Goal: Task Accomplishment & Management: Complete application form

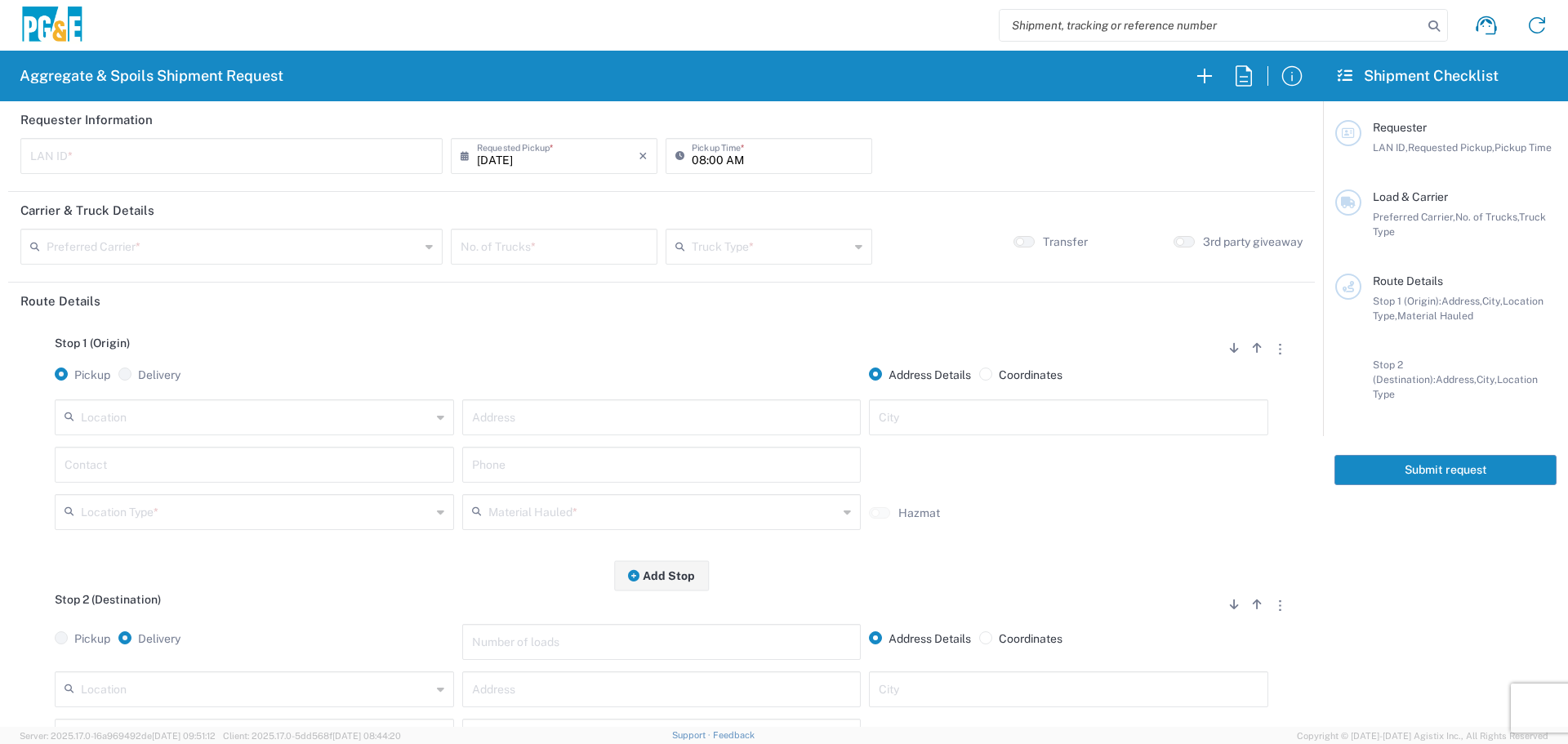
click at [411, 149] on input "text" at bounding box center [232, 155] width 403 height 29
type input "KMMX"
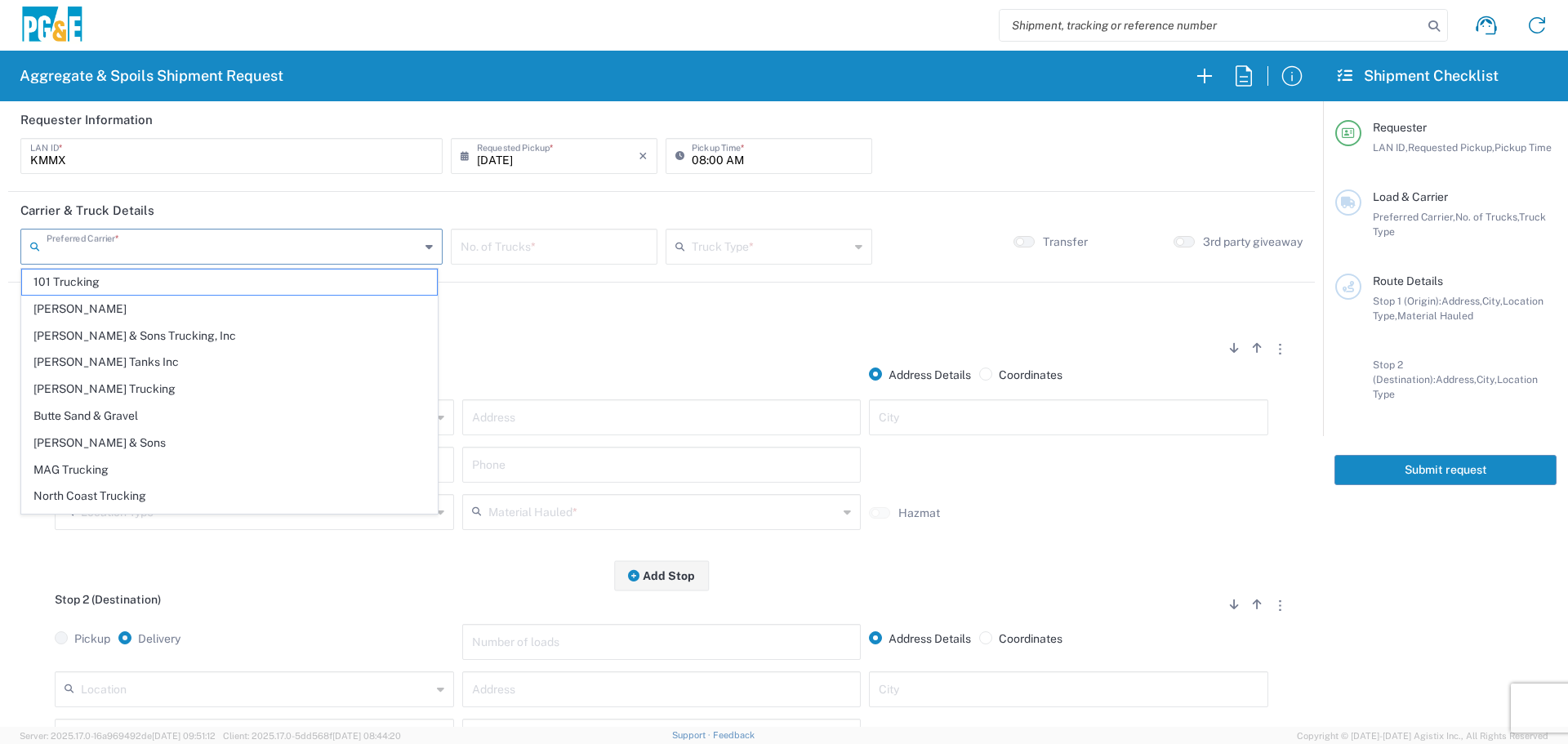
click at [287, 251] on input "text" at bounding box center [233, 245] width 373 height 29
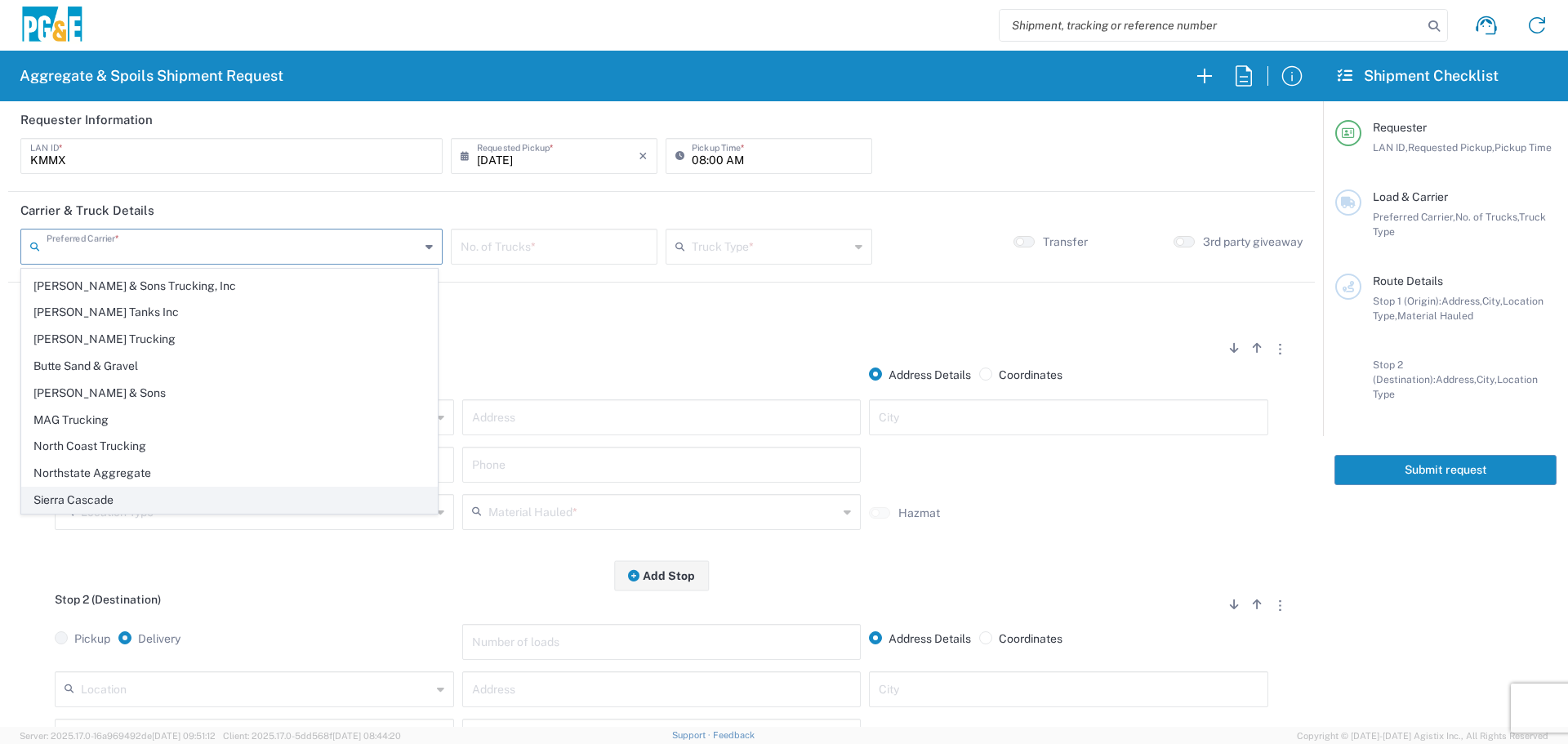
click at [164, 498] on span "Sierra Cascade" at bounding box center [229, 500] width 415 height 25
type input "Sierra Cascade"
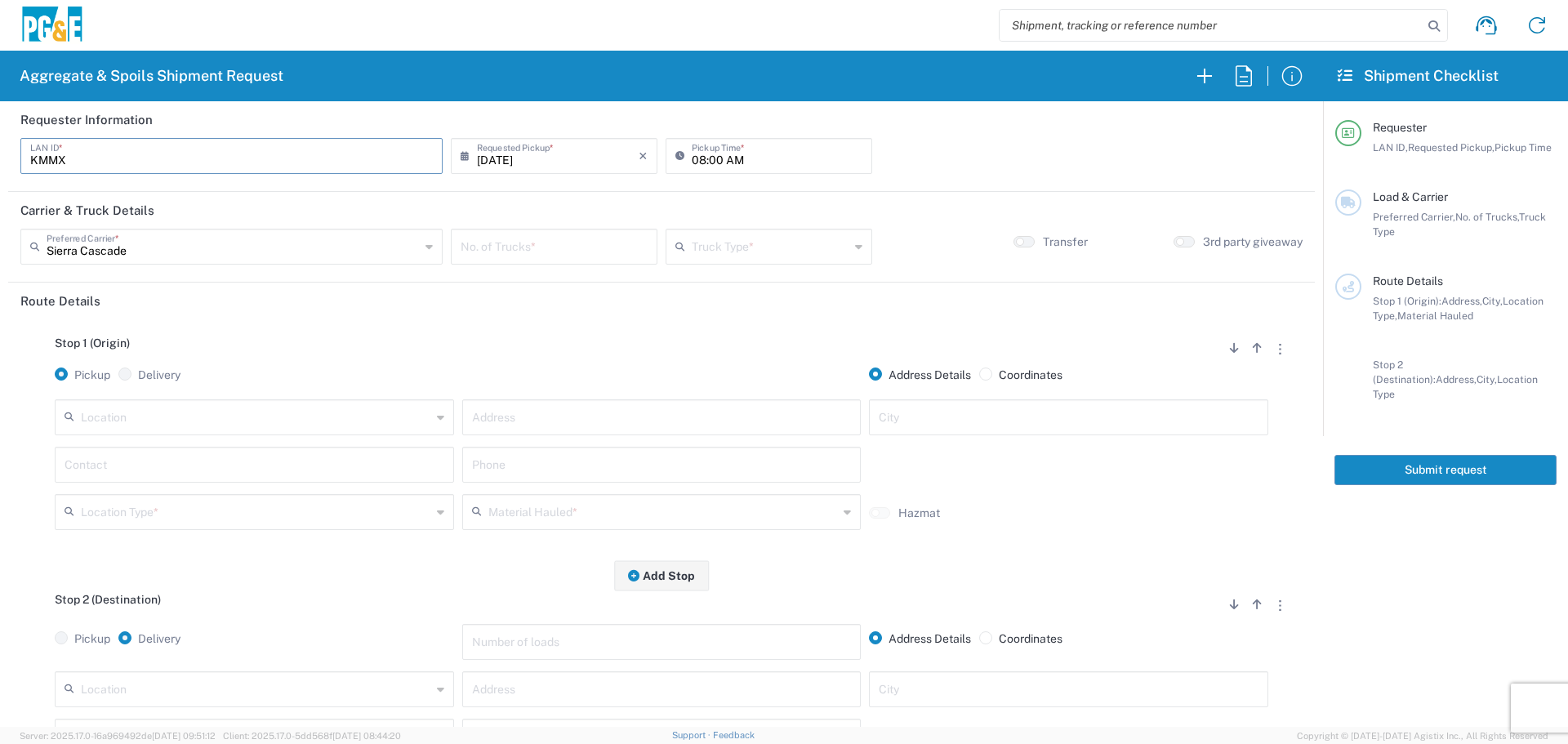
drag, startPoint x: 125, startPoint y: 161, endPoint x: 0, endPoint y: 161, distance: 125.0
click at [0, 161] on form "Requester Information KMMX LAN ID * [DATE] × Requested Pickup * Cancel Apply 08…" at bounding box center [661, 414] width 1323 height 625
type input "DSL0"
click at [692, 157] on input "08:00 AM" at bounding box center [777, 155] width 171 height 29
type input "07:00 AM"
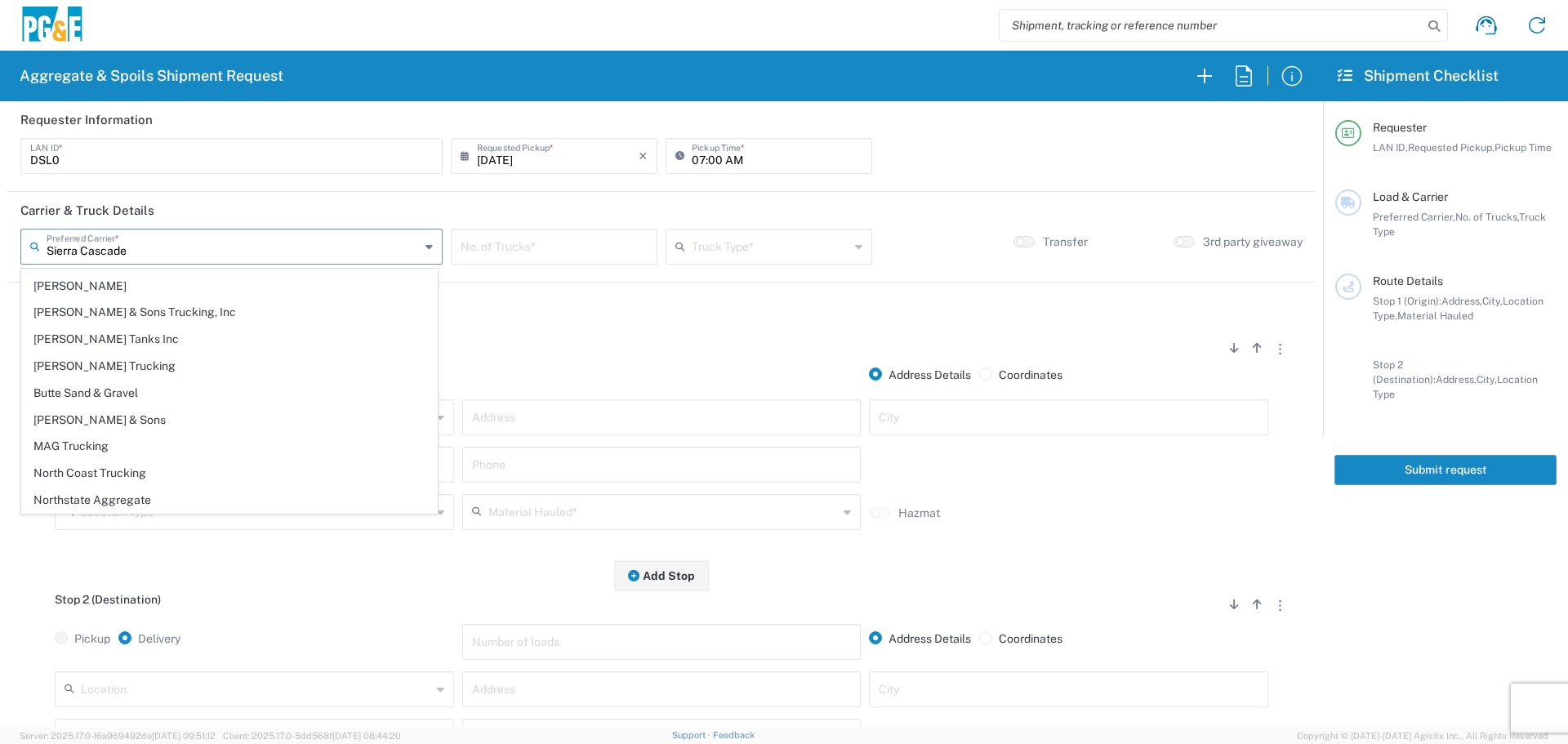
click at [385, 250] on input "Sierra Cascade" at bounding box center [233, 245] width 373 height 29
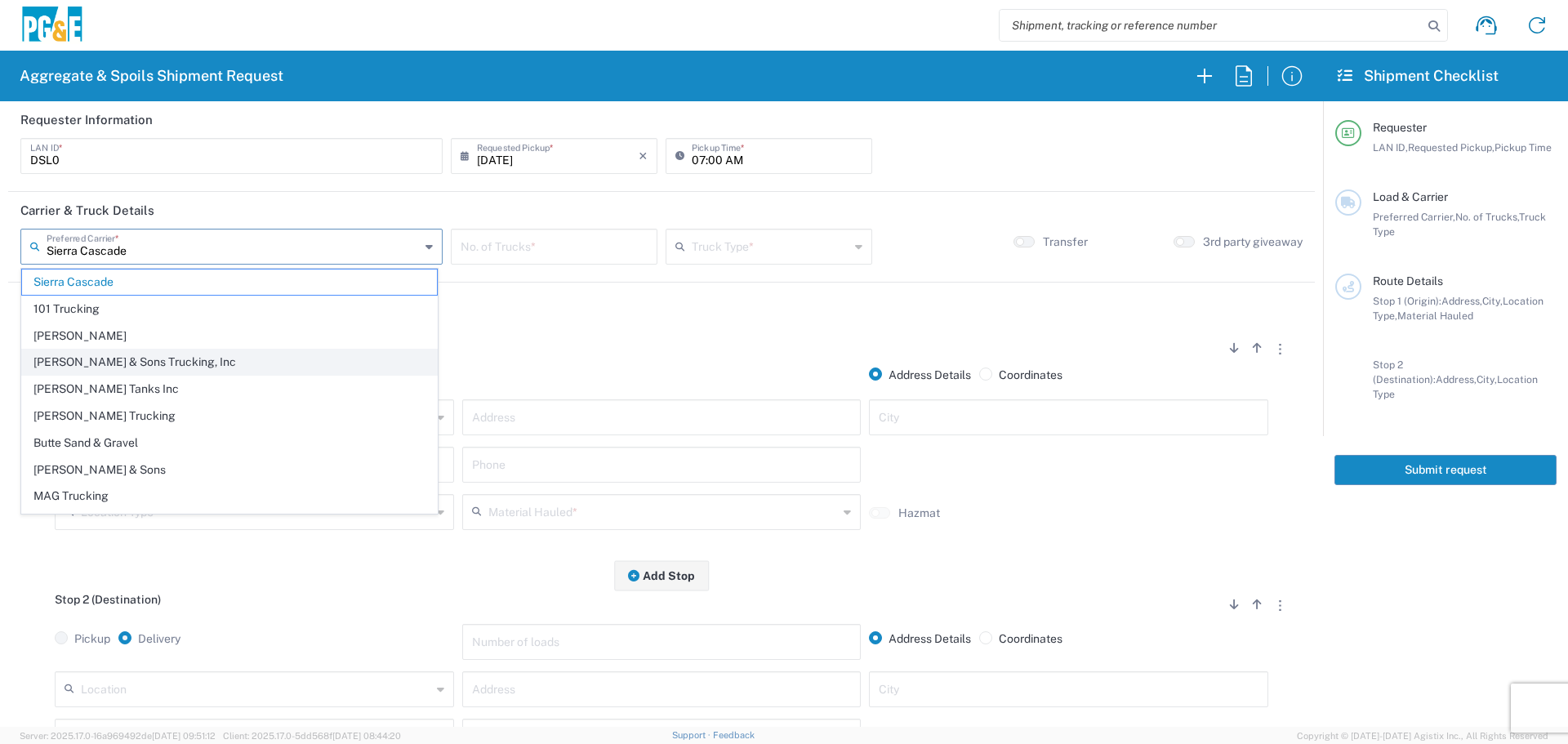
click at [134, 358] on span "[PERSON_NAME] & Sons Trucking, Inc" at bounding box center [229, 362] width 415 height 25
type input "[PERSON_NAME] & Sons Trucking, Inc"
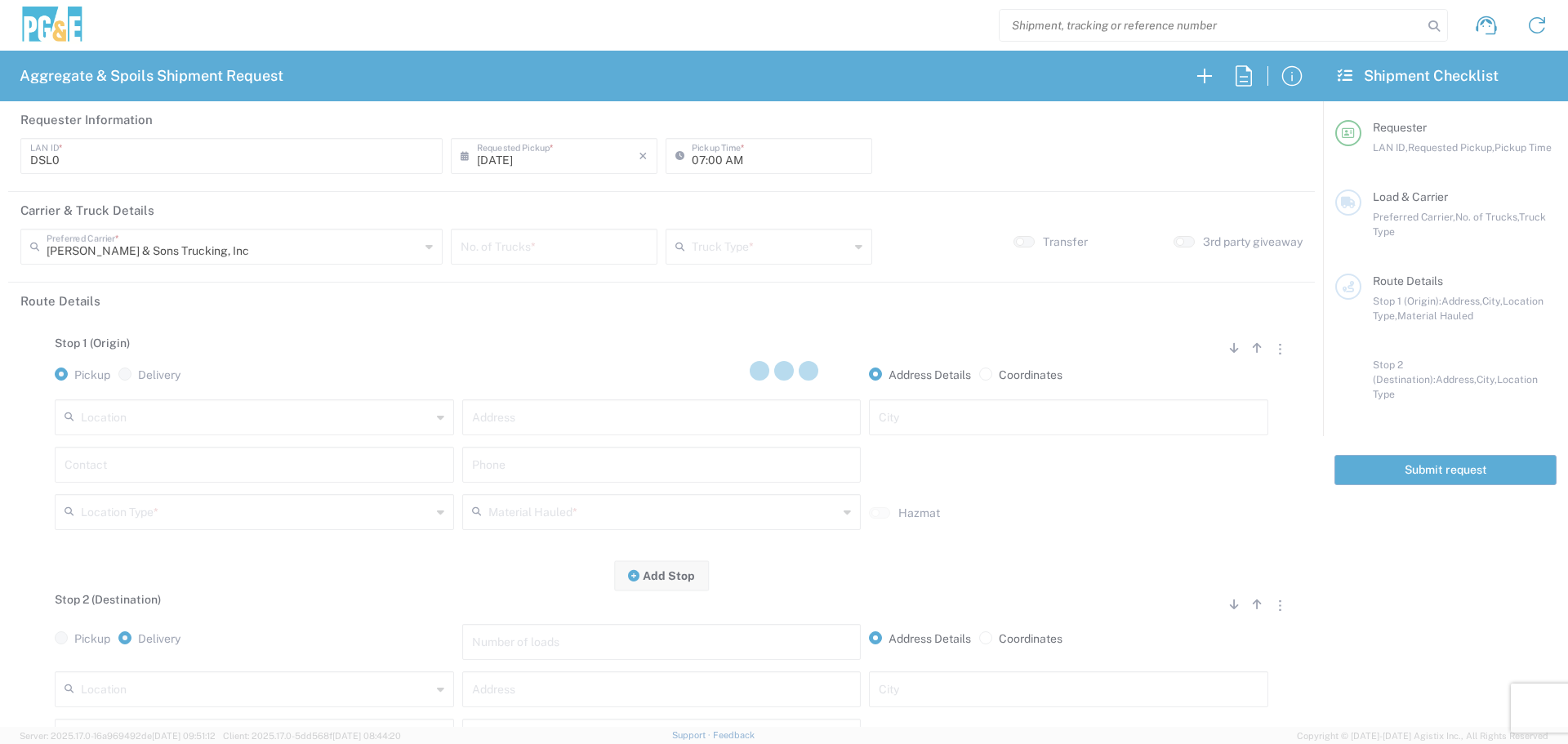
click at [607, 237] on div at bounding box center [784, 372] width 1568 height 744
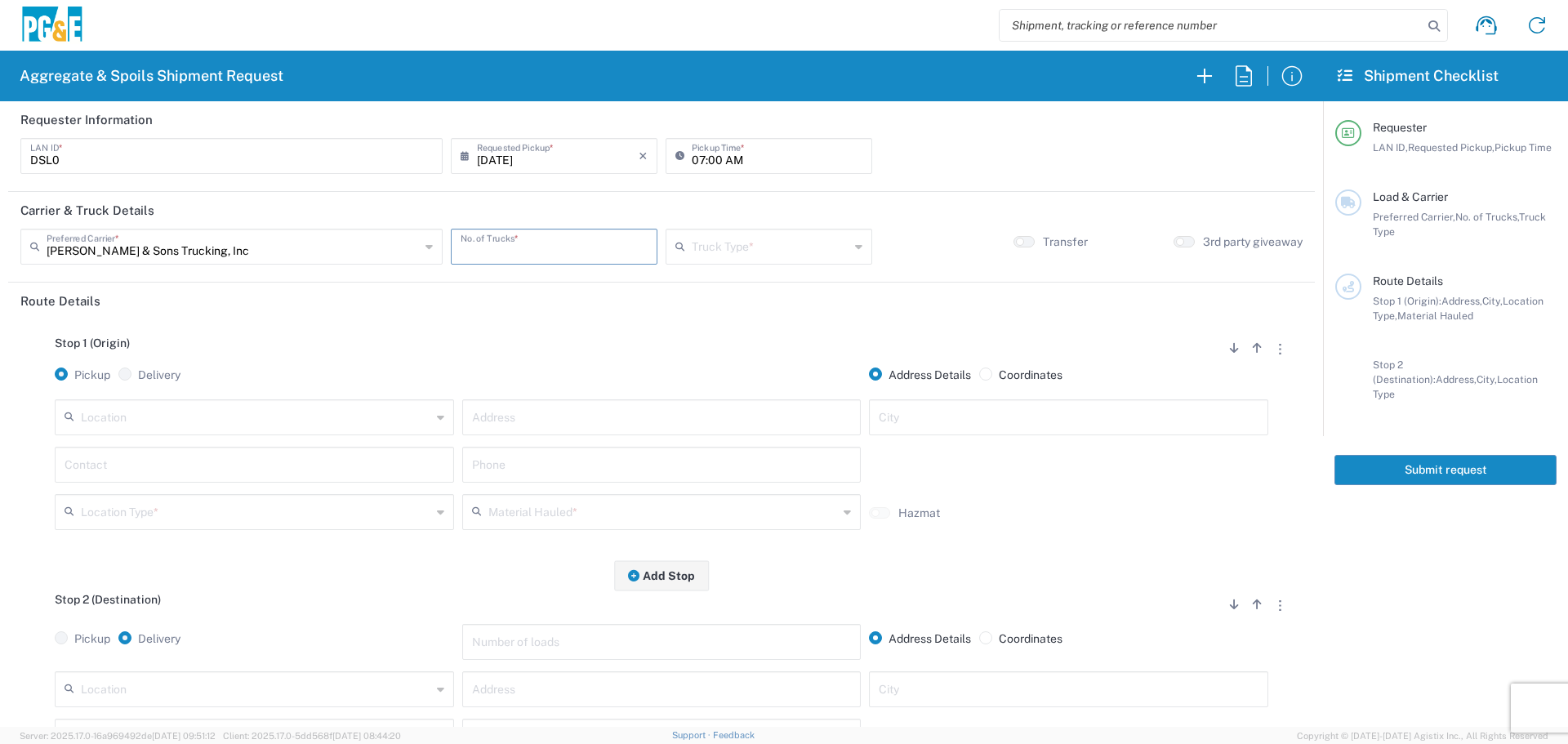
click at [603, 253] on input "number" at bounding box center [554, 245] width 187 height 29
type input "1"
click at [715, 259] on div "Truck Type *" at bounding box center [768, 246] width 206 height 36
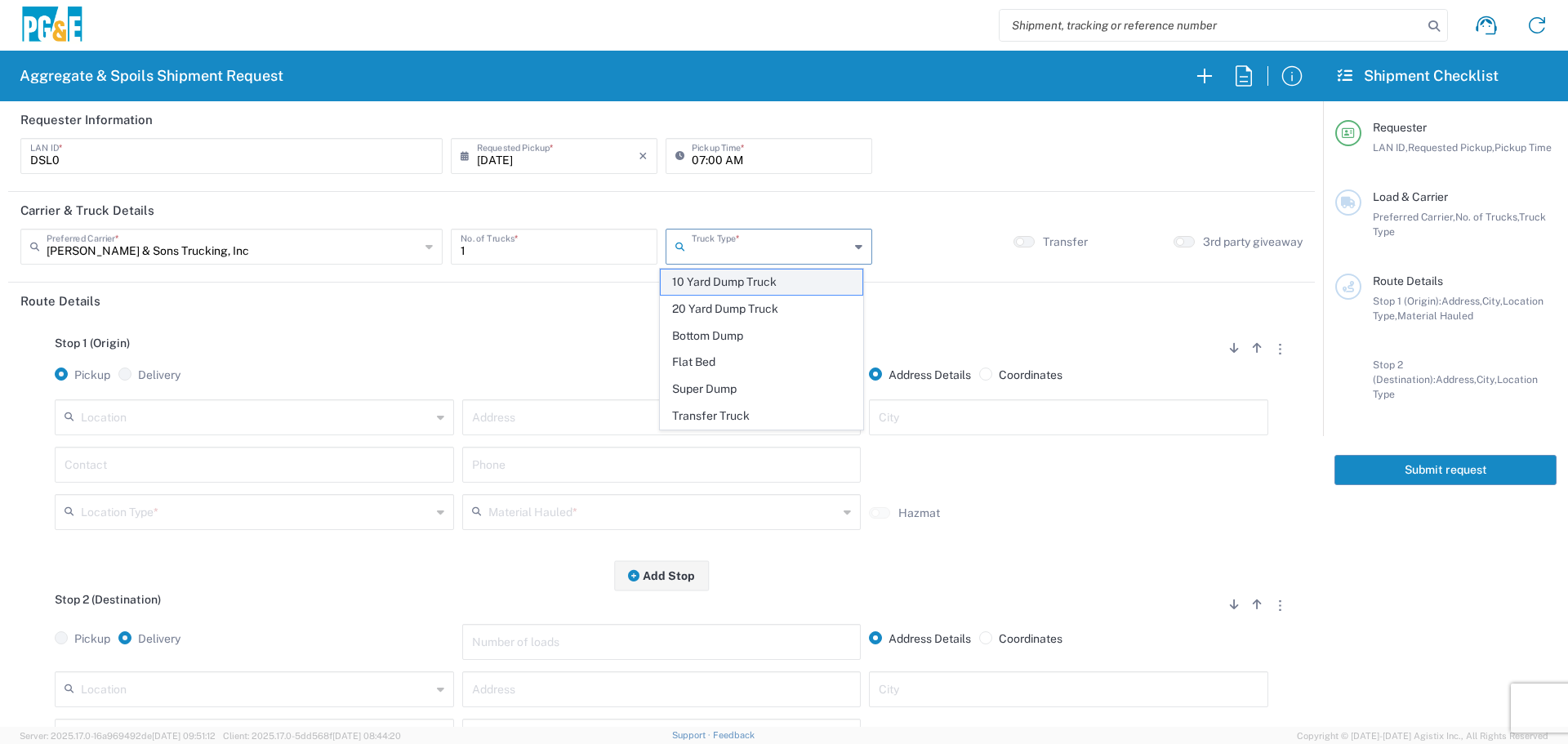
click at [712, 282] on span "10 Yard Dump Truck" at bounding box center [761, 282] width 201 height 25
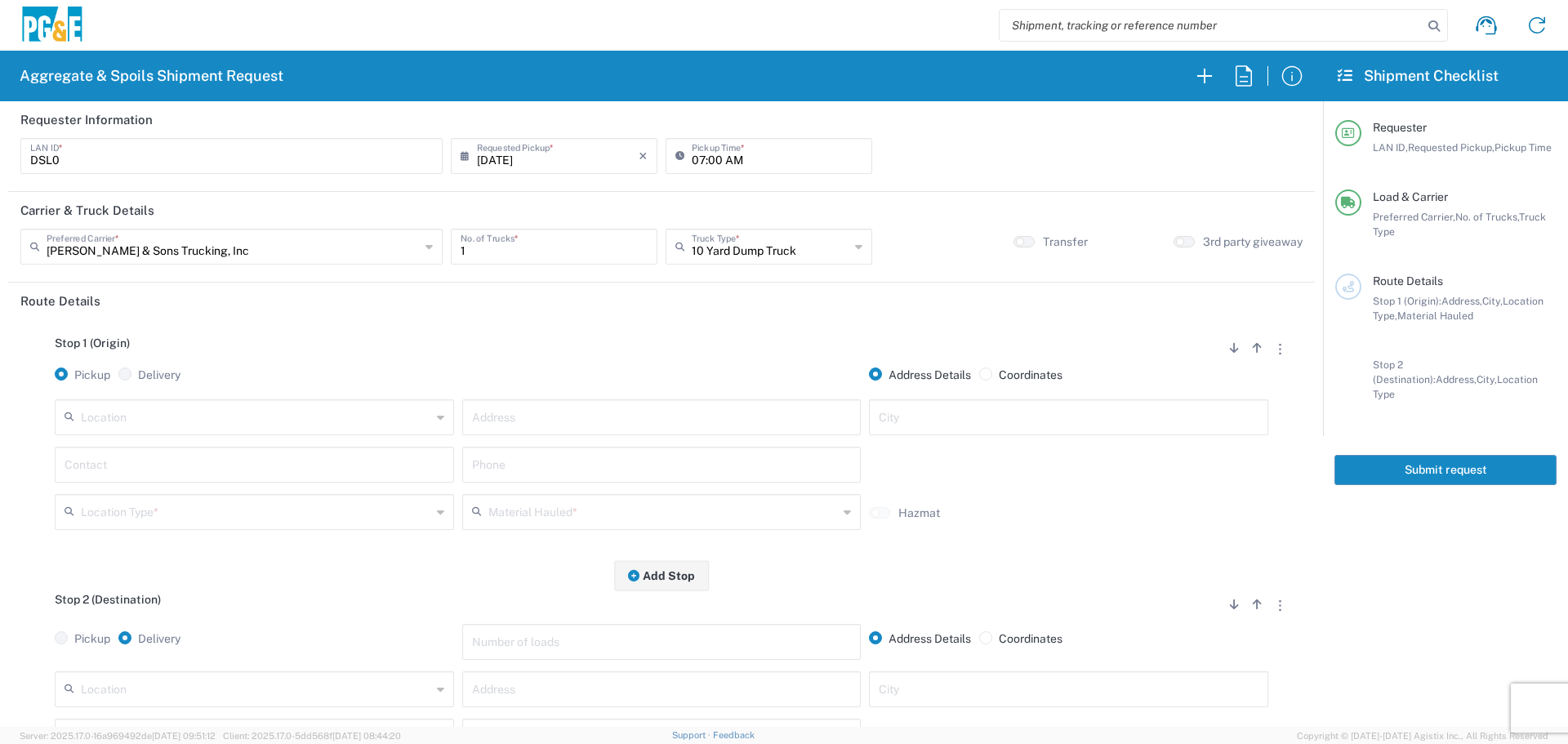
click at [744, 258] on input "10 Yard Dump Truck" at bounding box center [770, 245] width 158 height 29
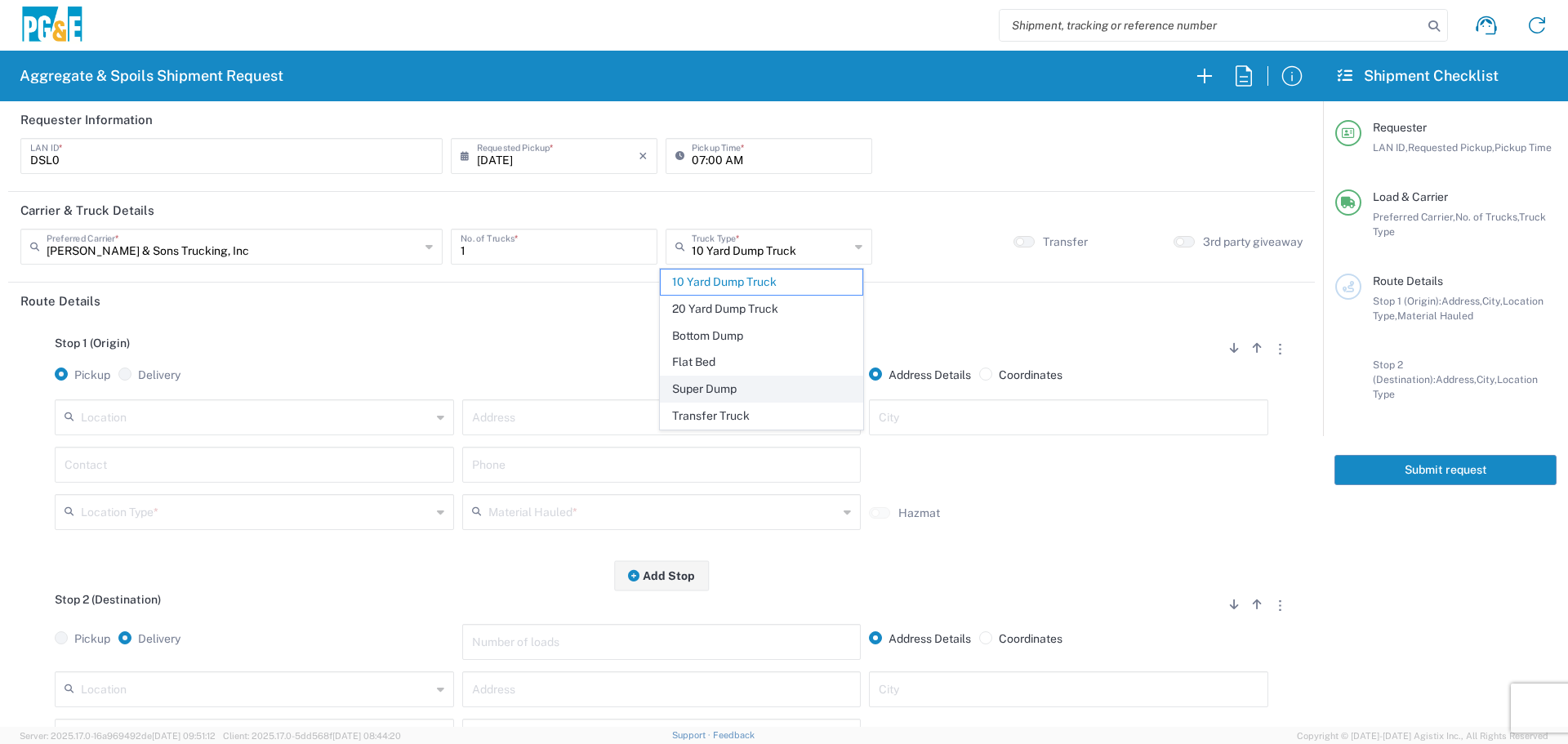
click at [696, 390] on span "Super Dump" at bounding box center [761, 389] width 201 height 25
type input "Super Dump"
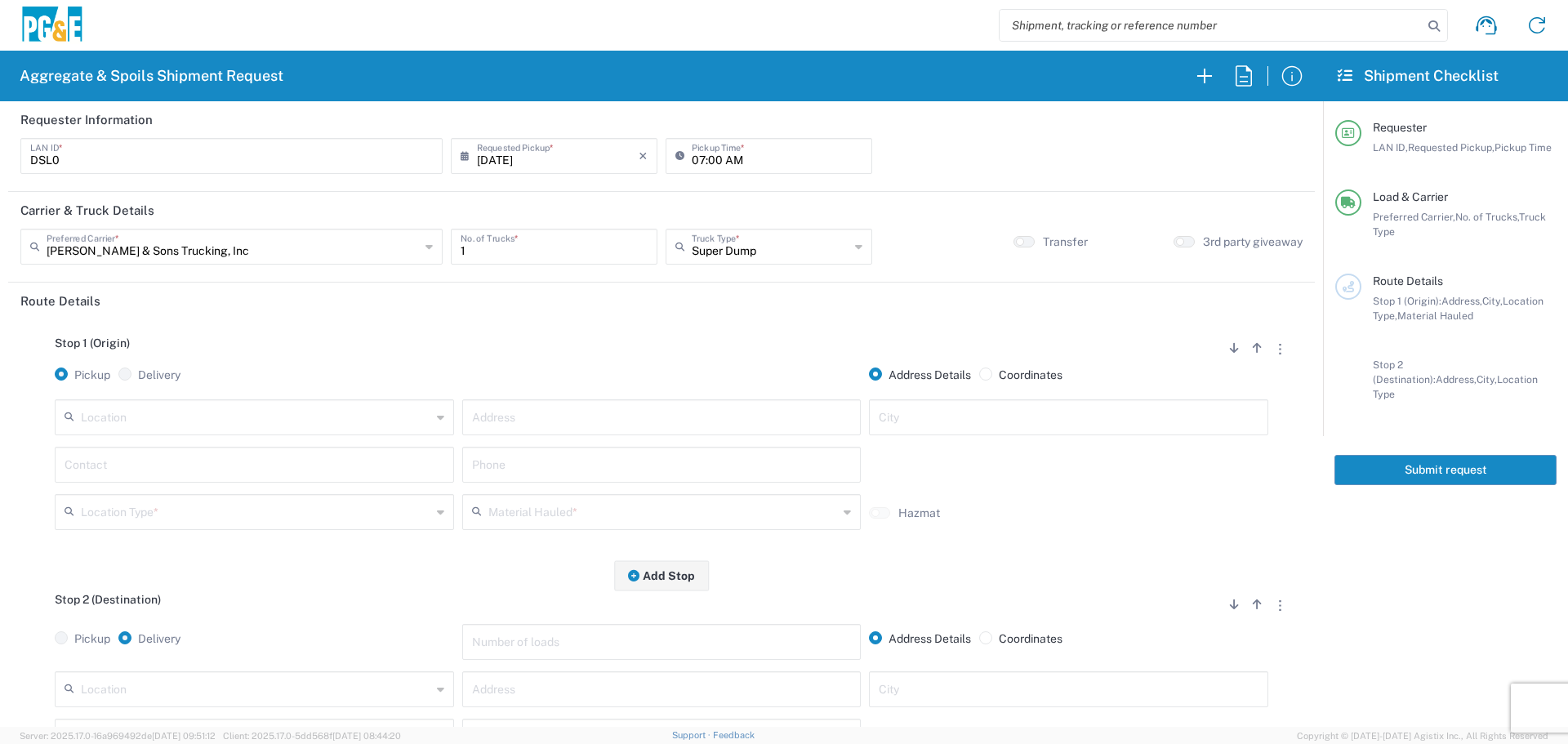
click at [390, 426] on input "text" at bounding box center [256, 416] width 350 height 29
click at [374, 444] on span "Paradise - [PERSON_NAME]" at bounding box center [253, 453] width 391 height 25
type input "Paradise - [PERSON_NAME]"
type input "[STREET_ADDRESS][PERSON_NAME]"
type input "Paradise"
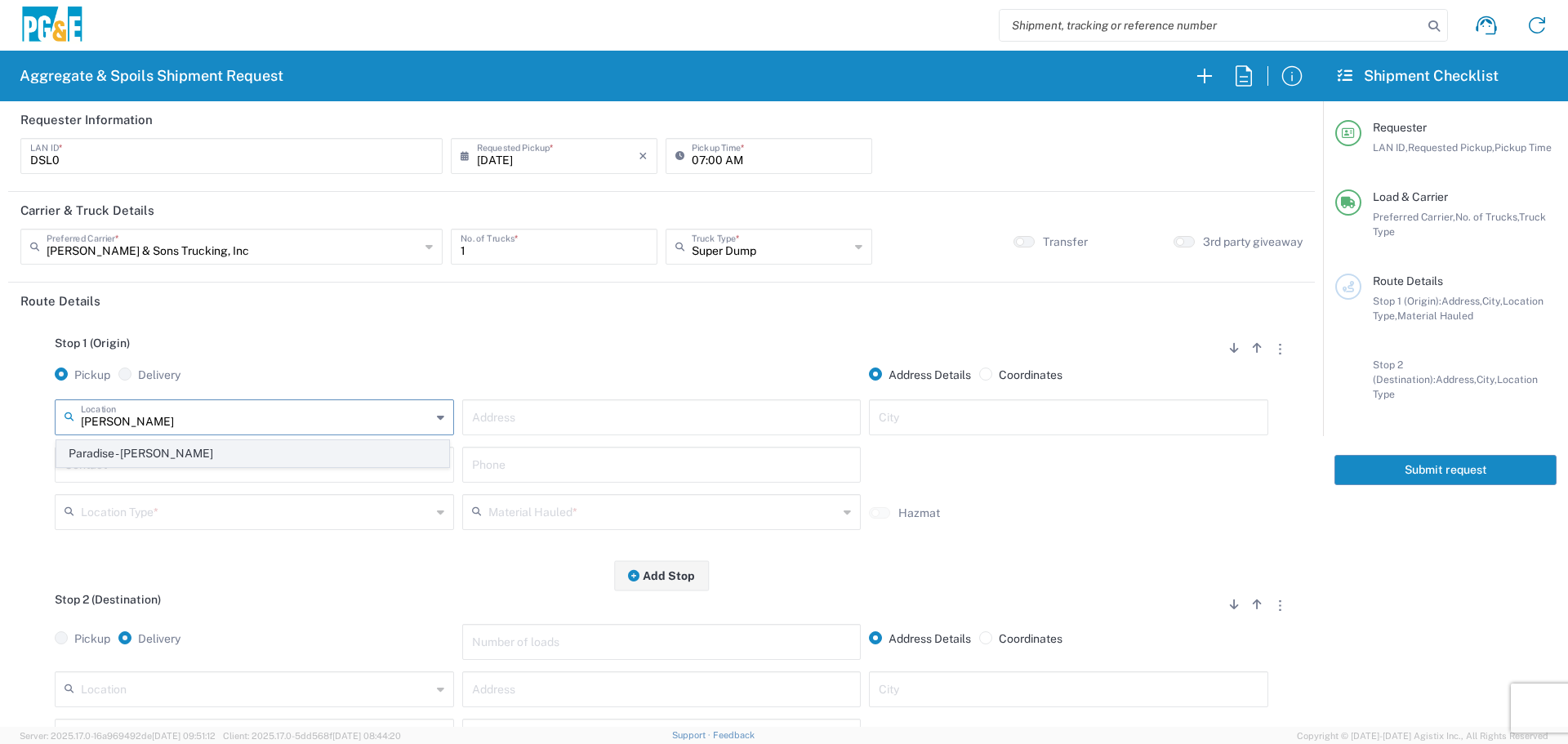
type input "Business No Loading Dock"
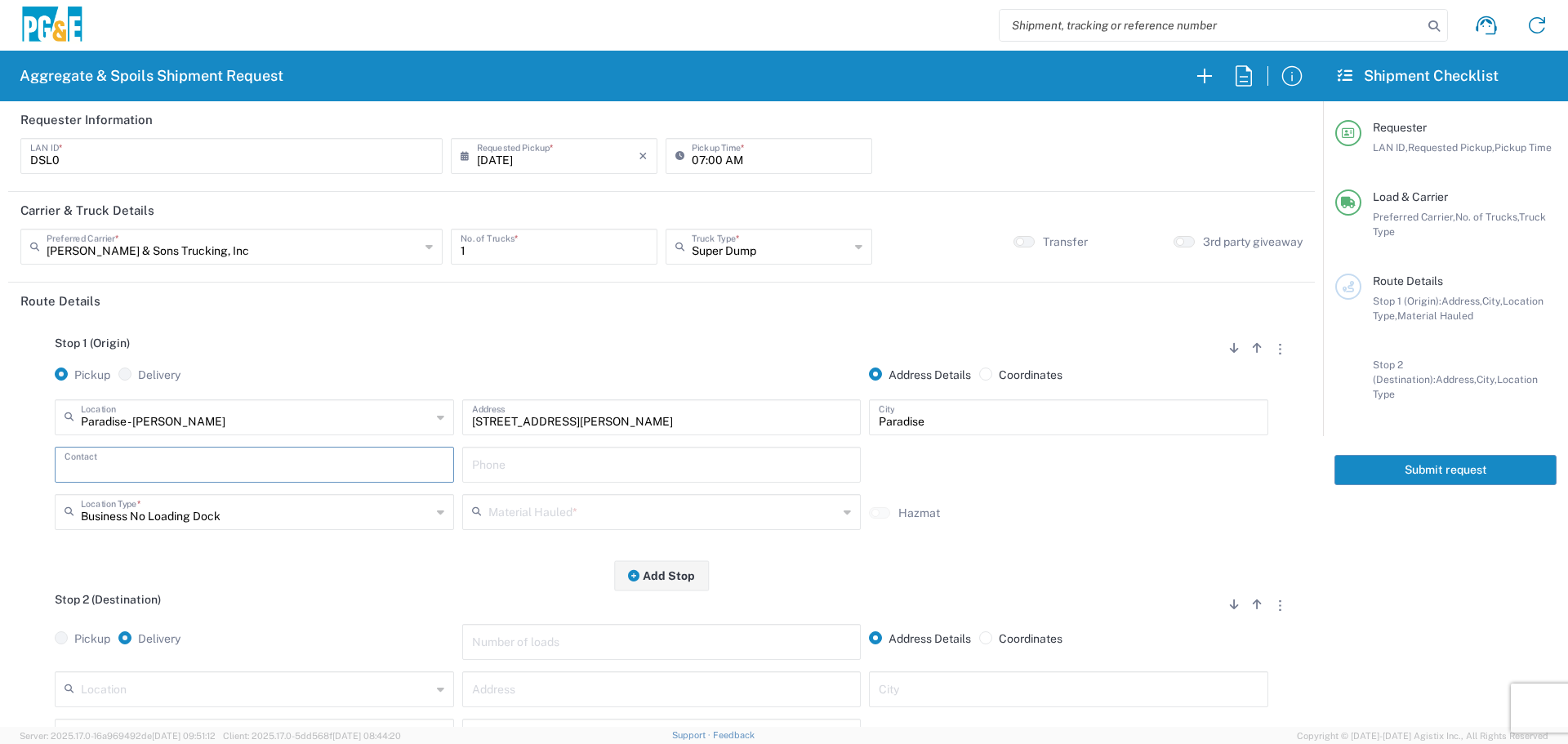
click at [330, 463] on input "text" at bounding box center [255, 463] width 380 height 29
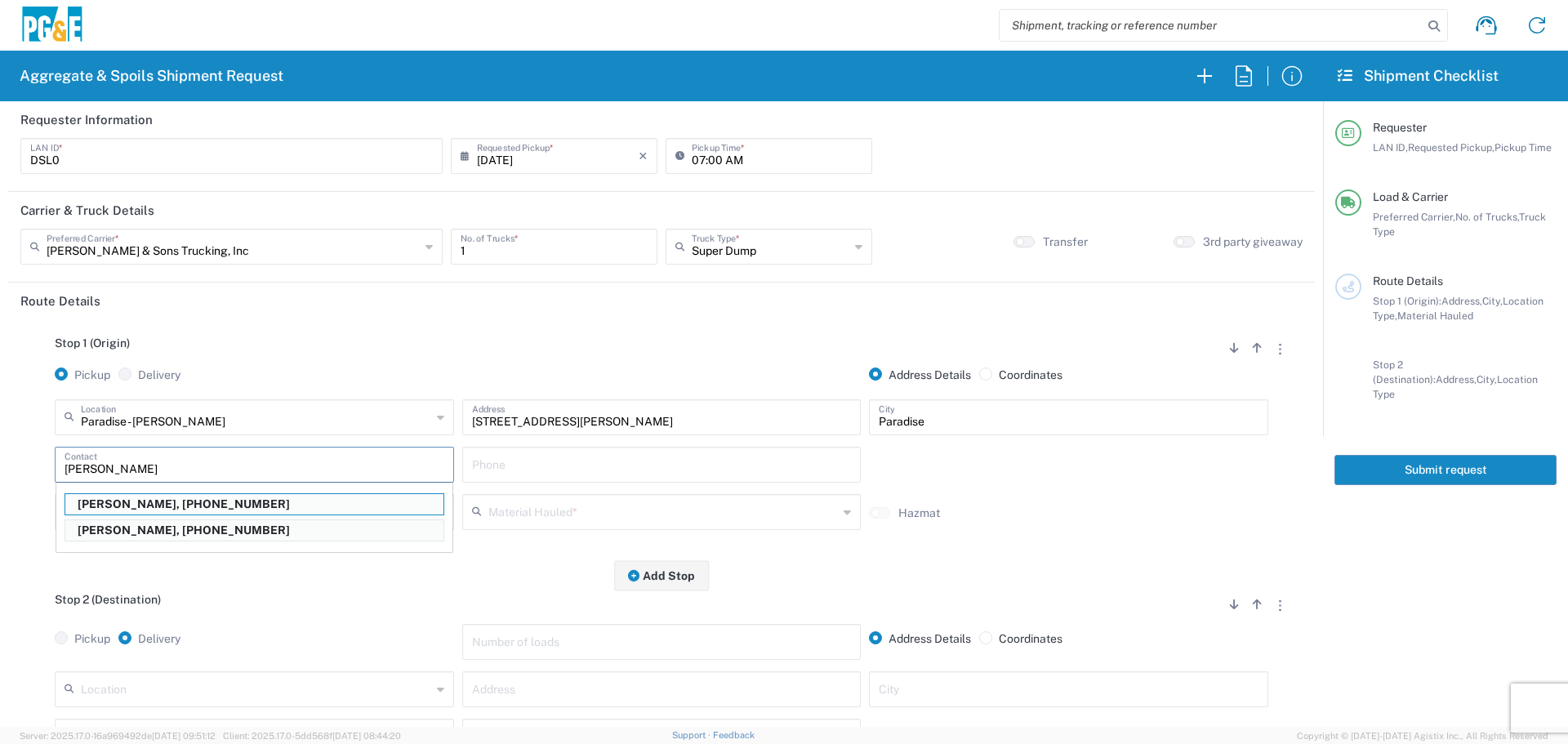
type input "[PERSON_NAME]"
type input "[PHONE_NUMBER]"
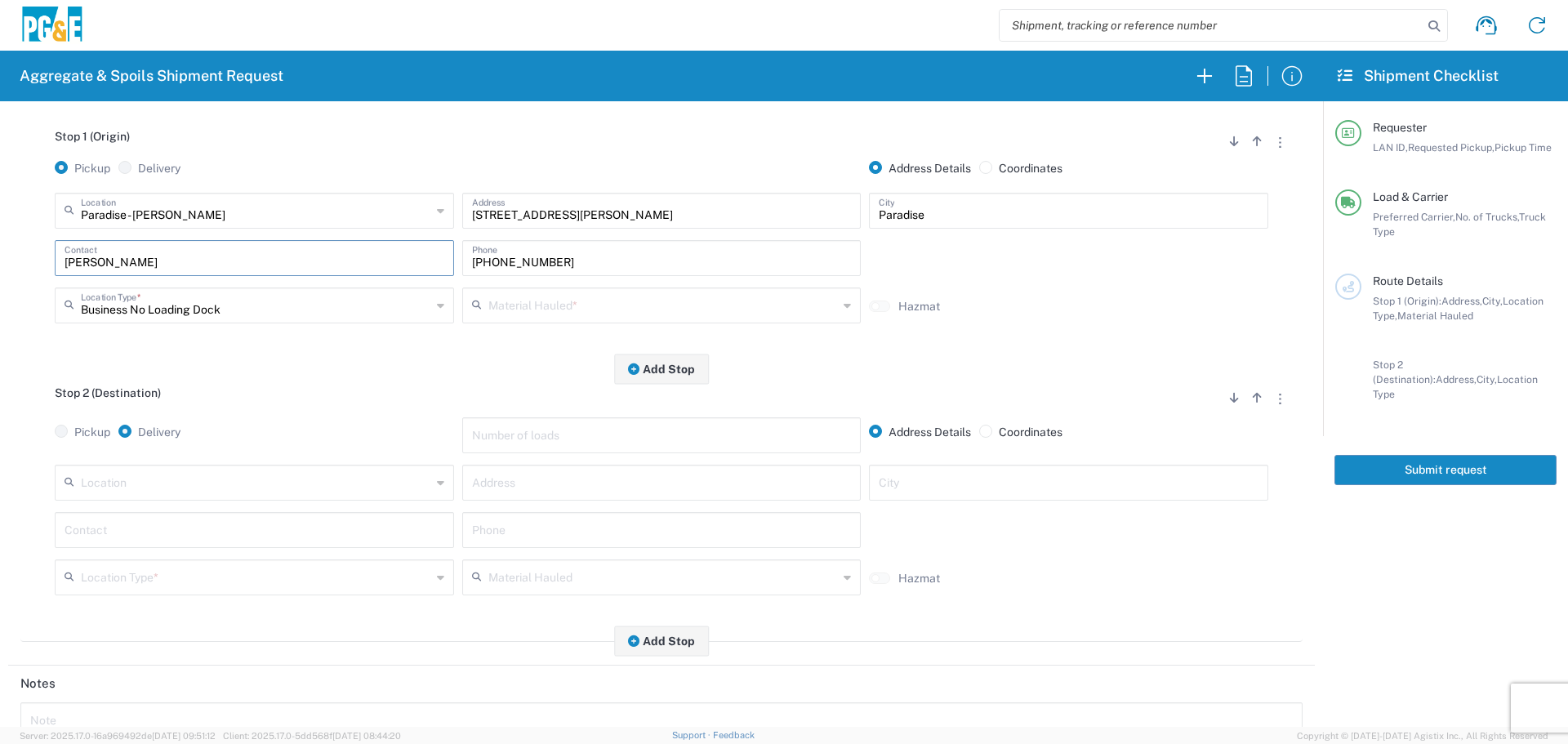
scroll to position [245, 0]
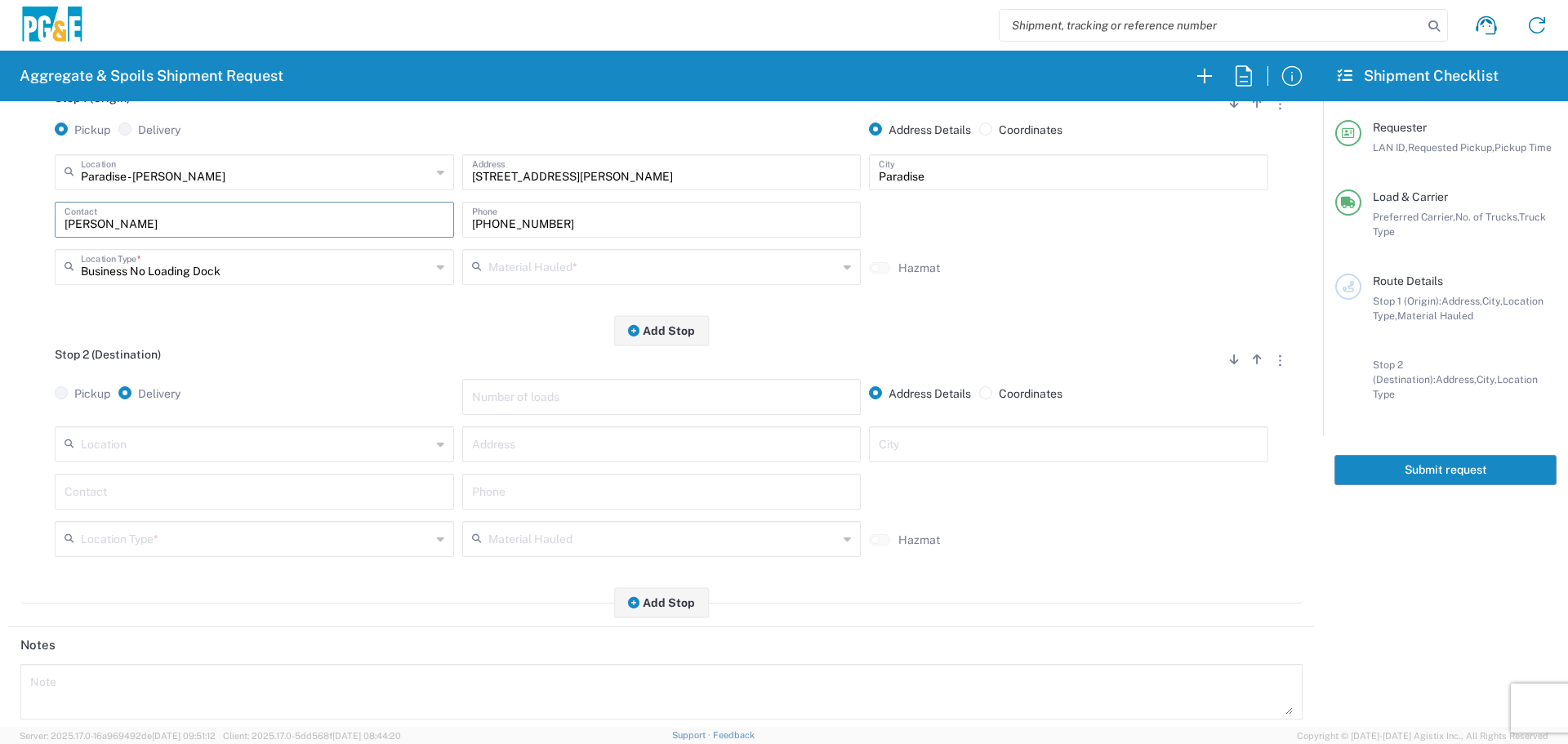
type input "[PERSON_NAME]"
click at [690, 237] on div "[PHONE_NUMBER] Phone" at bounding box center [662, 219] width 399 height 36
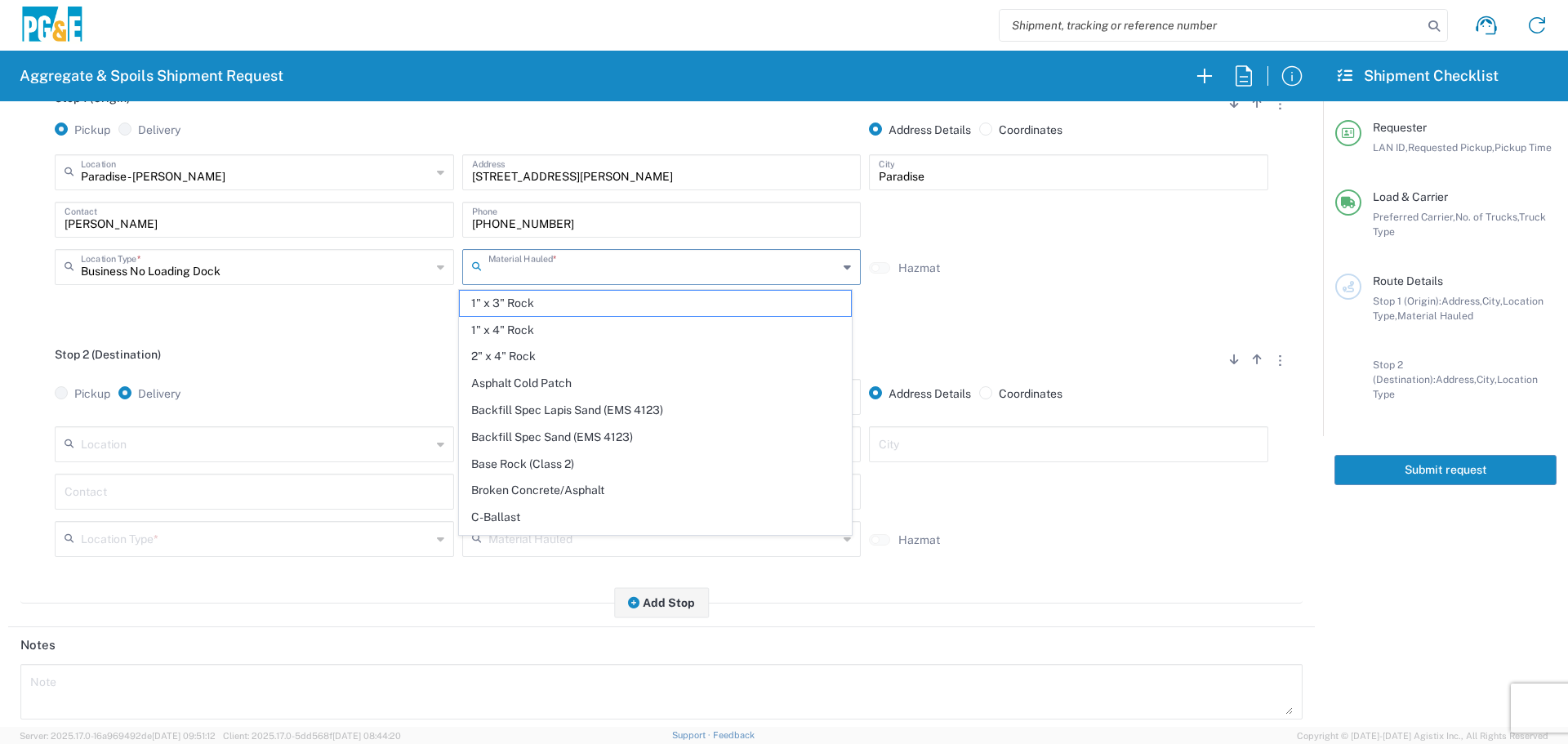
click at [674, 273] on input "text" at bounding box center [664, 265] width 350 height 29
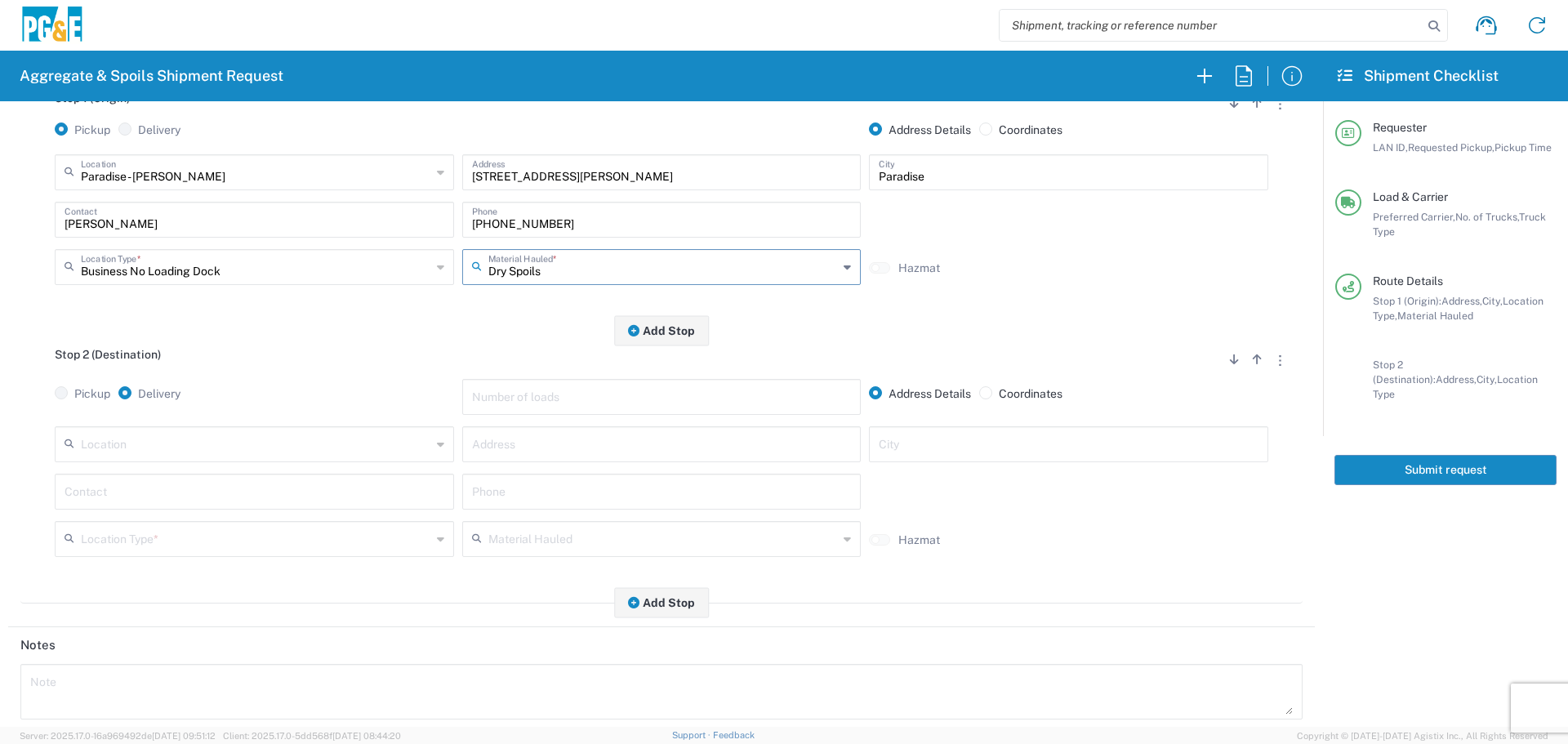
type input "Dry Spoils"
click at [282, 449] on input "text" at bounding box center [256, 443] width 350 height 29
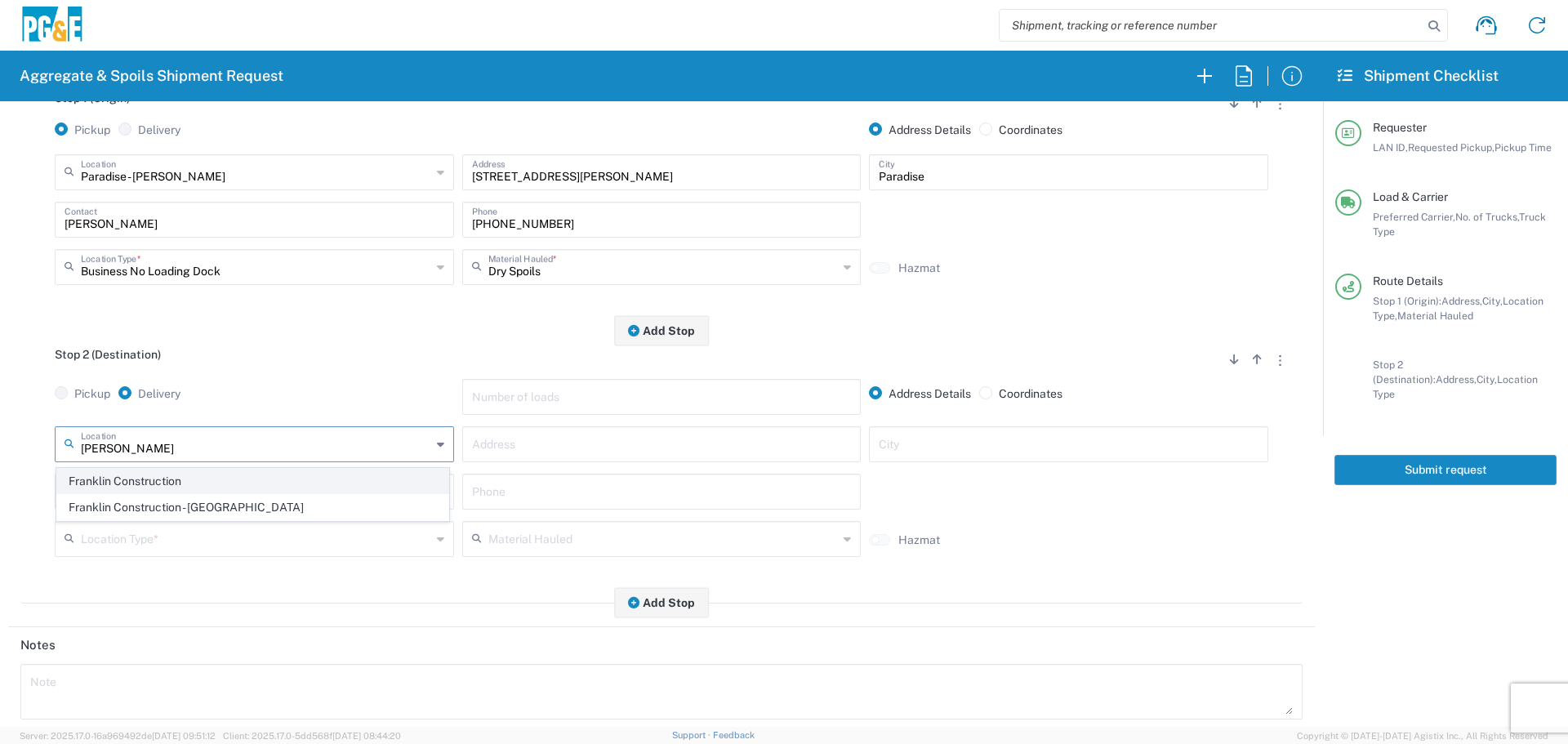
click at [255, 471] on span "Franklin Construction" at bounding box center [253, 481] width 391 height 25
type input "Franklin Construction"
type input "Vina Rd"
type input "Vina"
type input "Business No Loading Dock"
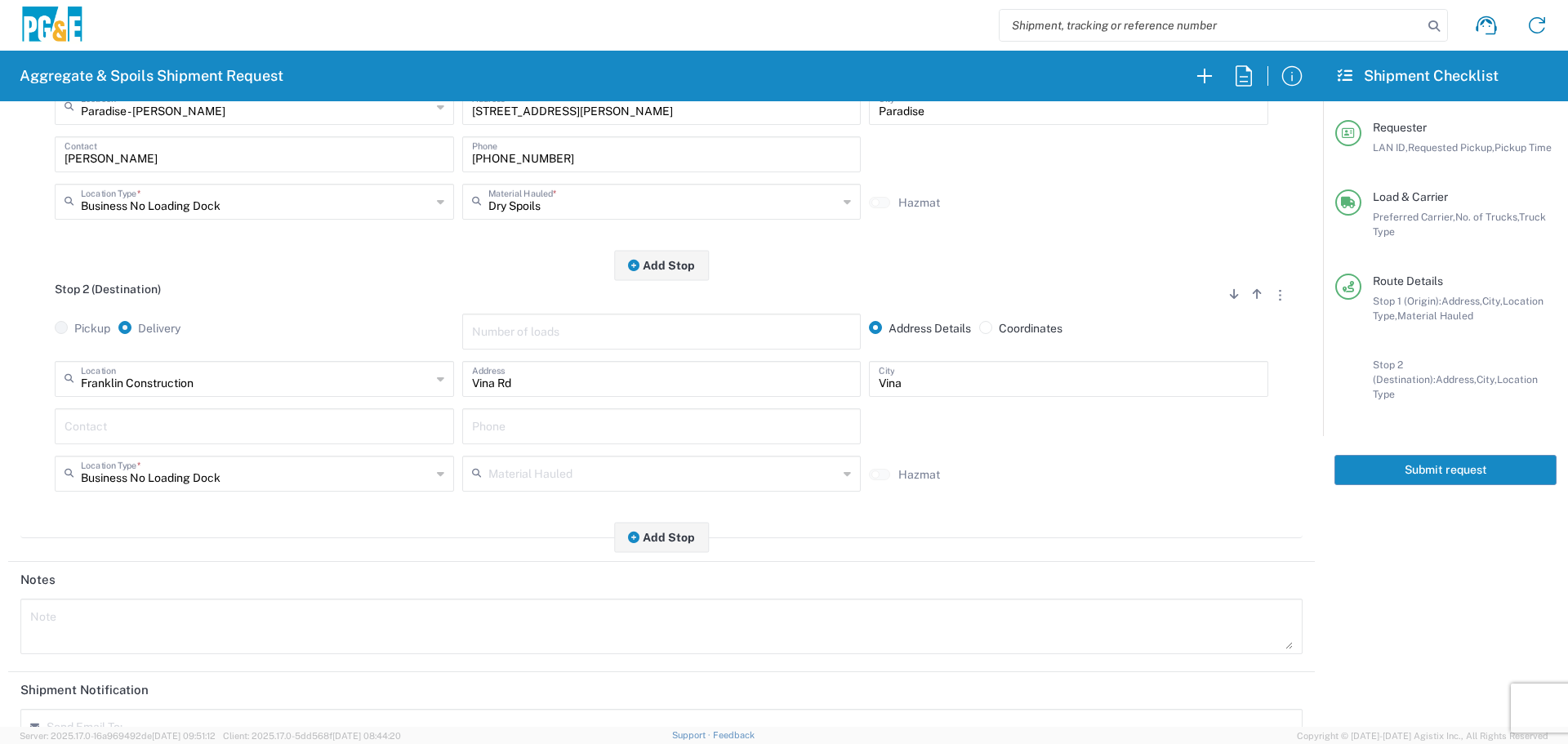
scroll to position [507, 0]
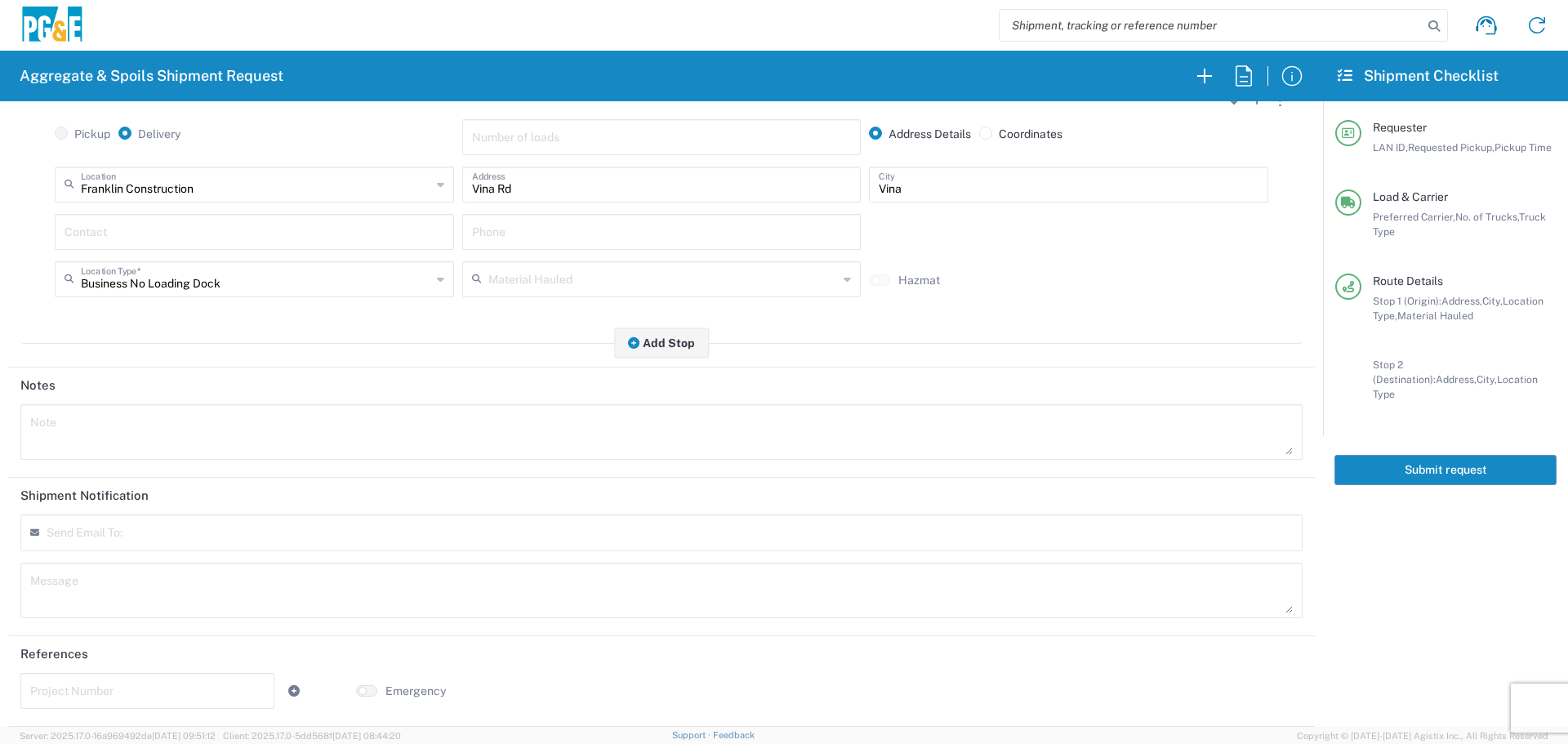
click at [99, 539] on input "text" at bounding box center [126, 539] width 143 height 15
type input "[EMAIL_ADDRESS][DOMAIN_NAME]"
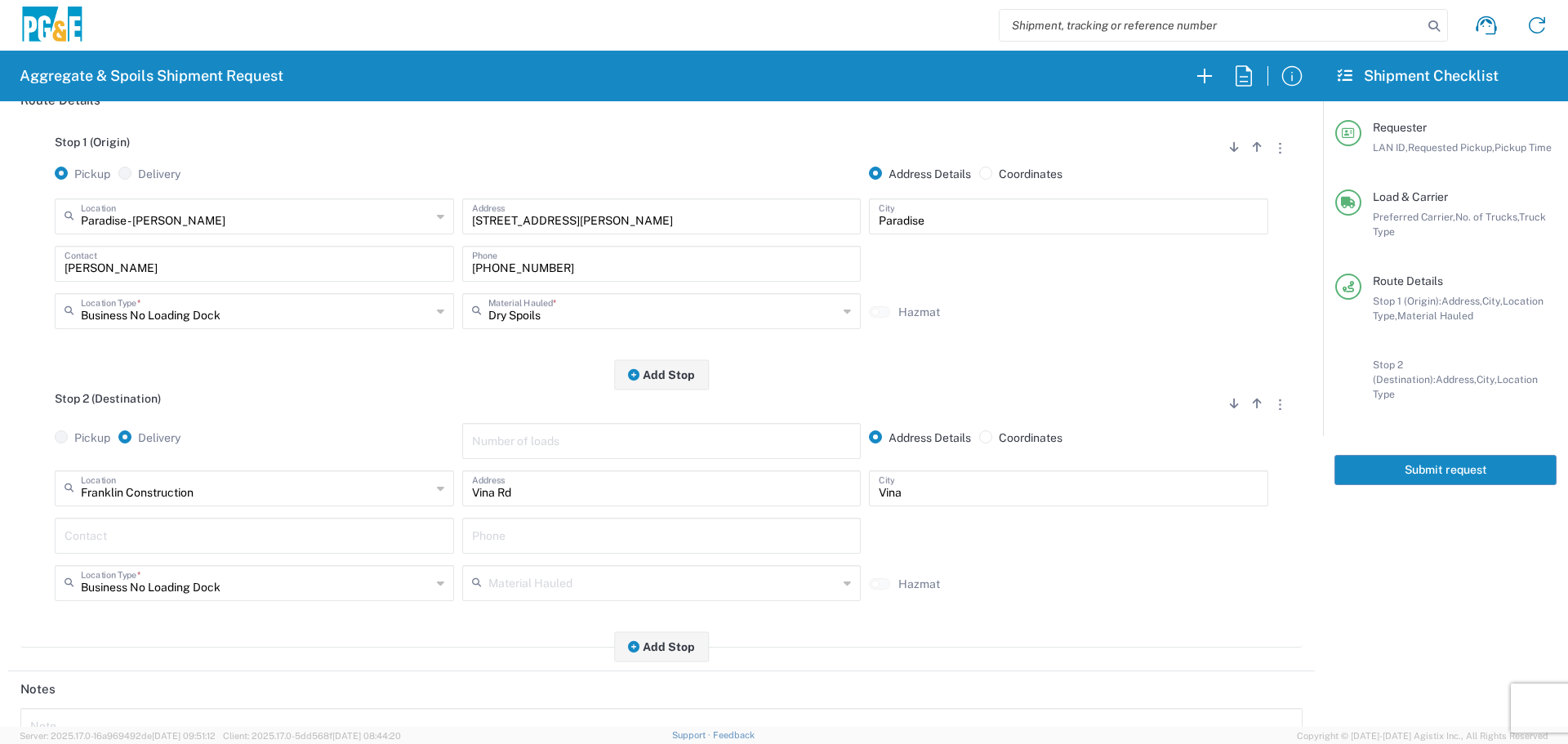
scroll to position [0, 0]
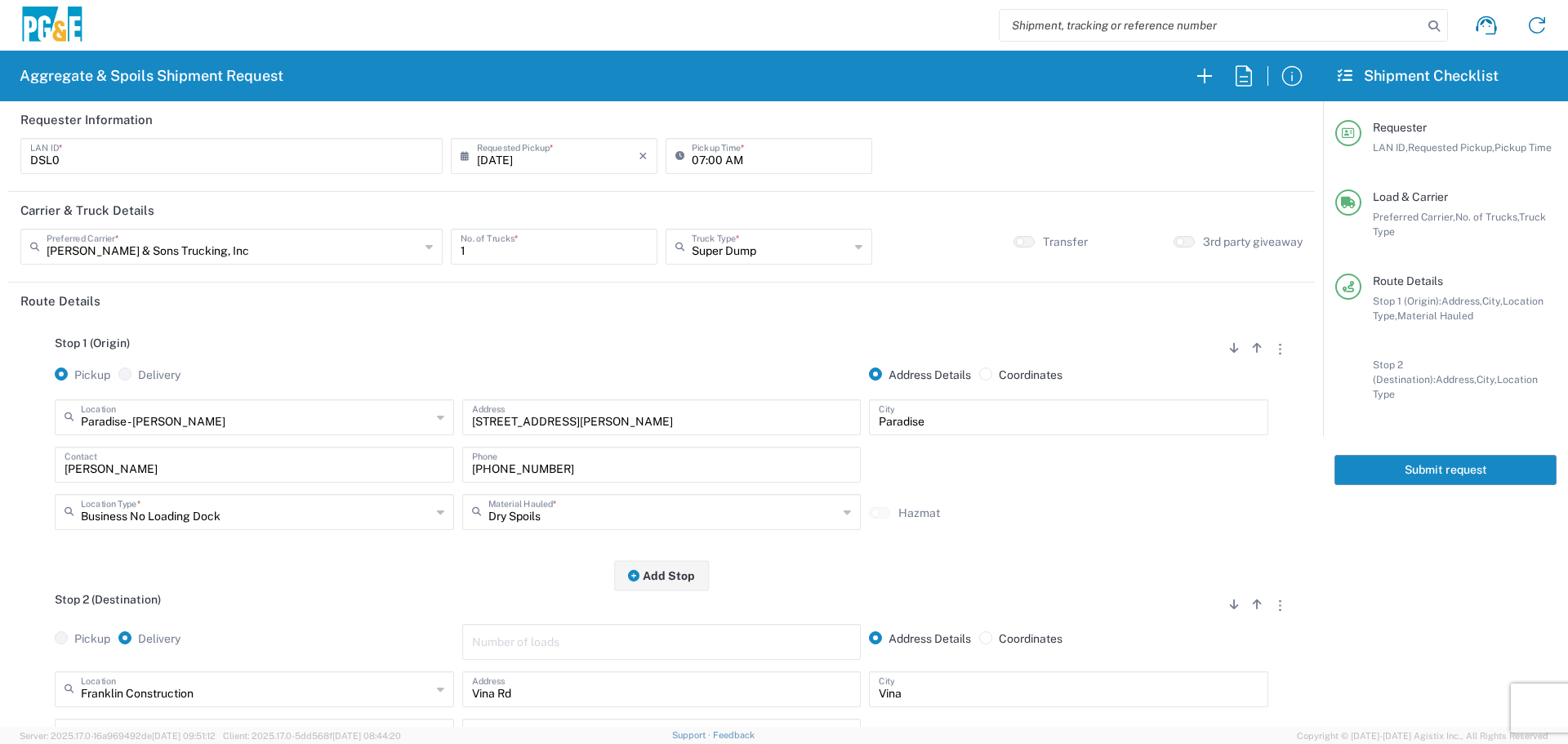
click at [1422, 461] on button "Submit request" at bounding box center [1445, 470] width 222 height 30
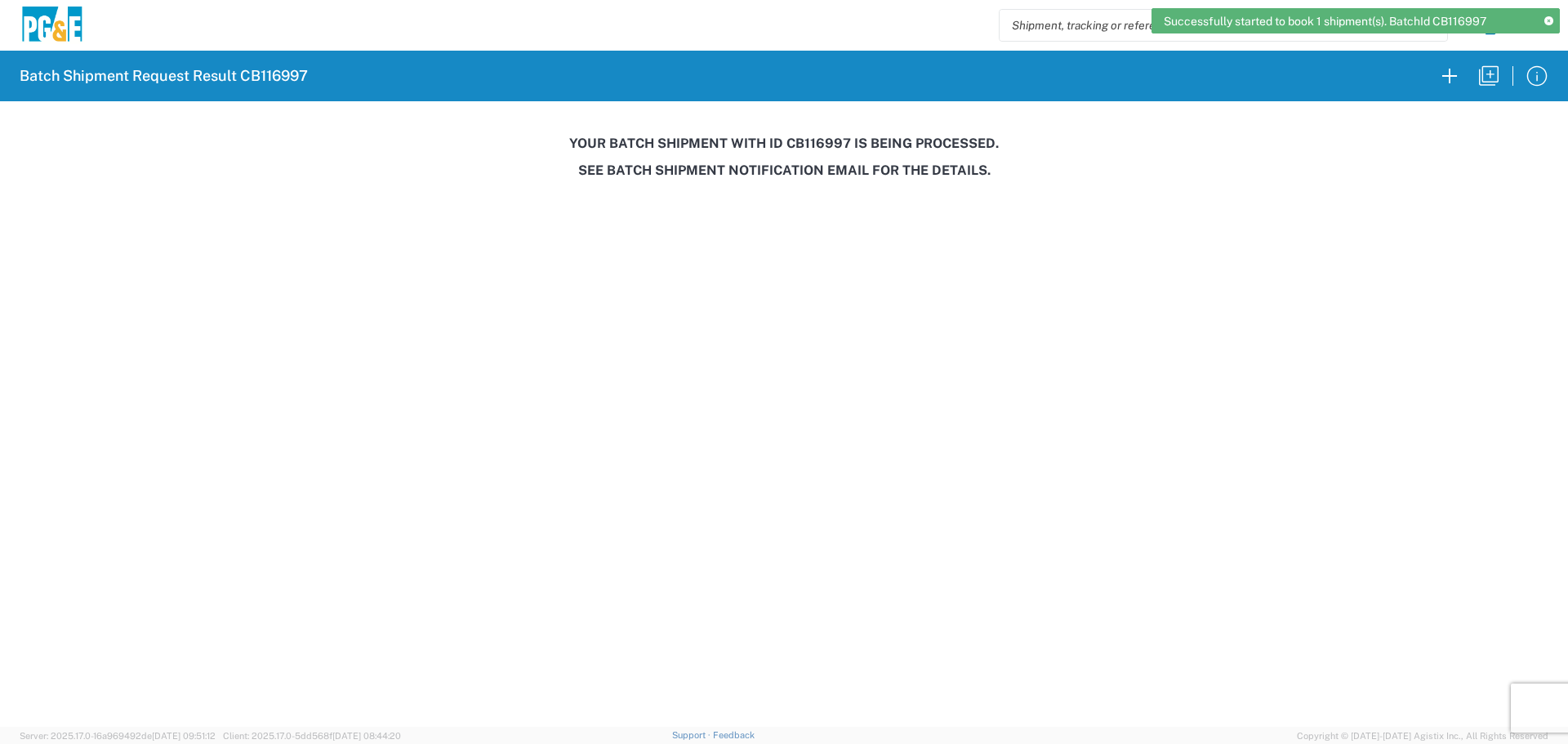
click at [810, 143] on h3 "Your batch shipment with id CB116997 is being processed." at bounding box center [784, 143] width 1545 height 16
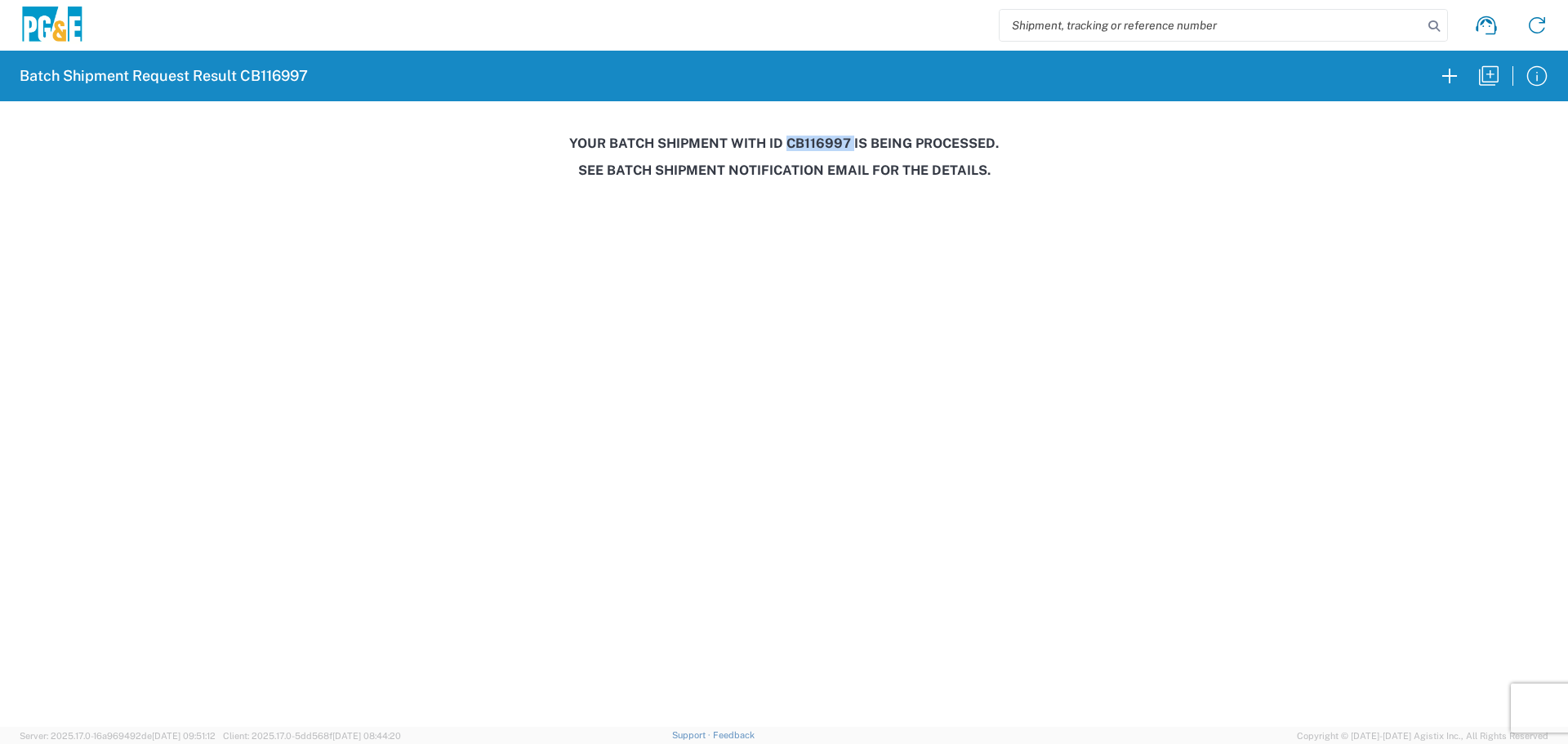
copy h3 "CB116997"
click at [1484, 82] on icon "button" at bounding box center [1489, 76] width 20 height 20
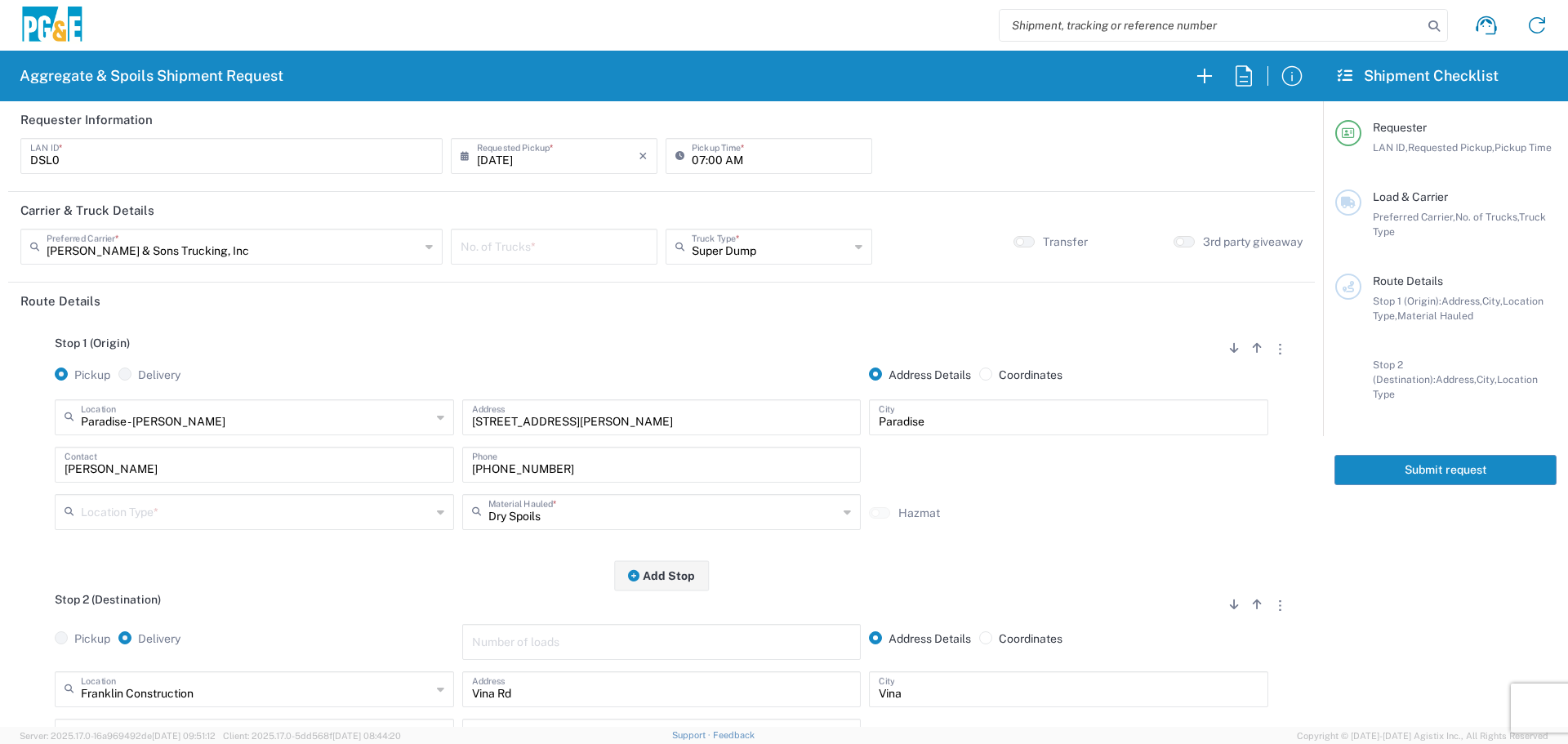
click at [499, 165] on input "[DATE]" at bounding box center [558, 155] width 162 height 29
click at [553, 297] on span "20" at bounding box center [552, 304] width 24 height 23
type input "[DATE]"
click at [552, 242] on input "number" at bounding box center [554, 245] width 187 height 29
type input "1"
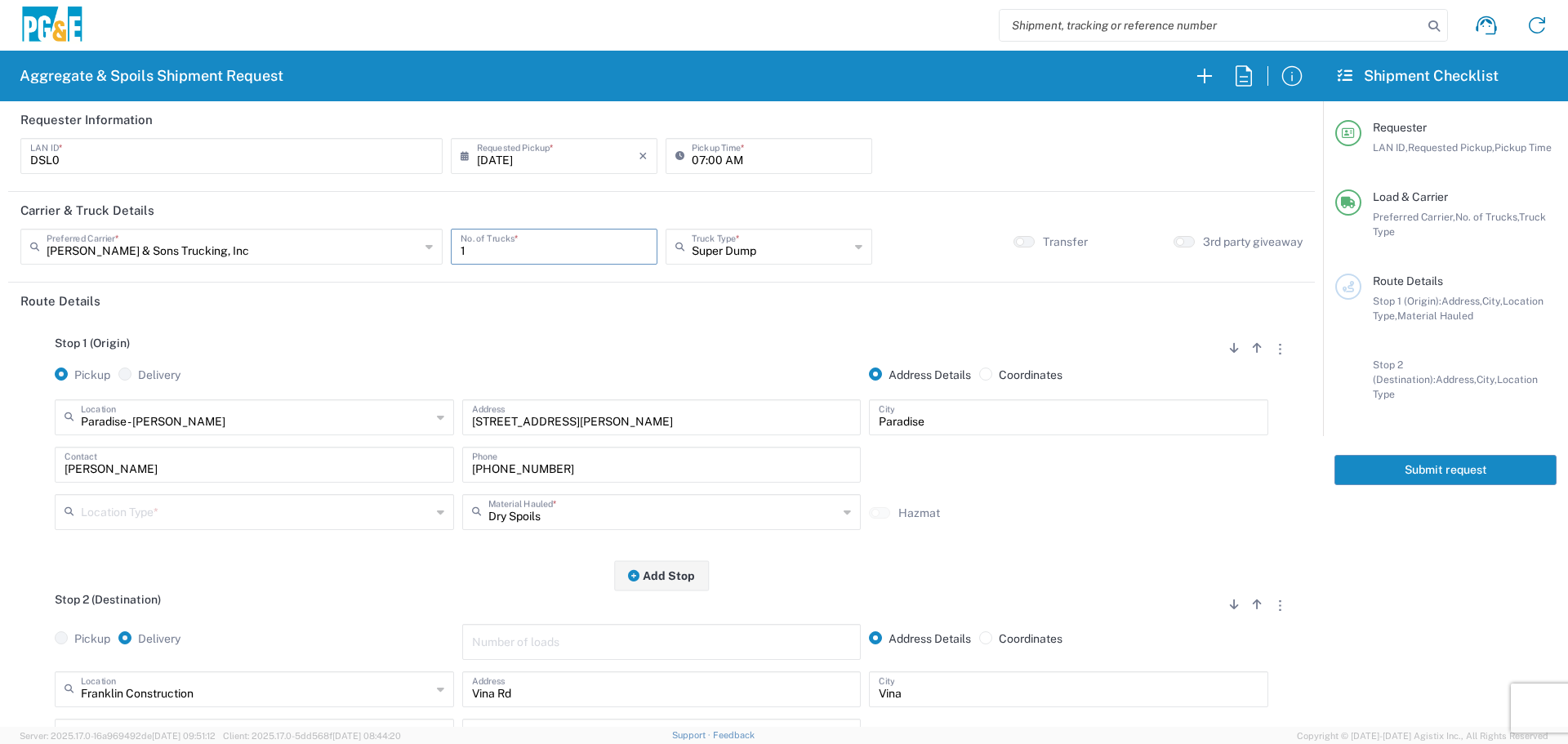
click at [239, 520] on input "text" at bounding box center [256, 511] width 350 height 29
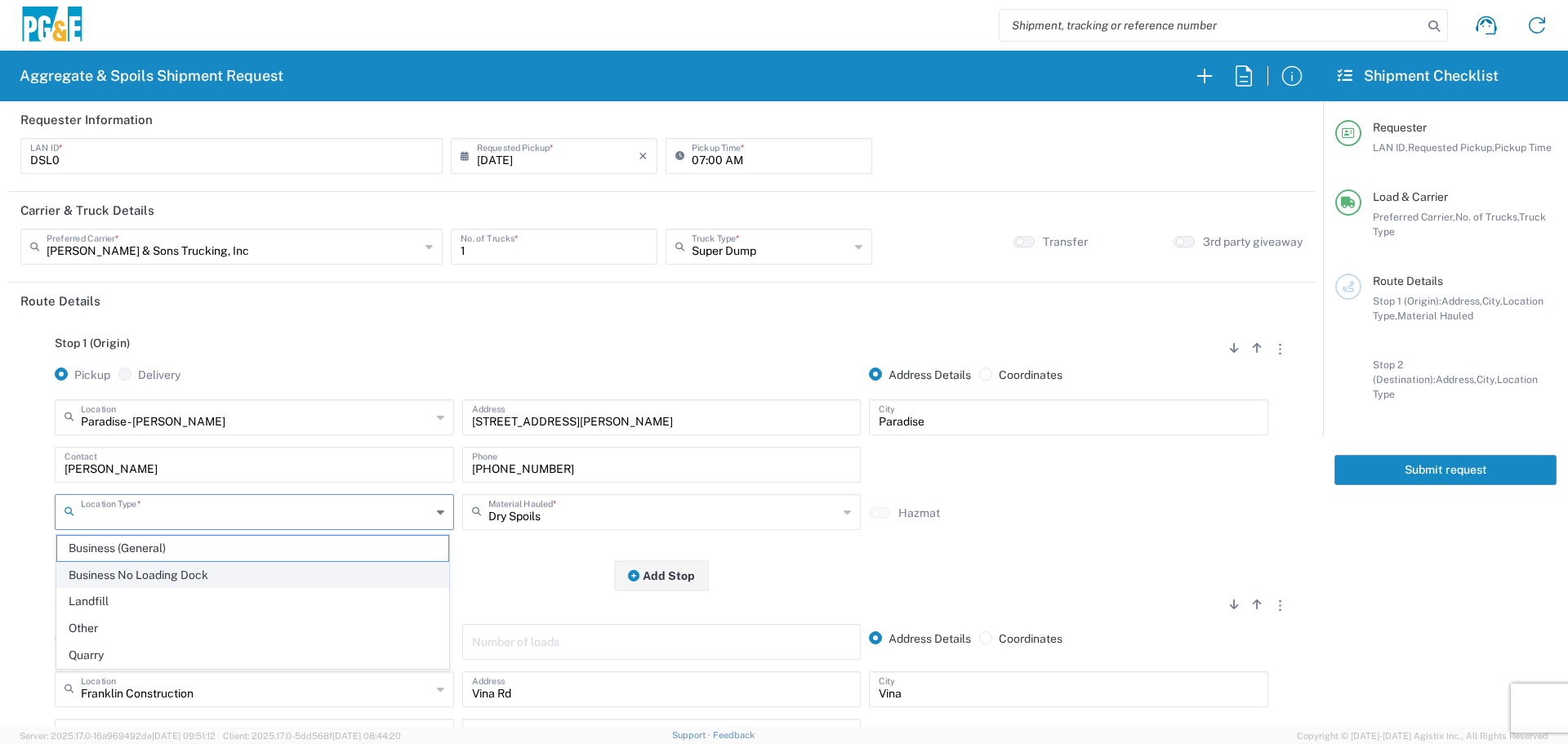
click at [202, 577] on span "Business No Loading Dock" at bounding box center [253, 575] width 391 height 25
type input "Business No Loading Dock"
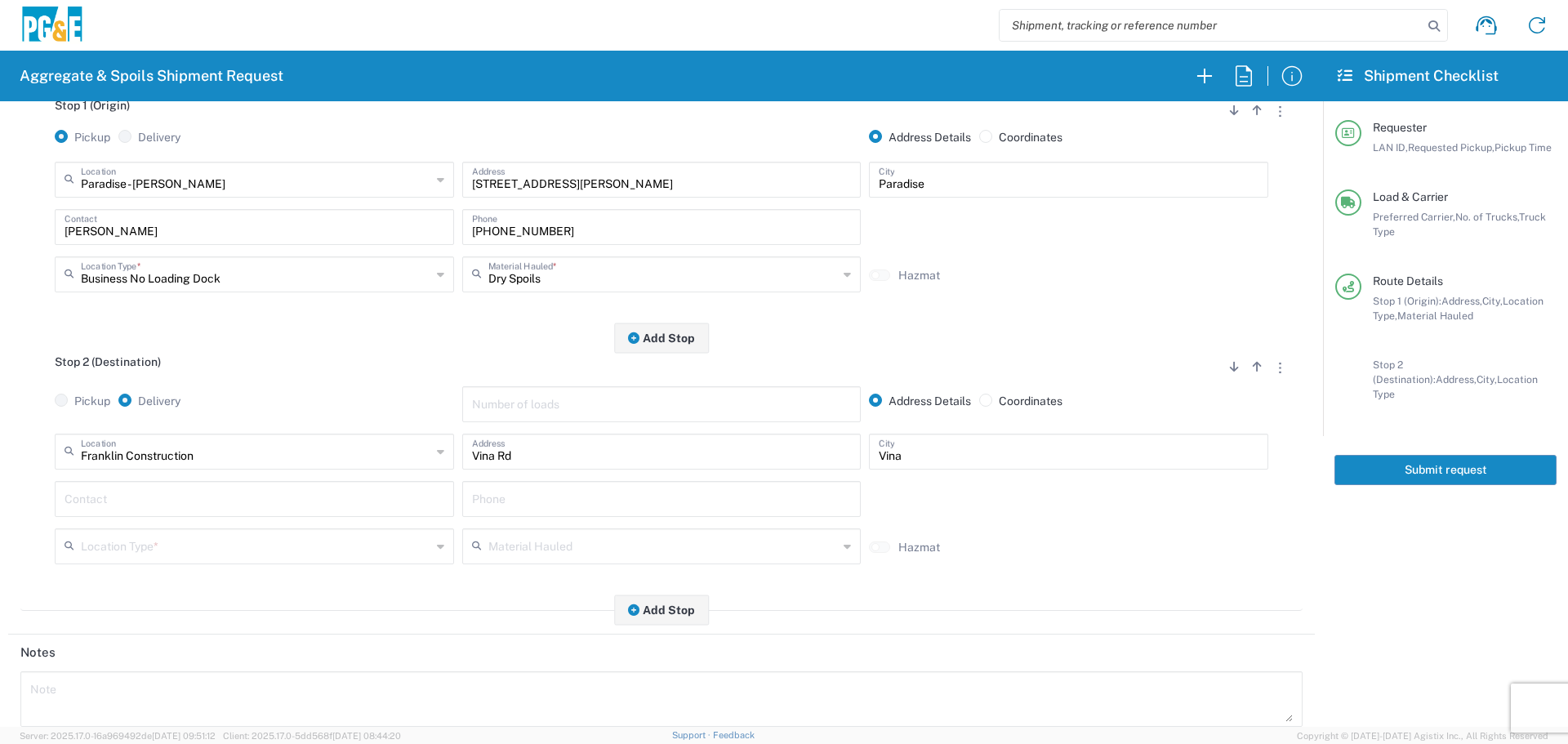
scroll to position [245, 0]
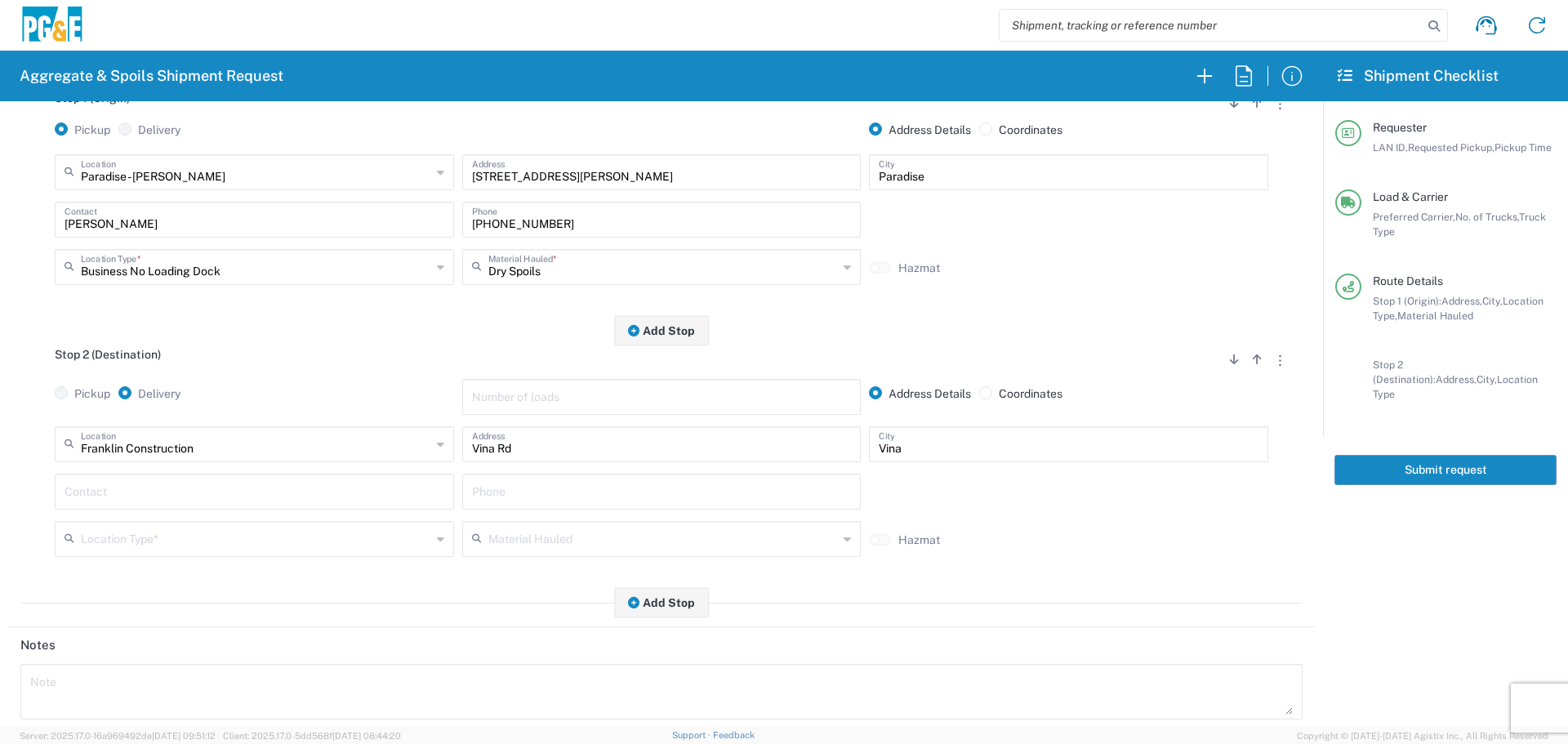
click at [212, 543] on input "text" at bounding box center [256, 538] width 350 height 29
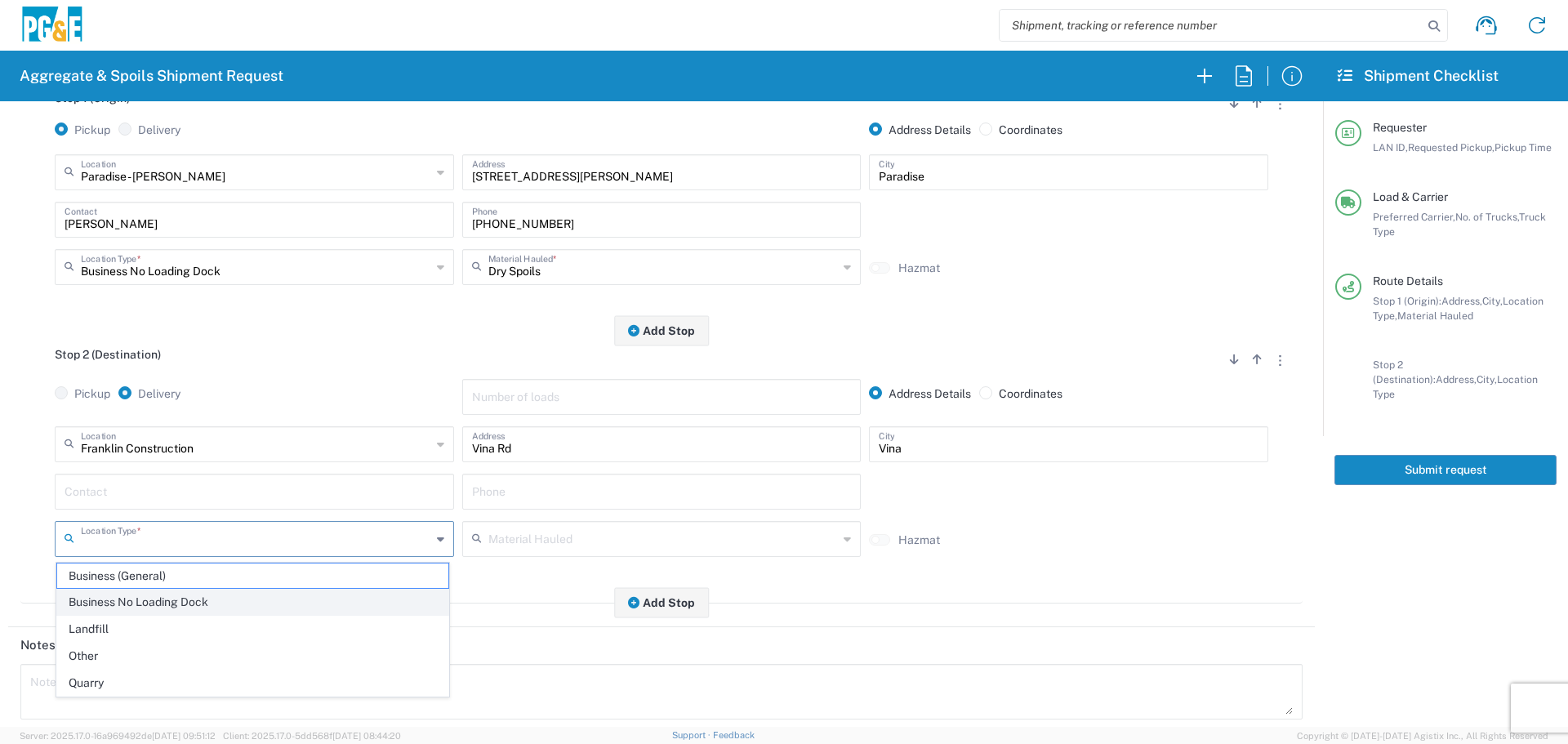
click at [163, 611] on span "Business No Loading Dock" at bounding box center [253, 602] width 391 height 25
type input "Business No Loading Dock"
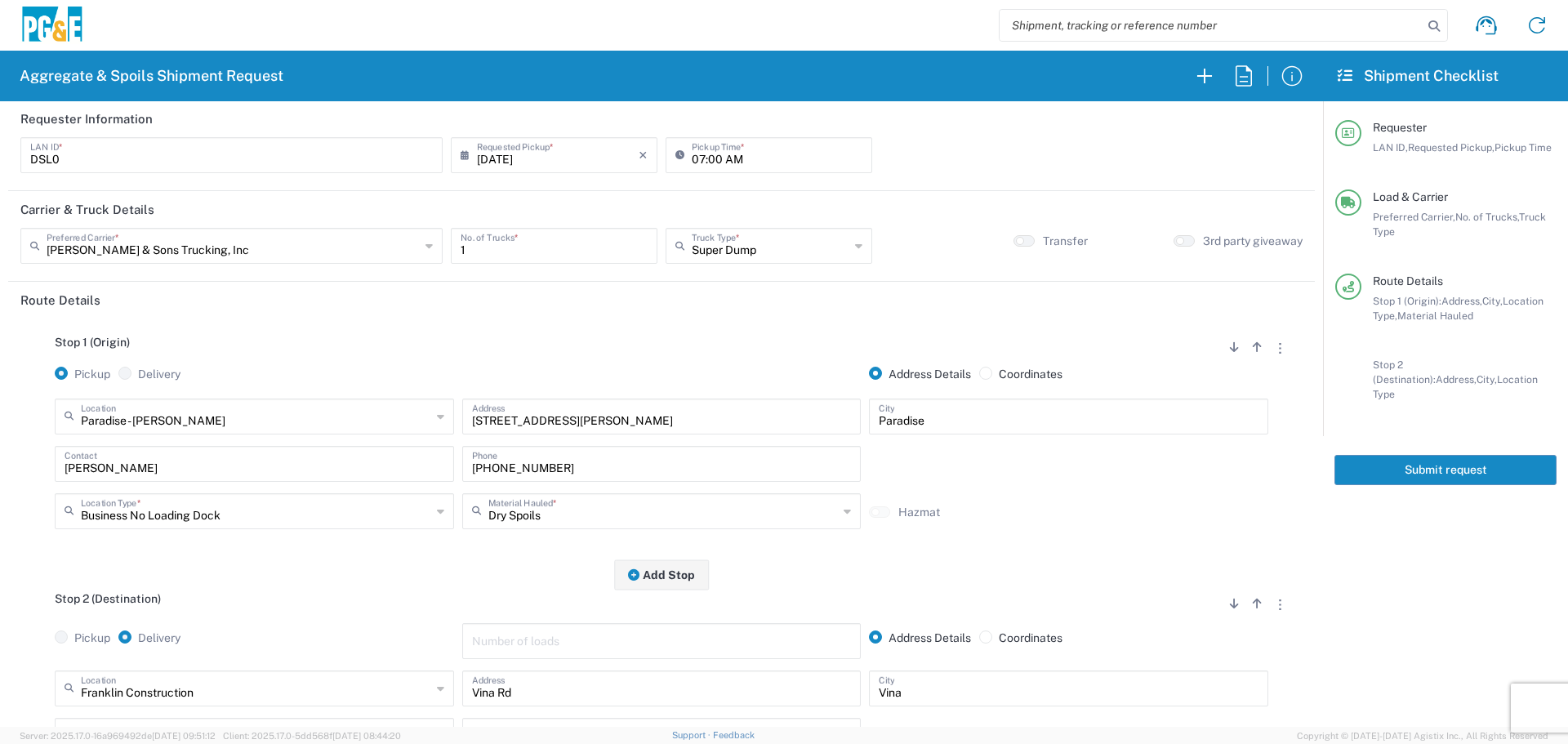
scroll to position [0, 0]
click at [1435, 455] on button "Submit request" at bounding box center [1445, 470] width 222 height 30
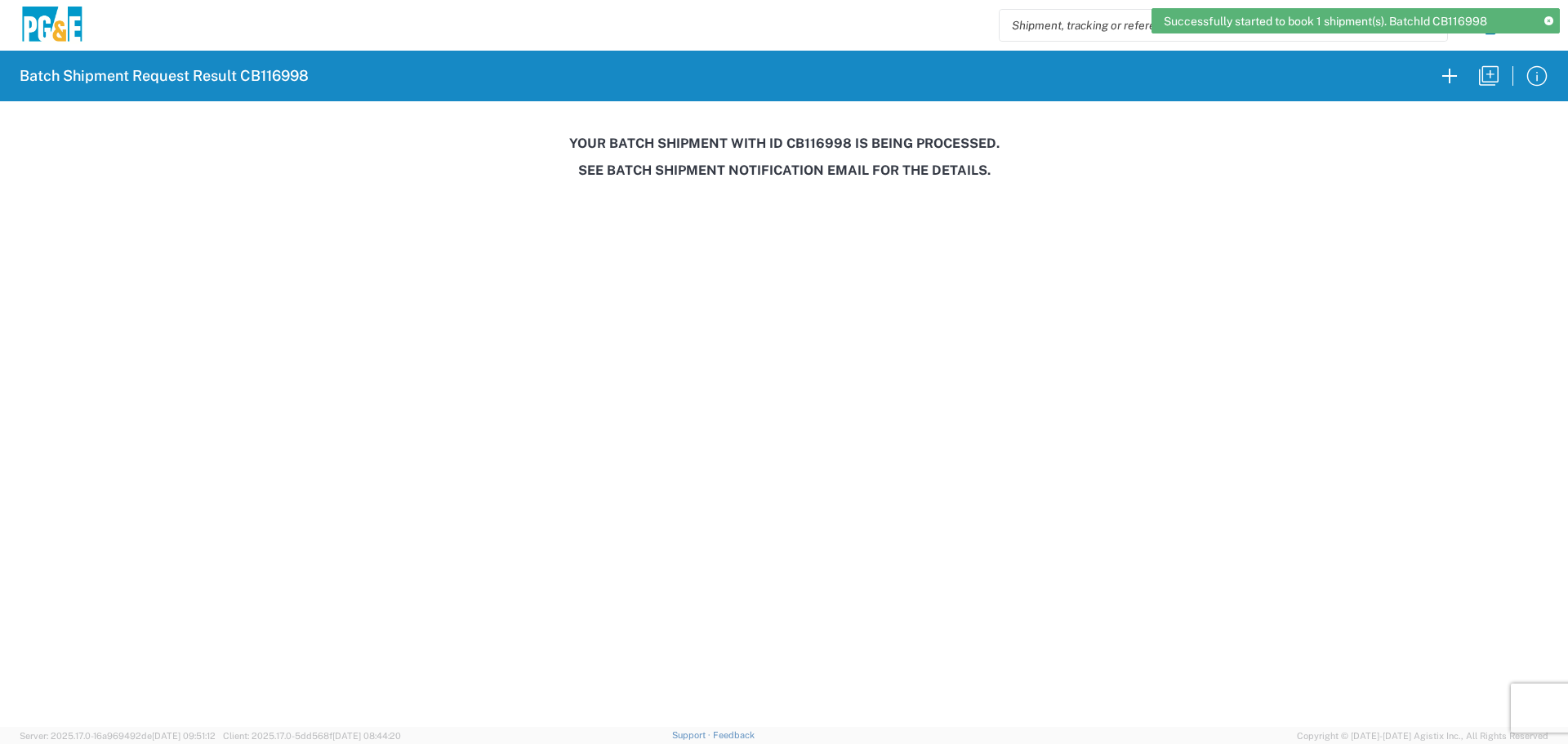
click at [804, 144] on h3 "Your batch shipment with id CB116998 is being processed." at bounding box center [784, 143] width 1545 height 16
copy h3 "CB116998"
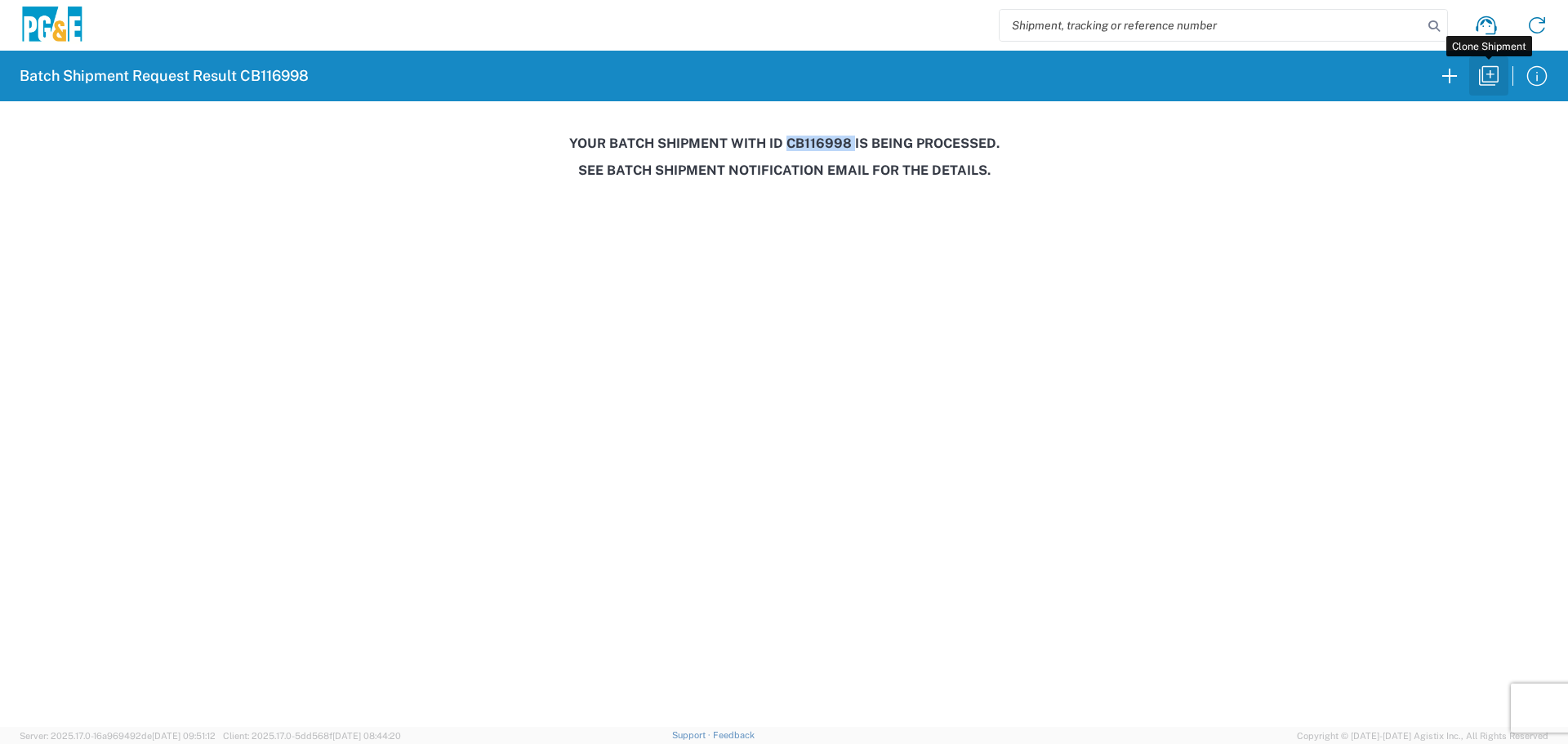
click at [1472, 89] on button "button" at bounding box center [1489, 76] width 39 height 39
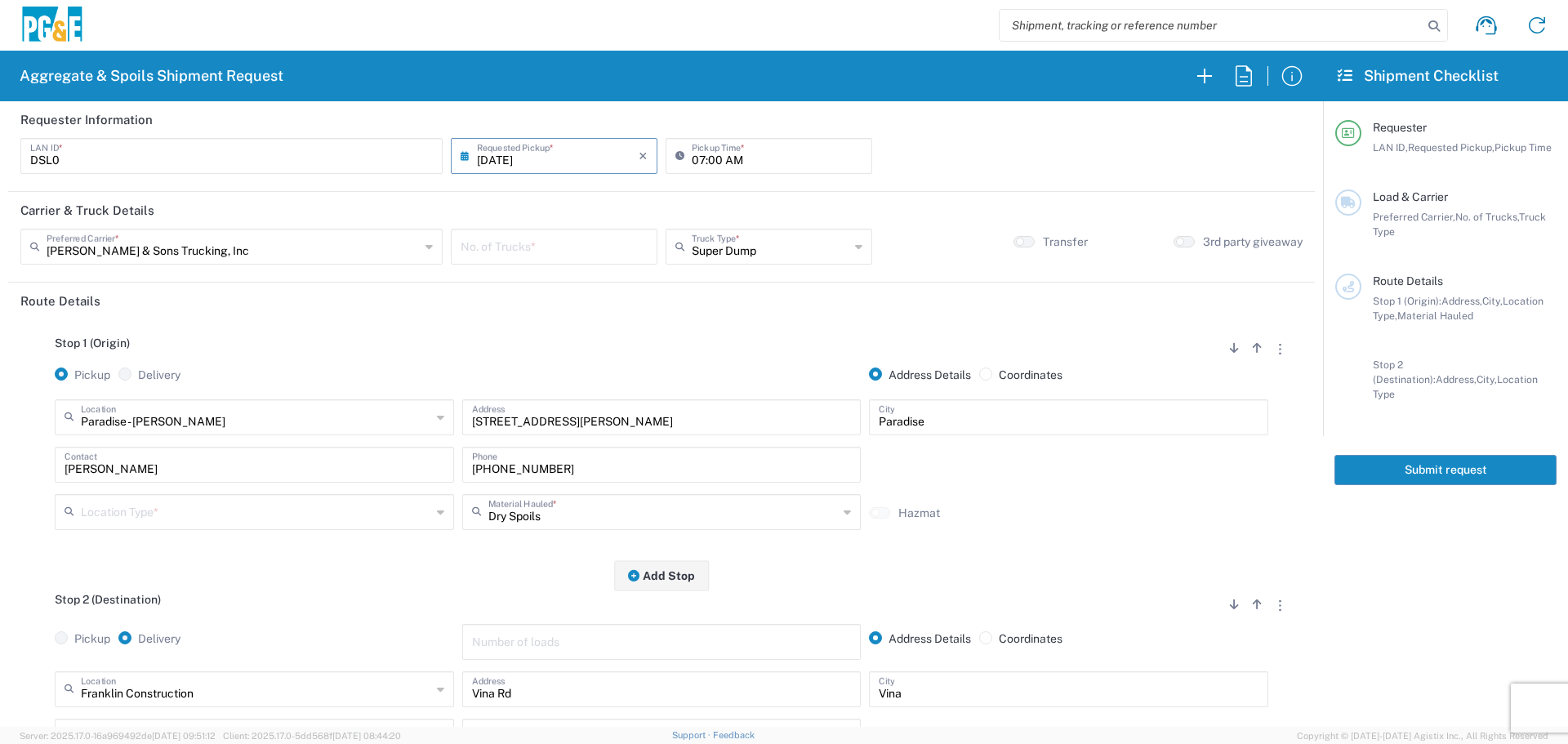
click at [528, 156] on input "[DATE]" at bounding box center [558, 155] width 162 height 29
click at [570, 302] on span "21" at bounding box center [575, 304] width 24 height 23
type input "[DATE]"
click at [570, 251] on input "number" at bounding box center [554, 245] width 187 height 29
type input "1"
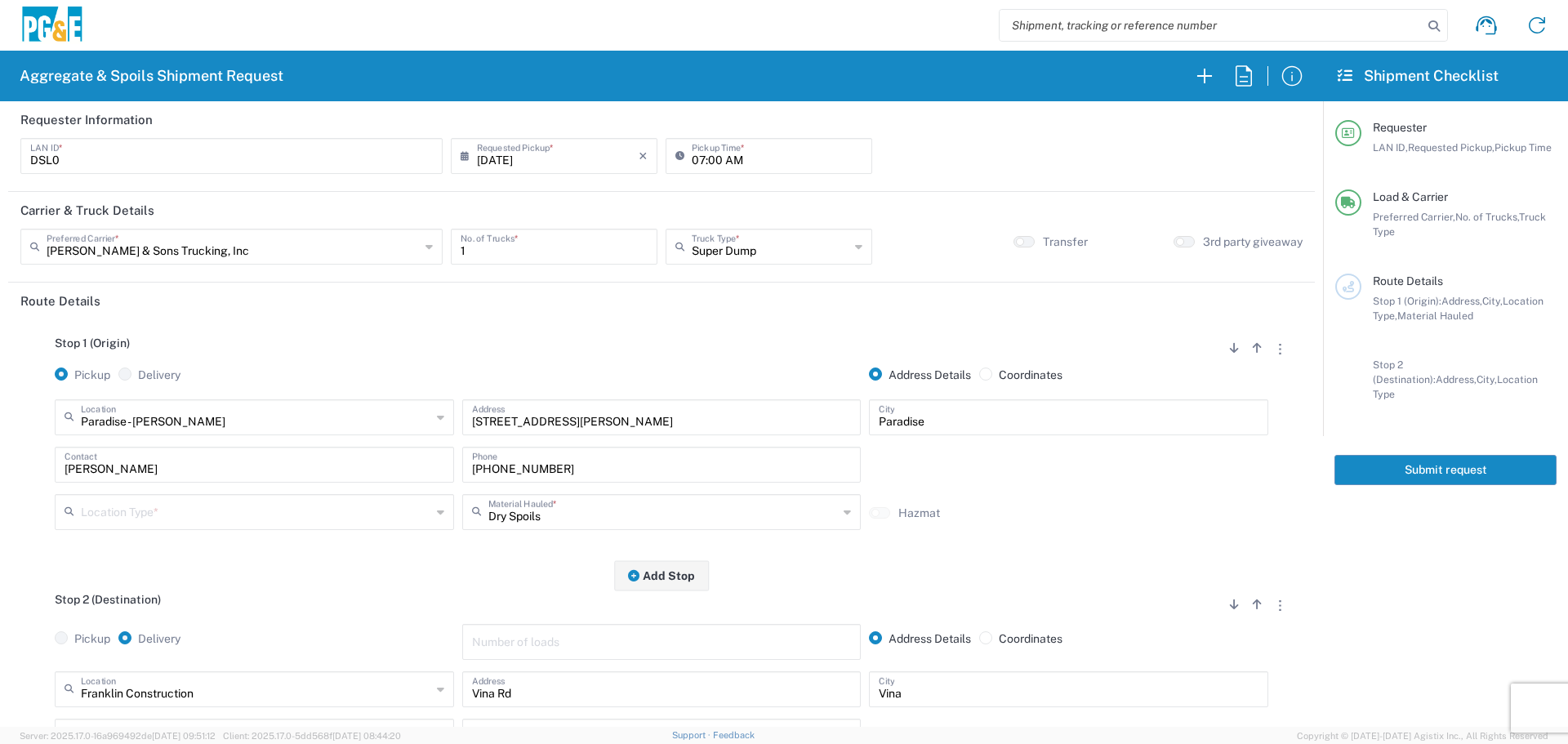
click at [337, 530] on div "Location Type *" at bounding box center [255, 512] width 399 height 36
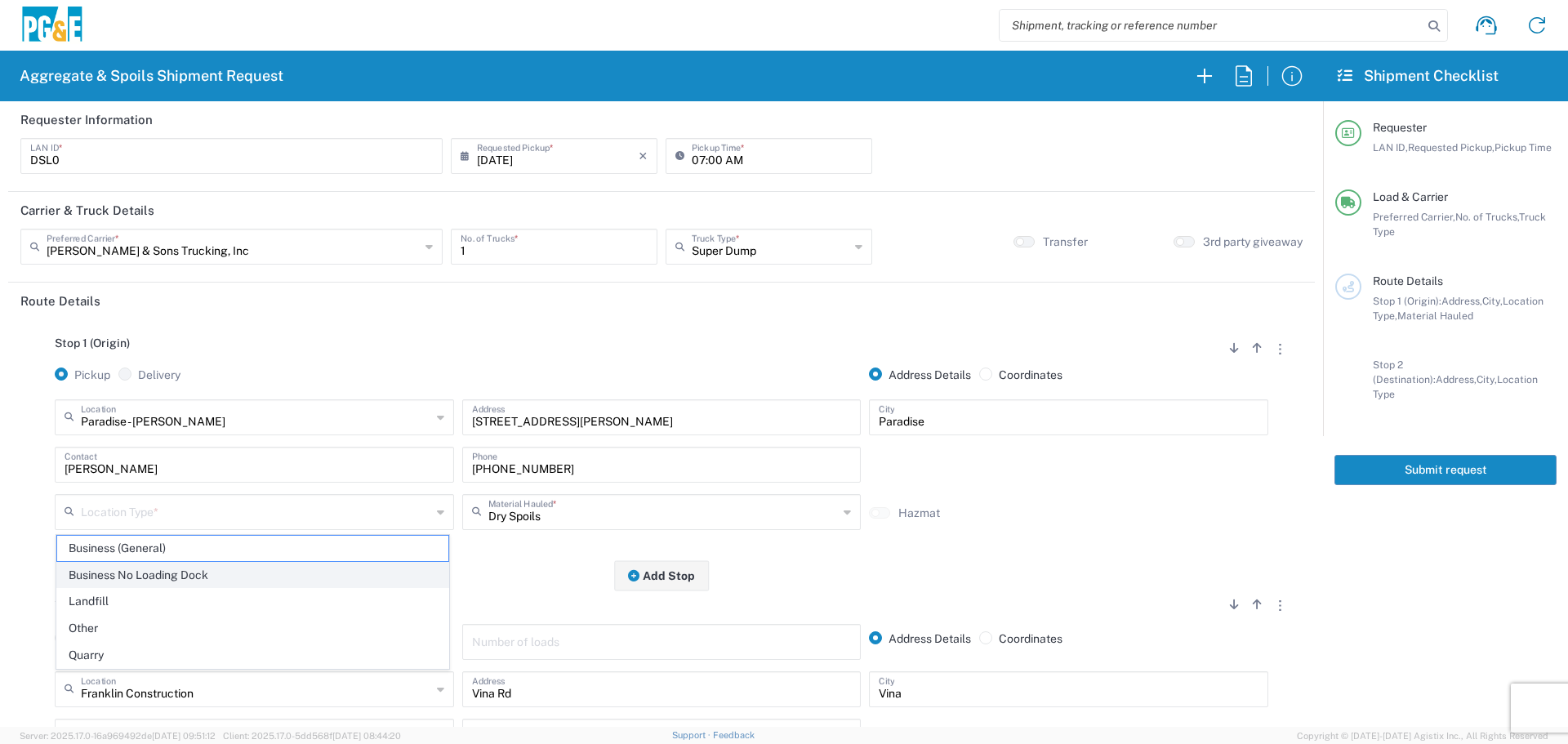
click at [279, 575] on span "Business No Loading Dock" at bounding box center [253, 575] width 391 height 25
type input "Business No Loading Dock"
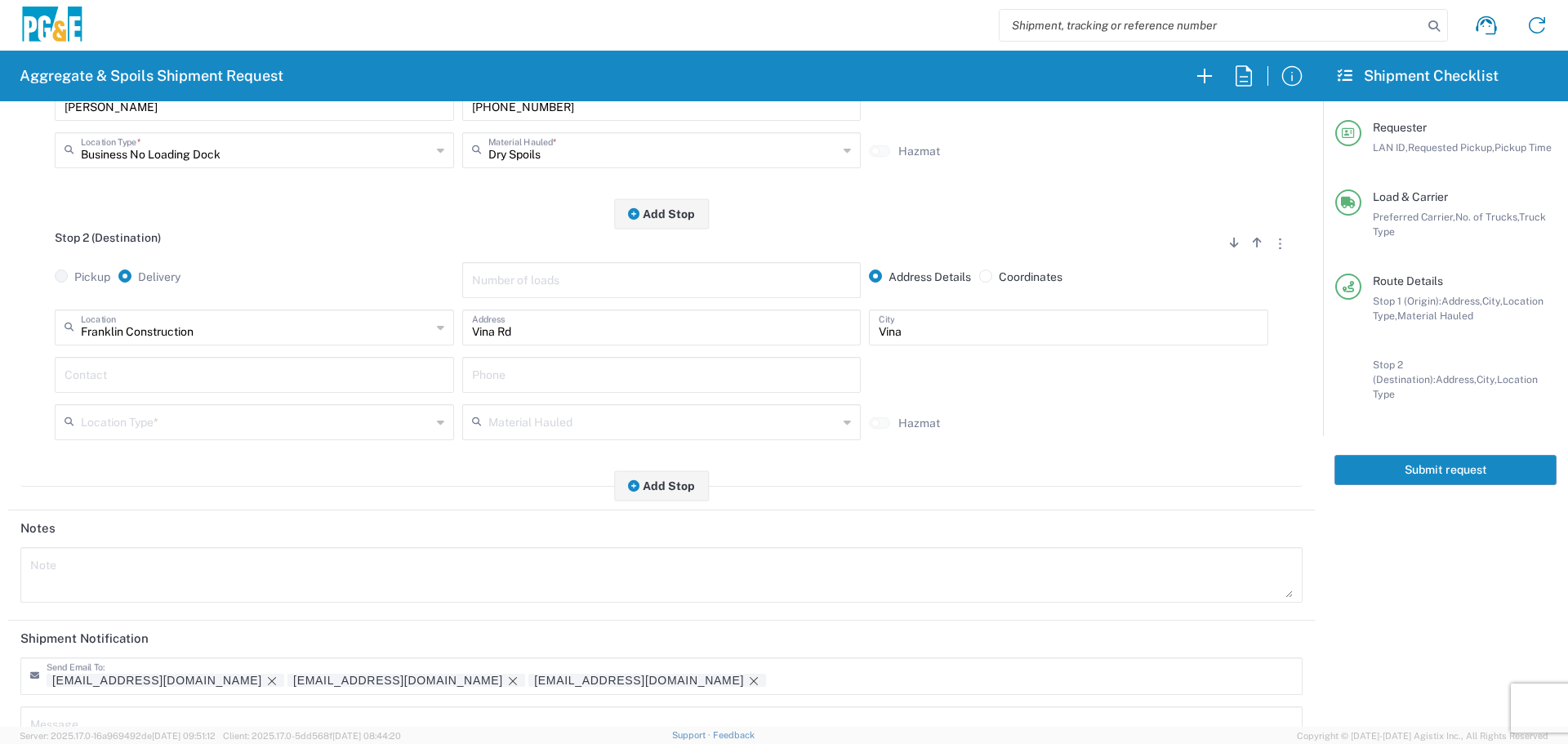
scroll to position [408, 0]
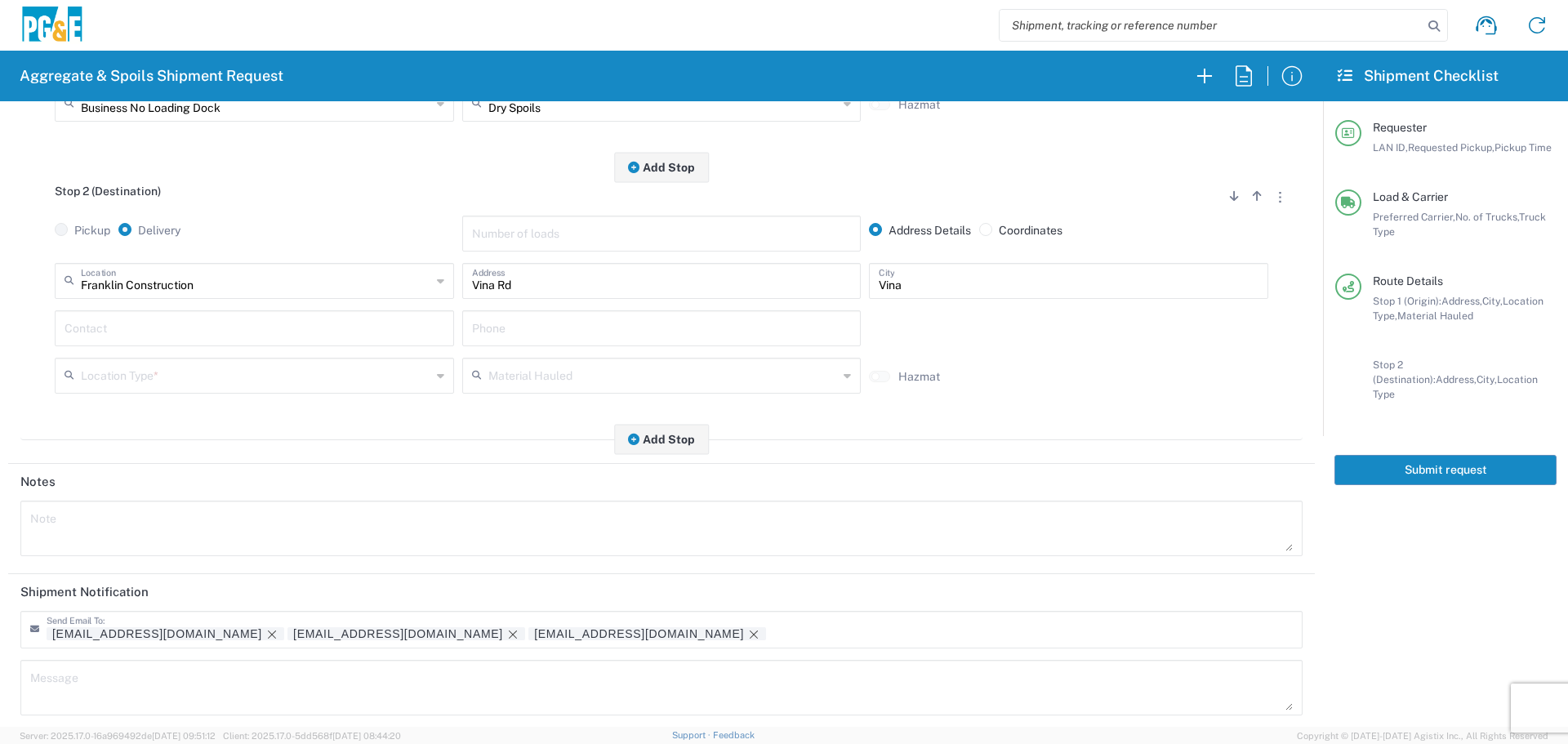
click at [360, 381] on input "text" at bounding box center [256, 374] width 350 height 29
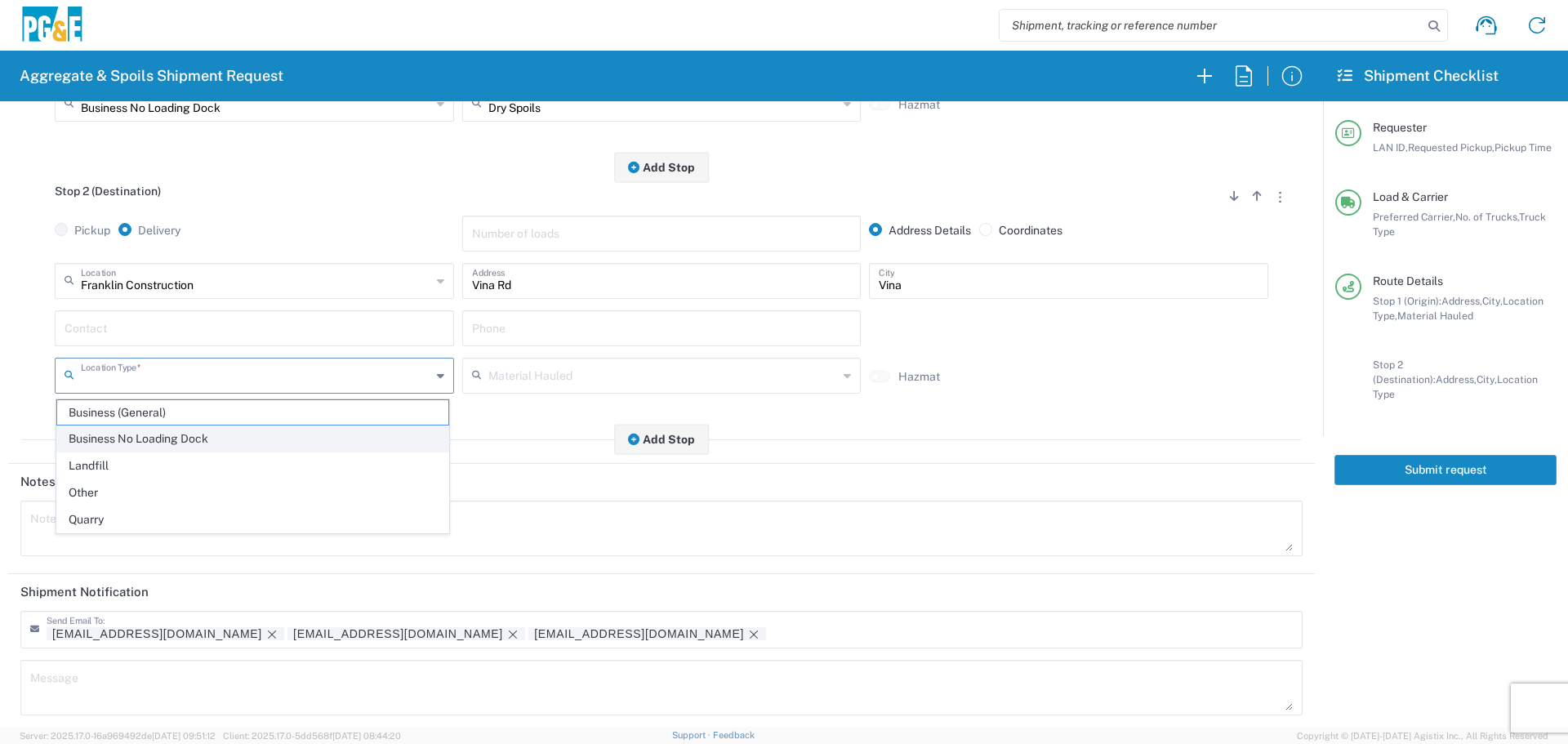
click at [345, 436] on span "Business No Loading Dock" at bounding box center [253, 439] width 391 height 25
type input "Business No Loading Dock"
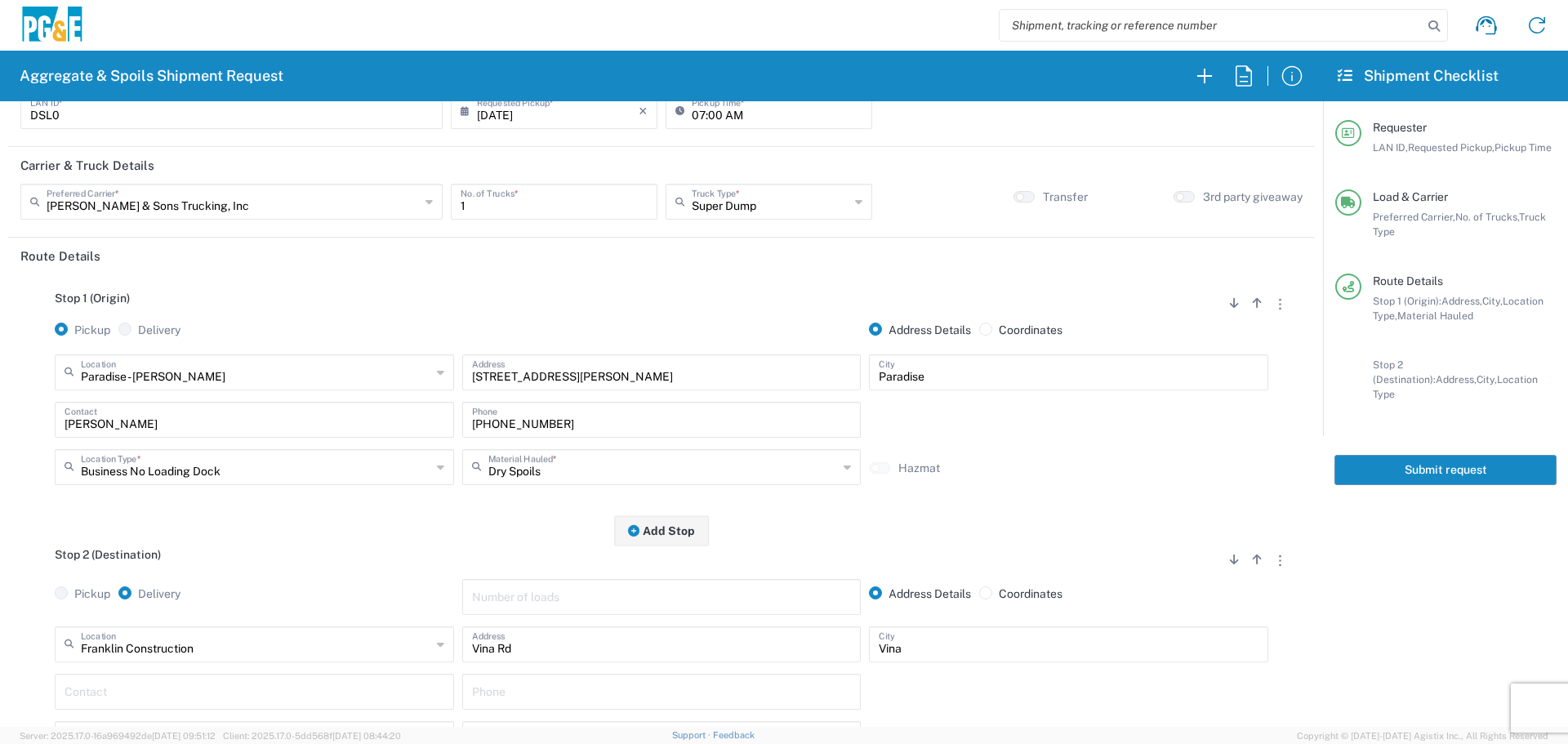
scroll to position [0, 0]
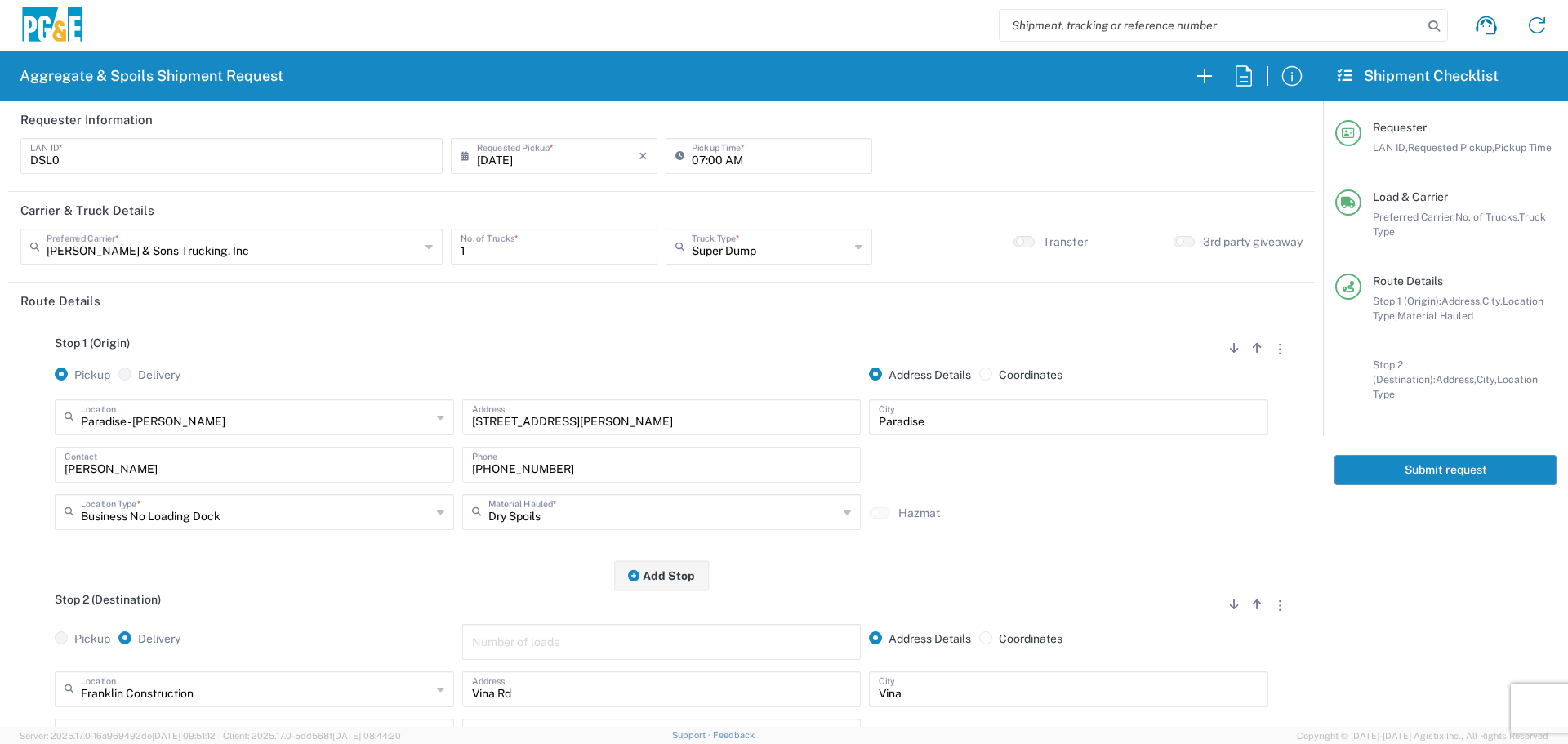
click at [1426, 455] on button "Submit request" at bounding box center [1445, 470] width 222 height 30
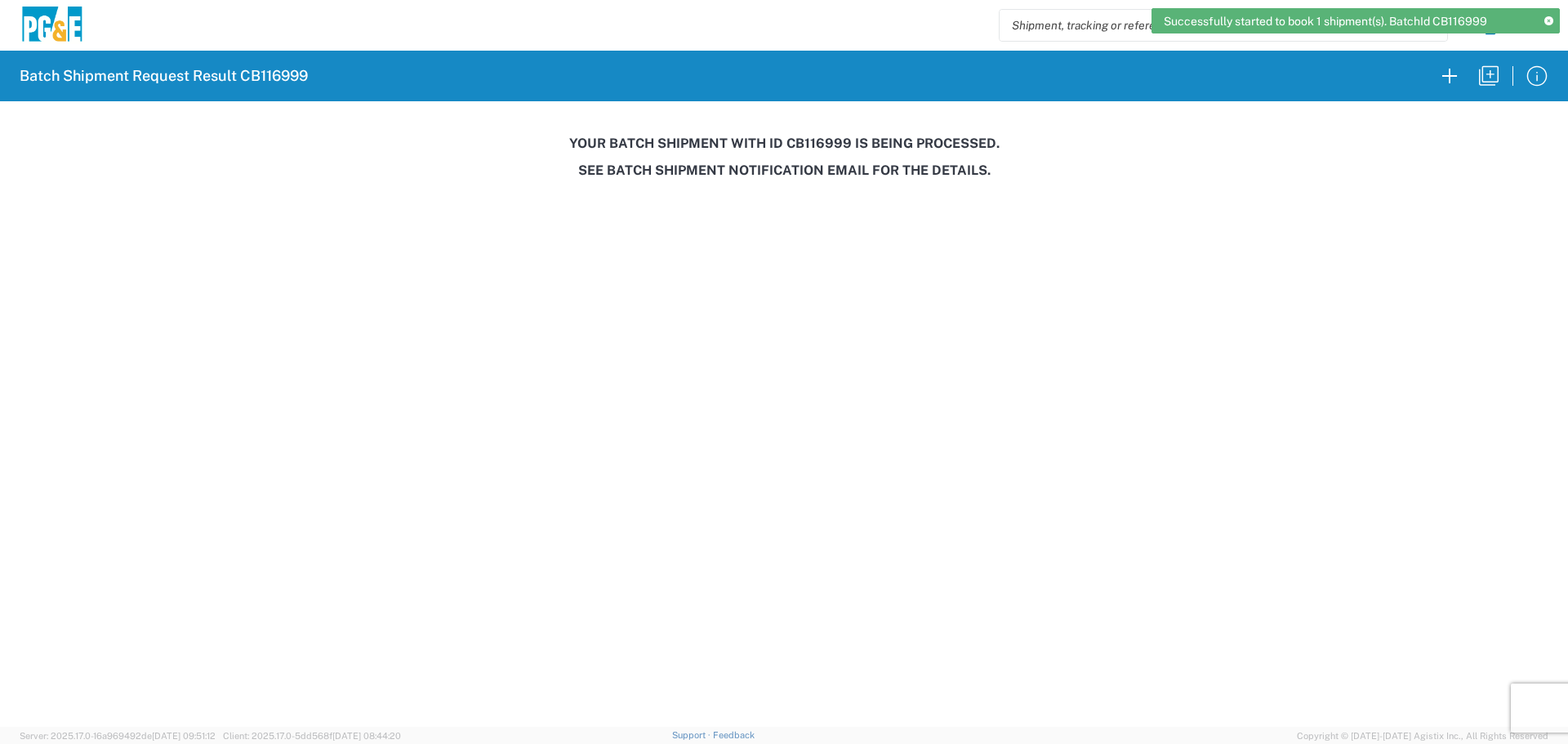
click at [825, 144] on h3 "Your batch shipment with id CB116999 is being processed." at bounding box center [784, 143] width 1545 height 16
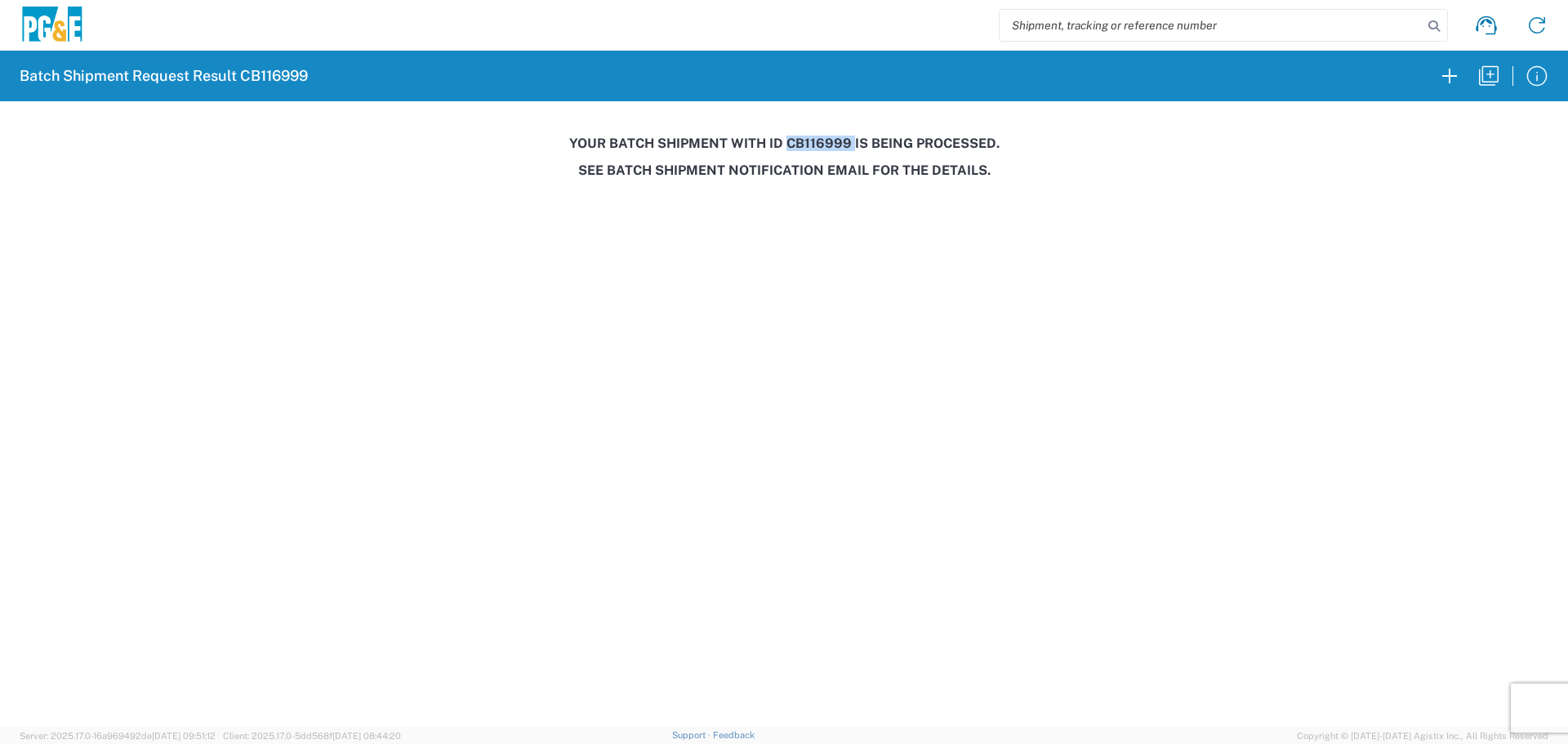
click at [825, 144] on h3 "Your batch shipment with id CB116999 is being processed." at bounding box center [784, 143] width 1545 height 16
copy h3 "CB116999"
click at [1490, 79] on icon "button" at bounding box center [1489, 76] width 26 height 26
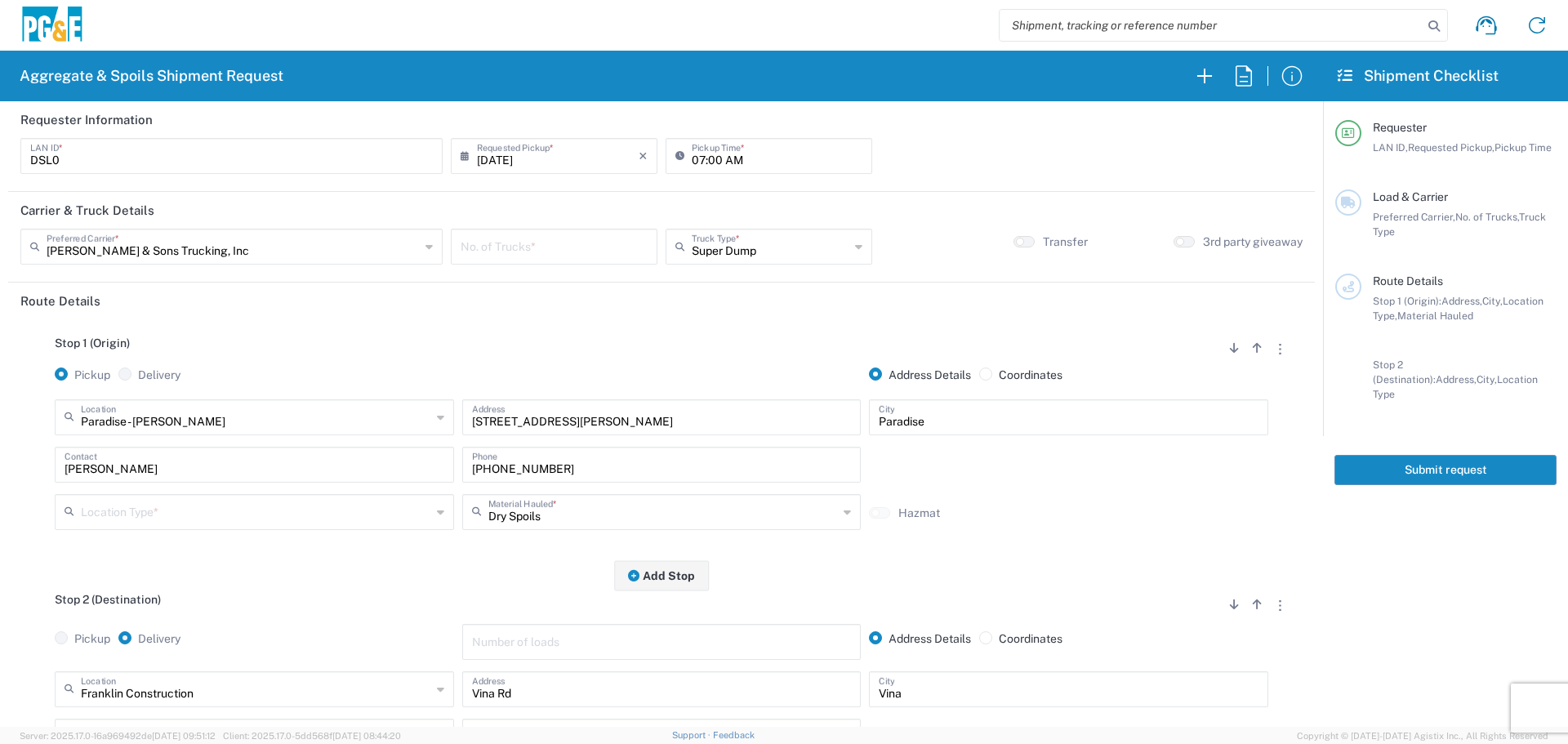
click at [501, 152] on input "[DATE]" at bounding box center [558, 155] width 162 height 29
click at [597, 295] on span "22" at bounding box center [598, 304] width 24 height 23
type input "[DATE]"
click at [581, 253] on input "number" at bounding box center [554, 245] width 187 height 29
type input "1"
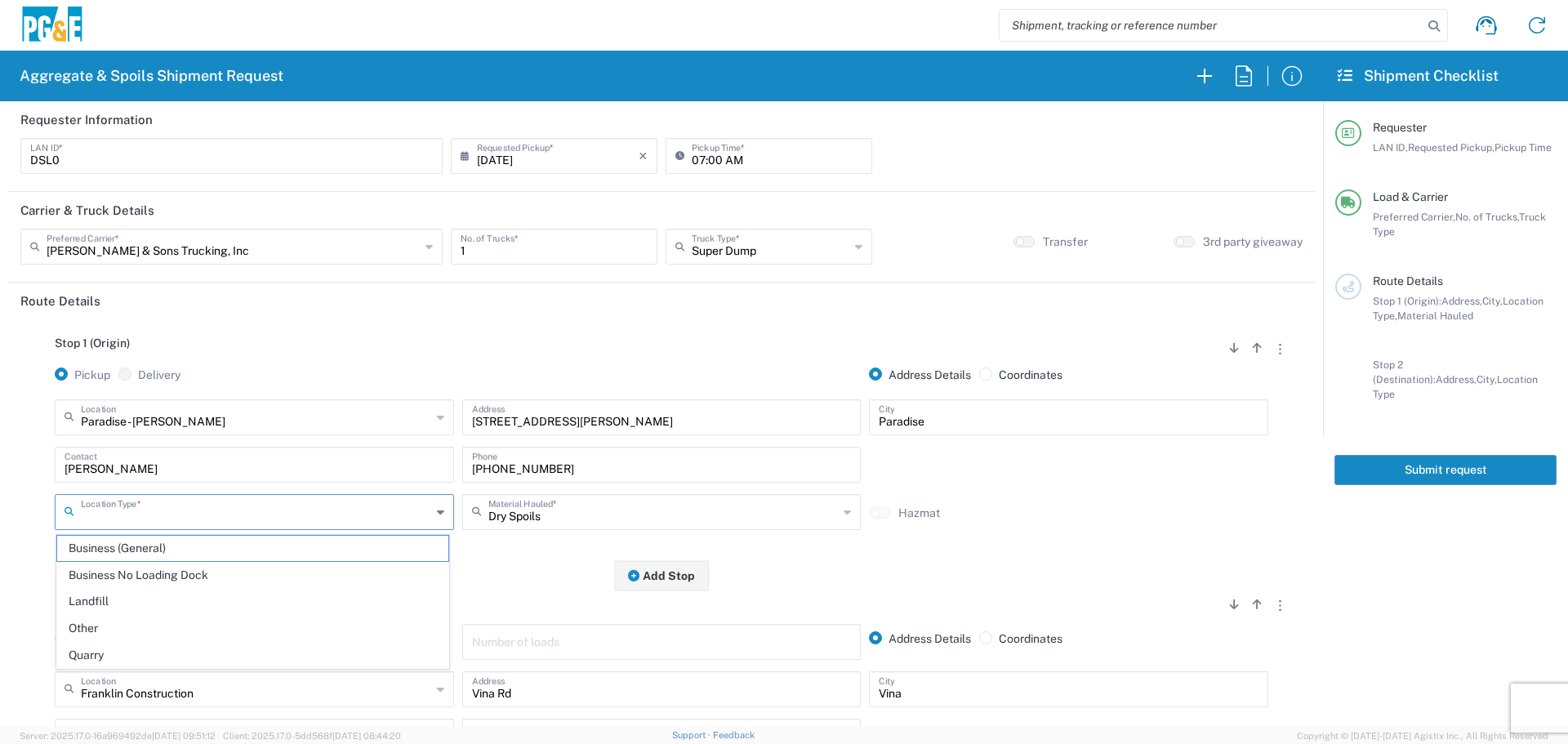
click at [142, 509] on input "text" at bounding box center [256, 511] width 350 height 29
click at [115, 575] on span "Business No Loading Dock" at bounding box center [253, 575] width 391 height 25
type input "Business No Loading Dock"
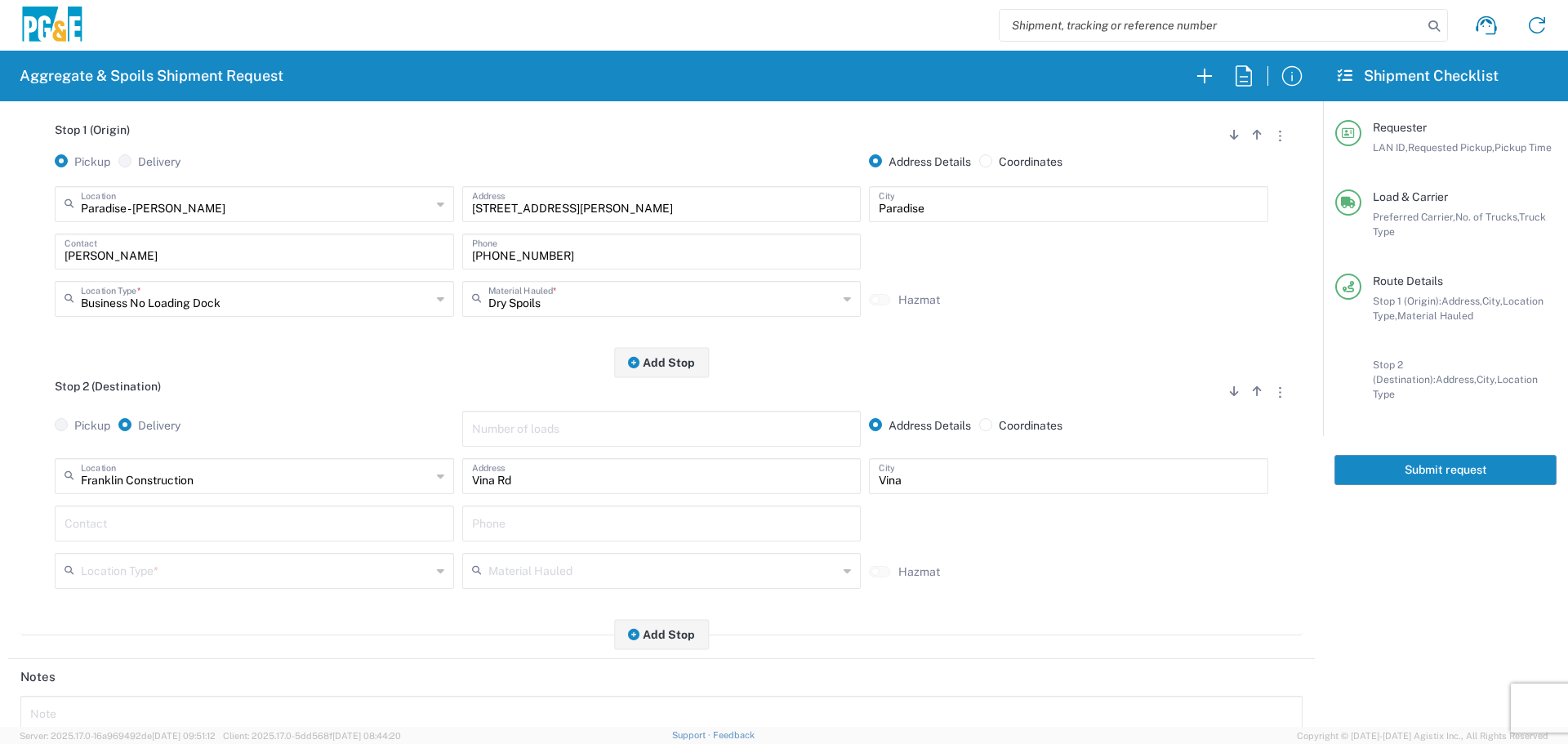
scroll to position [327, 0]
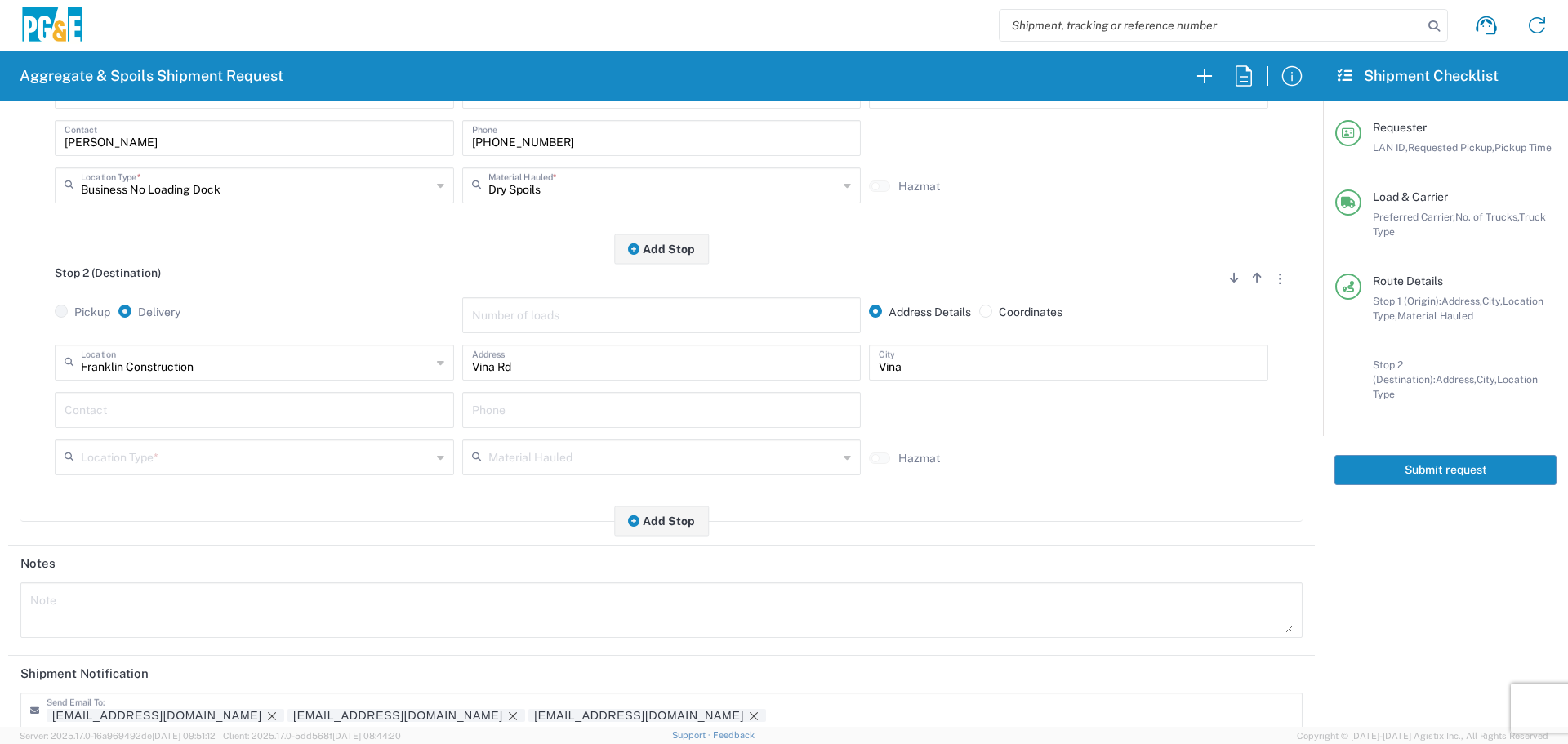
click at [164, 474] on div "Location Type *" at bounding box center [255, 458] width 399 height 36
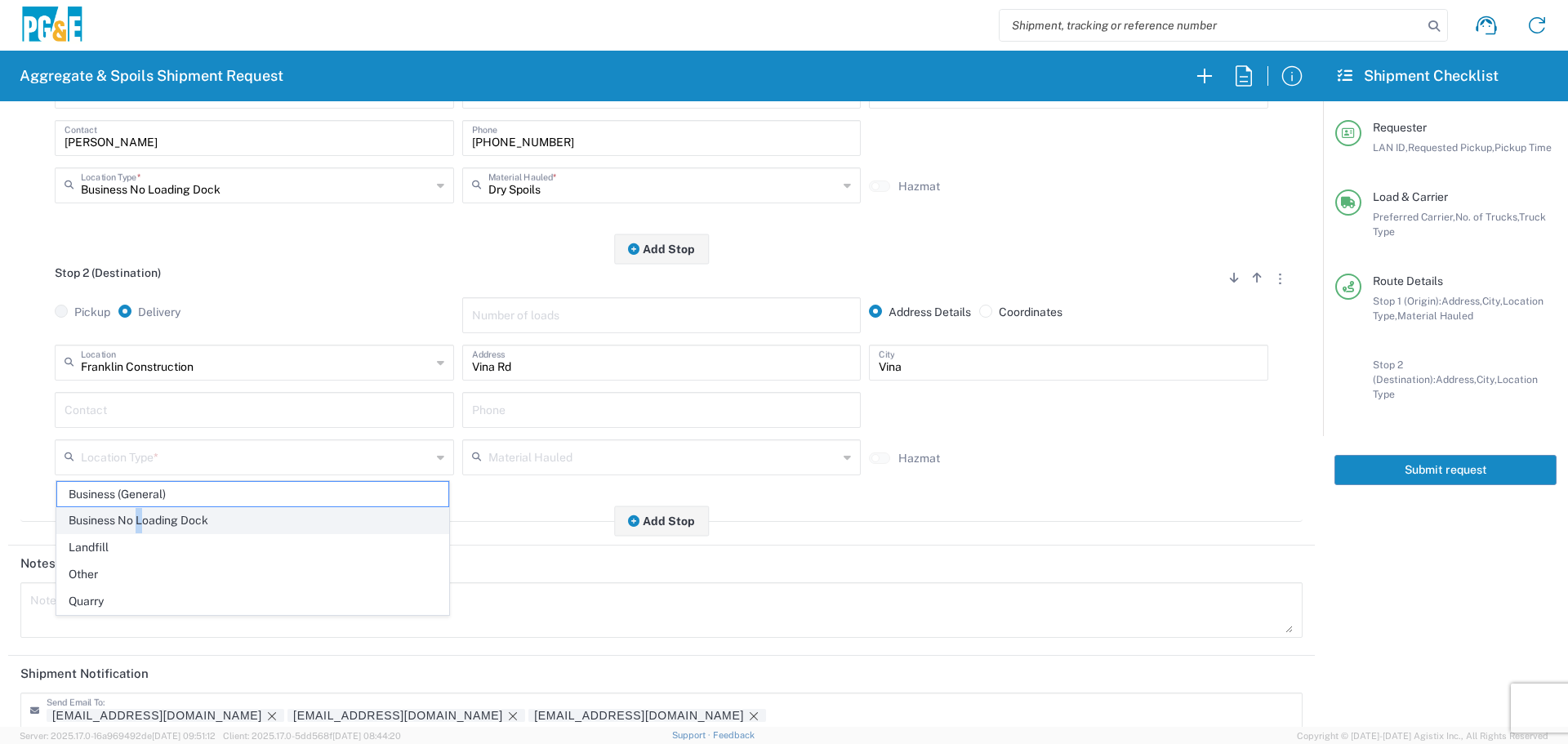
click at [139, 512] on span "Business No Loading Dock" at bounding box center [253, 521] width 391 height 25
type input "Business No Loading Dock"
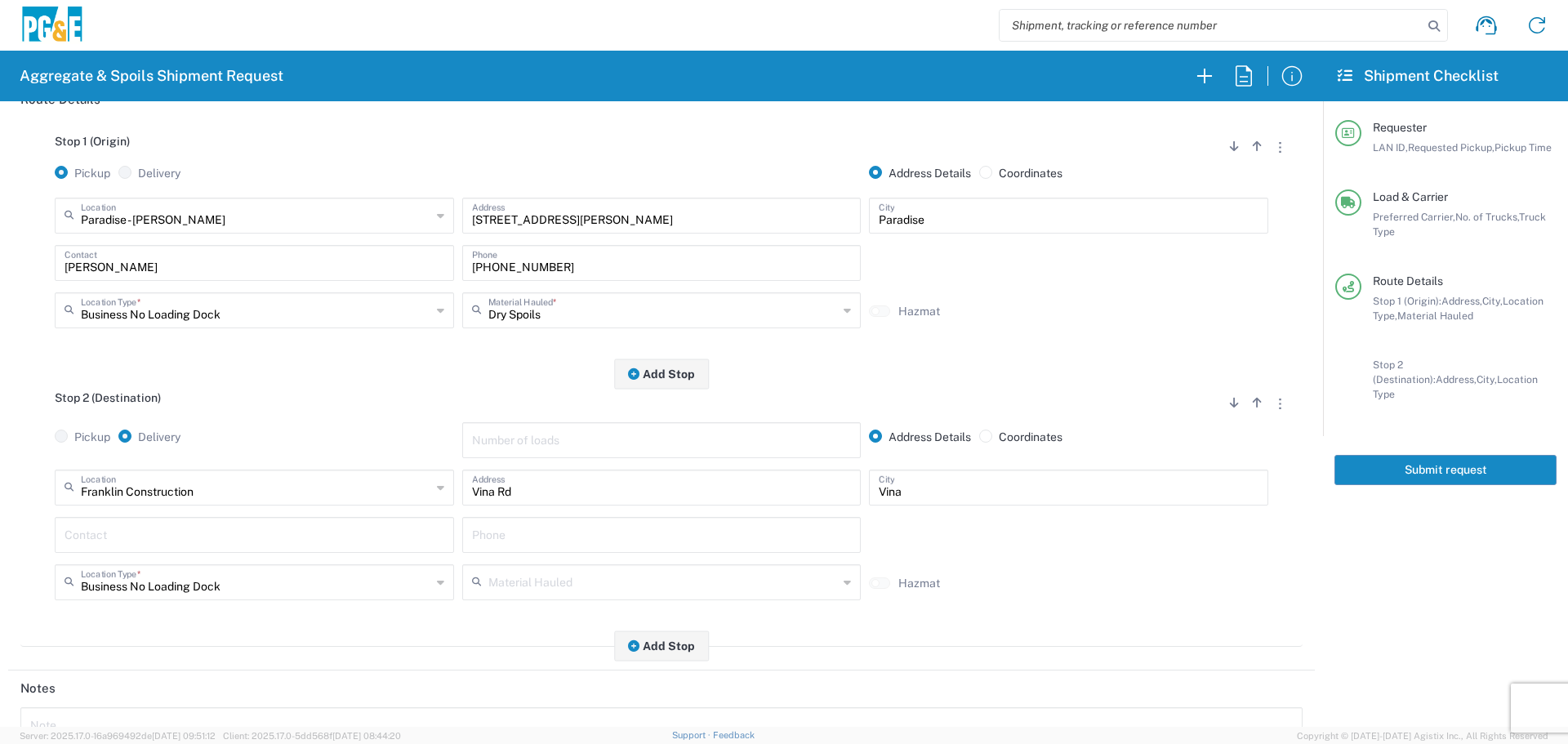
scroll to position [0, 0]
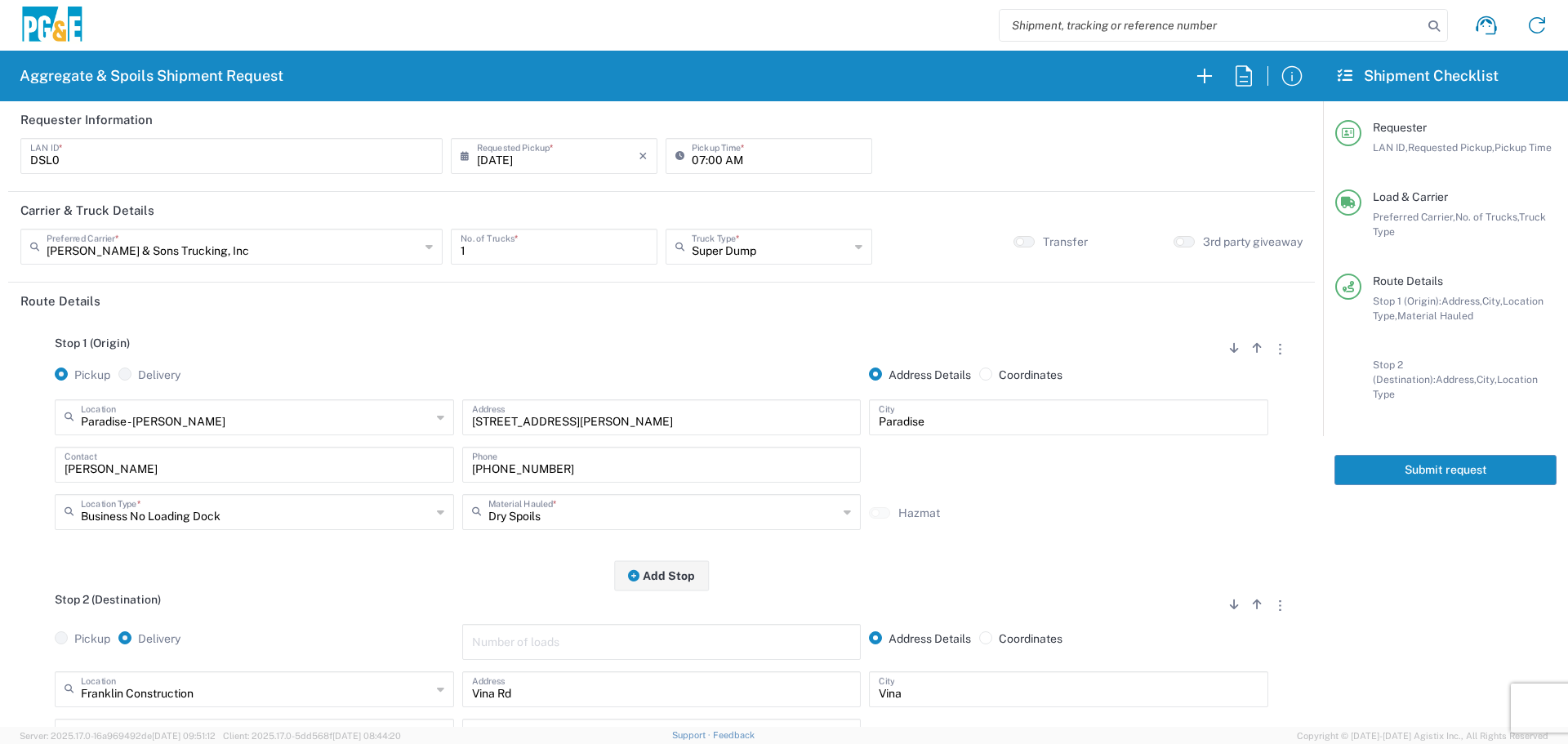
click at [1487, 461] on button "Submit request" at bounding box center [1445, 470] width 222 height 30
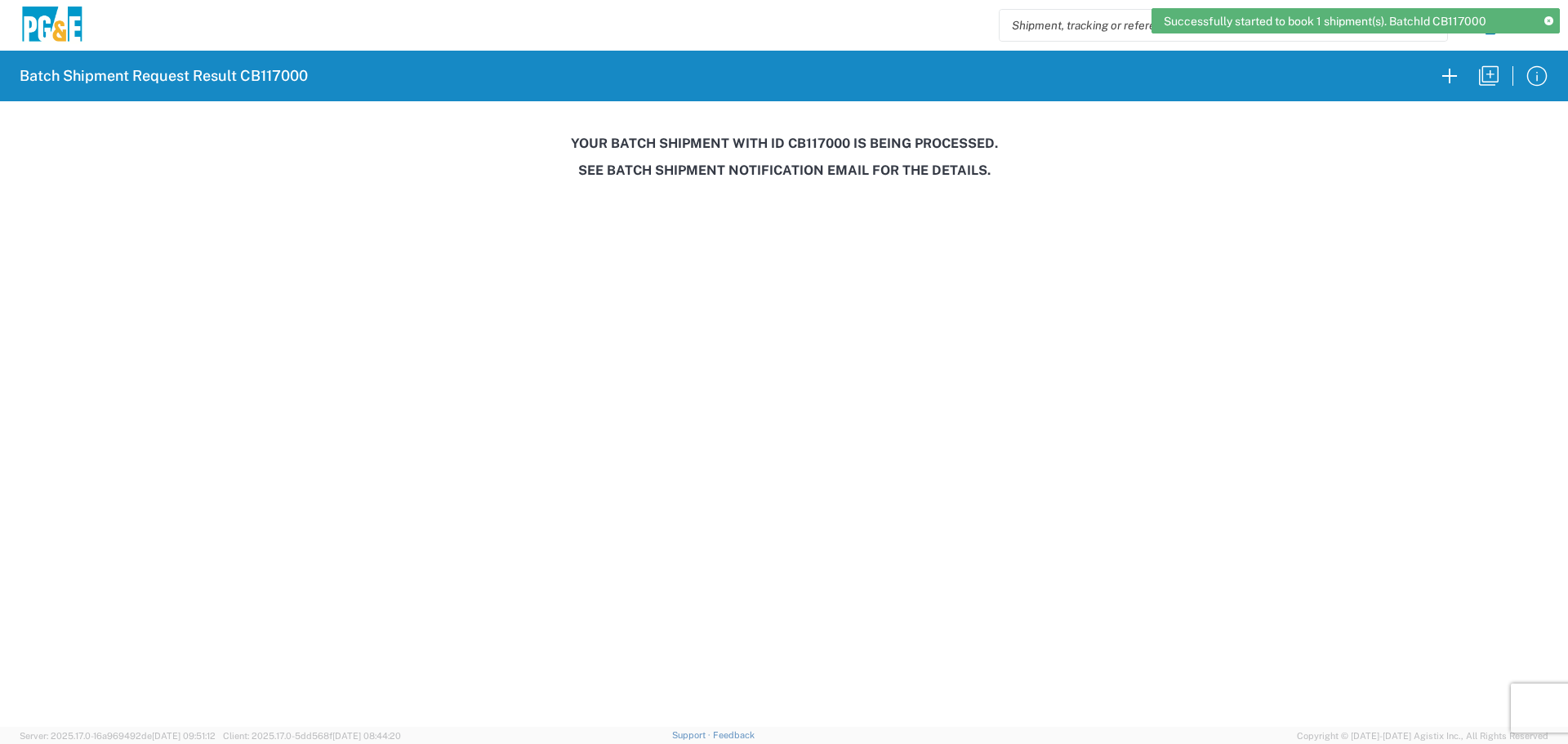
click at [818, 145] on h3 "Your batch shipment with id CB117000 is being processed." at bounding box center [784, 143] width 1545 height 16
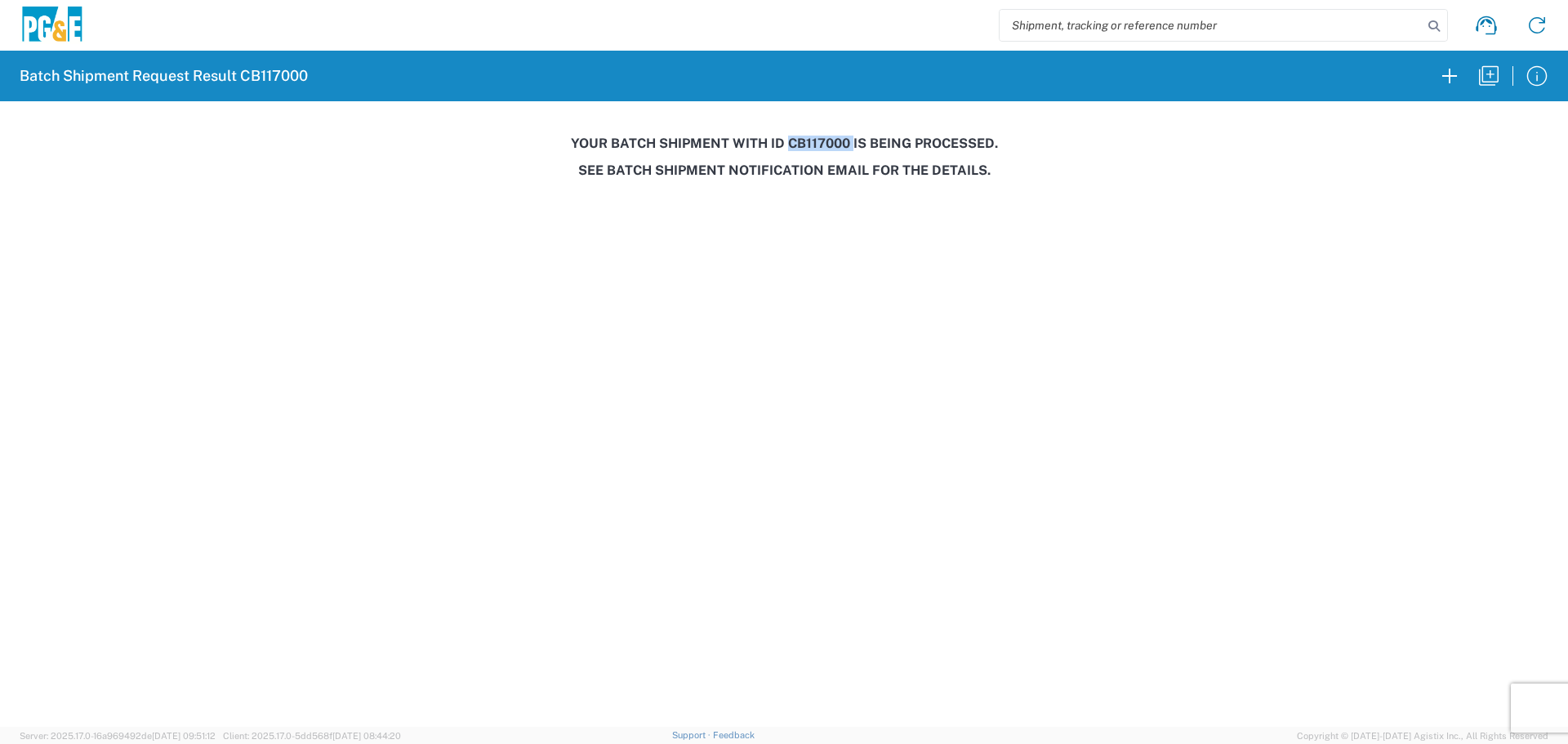
copy h3 "CB117000"
click at [1489, 75] on icon "button" at bounding box center [1489, 76] width 26 height 26
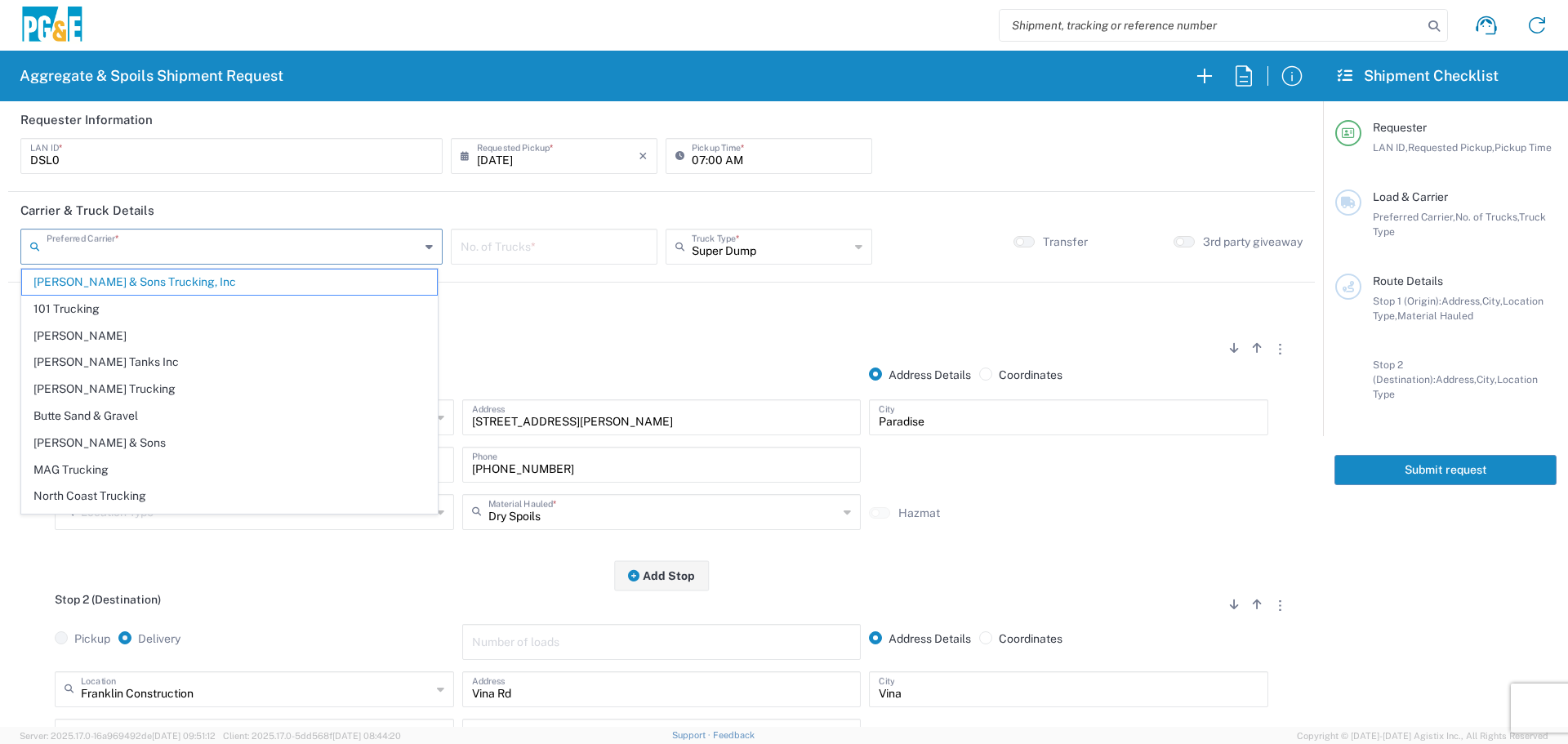
click at [262, 233] on input "text" at bounding box center [233, 245] width 373 height 29
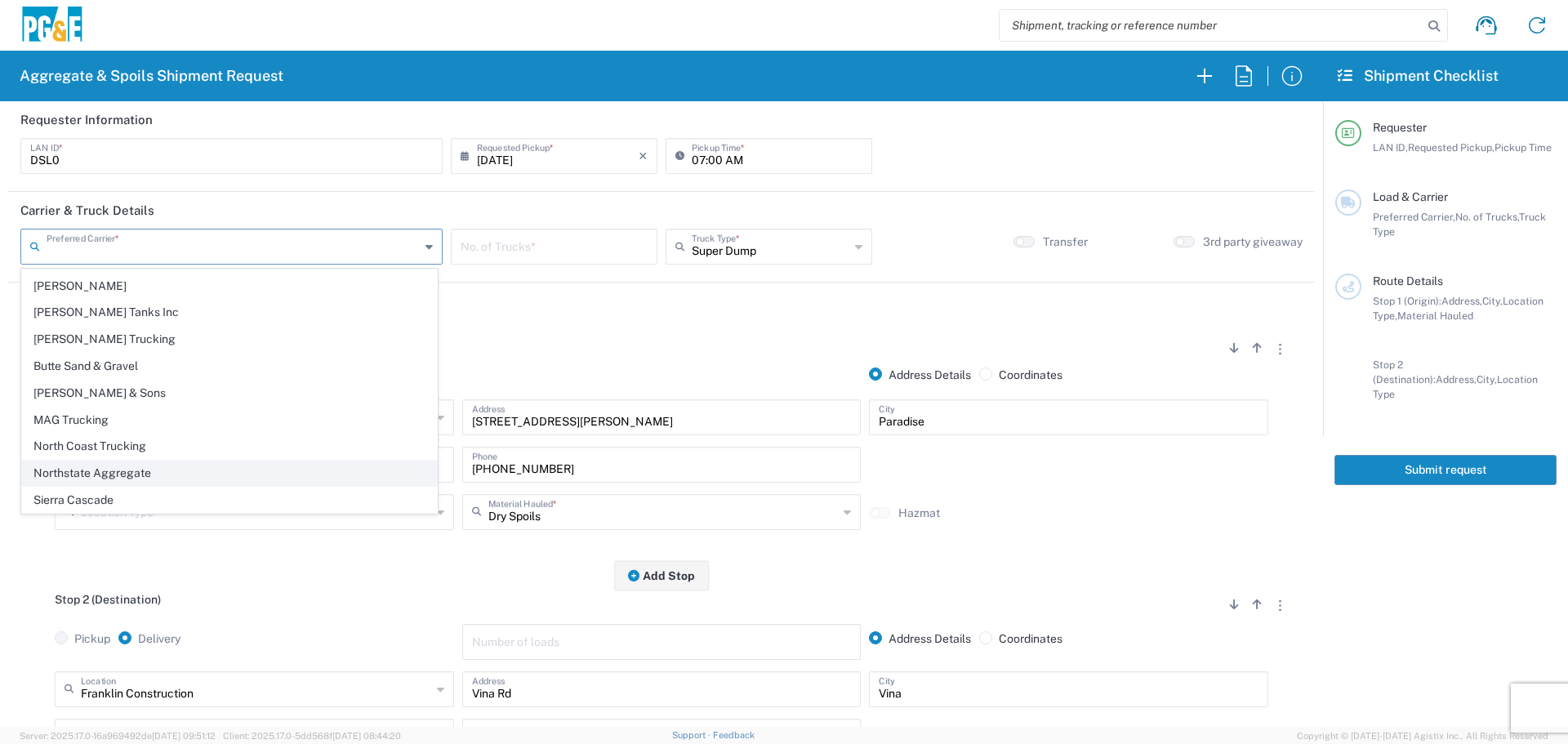
click at [153, 469] on span "Northstate Aggregate" at bounding box center [229, 473] width 415 height 25
type input "Northstate Aggregate"
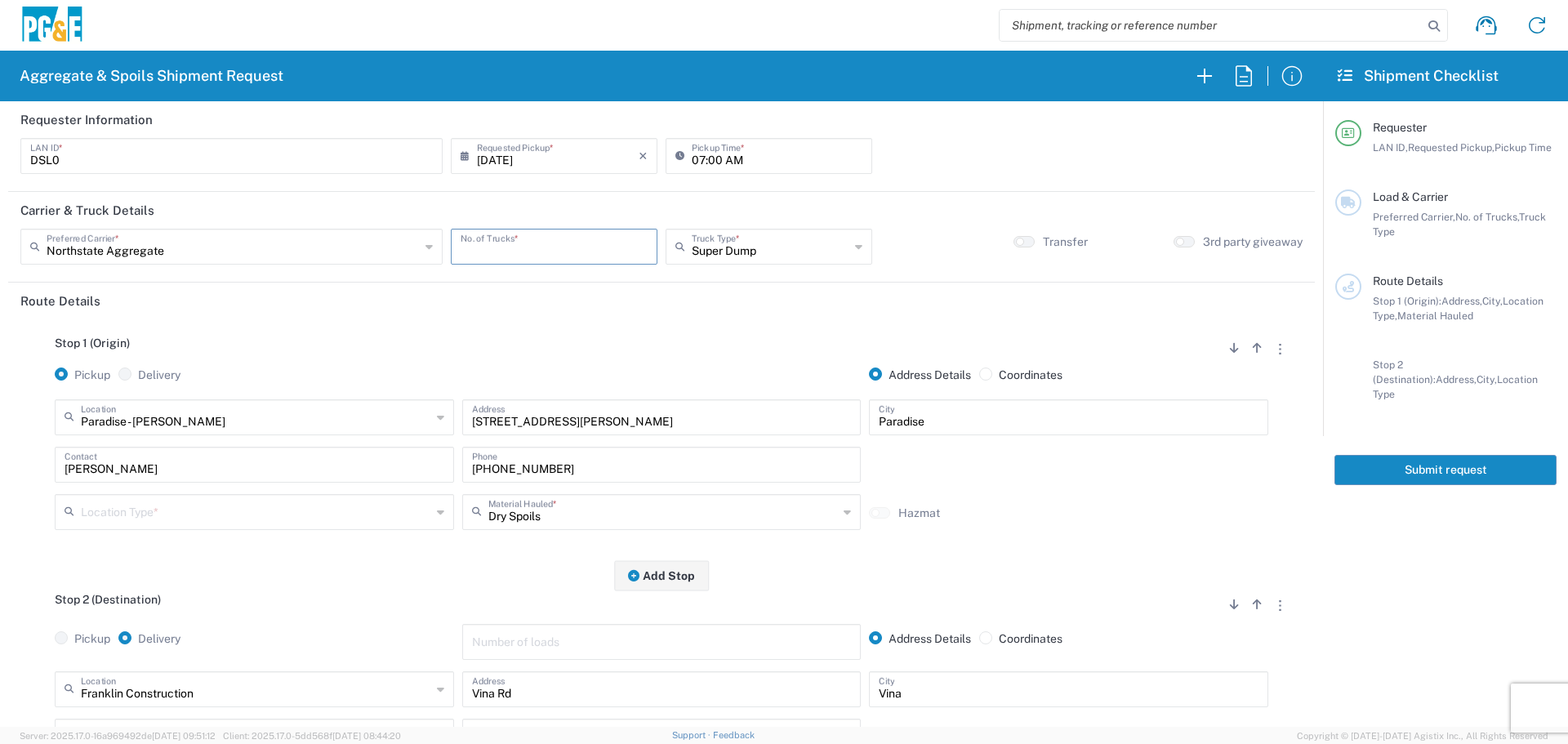
click at [520, 250] on input "number" at bounding box center [554, 245] width 187 height 29
type input "2"
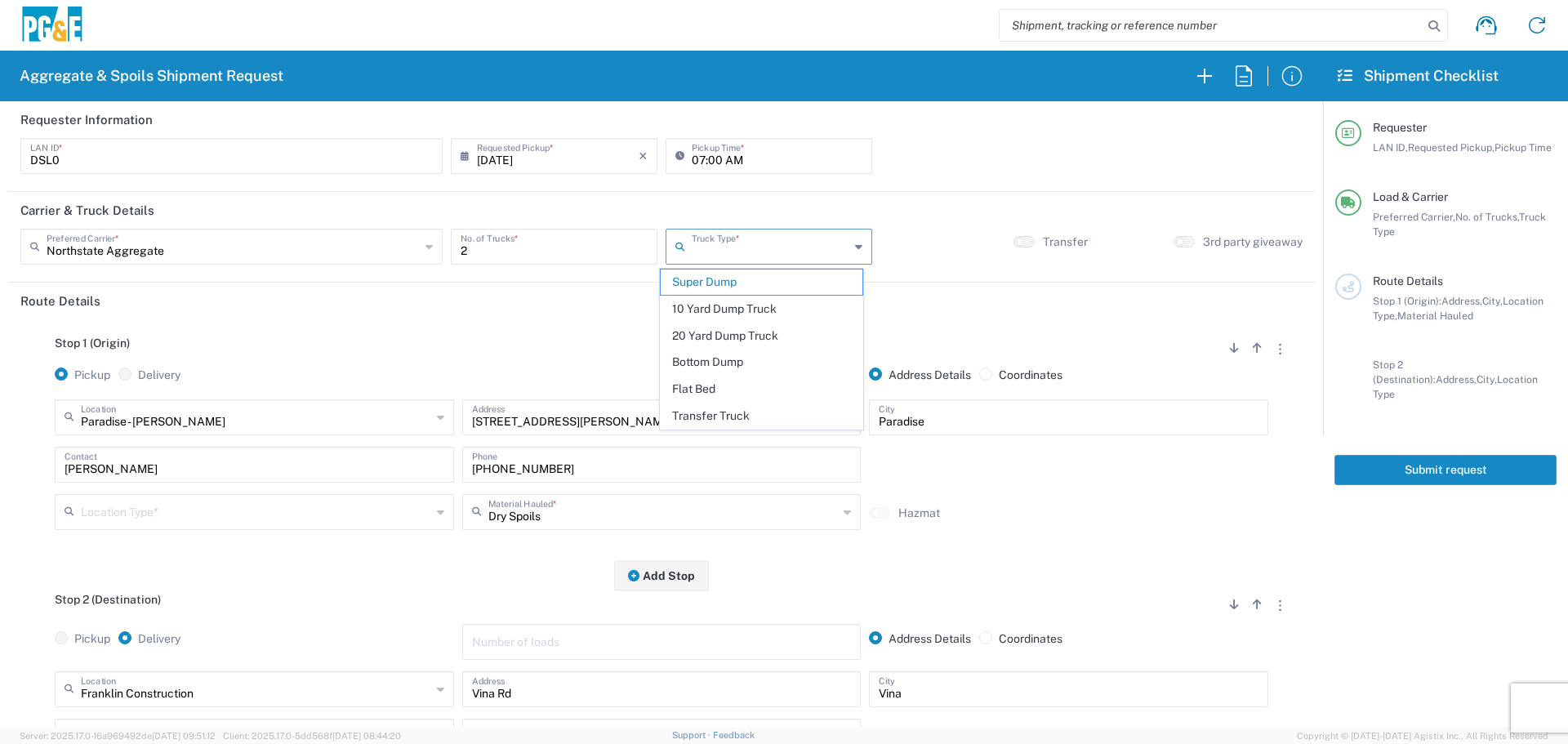
click at [825, 255] on input "text" at bounding box center [770, 245] width 158 height 29
click at [741, 414] on span "Transfer Truck" at bounding box center [761, 416] width 201 height 25
type input "Transfer Truck"
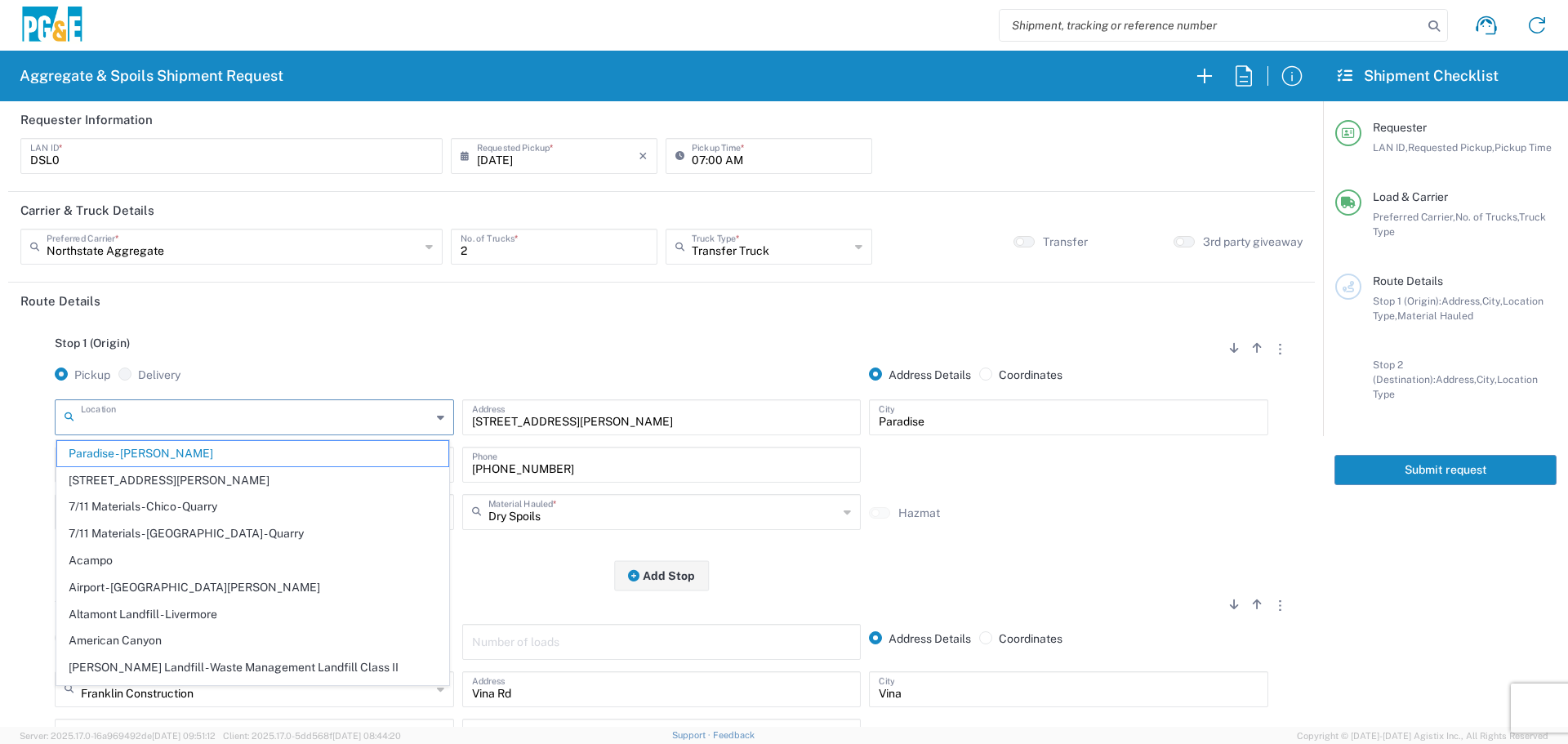
click at [337, 423] on input "text" at bounding box center [256, 416] width 350 height 29
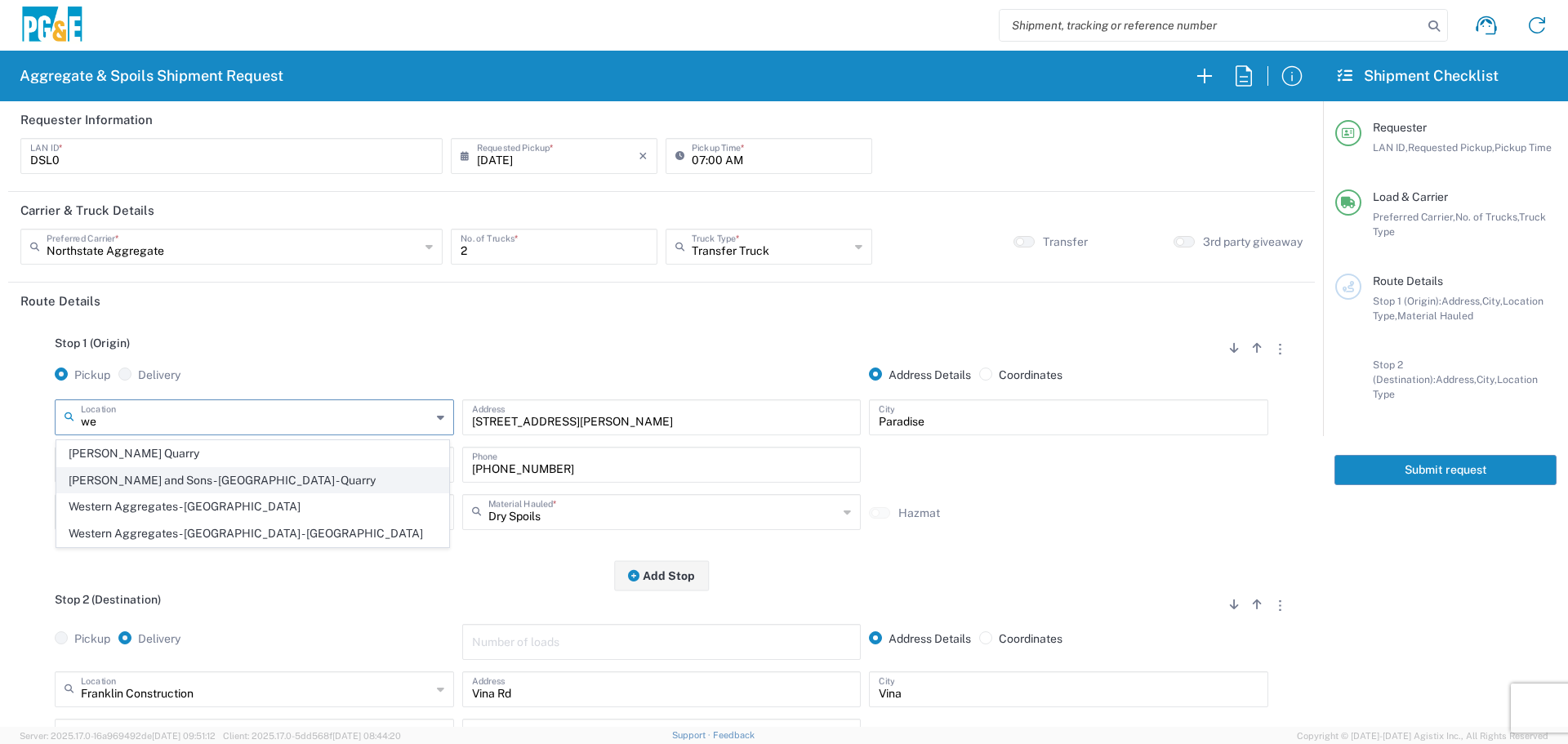
click at [222, 478] on span "[PERSON_NAME] and Sons - [GEOGRAPHIC_DATA] - Quarry" at bounding box center [253, 480] width 391 height 25
type input "[PERSON_NAME] and Sons - [GEOGRAPHIC_DATA] - Quarry"
type input "[STREET_ADDRESS]"
type input "[GEOGRAPHIC_DATA]"
type input "Quarry"
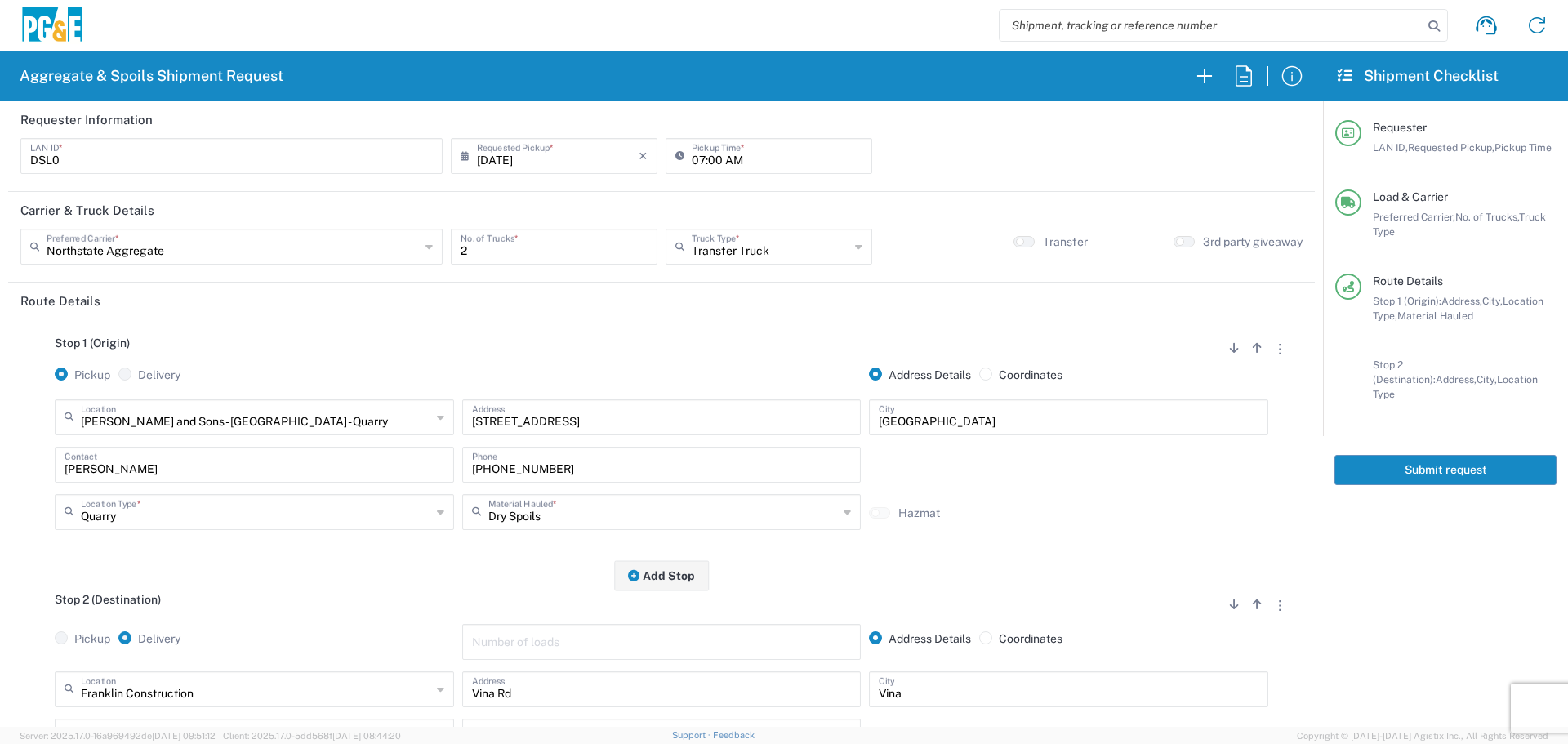
click at [222, 478] on input "[PERSON_NAME]" at bounding box center [255, 463] width 380 height 29
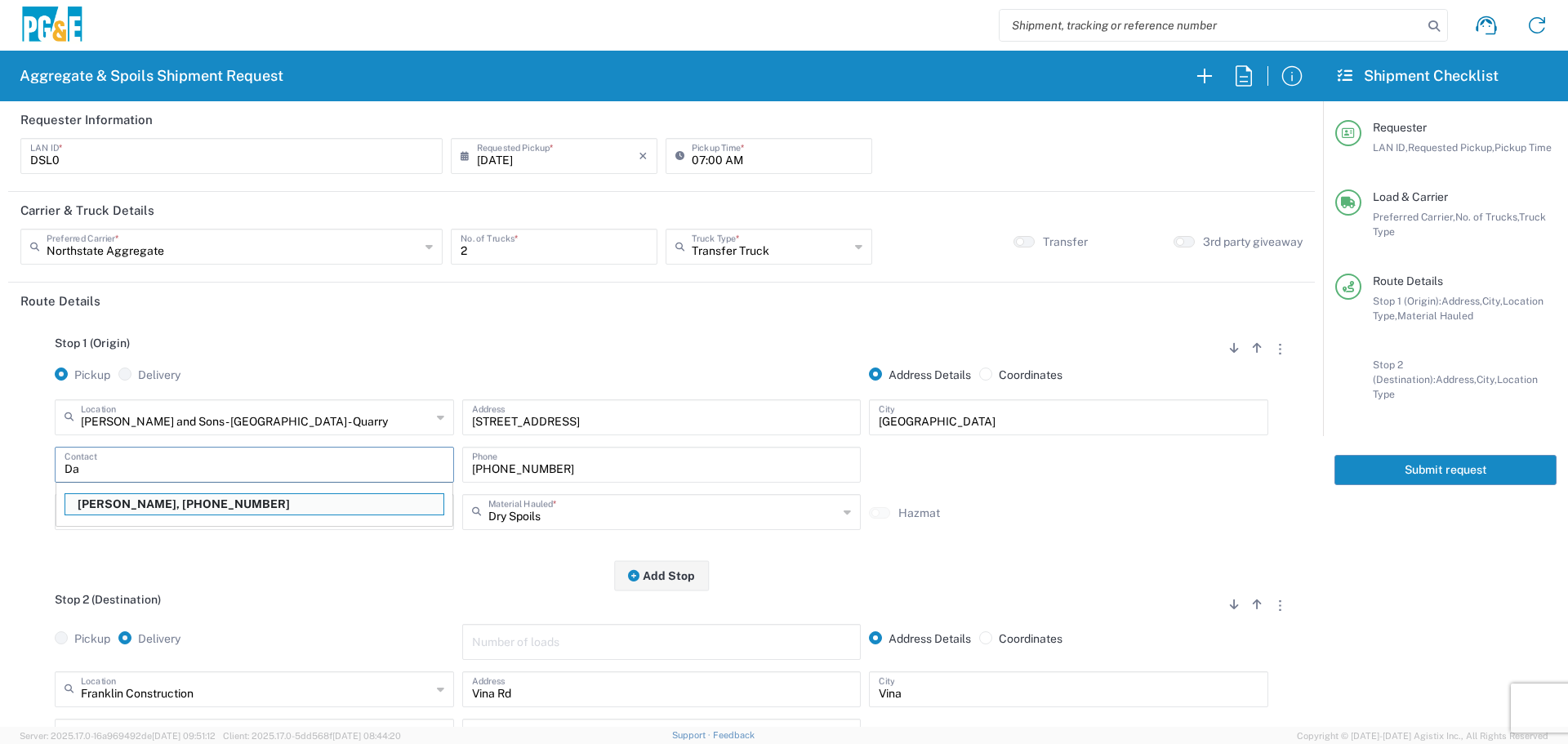
type input "D"
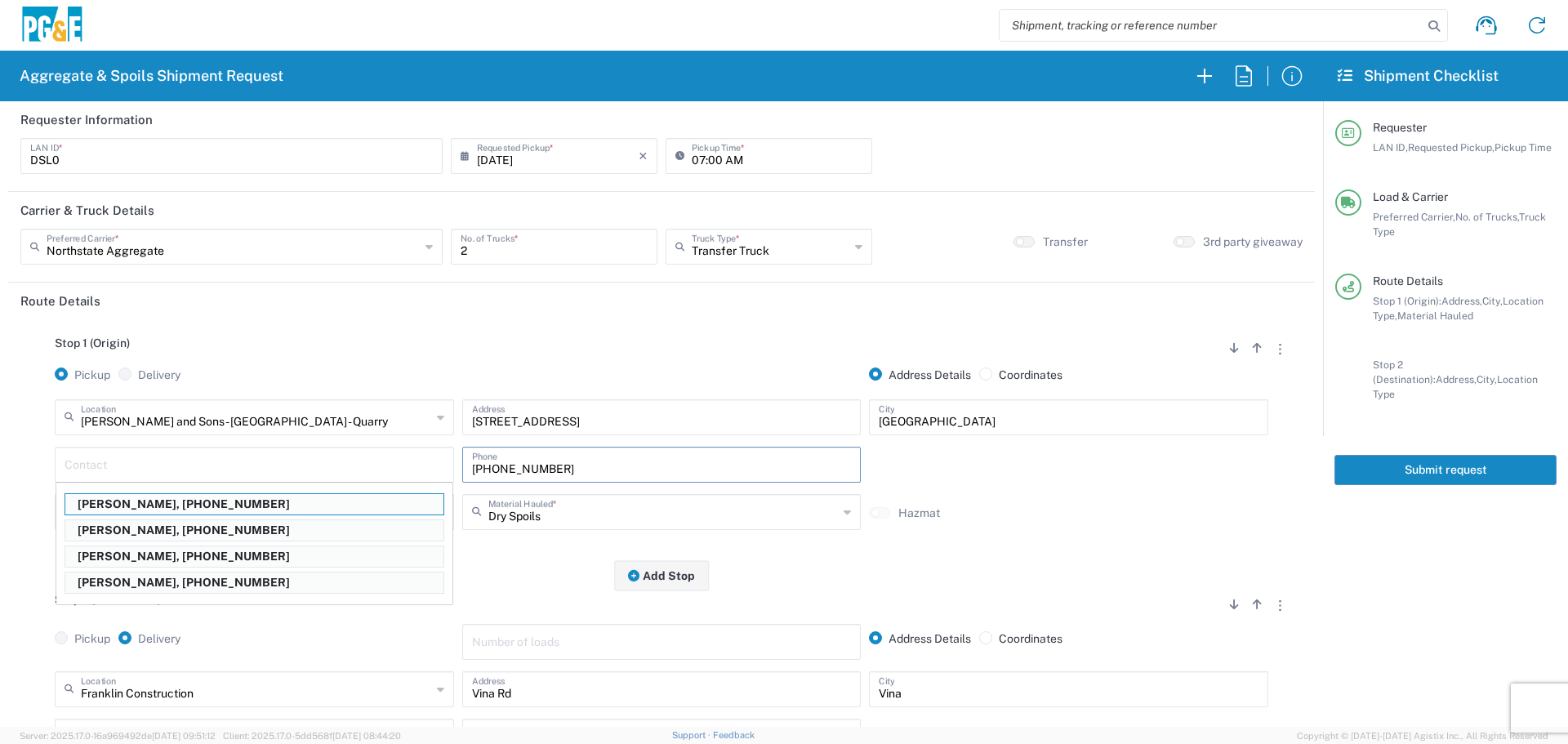
drag, startPoint x: 554, startPoint y: 470, endPoint x: 176, endPoint y: 473, distance: 378.0
click at [176, 473] on div "Contact [PERSON_NAME], [PHONE_NUMBER] [PERSON_NAME], [PHONE_NUMBER] [PERSON_NAM…" at bounding box center [661, 471] width 1222 height 47
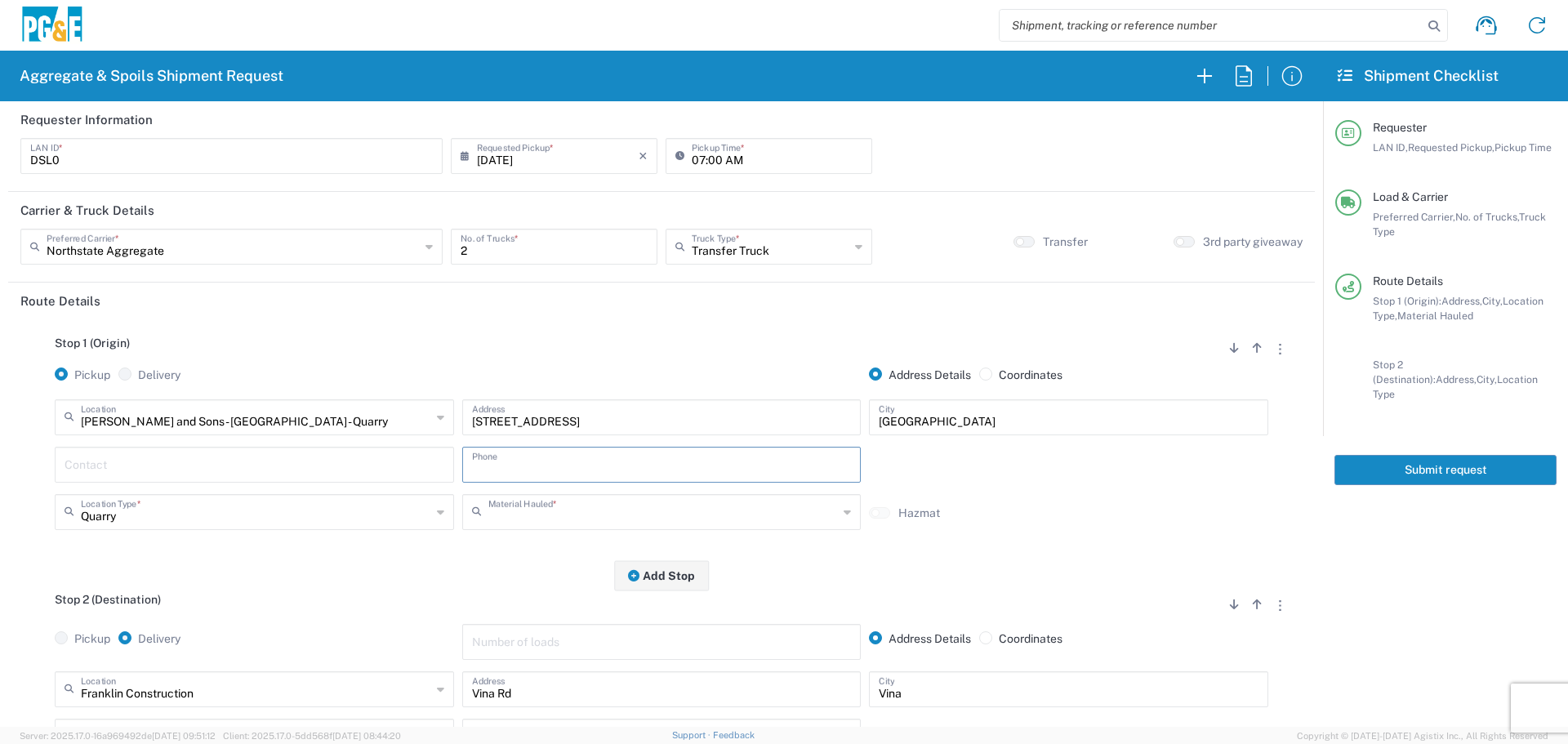
click at [580, 525] on input "text" at bounding box center [664, 511] width 350 height 29
click at [591, 485] on span "Backfill Spec Sand (EMS 4123)" at bounding box center [656, 480] width 391 height 25
type input "Backfill Spec Sand (EMS 4123)"
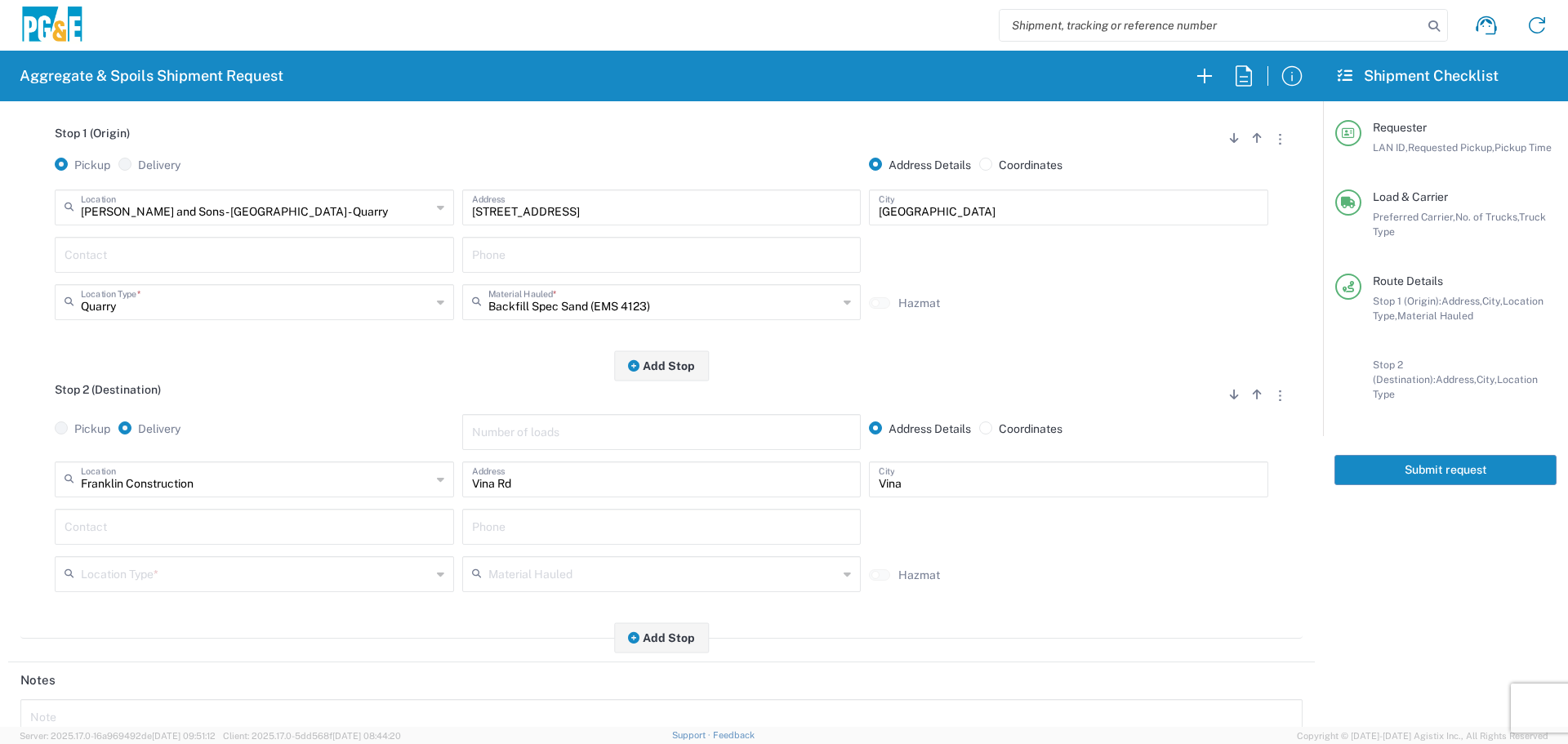
scroll to position [327, 0]
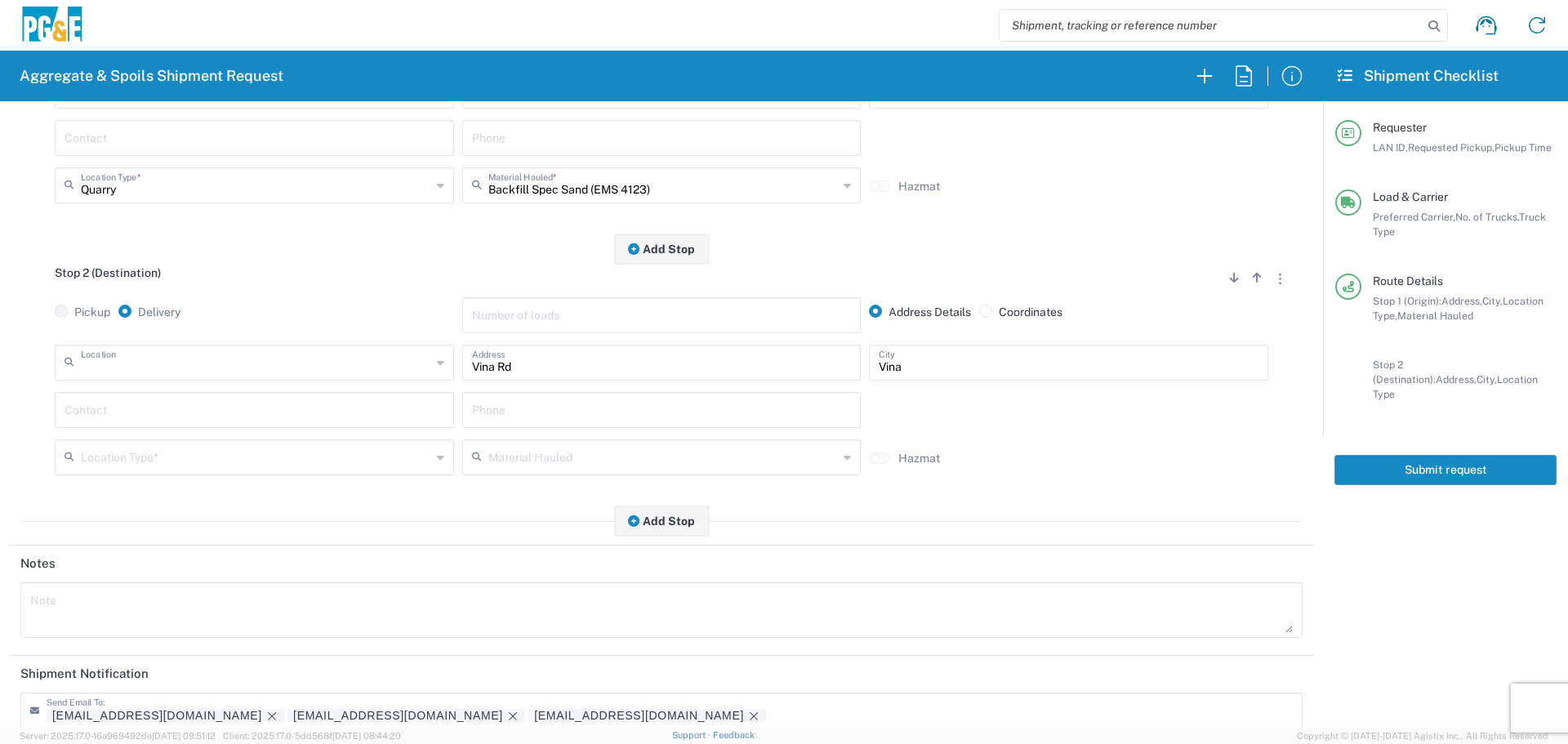
click at [234, 362] on input "text" at bounding box center [256, 361] width 350 height 29
type input "Paradise - [PERSON_NAME]"
type input "[STREET_ADDRESS][PERSON_NAME]"
type input "Paradise"
type input "Business No Loading Dock"
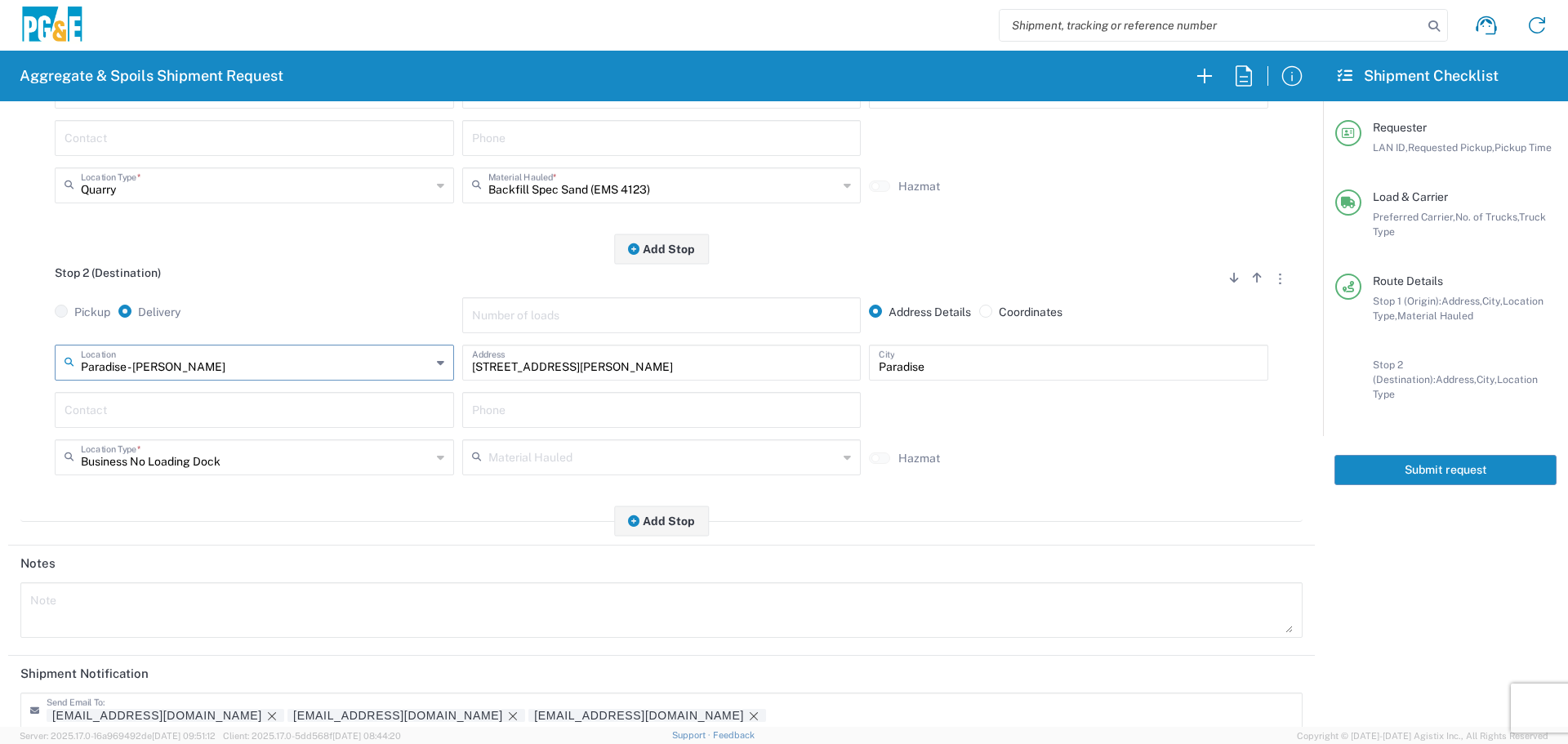
type input "Paradise - [PERSON_NAME]"
click at [192, 401] on input "text" at bounding box center [255, 408] width 380 height 29
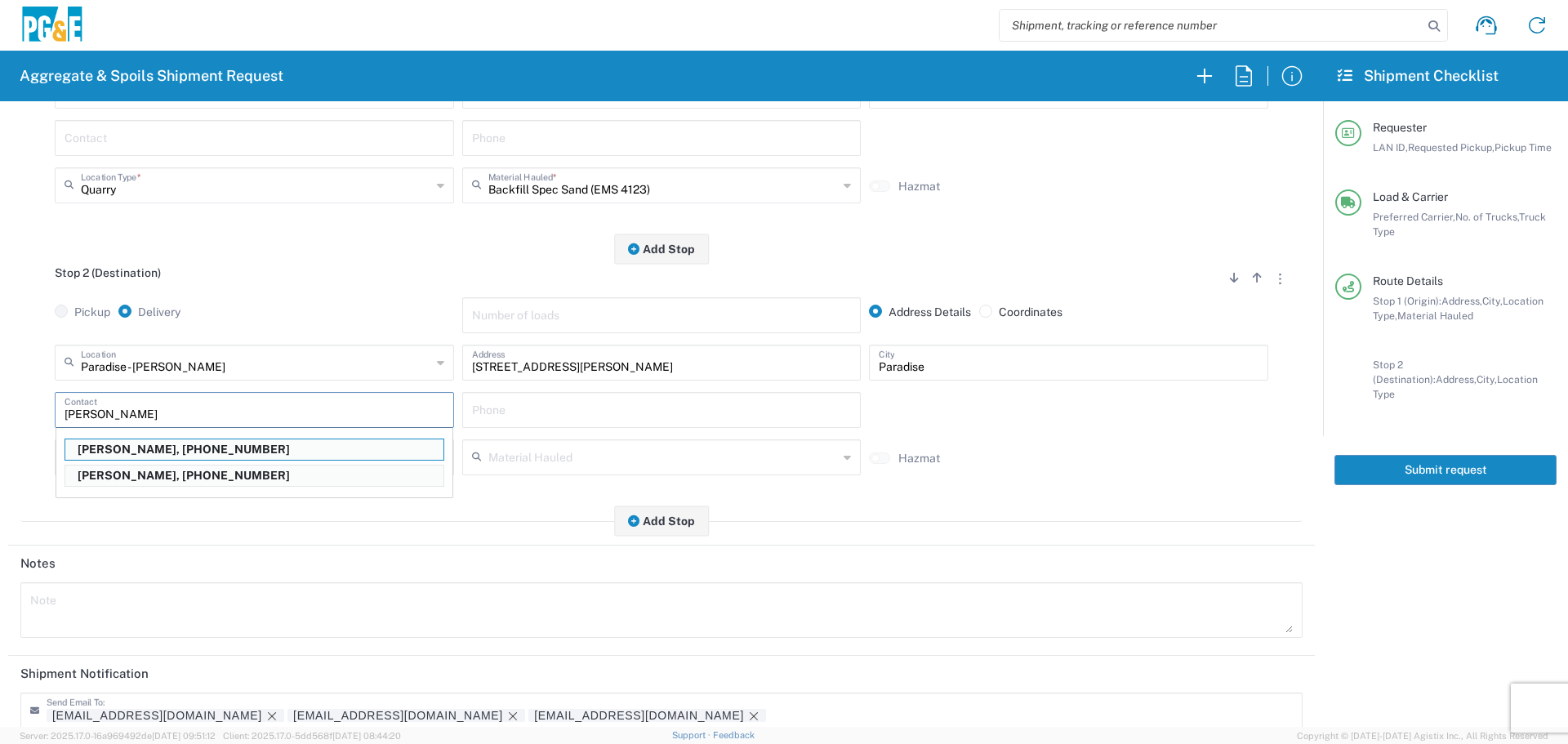
type input "[PERSON_NAME]"
type input "[PHONE_NUMBER]"
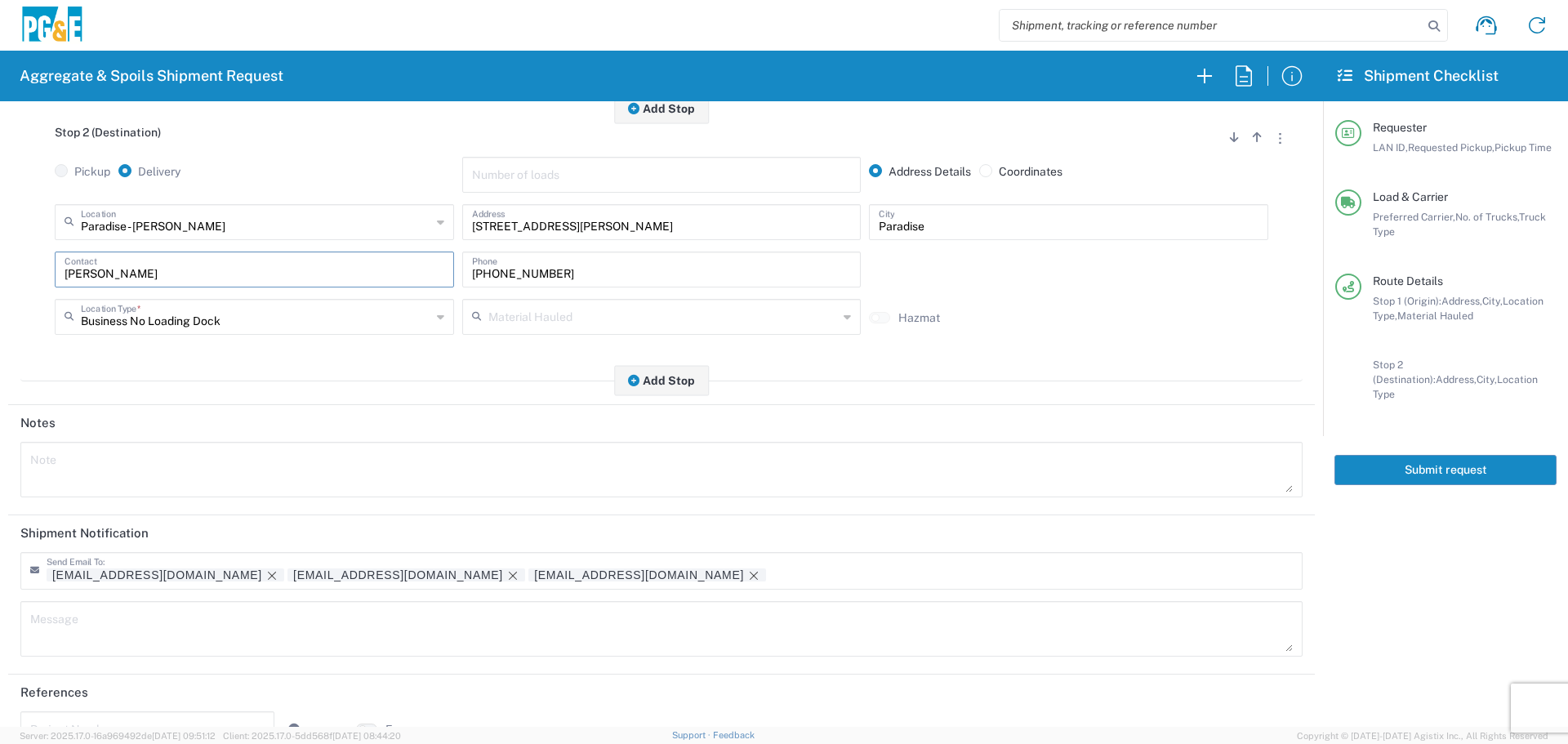
scroll to position [507, 0]
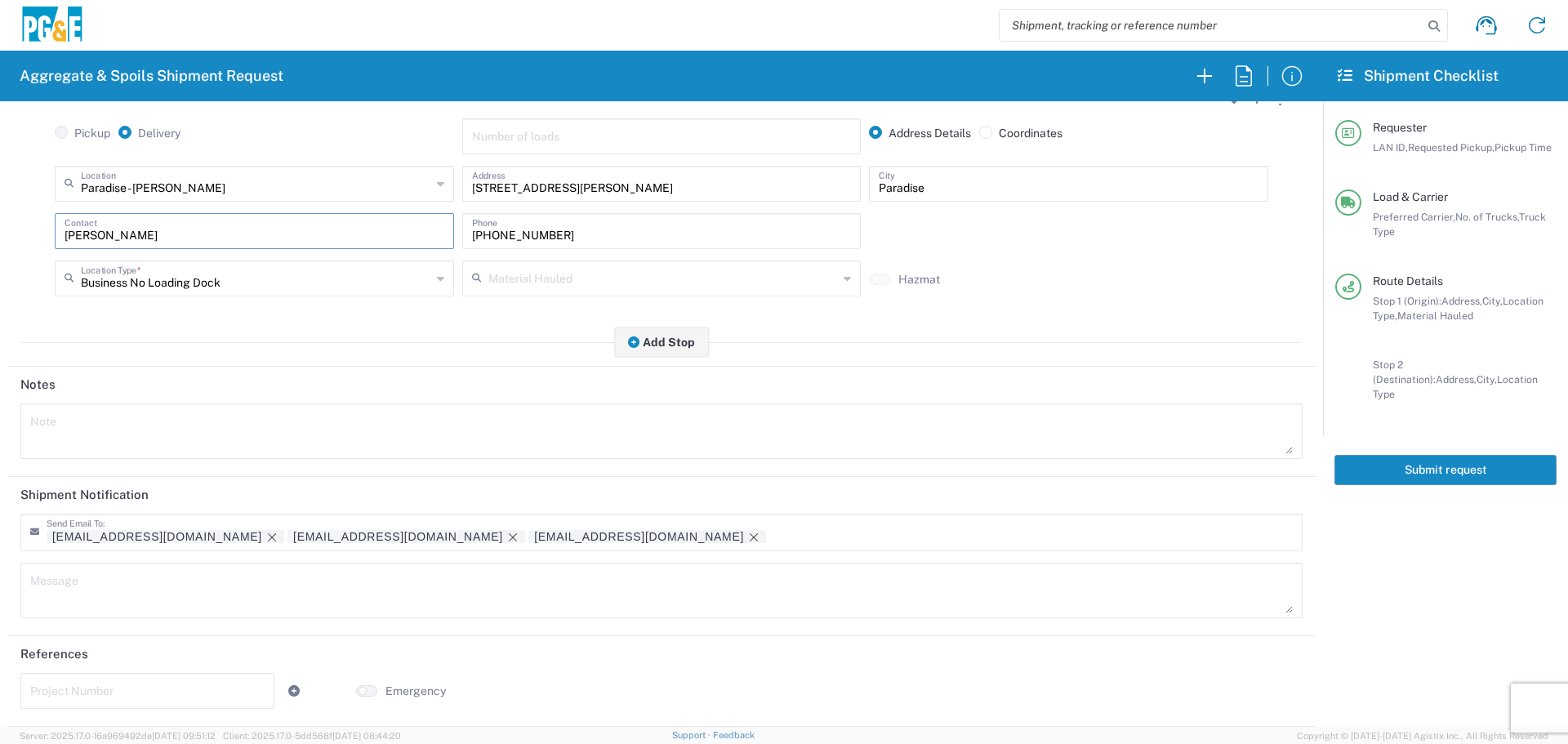
type input "[PERSON_NAME]"
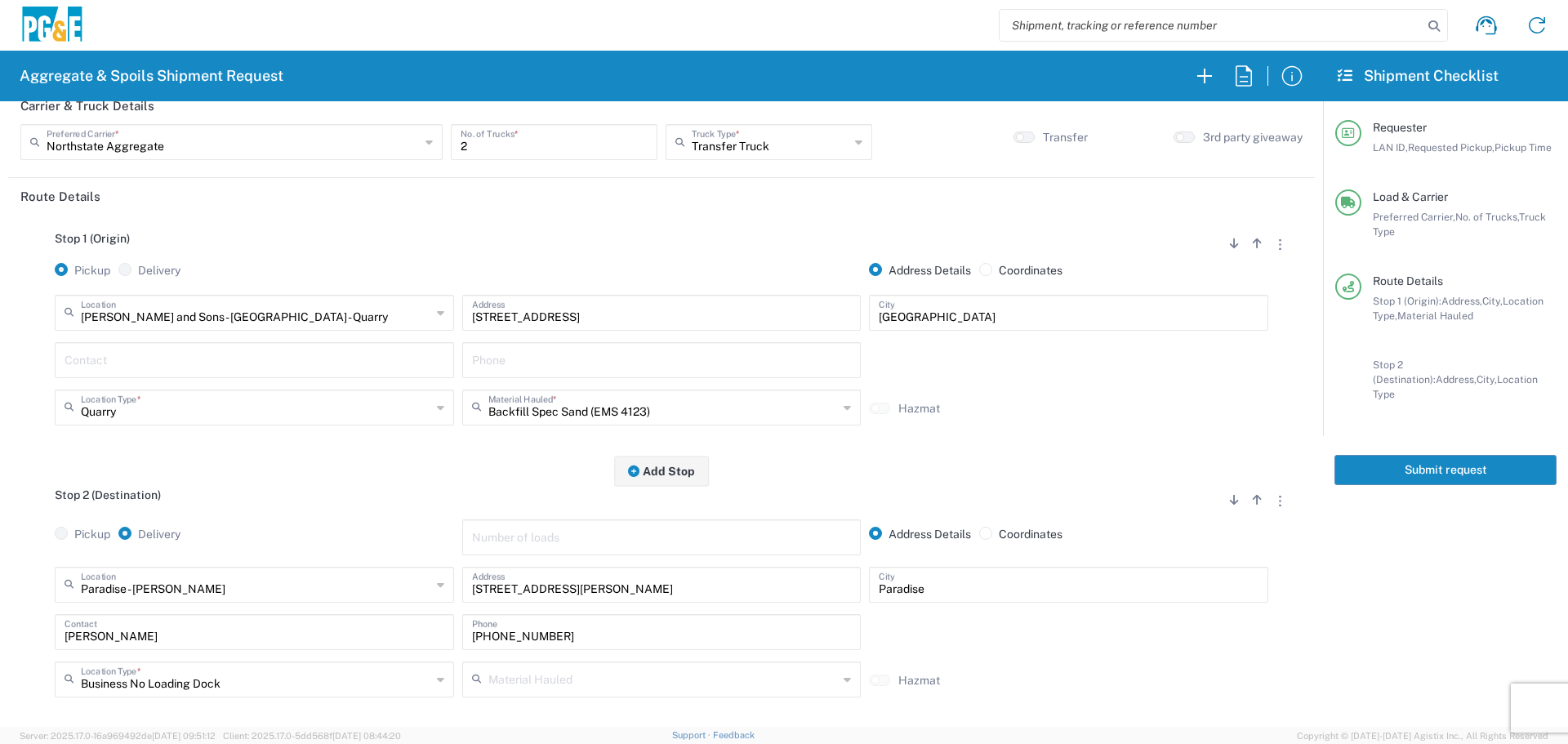
scroll to position [0, 0]
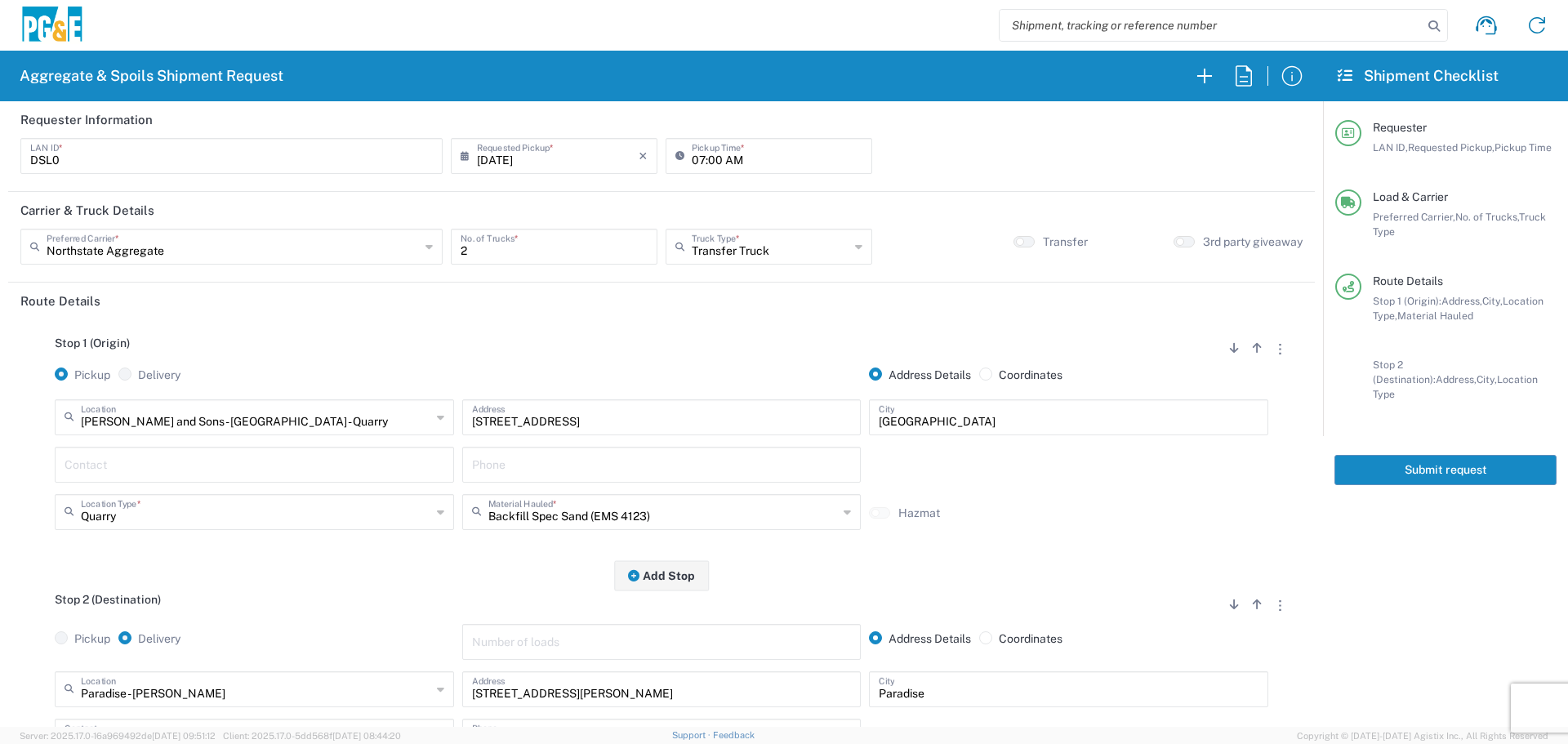
click at [1425, 458] on button "Submit request" at bounding box center [1445, 470] width 222 height 30
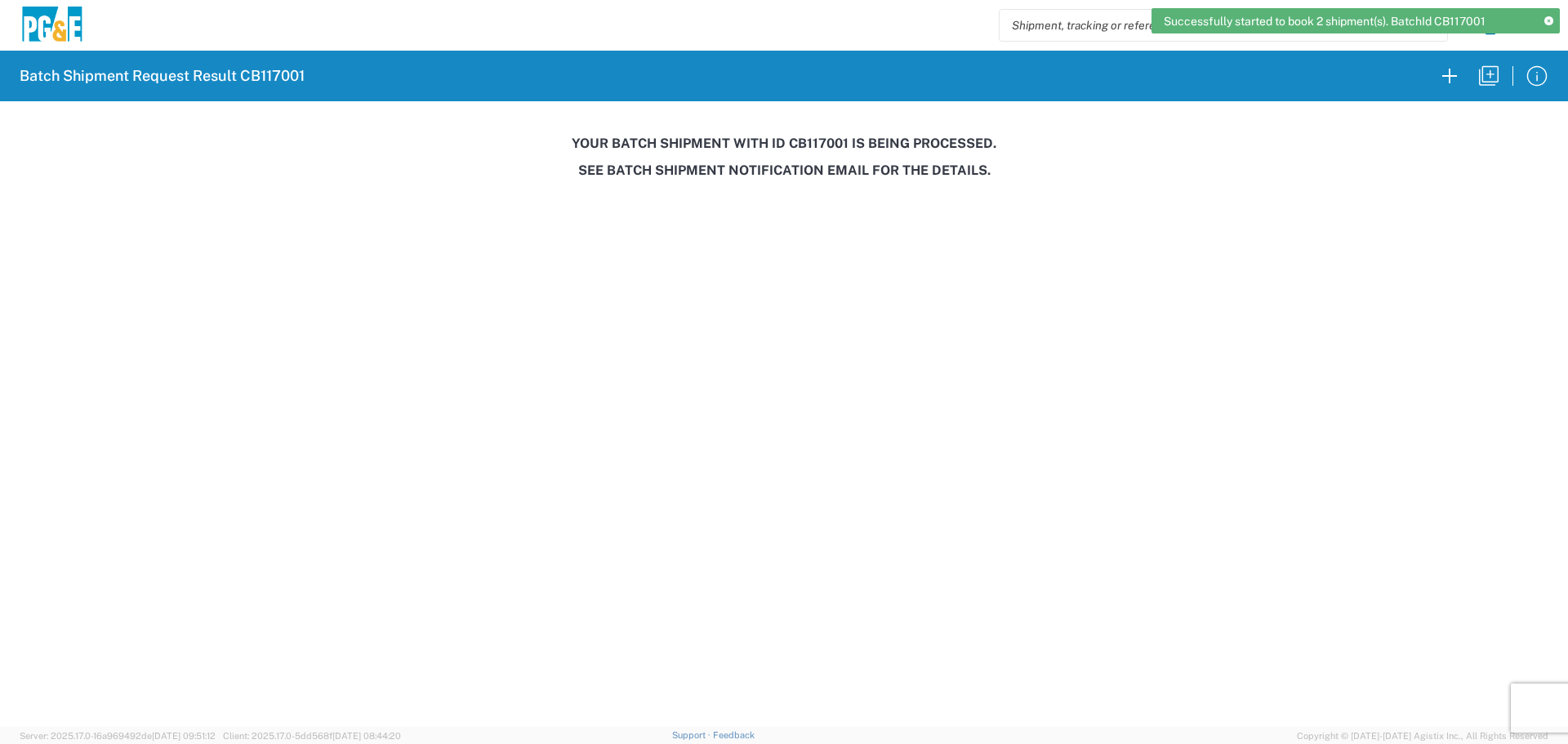
click at [820, 146] on h3 "Your batch shipment with id CB117001 is being processed." at bounding box center [784, 143] width 1545 height 16
copy h3 "CB117001"
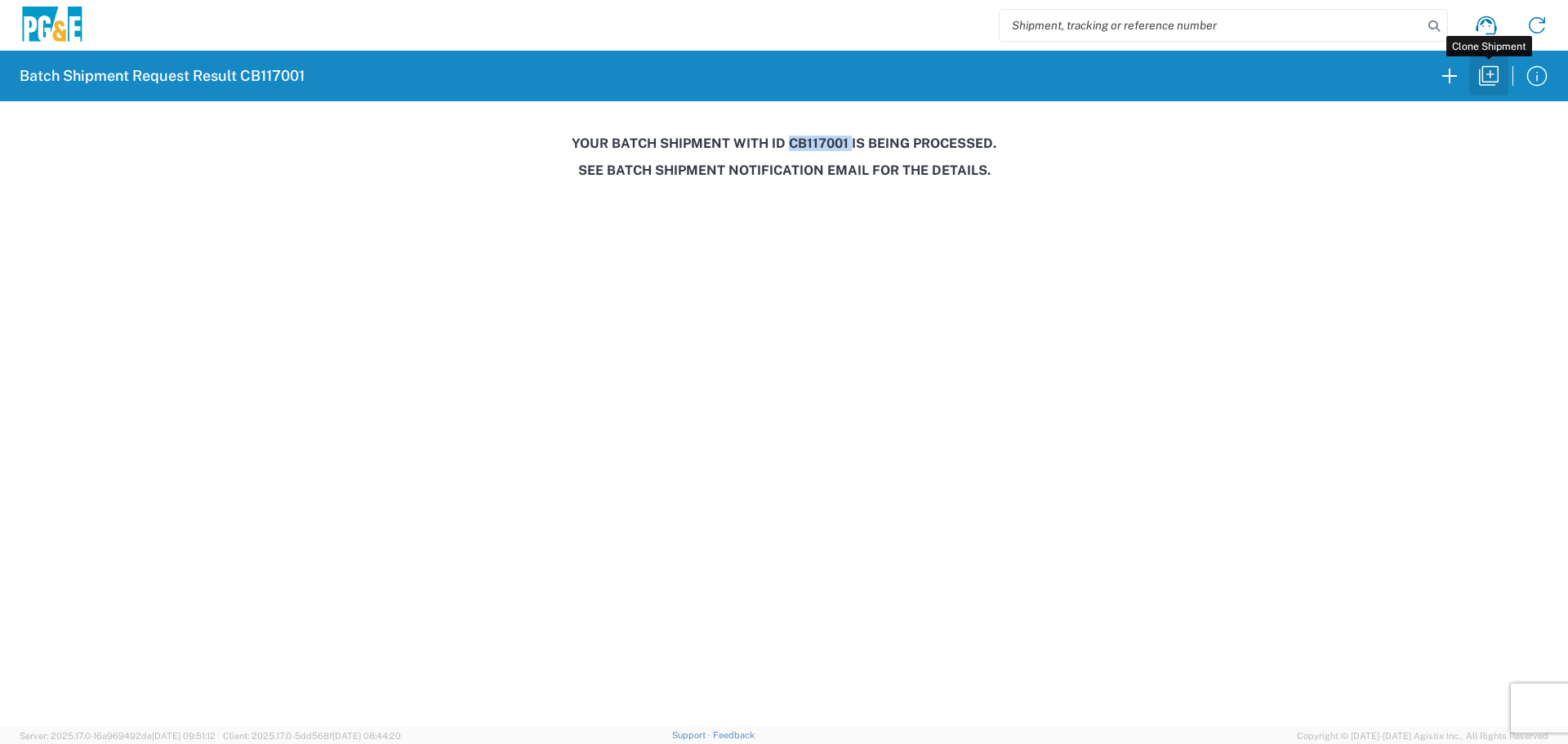
click at [1479, 72] on icon "button" at bounding box center [1489, 76] width 26 height 26
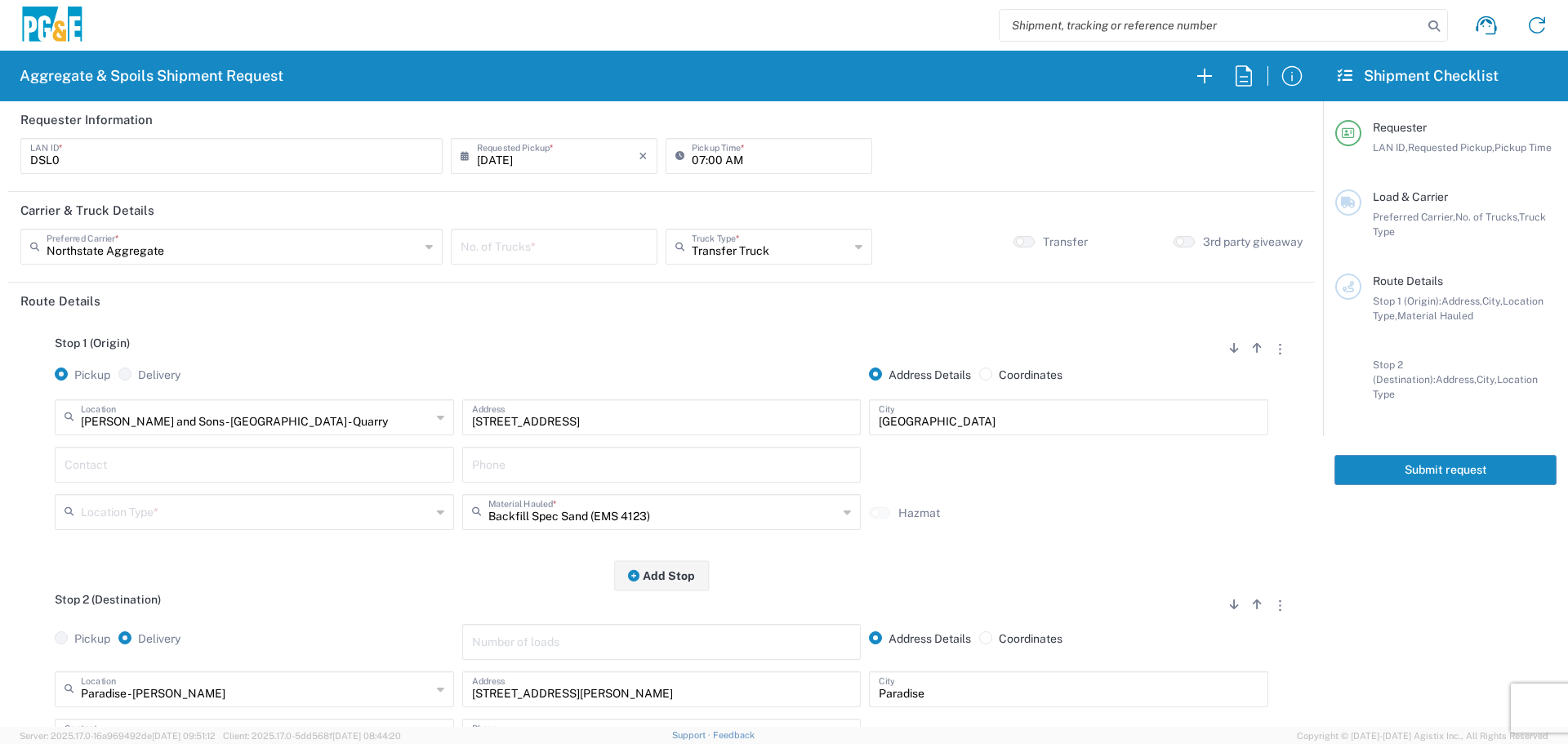
click at [583, 257] on input "number" at bounding box center [554, 245] width 187 height 29
type input "2"
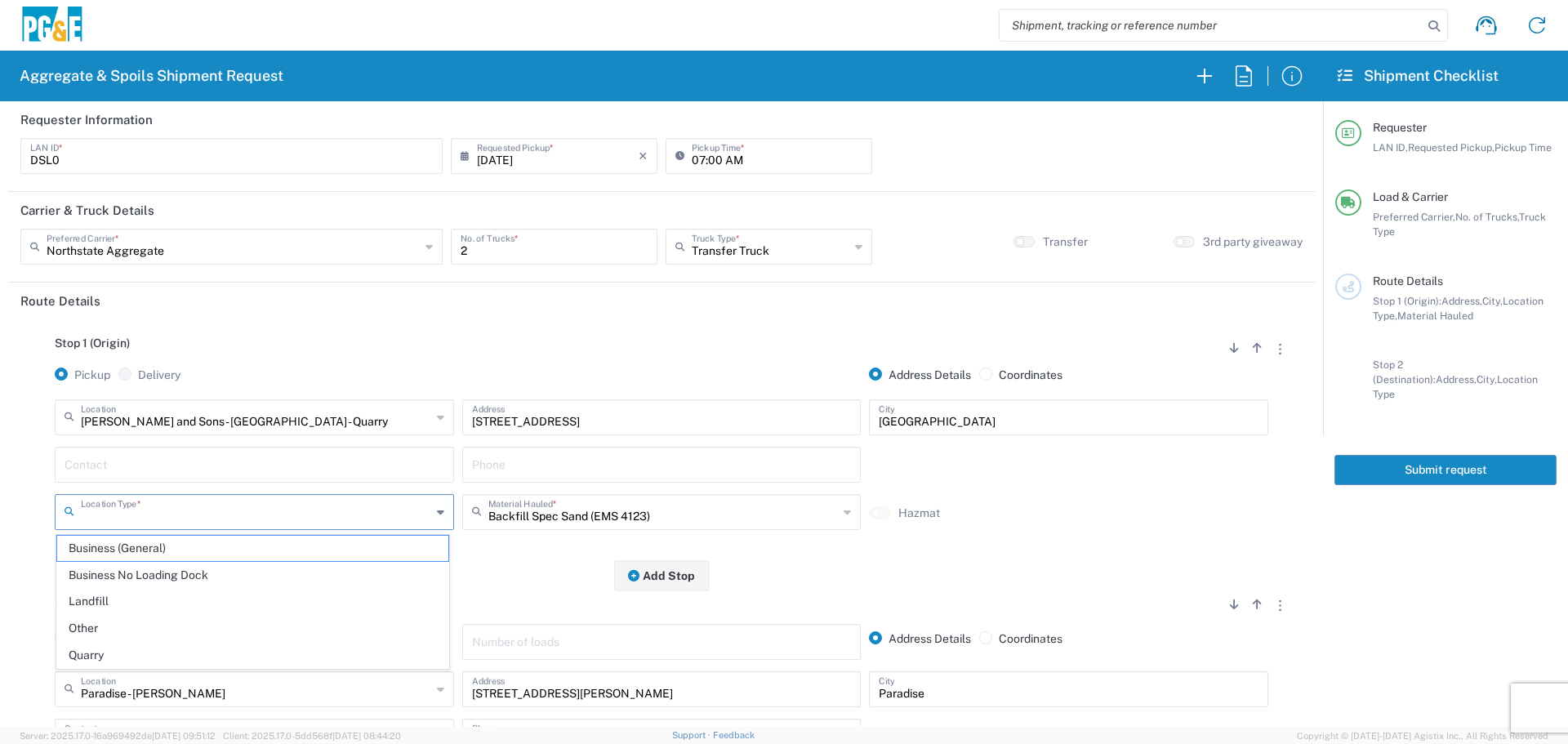
click at [153, 512] on input "text" at bounding box center [256, 511] width 350 height 29
click at [91, 647] on span "Quarry" at bounding box center [253, 655] width 391 height 25
type input "Quarry"
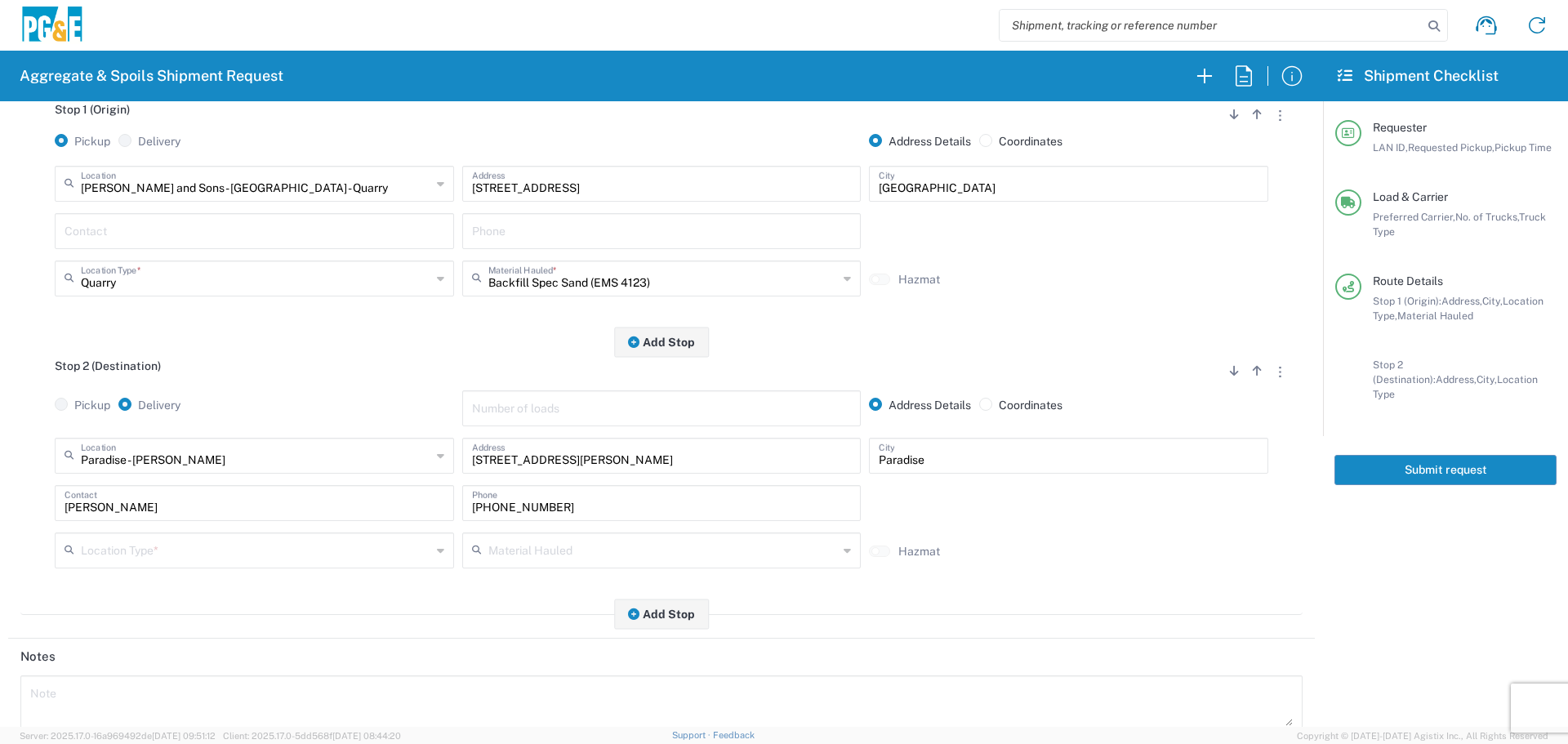
scroll to position [327, 0]
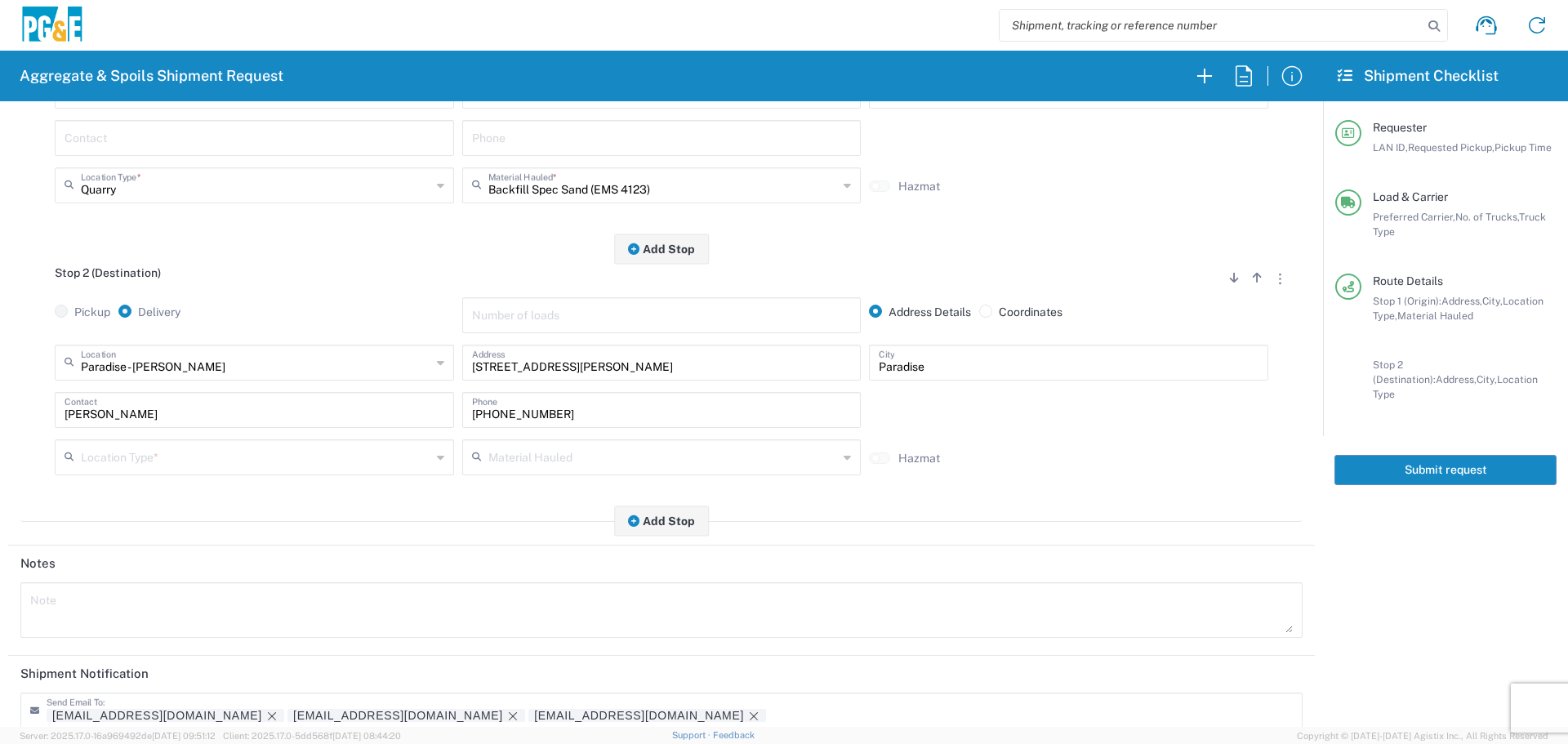
click at [300, 464] on input "text" at bounding box center [256, 456] width 350 height 29
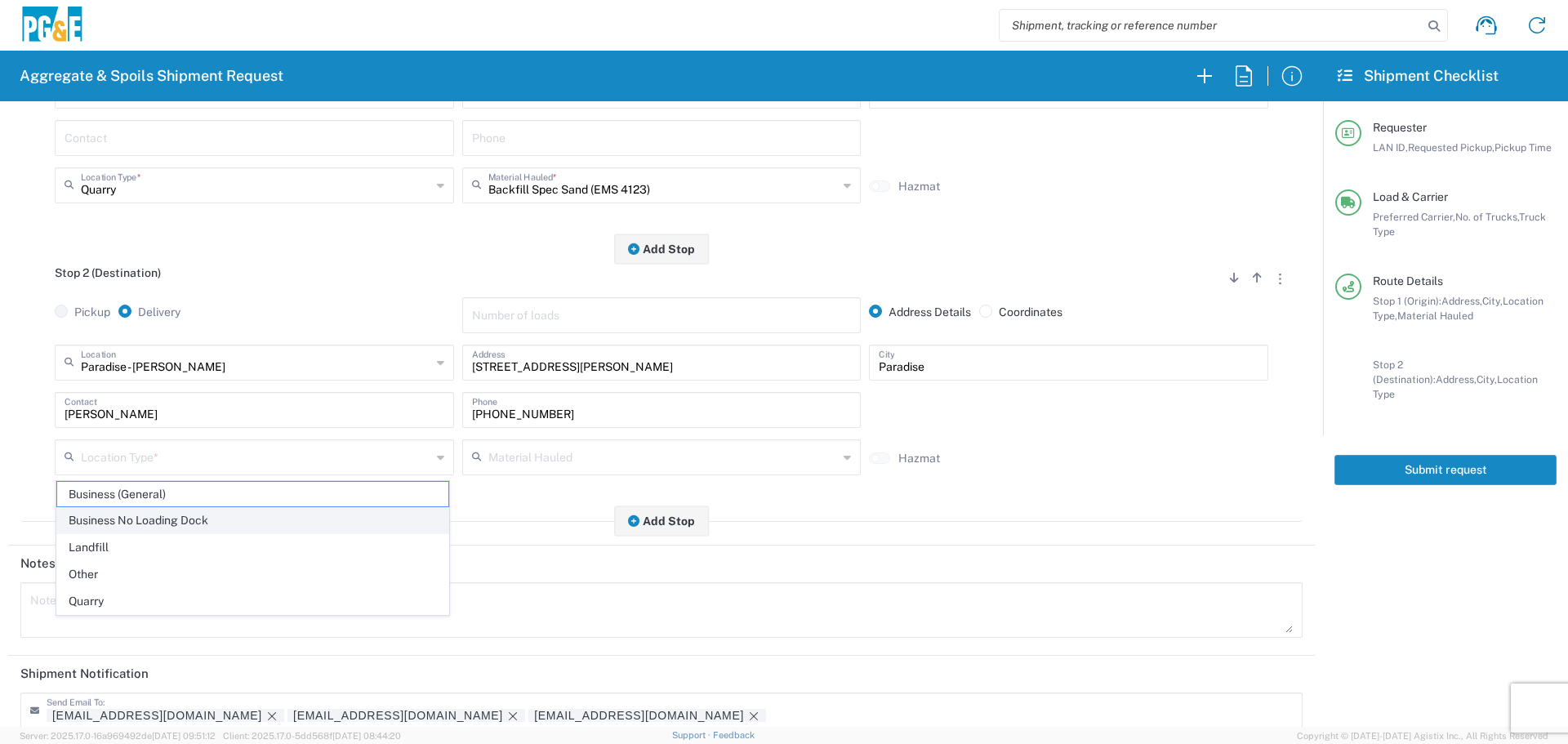
click at [215, 524] on span "Business No Loading Dock" at bounding box center [253, 521] width 391 height 25
type input "Business No Loading Dock"
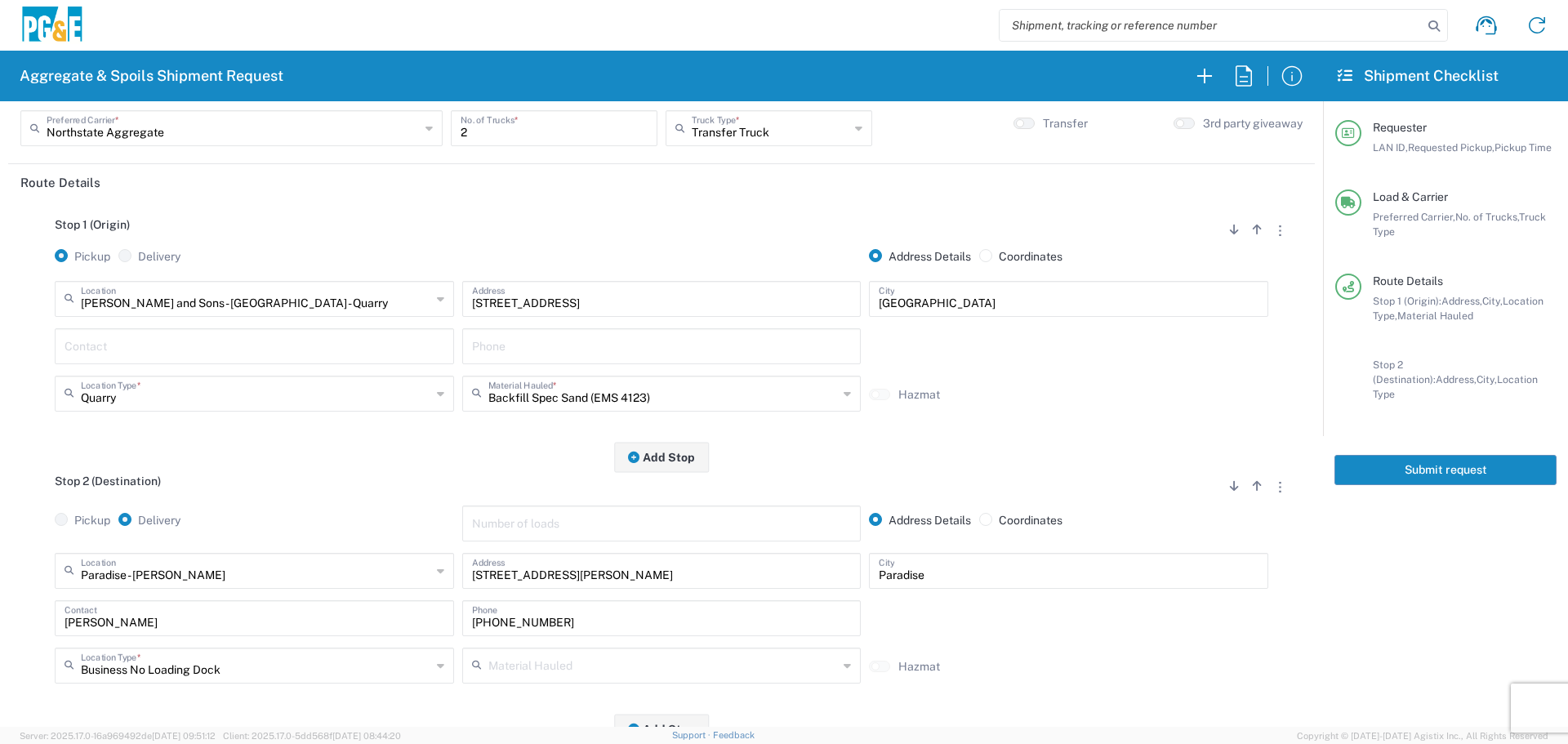
scroll to position [82, 0]
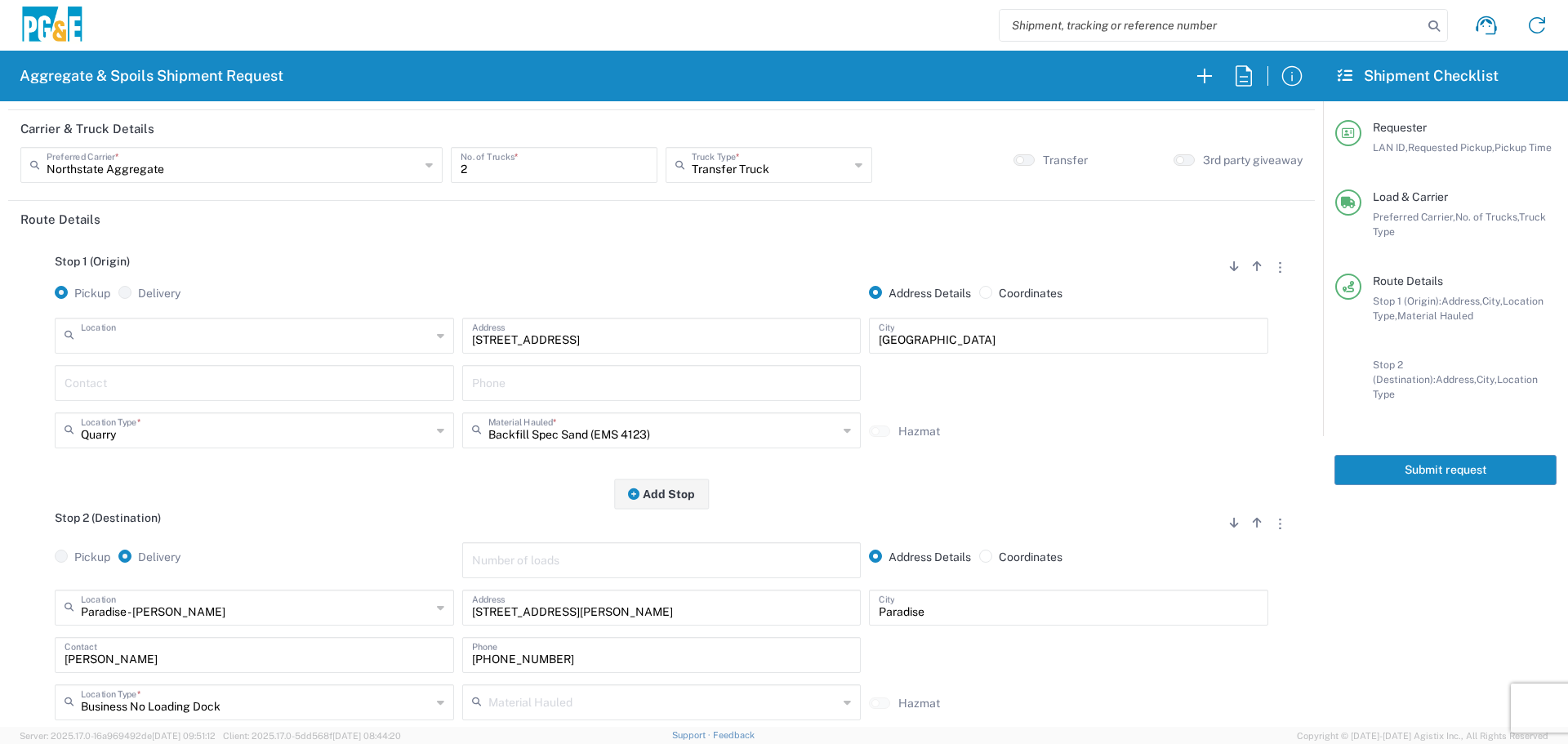
click at [194, 333] on input "text" at bounding box center [256, 334] width 350 height 29
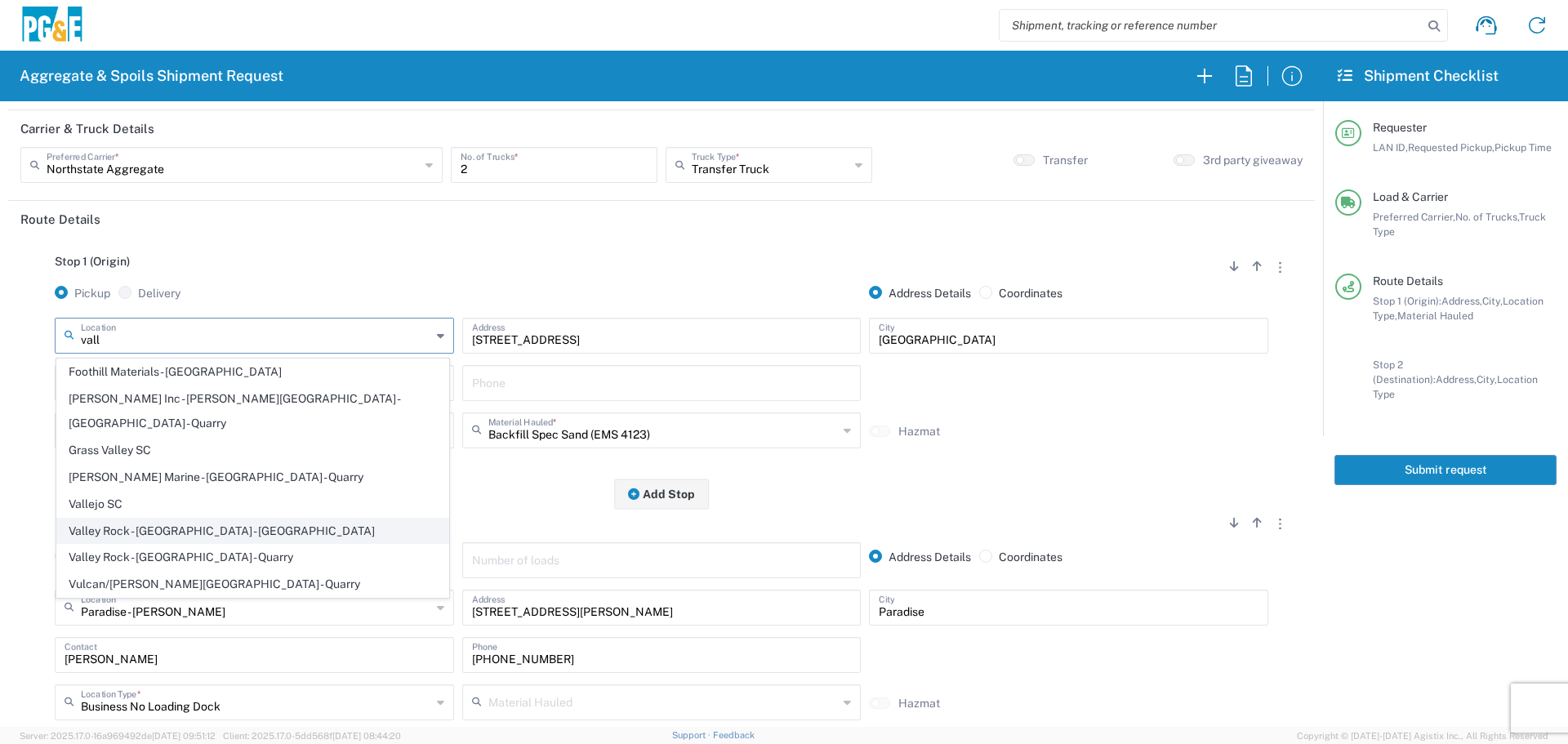
click at [196, 519] on span "Valley Rock - [GEOGRAPHIC_DATA] - [GEOGRAPHIC_DATA]" at bounding box center [253, 531] width 391 height 25
type input "Valley Rock - [GEOGRAPHIC_DATA] - [GEOGRAPHIC_DATA]"
type input "7266 CA-32"
type input "Orland"
type input "Quarry"
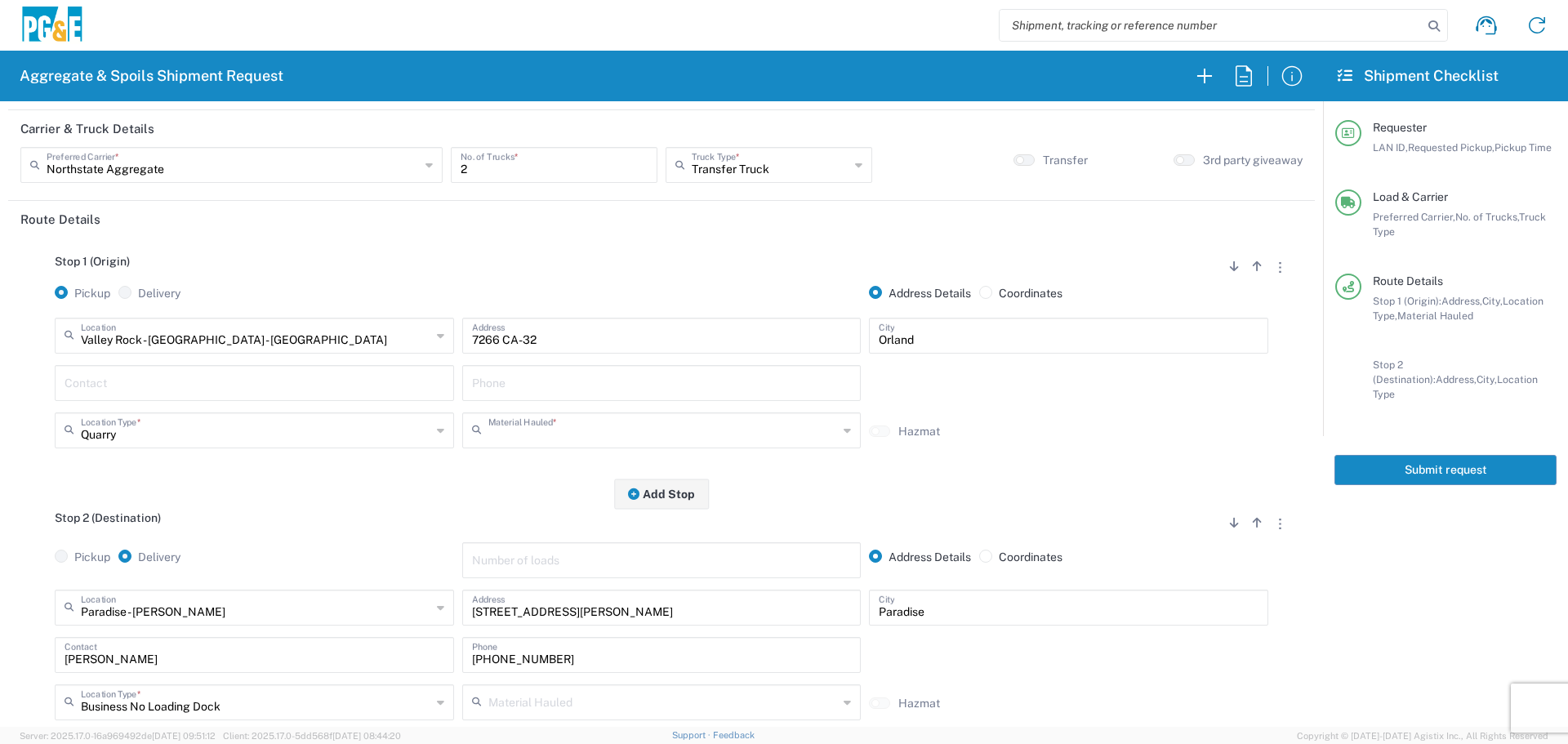
click at [560, 440] on input "text" at bounding box center [664, 429] width 350 height 29
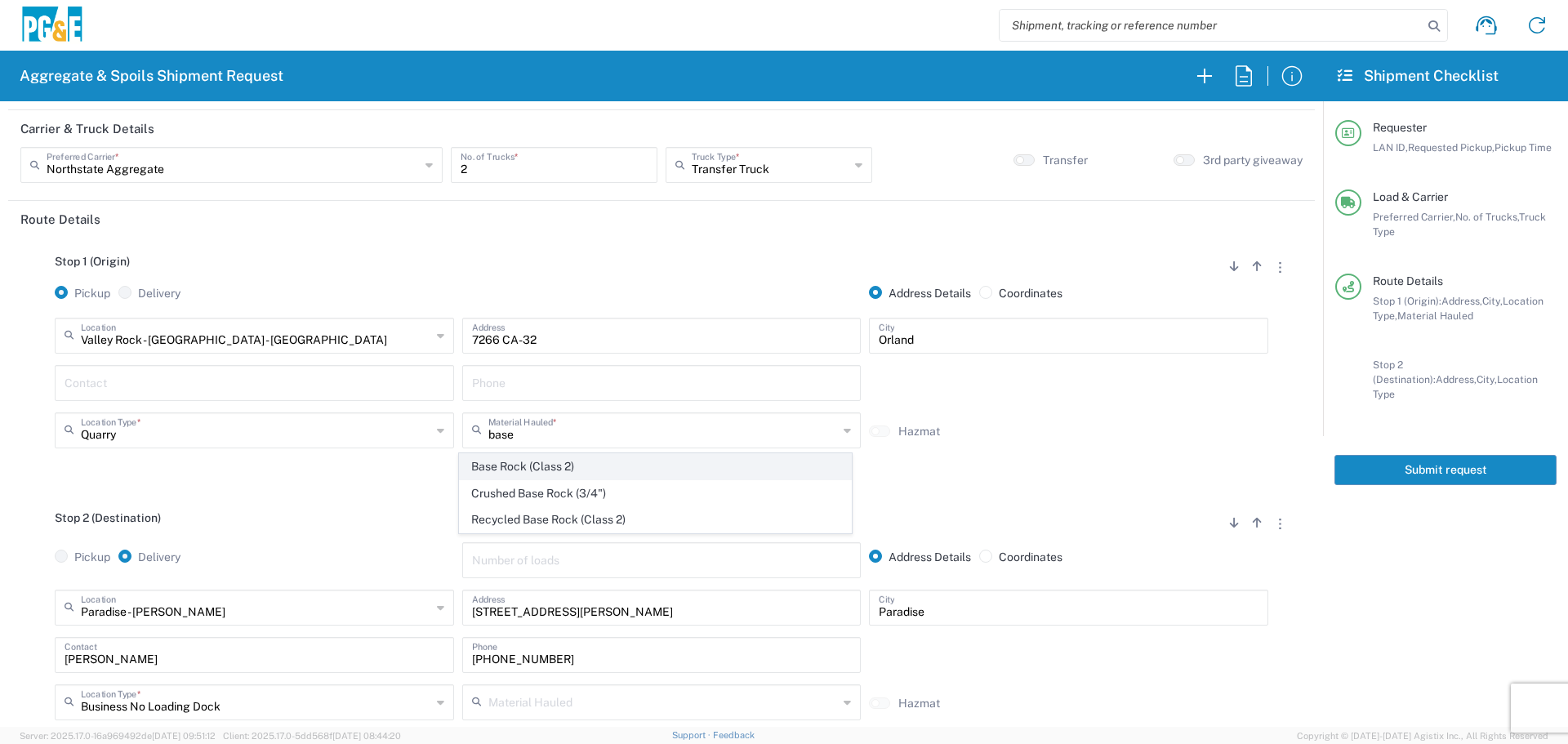
click at [550, 463] on span "Base Rock (Class 2)" at bounding box center [656, 467] width 391 height 25
type input "Base Rock (Class 2)"
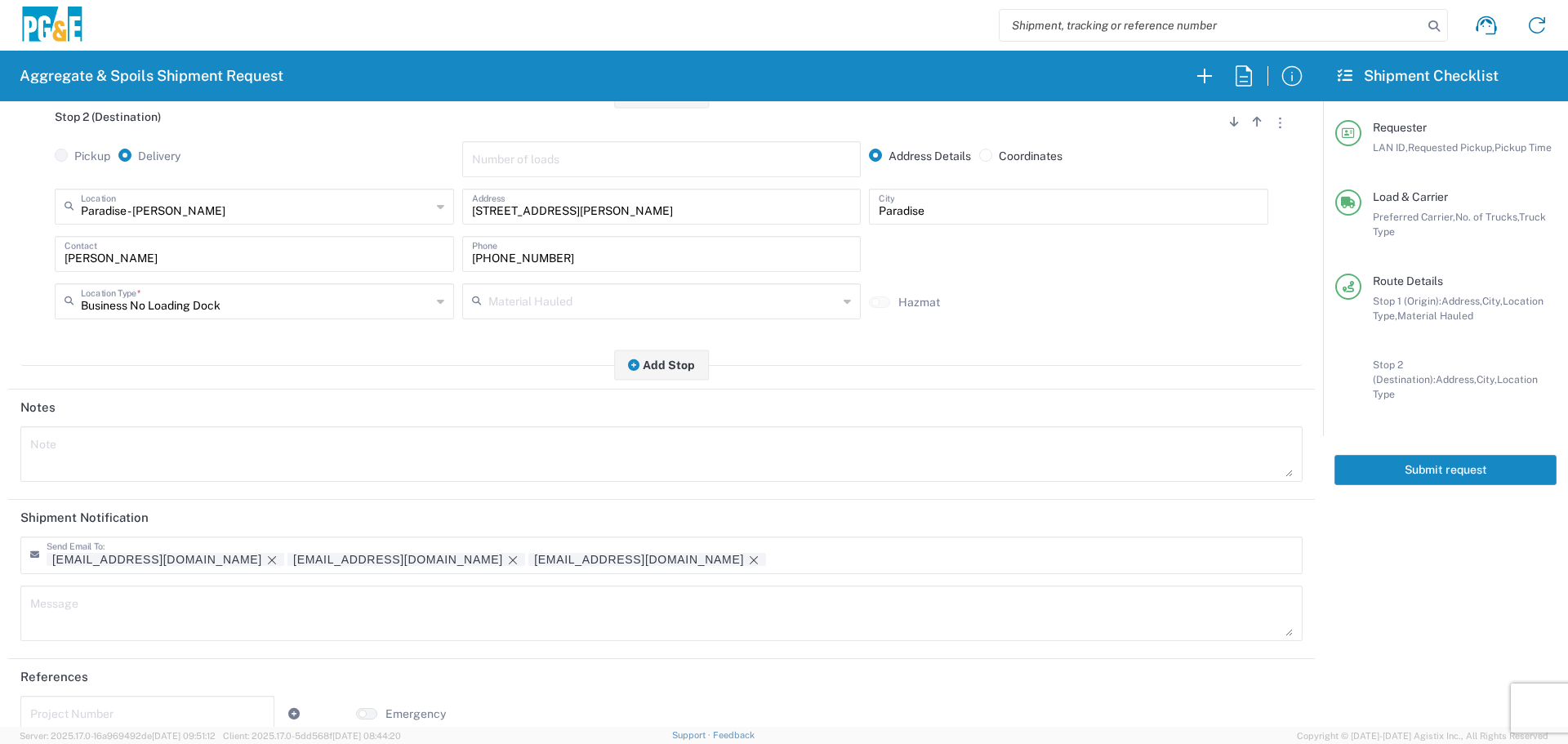
scroll to position [490, 0]
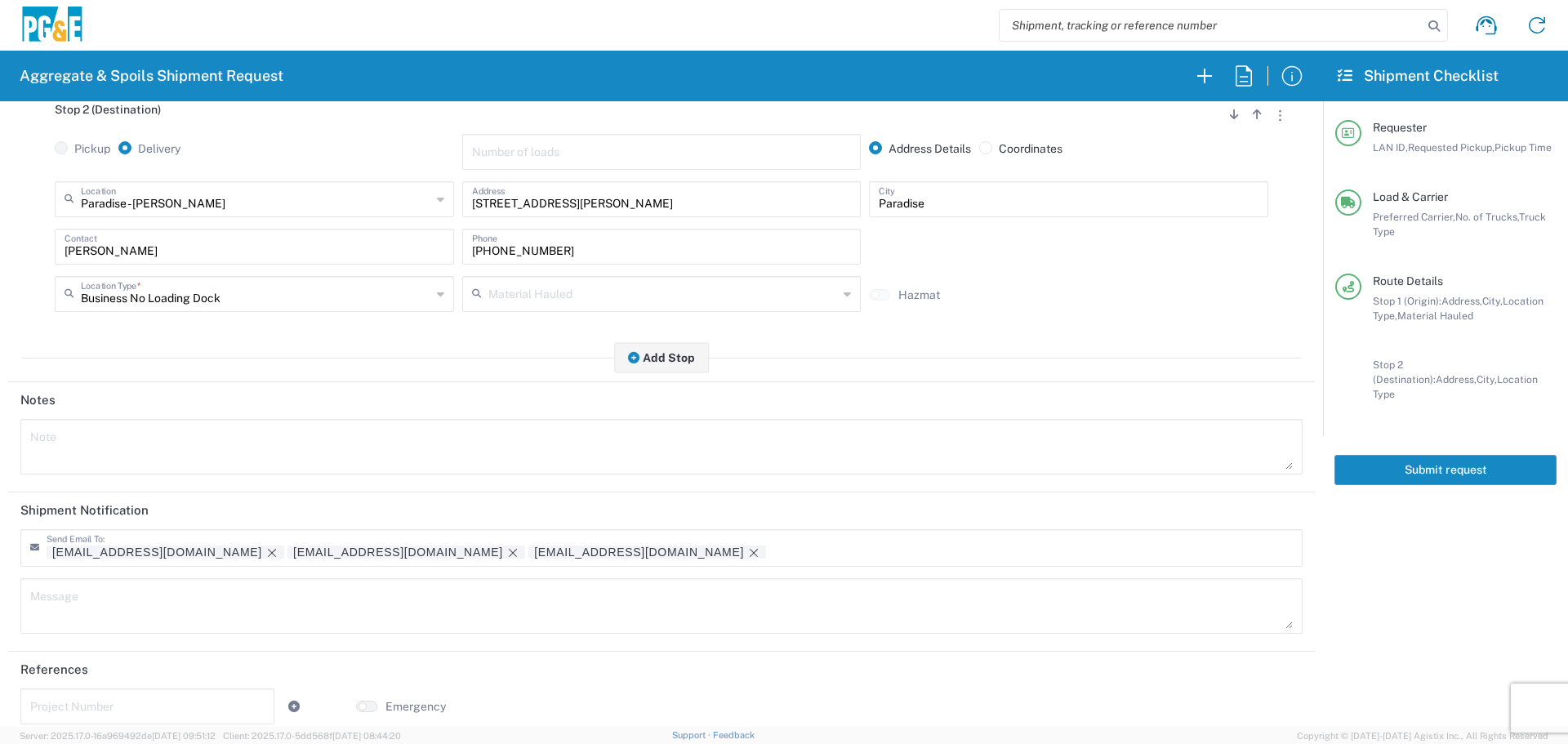
click at [195, 424] on div "Note" at bounding box center [661, 447] width 1282 height 56
click at [0, 500] on form "Requester Information DSL0 LAN ID * [DATE] × Requested Pickup * Cancel Apply 07…" at bounding box center [661, 414] width 1323 height 625
type textarea "Haul virgin base rock"
click at [195, 613] on textarea at bounding box center [661, 606] width 1263 height 46
paste textarea "Haul virgin base rock"
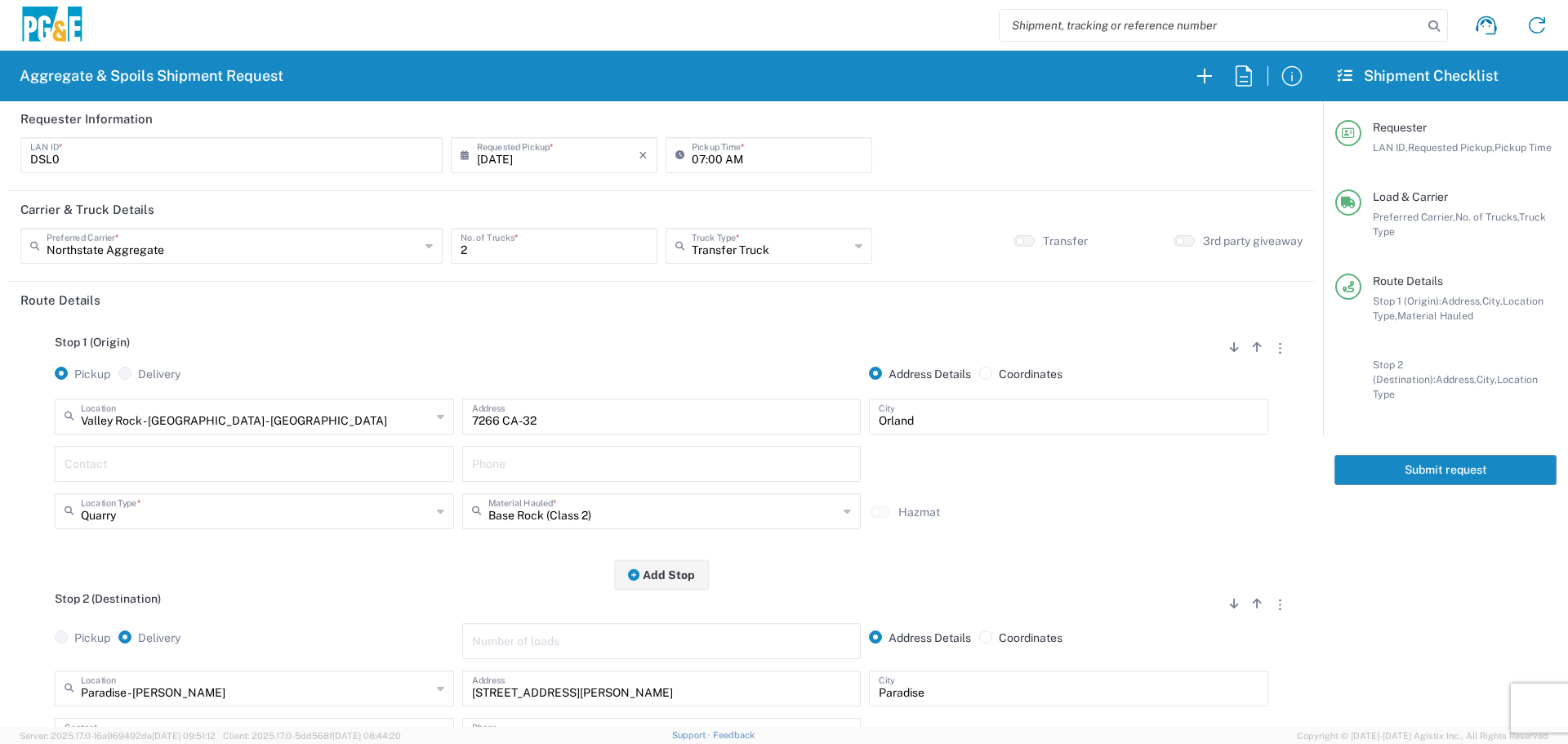
scroll to position [0, 0]
type textarea "Haul virgin base rock"
click at [1413, 455] on button "Submit request" at bounding box center [1445, 470] width 222 height 30
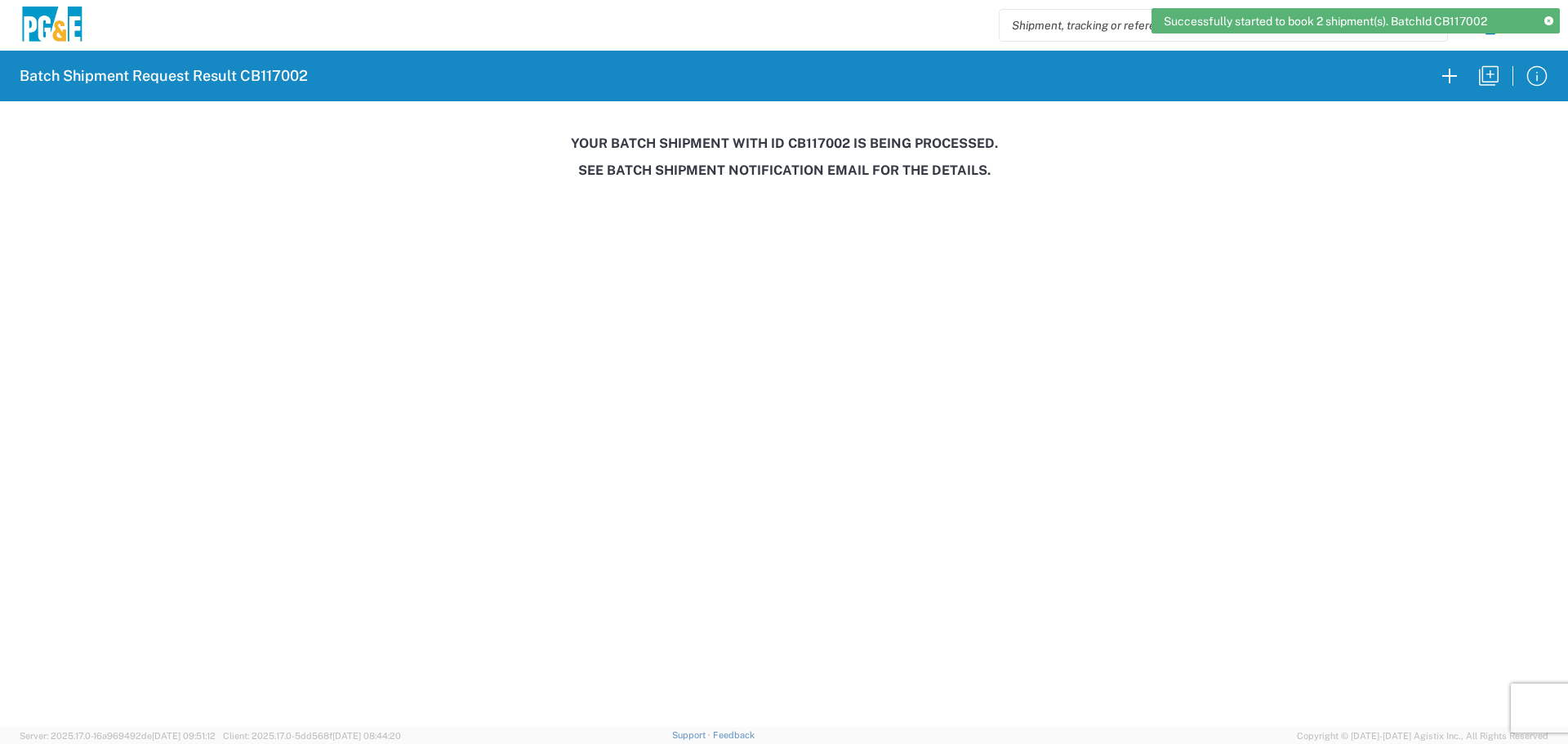
click at [817, 147] on h3 "Your batch shipment with id CB117002 is being processed." at bounding box center [784, 143] width 1545 height 16
copy h3 "CB117002"
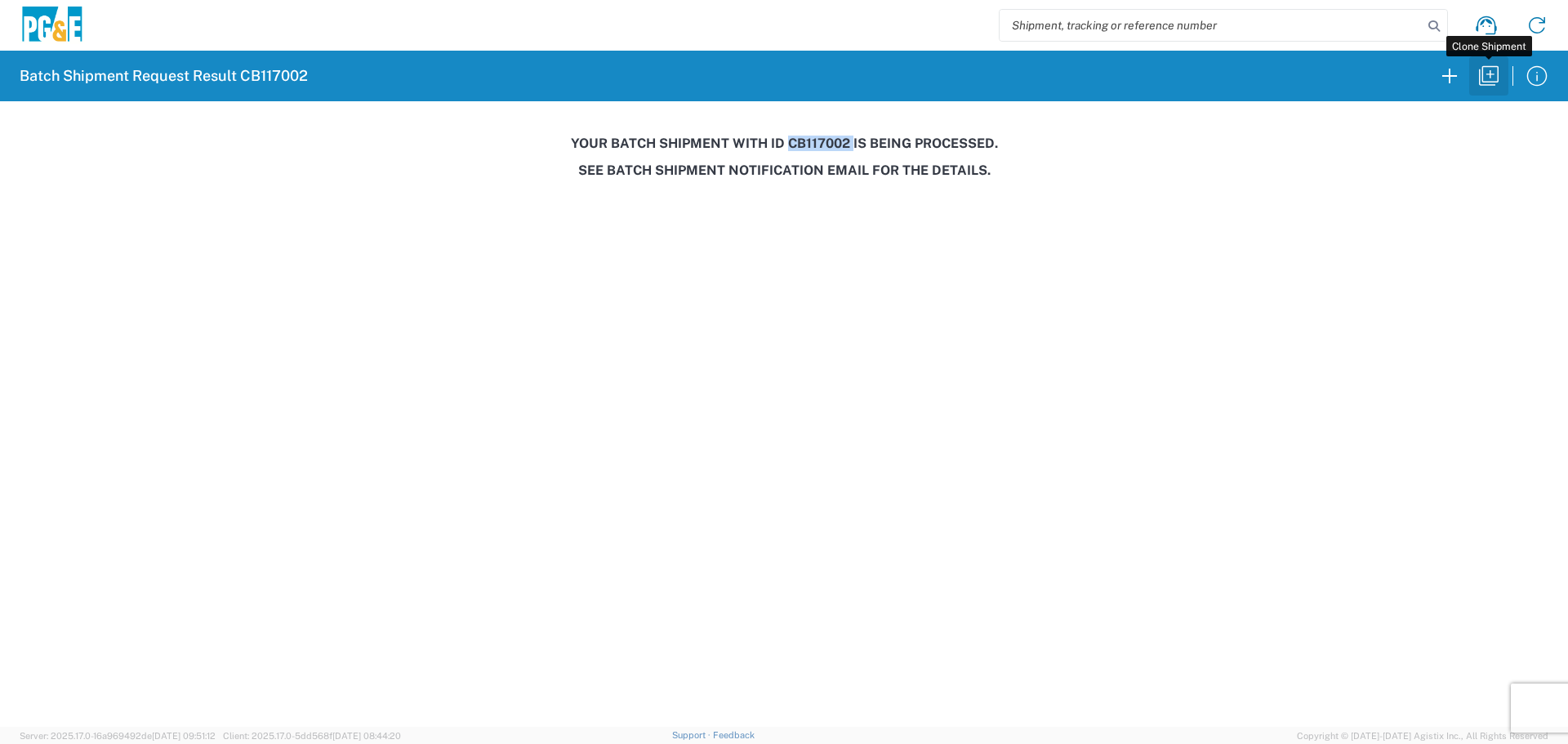
click at [1495, 67] on icon "button" at bounding box center [1489, 76] width 20 height 20
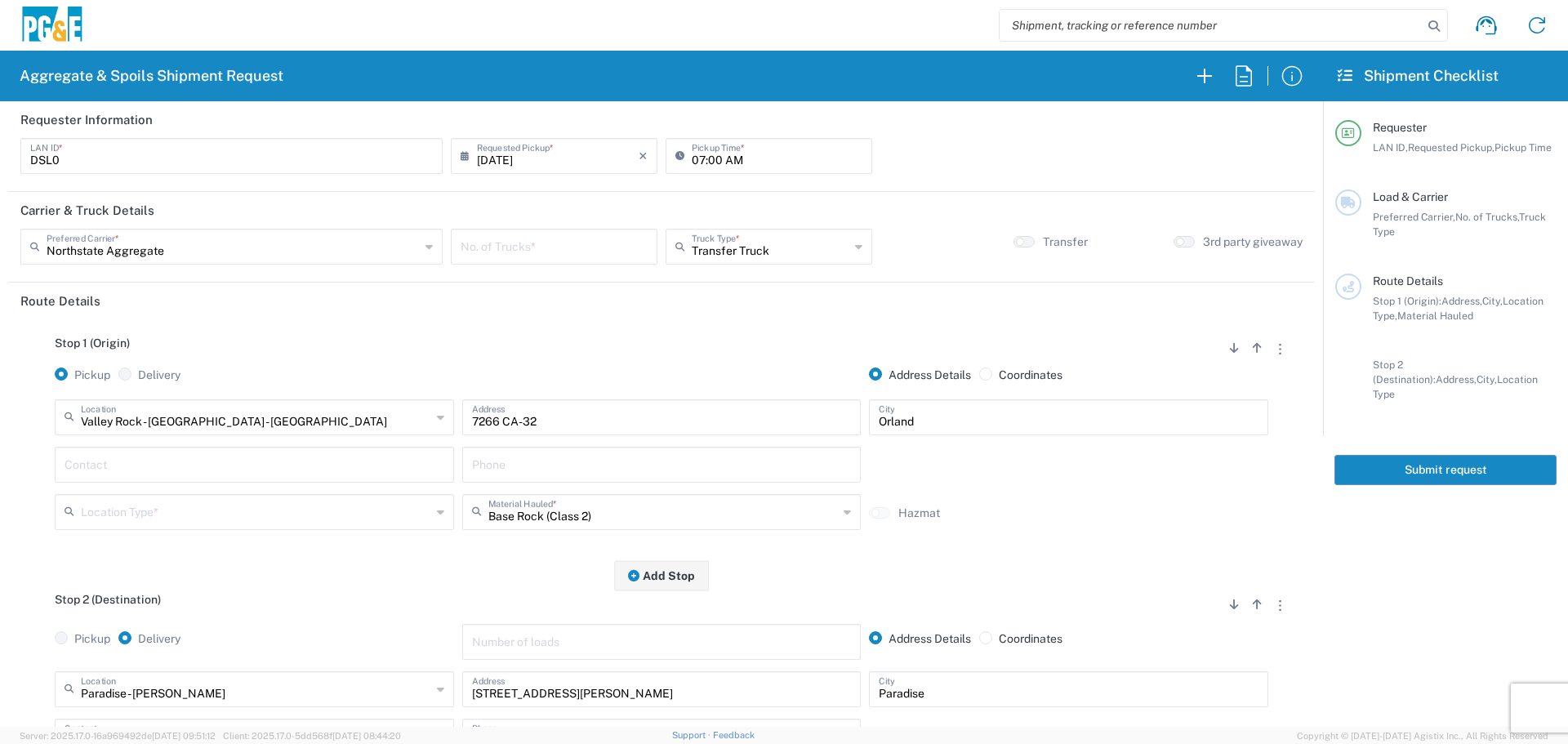
click at [288, 160] on input "DSL0" at bounding box center [232, 155] width 403 height 29
drag, startPoint x: 145, startPoint y: 156, endPoint x: 0, endPoint y: 211, distance: 155.1
click at [0, 211] on form "Requester Information DSL0 LAN ID * [DATE] × Requested Pickup * Cancel Apply 07…" at bounding box center [661, 414] width 1323 height 625
type input "KMMX"
click at [693, 158] on input "07:00 AM" at bounding box center [777, 155] width 171 height 29
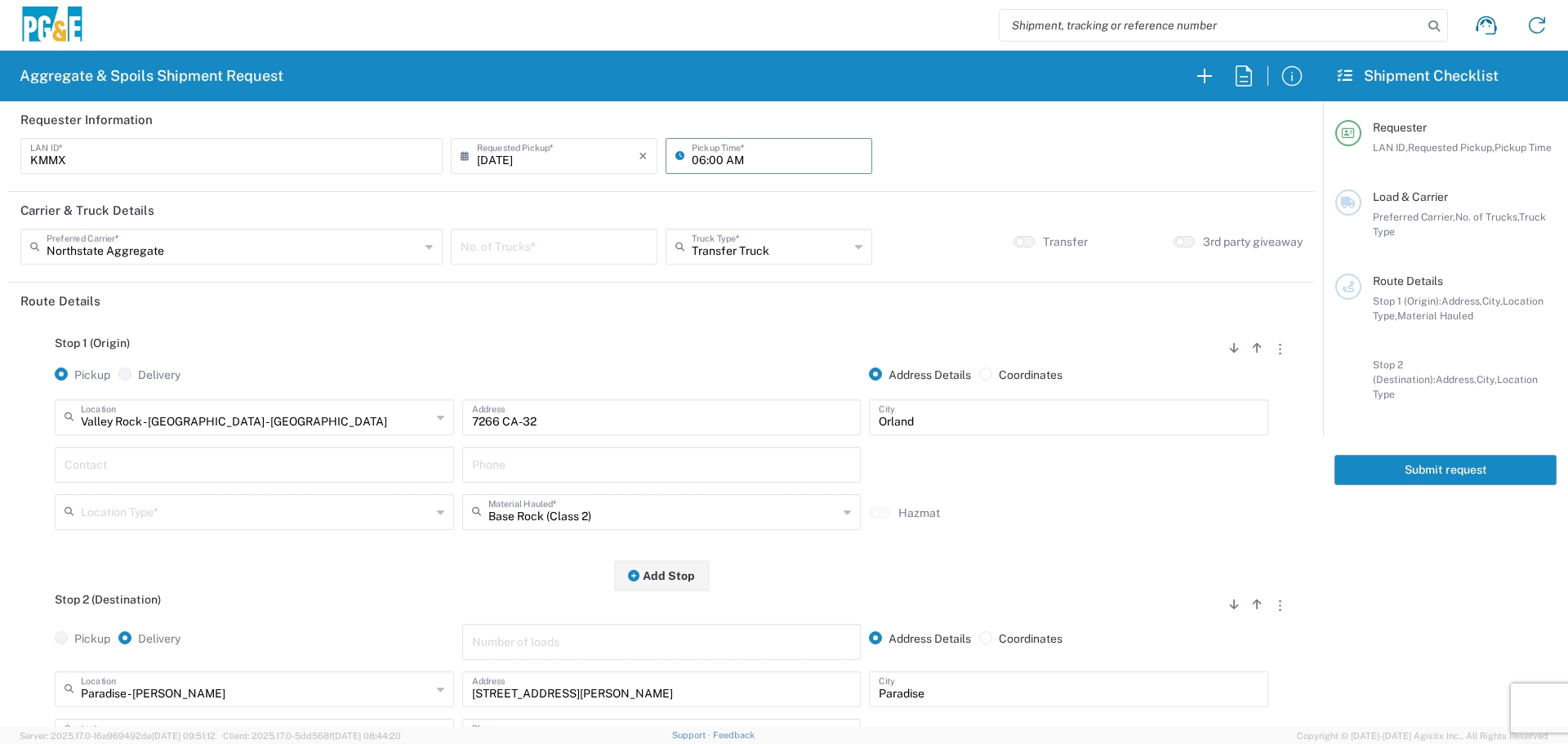
type input "06:00 AM"
drag, startPoint x: 227, startPoint y: 238, endPoint x: 217, endPoint y: 234, distance: 10.8
click at [217, 234] on input "text" at bounding box center [233, 245] width 373 height 29
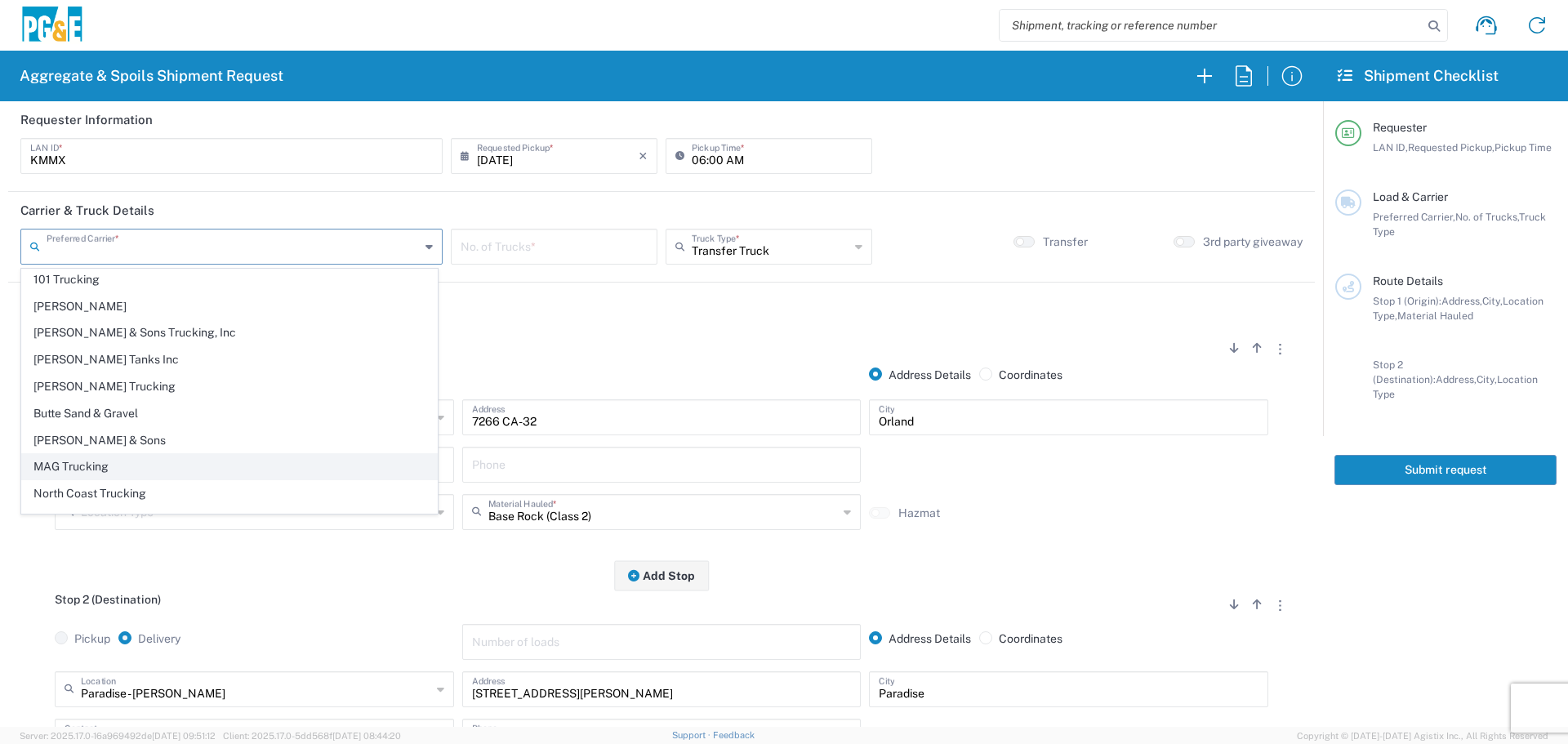
scroll to position [50, 0]
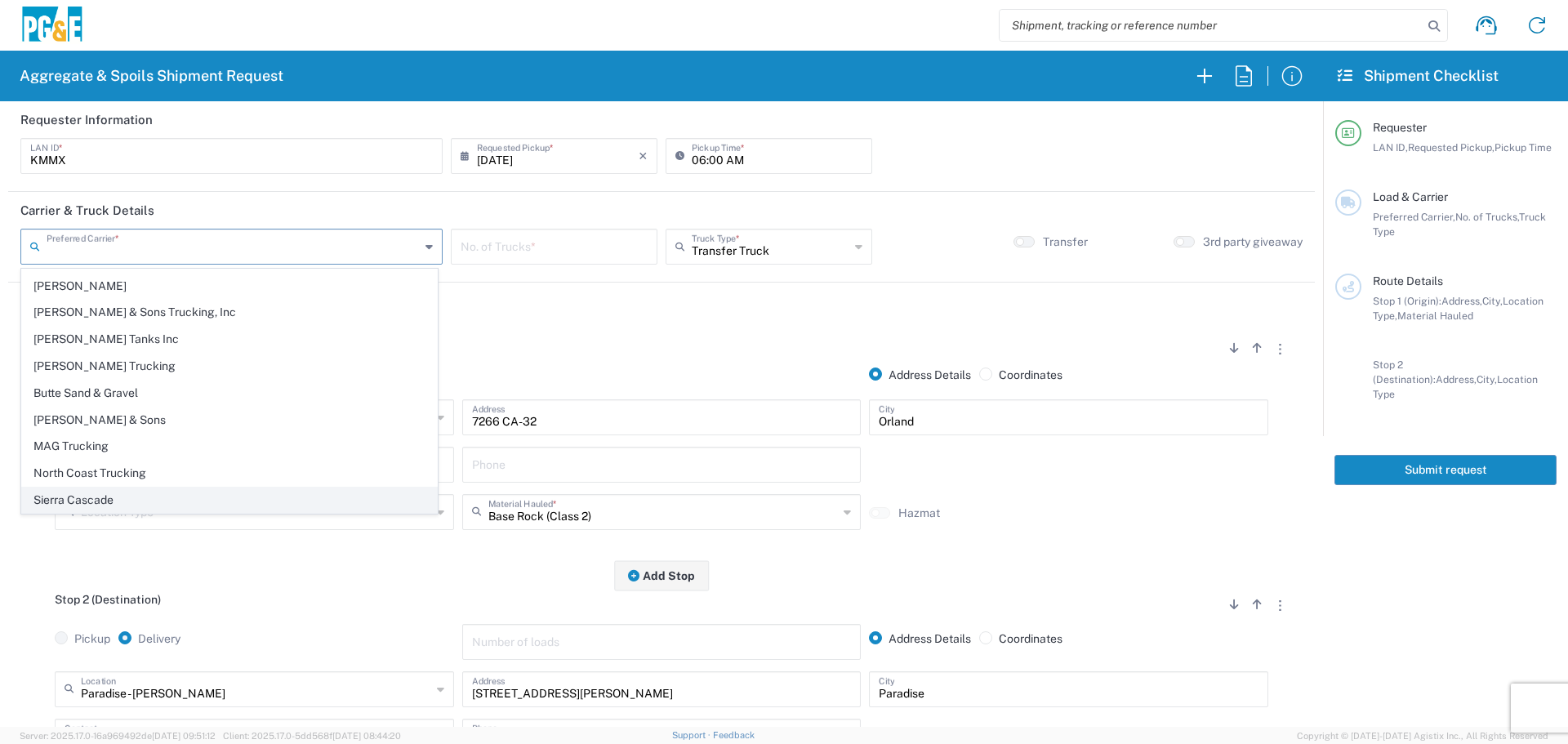
click at [106, 497] on span "Sierra Cascade" at bounding box center [229, 500] width 415 height 25
type input "Sierra Cascade"
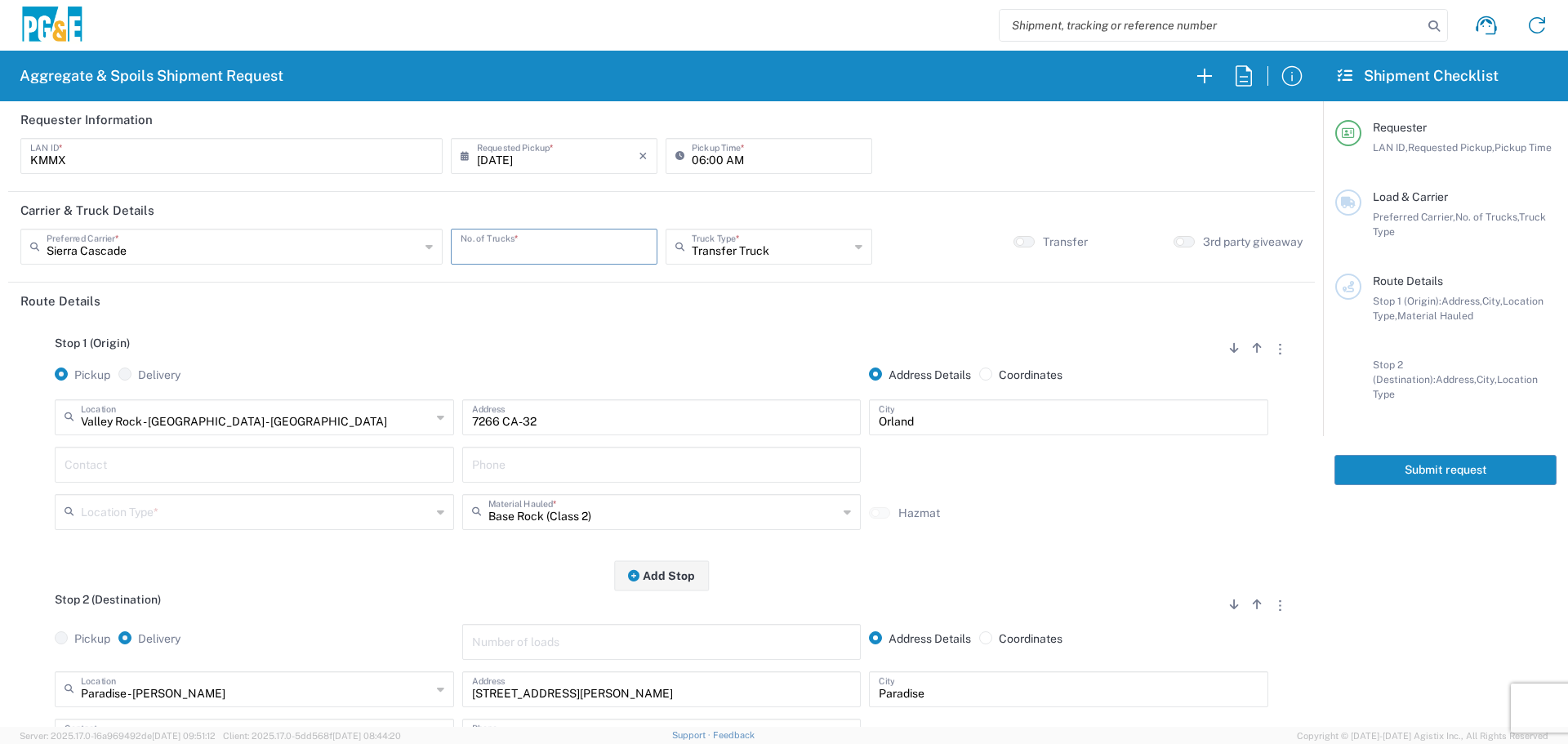
click at [561, 241] on input "number" at bounding box center [554, 245] width 187 height 29
type input "2"
click at [693, 264] on div "Transfer Truck Truck Type *" at bounding box center [768, 246] width 206 height 36
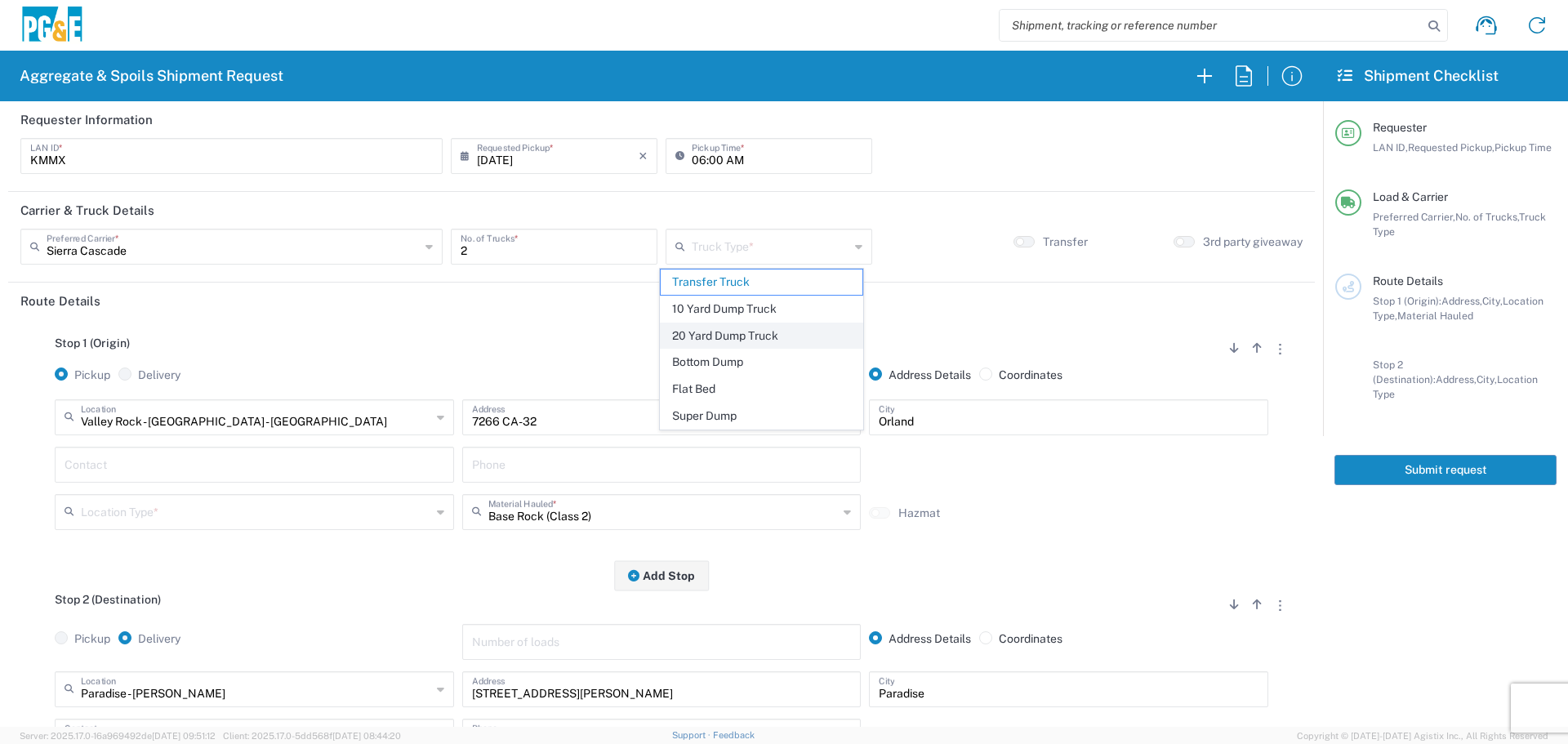
click at [708, 333] on span "20 Yard Dump Truck" at bounding box center [761, 336] width 201 height 25
type input "20 Yard Dump Truck"
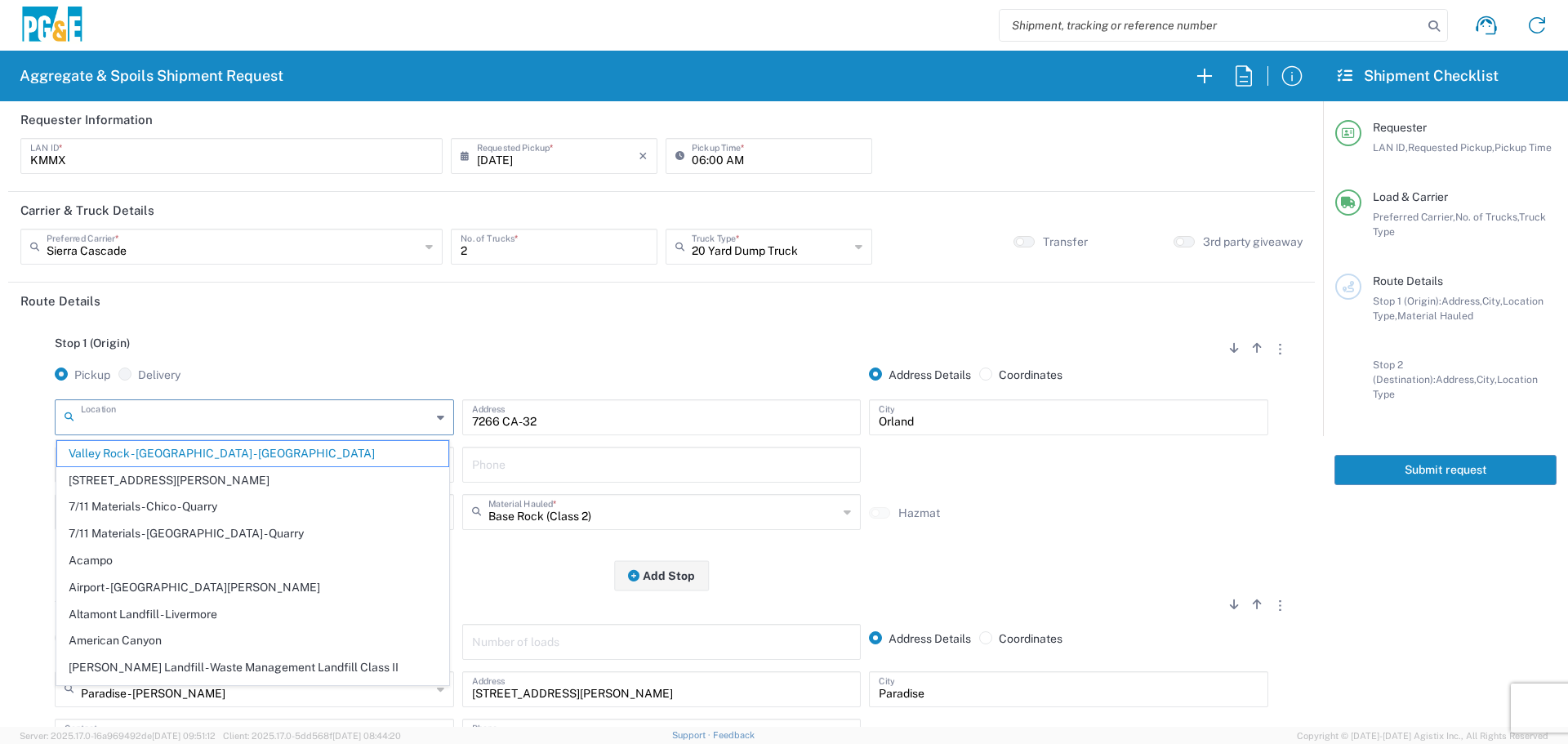
click at [241, 411] on input "text" at bounding box center [256, 416] width 350 height 29
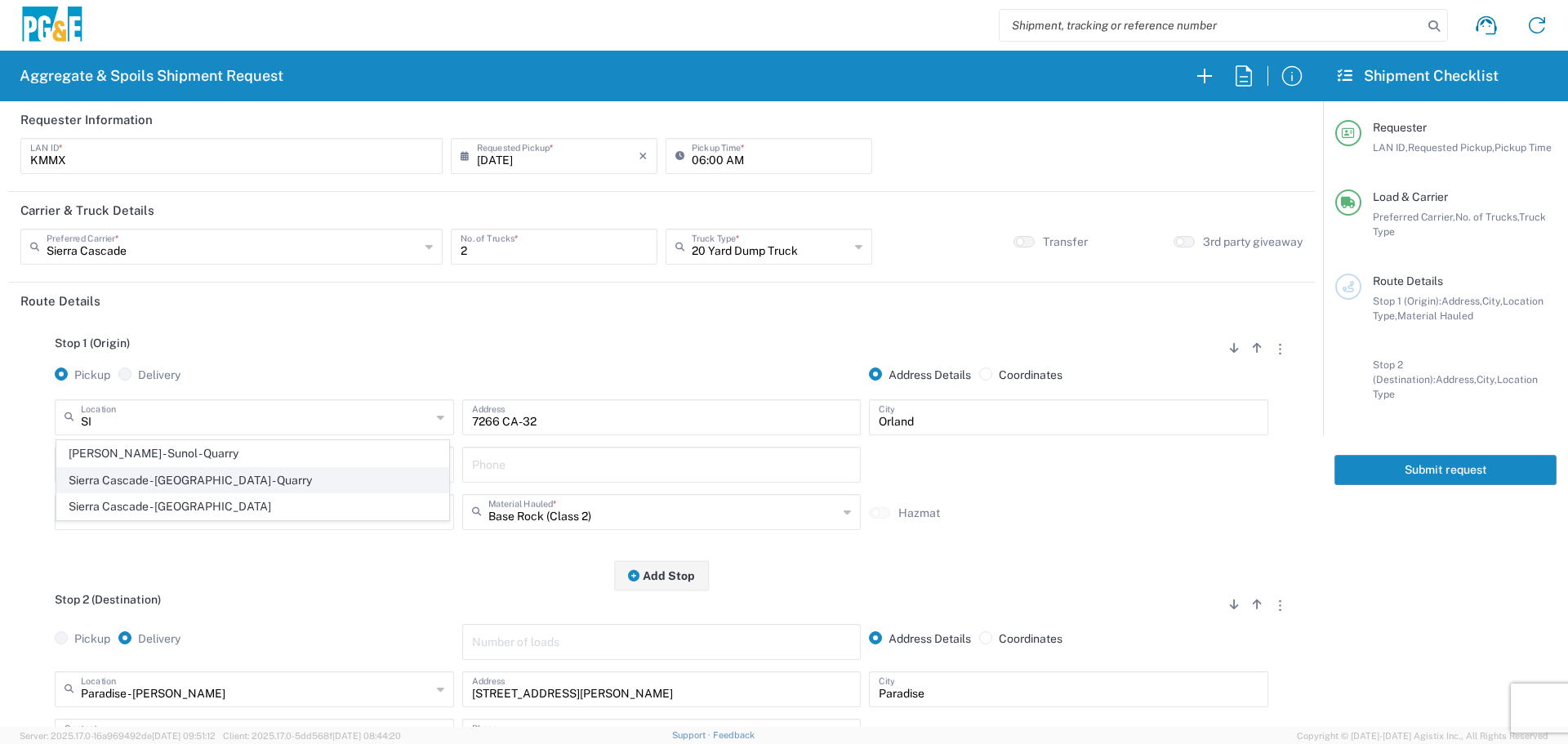
click at [258, 488] on span "Sierra Cascade - [GEOGRAPHIC_DATA] - Quarry" at bounding box center [253, 480] width 391 height 25
type input "Sierra Cascade - [GEOGRAPHIC_DATA] - Quarry"
type input "[STREET_ADDRESS]"
type input "[PERSON_NAME]"
type input "Quarry"
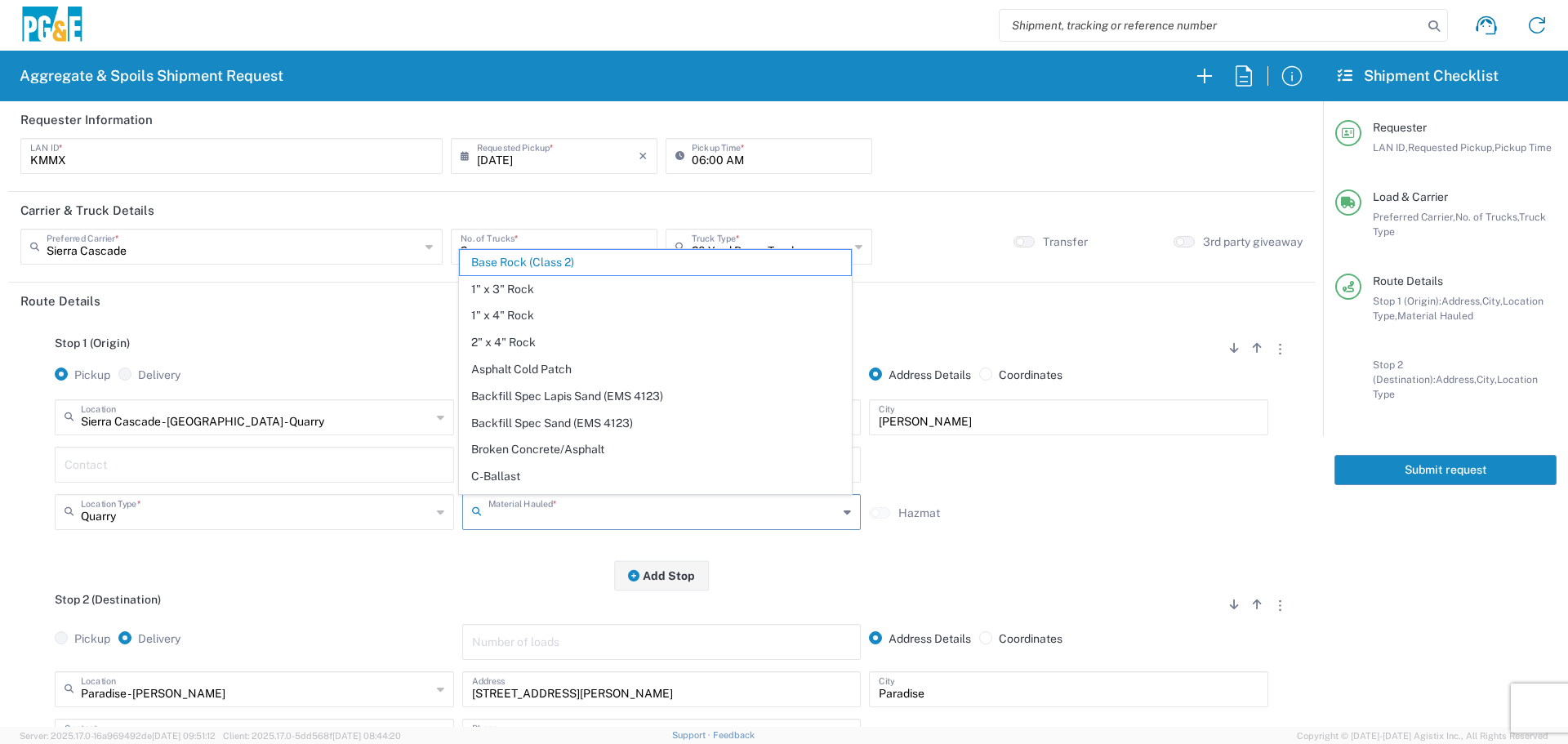
click at [692, 524] on input "text" at bounding box center [664, 511] width 350 height 29
click at [295, 586] on div "Stop 2 (Destination) Add Stop Above Add Stop Below Remove Stop Pickup Delivery …" at bounding box center [661, 712] width 1282 height 273
type input "Base Rock (Class 2)"
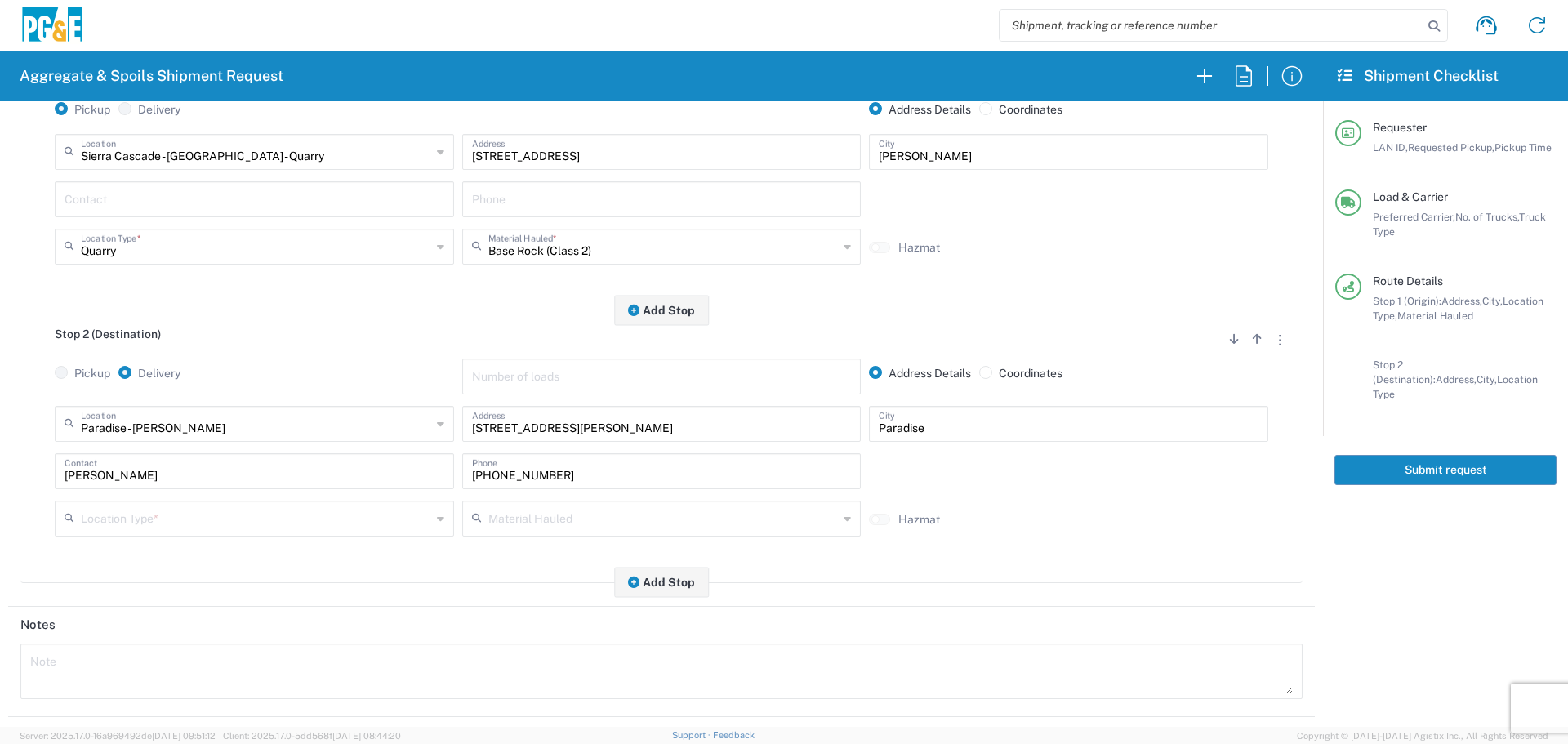
scroll to position [408, 0]
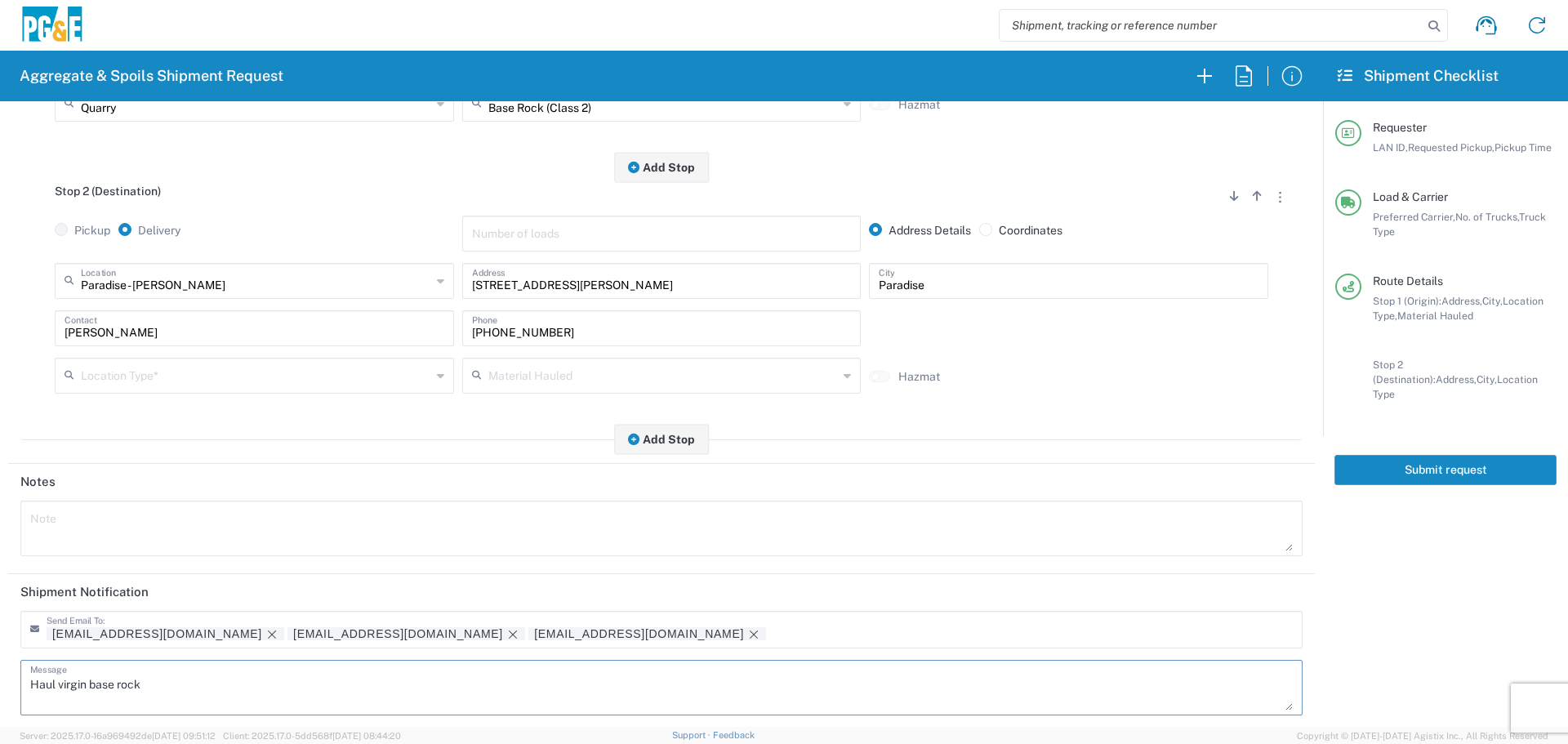
drag, startPoint x: 150, startPoint y: 679, endPoint x: 0, endPoint y: 685, distance: 150.1
click at [0, 685] on form "Requester Information KMMX LAN ID * [DATE] × Requested Pickup * Cancel Apply 06…" at bounding box center [661, 414] width 1323 height 625
click at [507, 634] on icon "Remove tag" at bounding box center [513, 634] width 13 height 13
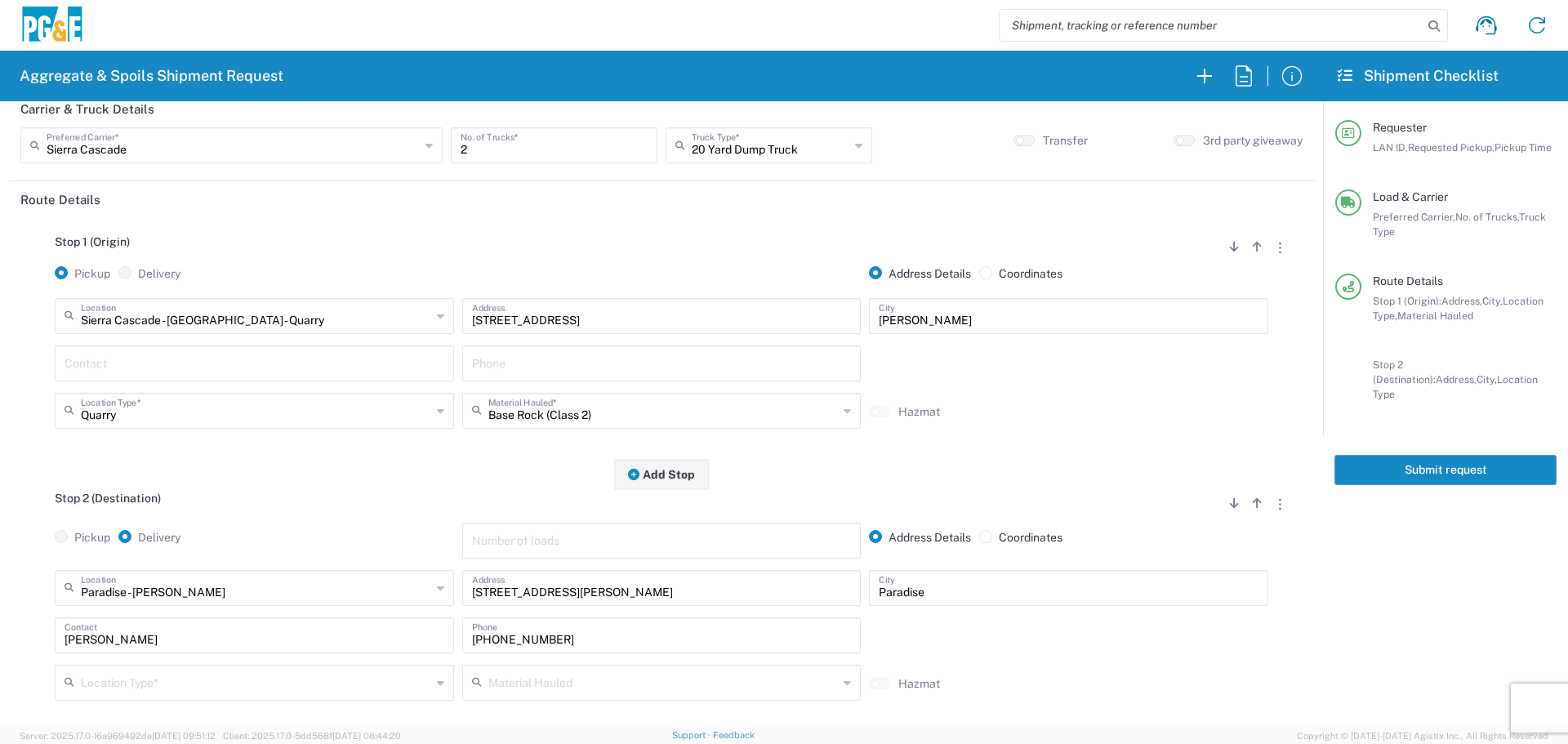
scroll to position [82, 0]
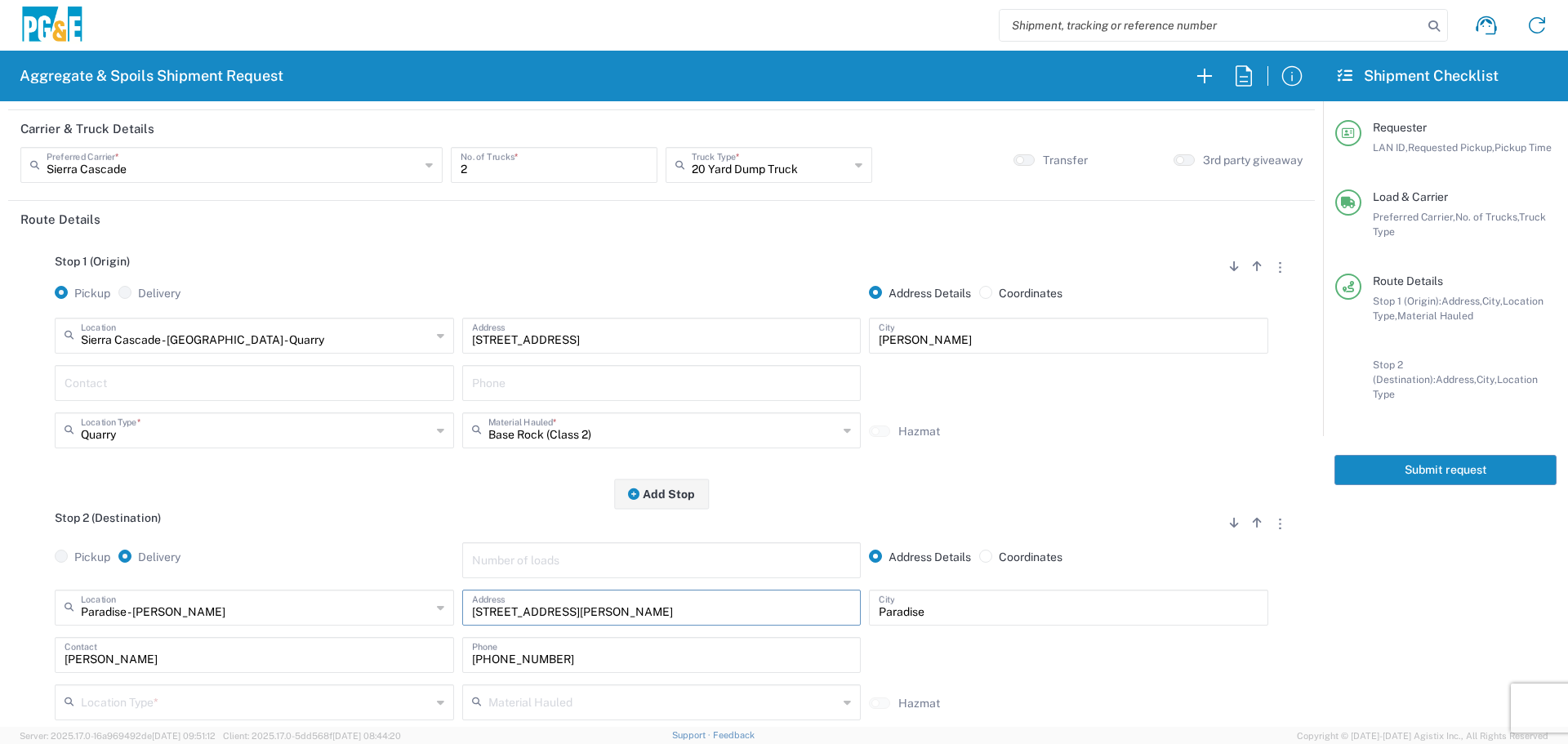
drag, startPoint x: 565, startPoint y: 611, endPoint x: 312, endPoint y: 616, distance: 253.0
click at [314, 620] on div "Paradise - [PERSON_NAME] Location [GEOGRAPHIC_DATA] - [PERSON_NAME] [STREET_ADD…" at bounding box center [661, 613] width 1222 height 47
paste input "[STREET_ADDRESS]"
type input "[STREET_ADDRESS]"
drag, startPoint x: 952, startPoint y: 593, endPoint x: 838, endPoint y: 606, distance: 114.7
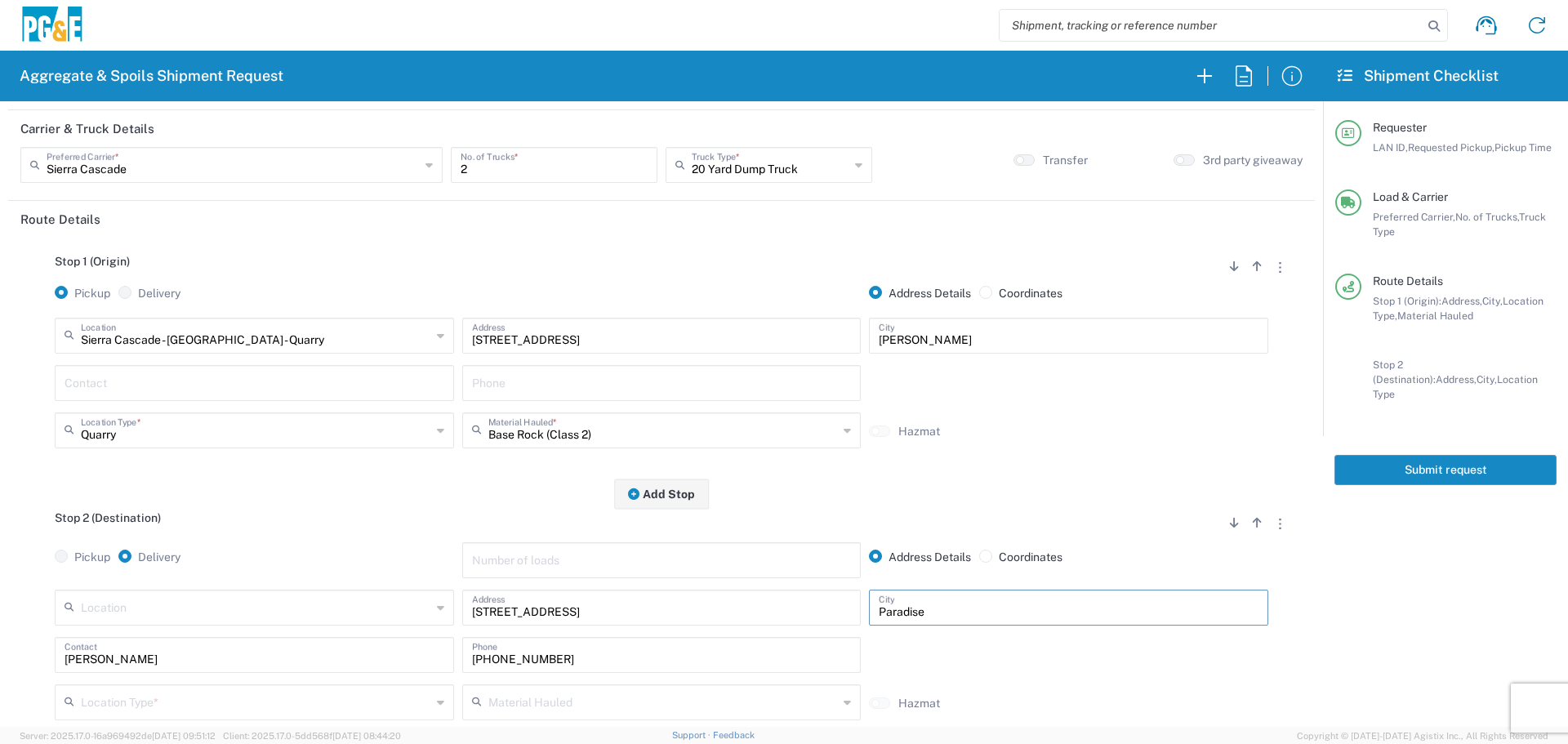
click at [838, 606] on div "Location [STREET_ADDRESS][PERSON_NAME] 7/11 Materials - [GEOGRAPHIC_DATA] - Qua…" at bounding box center [661, 613] width 1222 height 47
paste input "[STREET_ADDRESS]"
drag, startPoint x: 960, startPoint y: 612, endPoint x: 745, endPoint y: 622, distance: 215.2
click at [748, 623] on div "Location [STREET_ADDRESS][PERSON_NAME] 7/11 Materials - [GEOGRAPHIC_DATA] - Qua…" at bounding box center [661, 613] width 1222 height 47
type input "Cohasset"
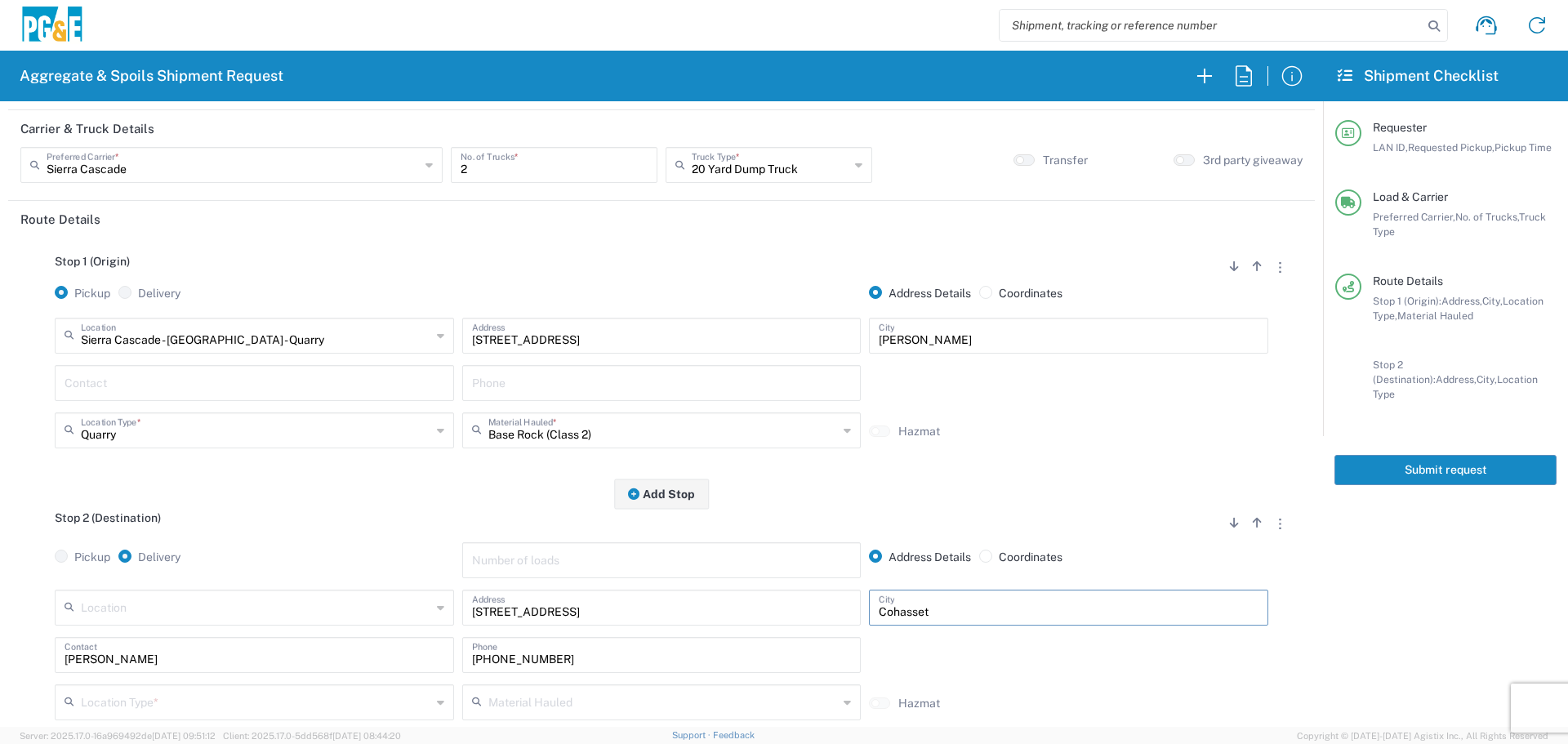
click at [289, 670] on div "[PERSON_NAME] Contact" at bounding box center [255, 655] width 399 height 36
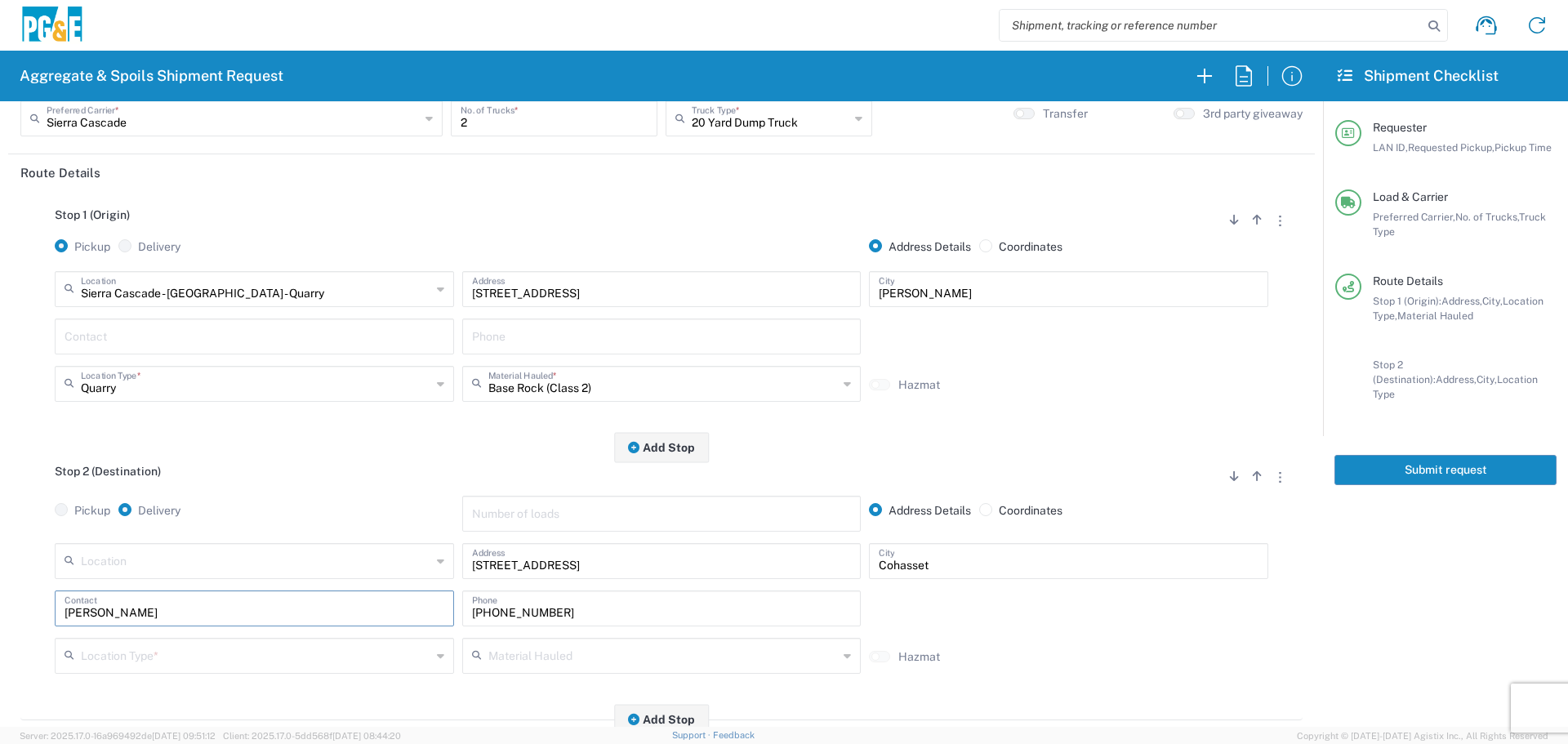
drag, startPoint x: 303, startPoint y: 645, endPoint x: 0, endPoint y: 716, distance: 311.2
click at [0, 716] on form "Requester Information KMMX LAN ID * [DATE] × Requested Pickup * Cancel Apply 06…" at bounding box center [661, 414] width 1323 height 625
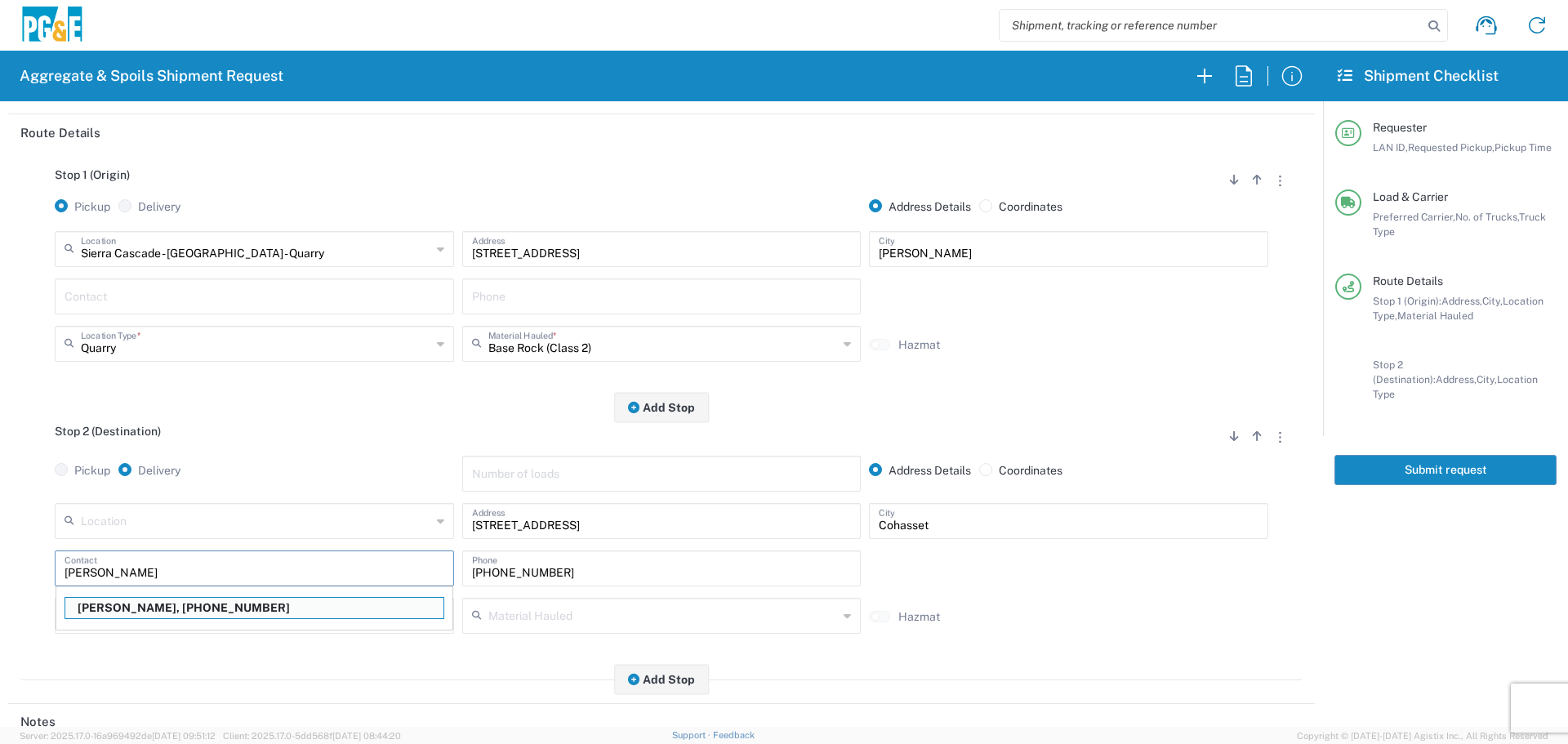
scroll to position [245, 0]
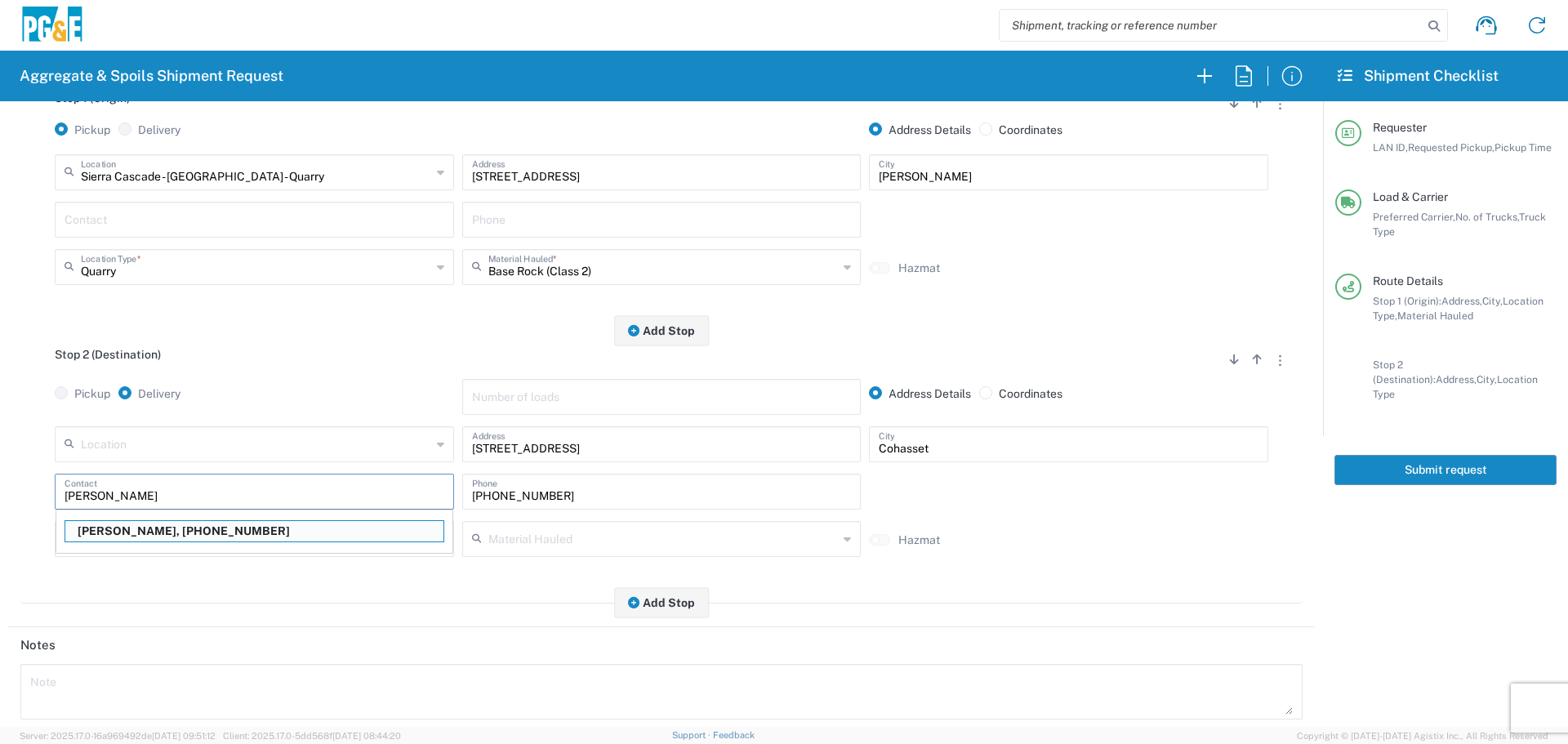
type input "[PERSON_NAME]"
type input "[PHONE_NUMBER]"
type input "[PERSON_NAME]"
click at [336, 557] on div "Location Type *" at bounding box center [255, 539] width 399 height 36
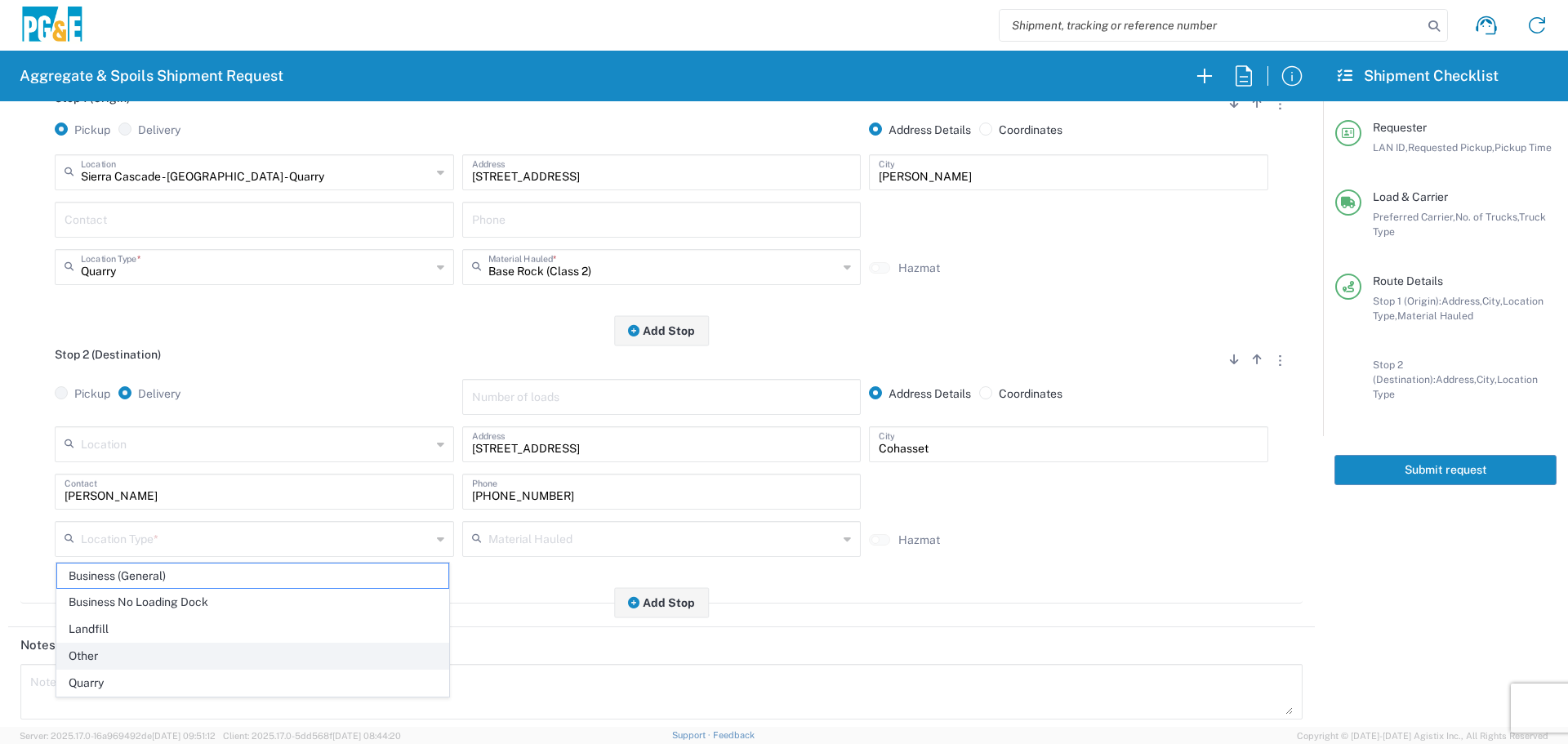
click at [205, 643] on li "Other" at bounding box center [253, 656] width 393 height 27
type input "Other"
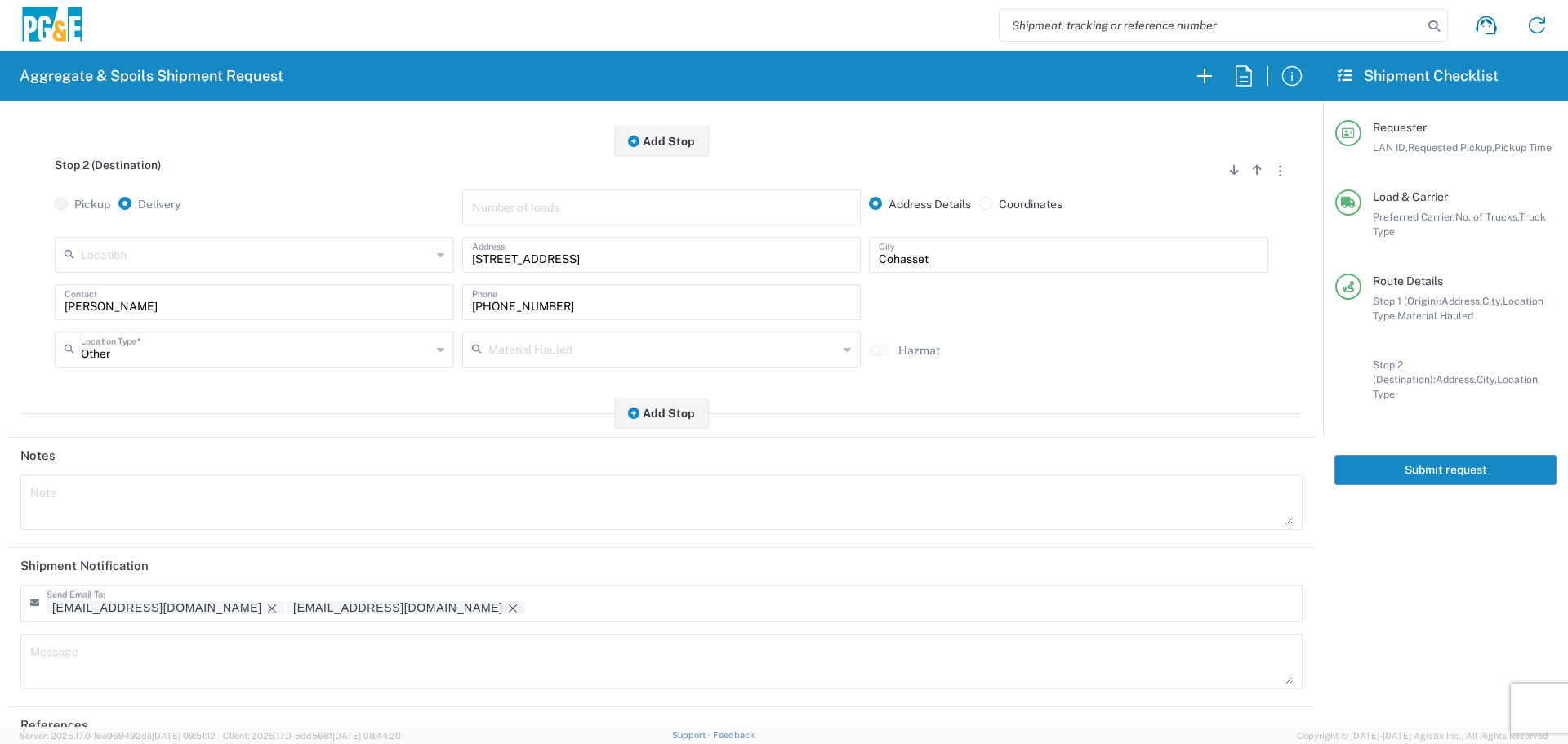
scroll to position [490, 0]
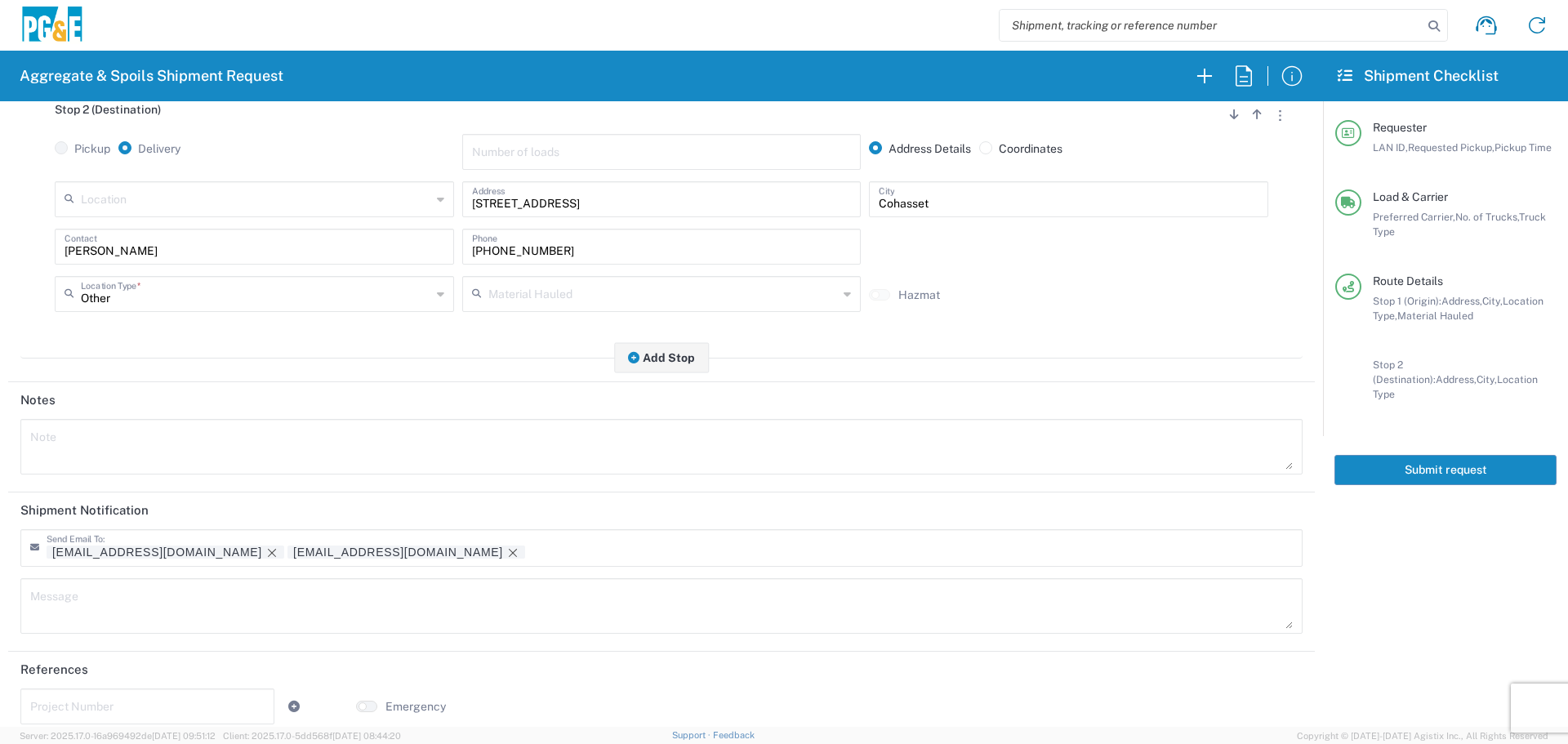
click at [345, 452] on textarea at bounding box center [661, 447] width 1263 height 46
paste textarea "left off of [GEOGRAPHIC_DATA], the gate is lock but it has a two key"
type textarea "left off of [GEOGRAPHIC_DATA], the gate is lock but it has a two key"
click at [205, 595] on textarea at bounding box center [661, 606] width 1263 height 46
paste textarea "left off of [GEOGRAPHIC_DATA], the gate is lock but it has a two key"
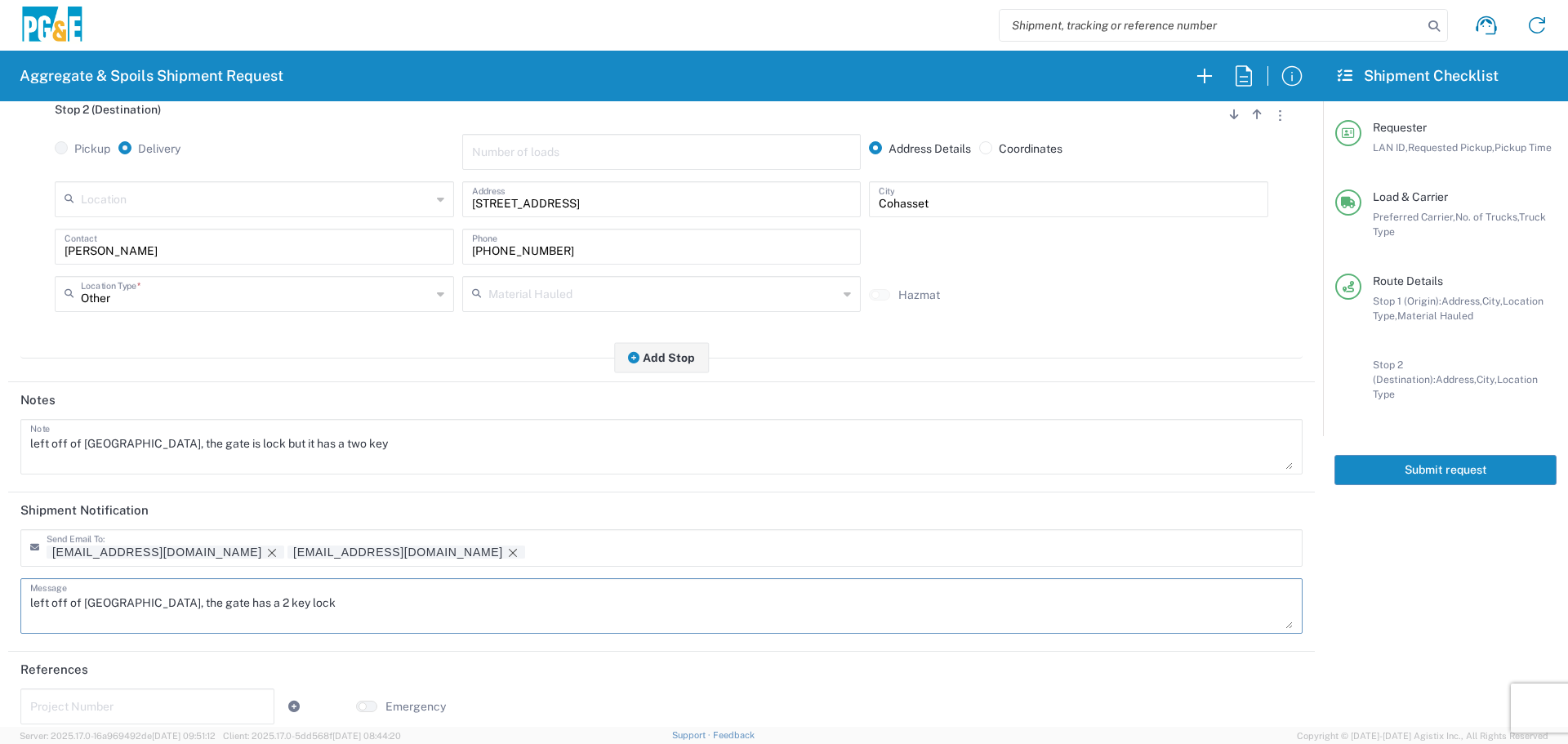
drag, startPoint x: 359, startPoint y: 590, endPoint x: 165, endPoint y: 618, distance: 196.0
click at [165, 618] on textarea "left off of [GEOGRAPHIC_DATA], the gate has a 2 key lock" at bounding box center [661, 606] width 1263 height 46
type textarea "left off of [GEOGRAPHIC_DATA], the gate has a 2 key lock"
click at [408, 417] on header "Notes" at bounding box center [661, 400] width 1307 height 37
drag, startPoint x: 408, startPoint y: 439, endPoint x: 166, endPoint y: 451, distance: 242.3
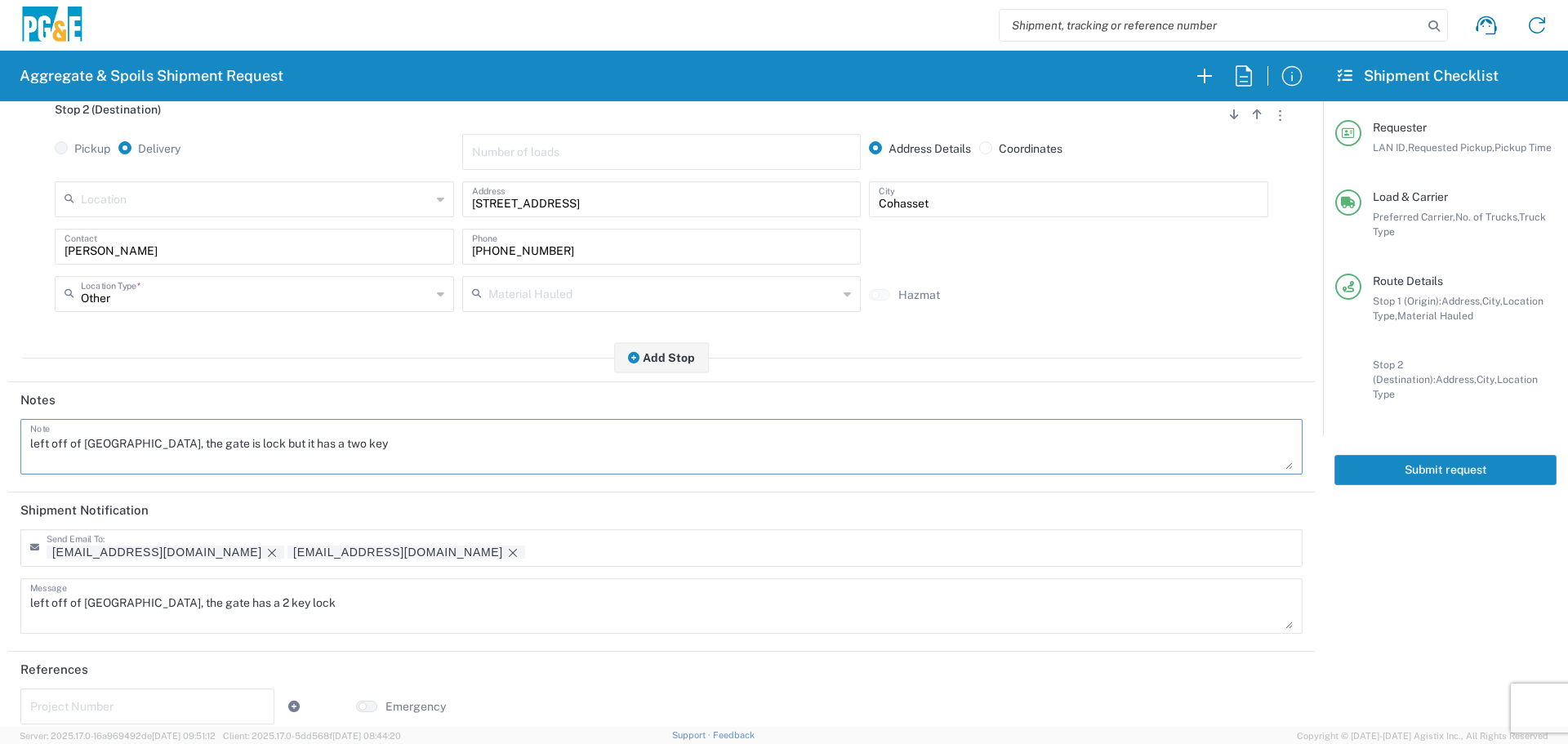
click at [166, 451] on textarea "left off of [GEOGRAPHIC_DATA], the gate is lock but it has a two key" at bounding box center [661, 447] width 1263 height 46
paste textarea "has a 2 key lock"
type textarea "left off of [GEOGRAPHIC_DATA], the gate has a 2 key lock"
click at [148, 702] on input "text" at bounding box center [147, 705] width 234 height 29
paste input "35608867"
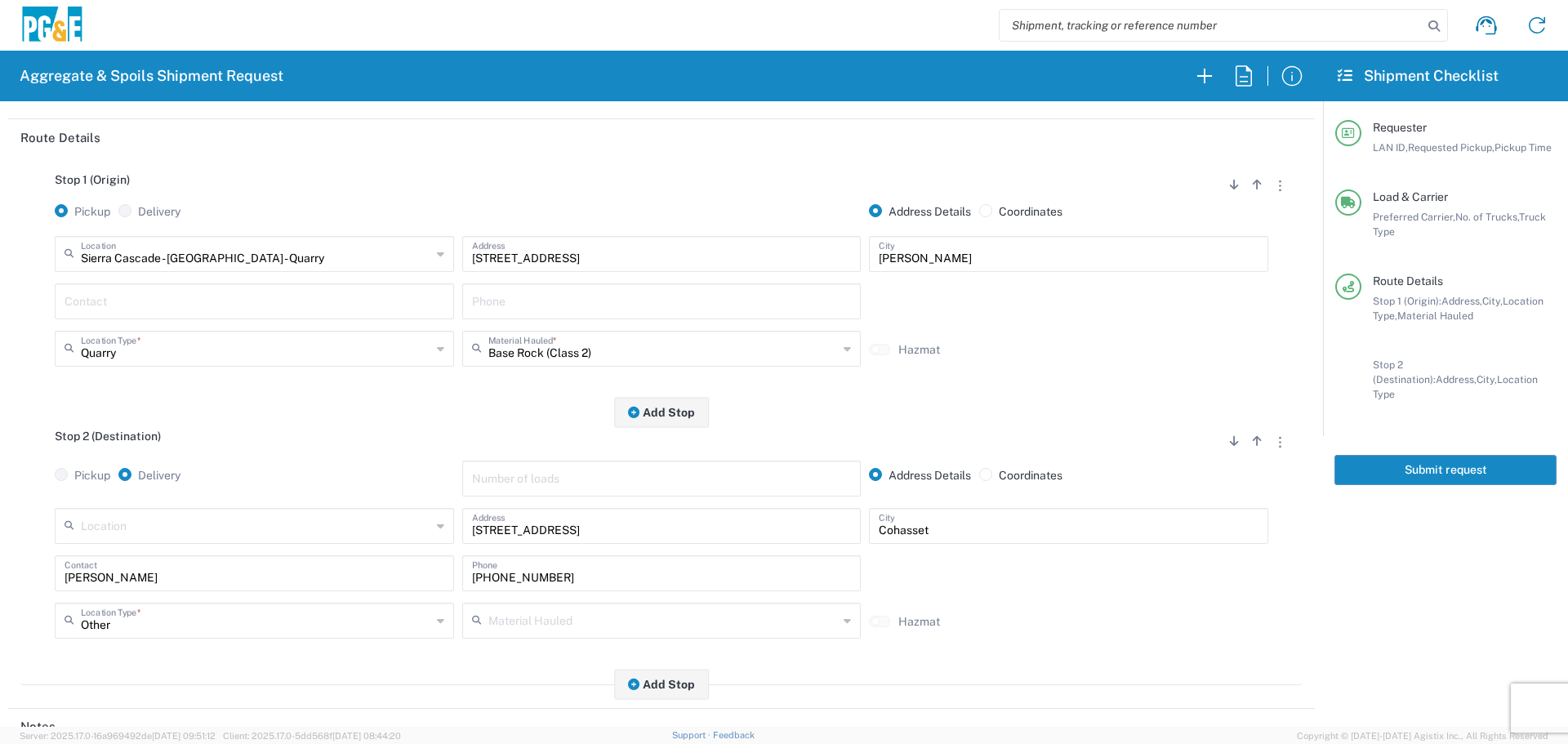
scroll to position [0, 0]
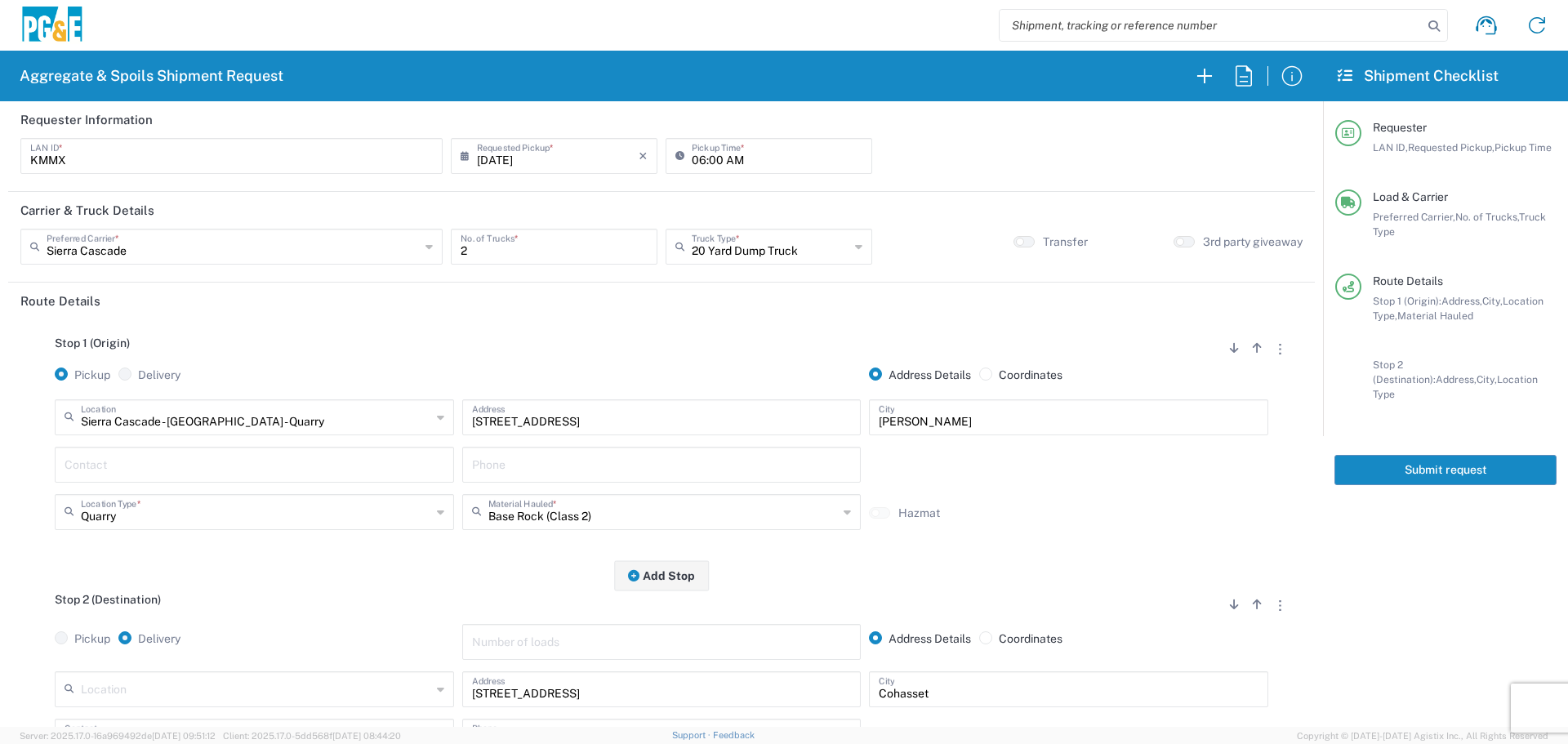
type input "35608867"
click at [1404, 455] on button "Submit request" at bounding box center [1445, 470] width 222 height 30
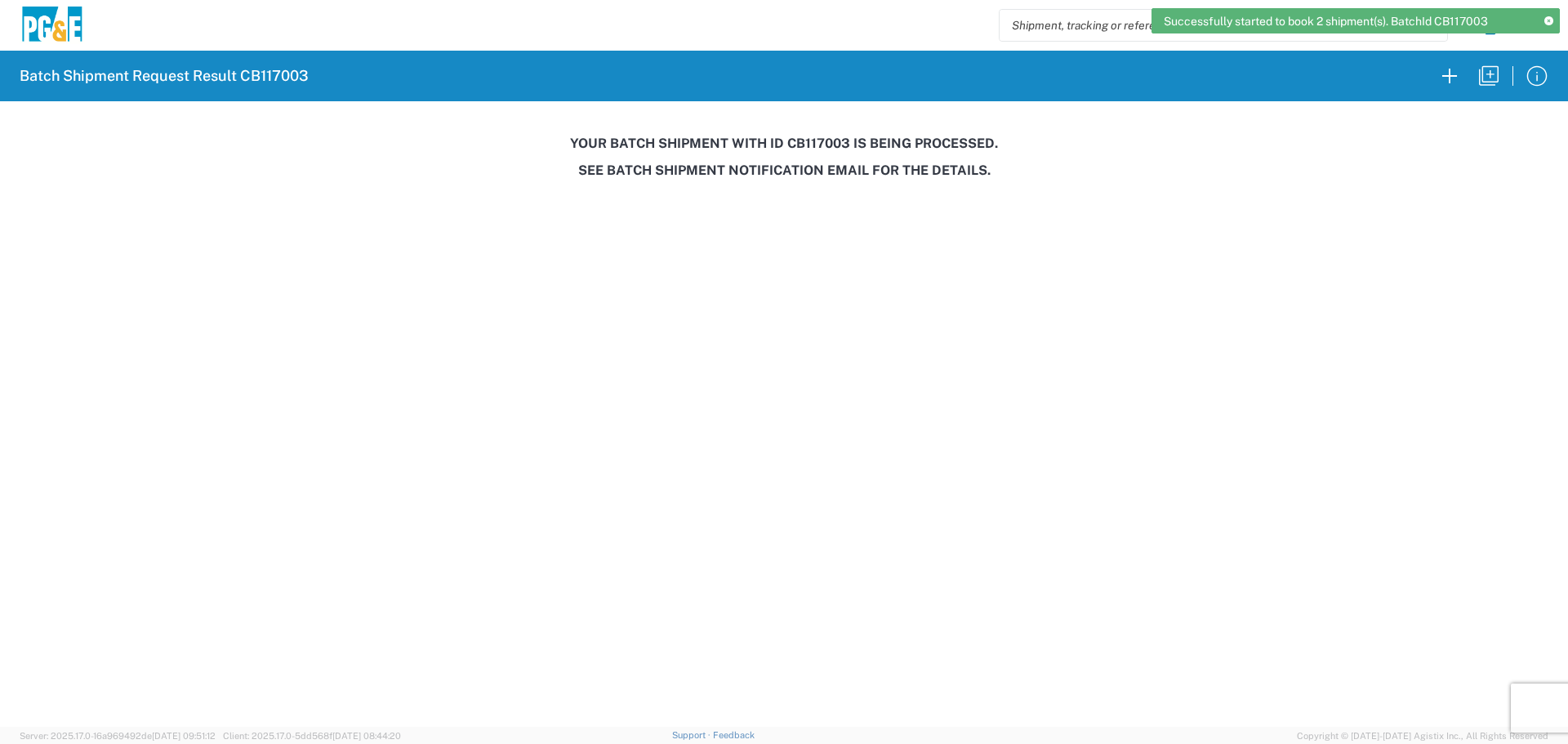
click at [812, 142] on h3 "Your batch shipment with id CB117003 is being processed." at bounding box center [784, 143] width 1545 height 16
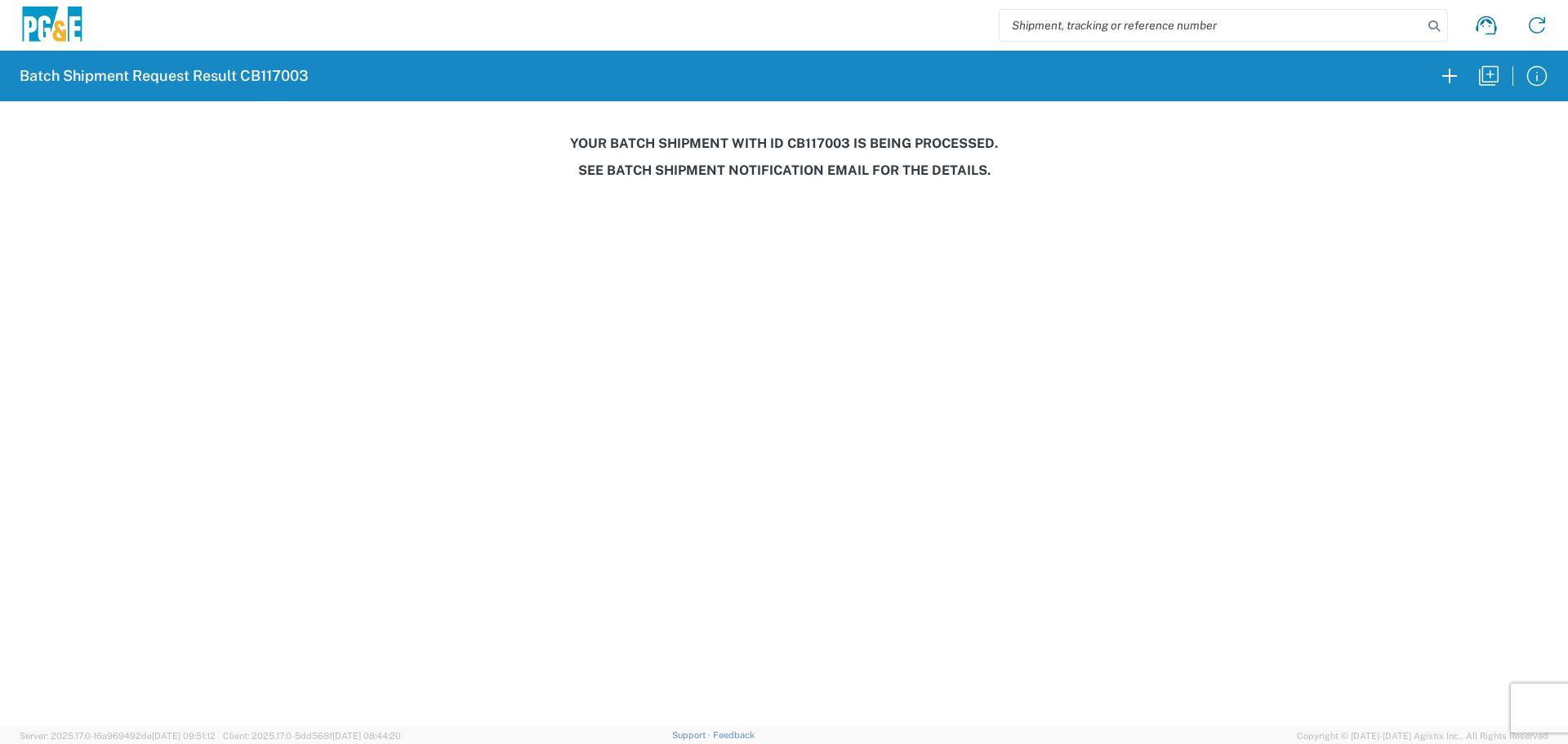
copy h3 "CB117003"
click at [1489, 74] on icon "button" at bounding box center [1489, 76] width 26 height 26
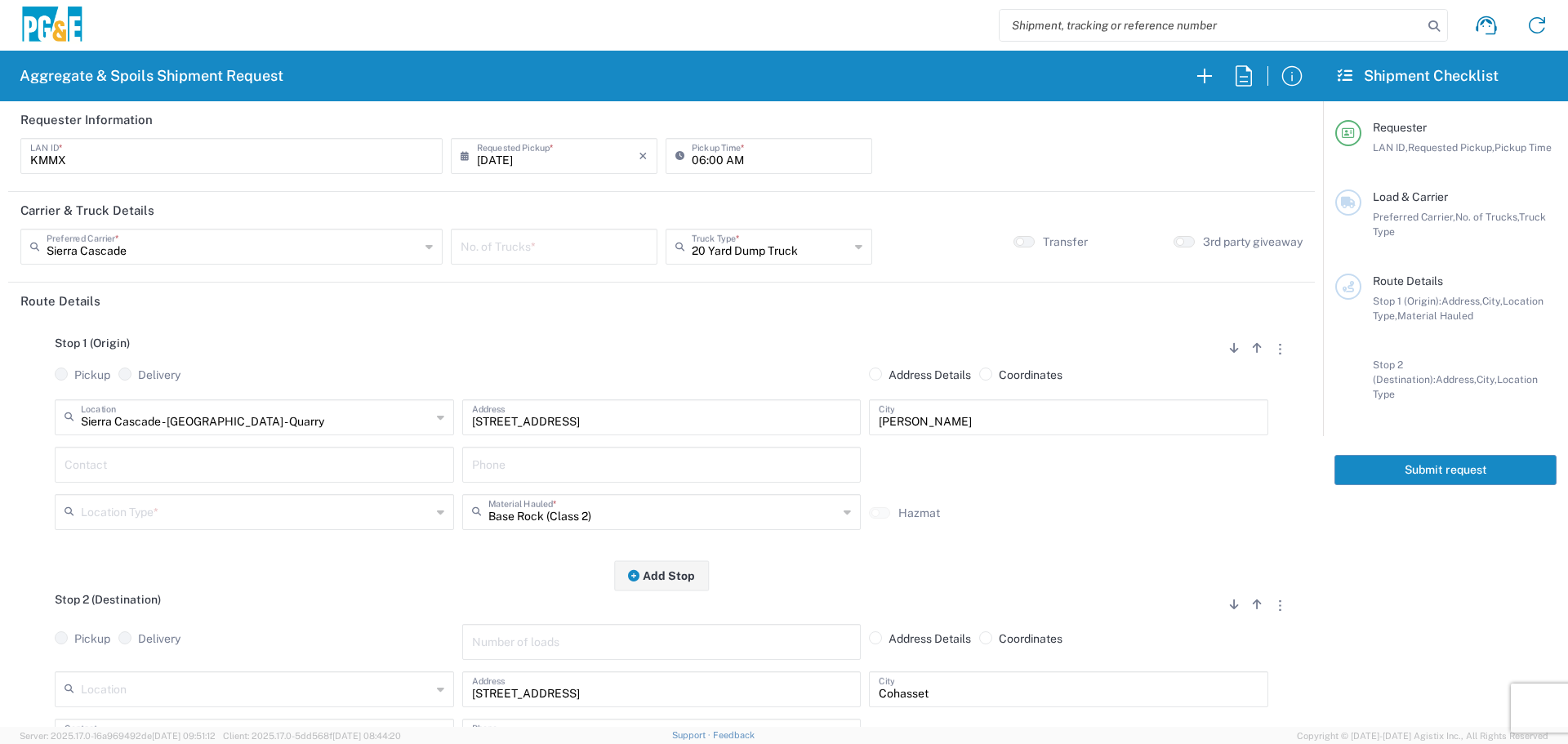
click at [506, 223] on header "Carrier & Truck Details" at bounding box center [661, 210] width 1307 height 37
click at [507, 225] on header "Carrier & Truck Details" at bounding box center [661, 210] width 1307 height 37
click at [511, 240] on input "number" at bounding box center [554, 245] width 187 height 29
type input "2"
click at [524, 355] on div "Stop 1 (Origin) Add Stop Above Add Stop Below Remove Stop" at bounding box center [661, 352] width 1282 height 31
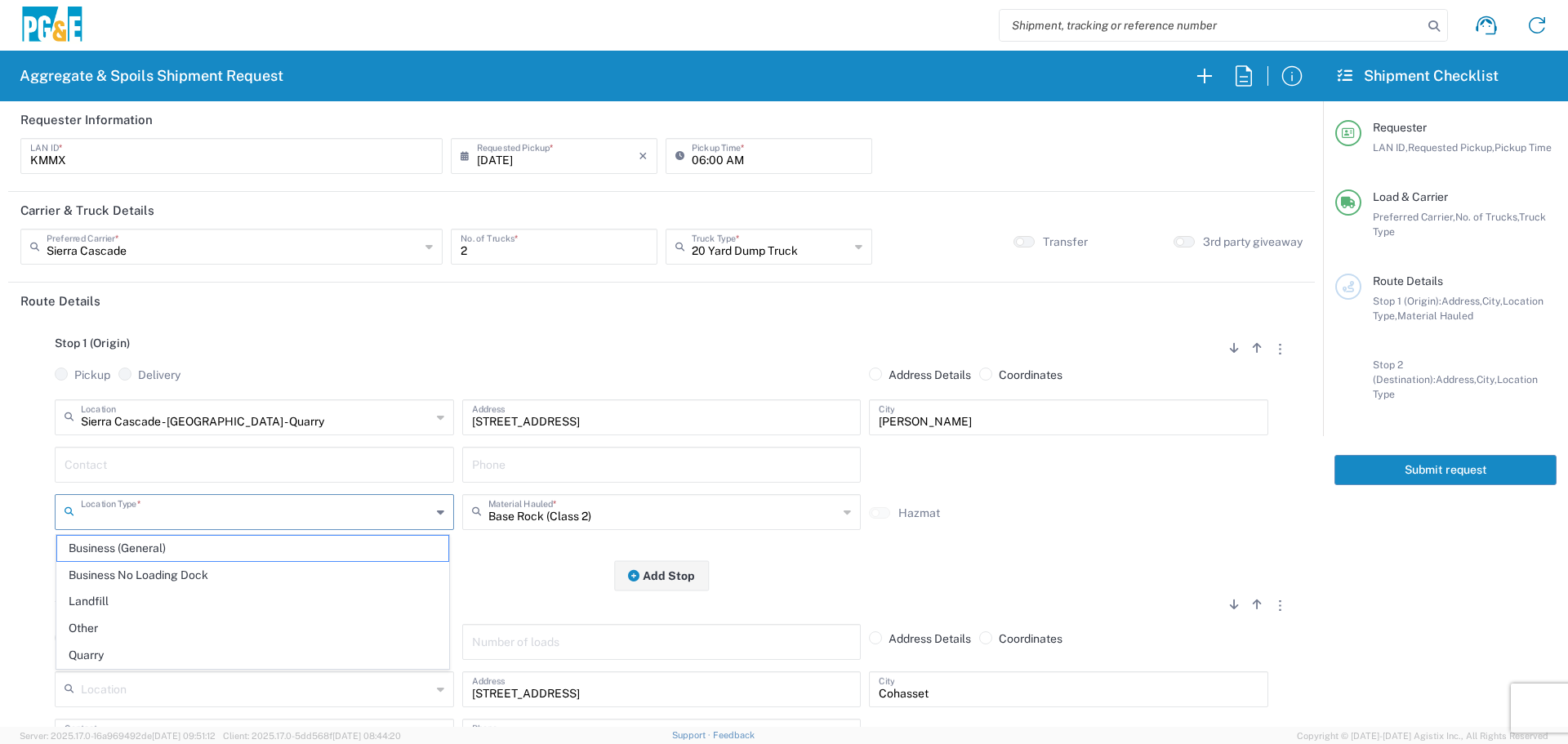
click at [281, 525] on input "text" at bounding box center [256, 511] width 350 height 29
click at [99, 650] on span "Quarry" at bounding box center [253, 655] width 391 height 25
type input "Quarry"
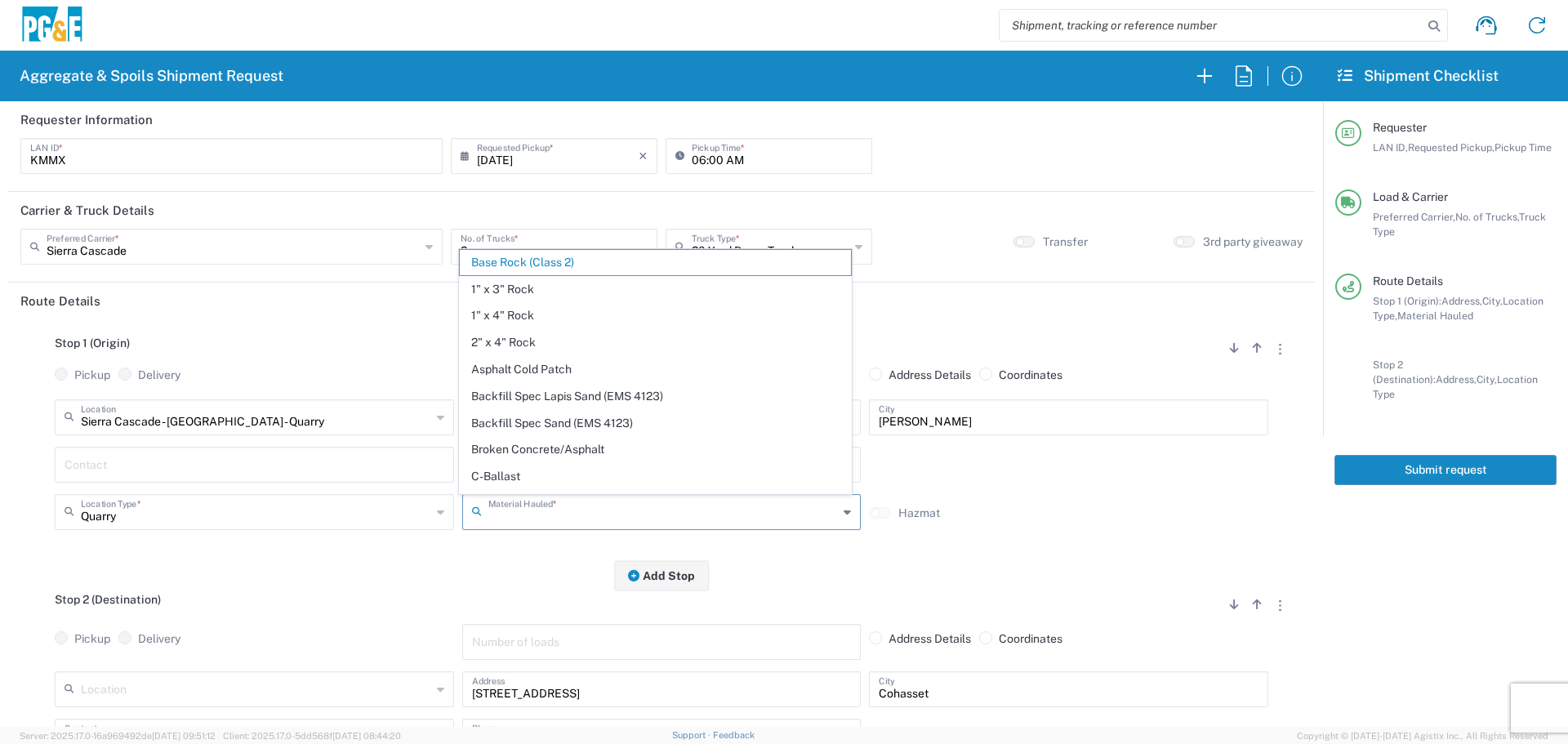
click at [579, 502] on input "text" at bounding box center [664, 511] width 350 height 29
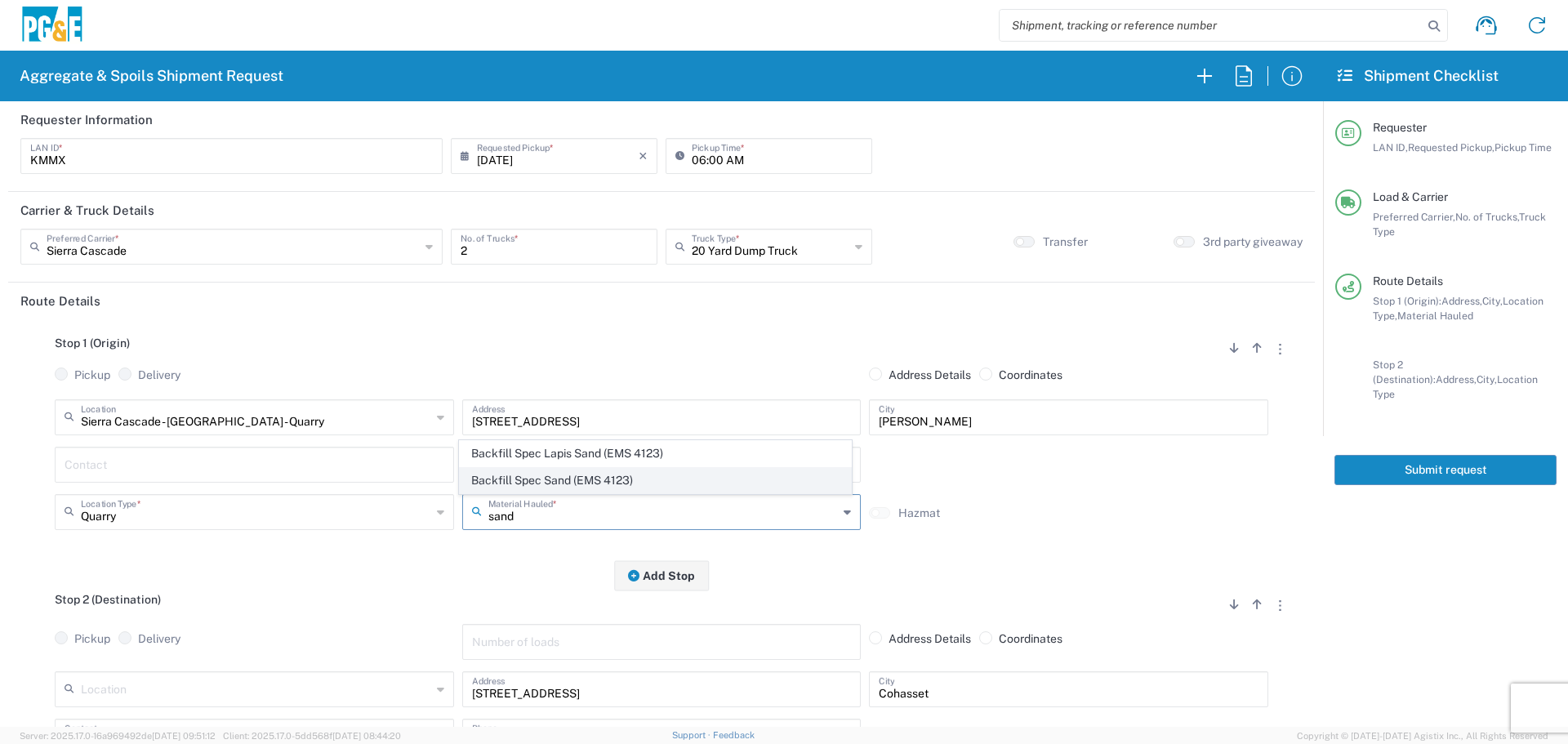
click at [553, 483] on span "Backfill Spec Sand (EMS 4123)" at bounding box center [656, 480] width 391 height 25
type input "Backfill Spec Sand (EMS 4123)"
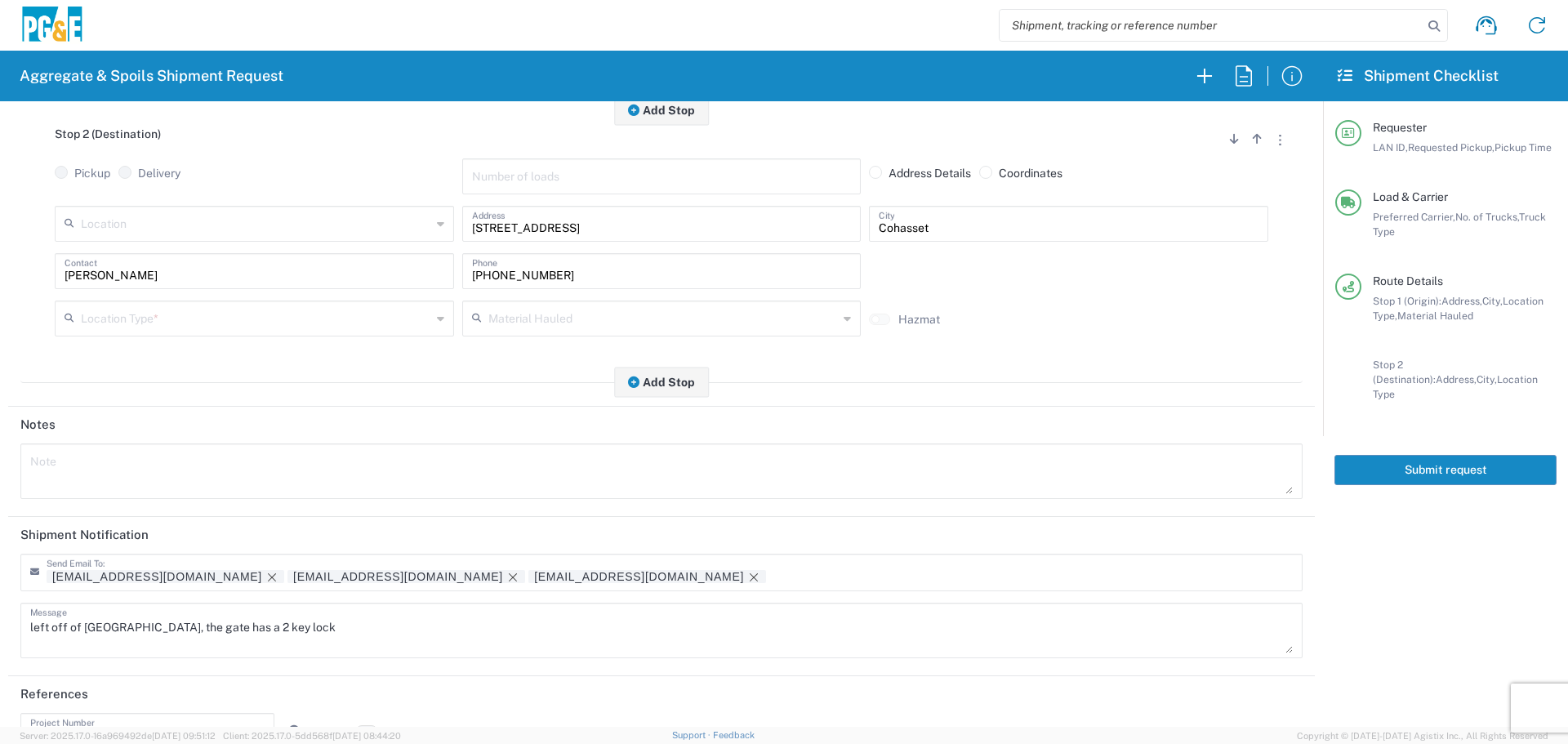
scroll to position [490, 0]
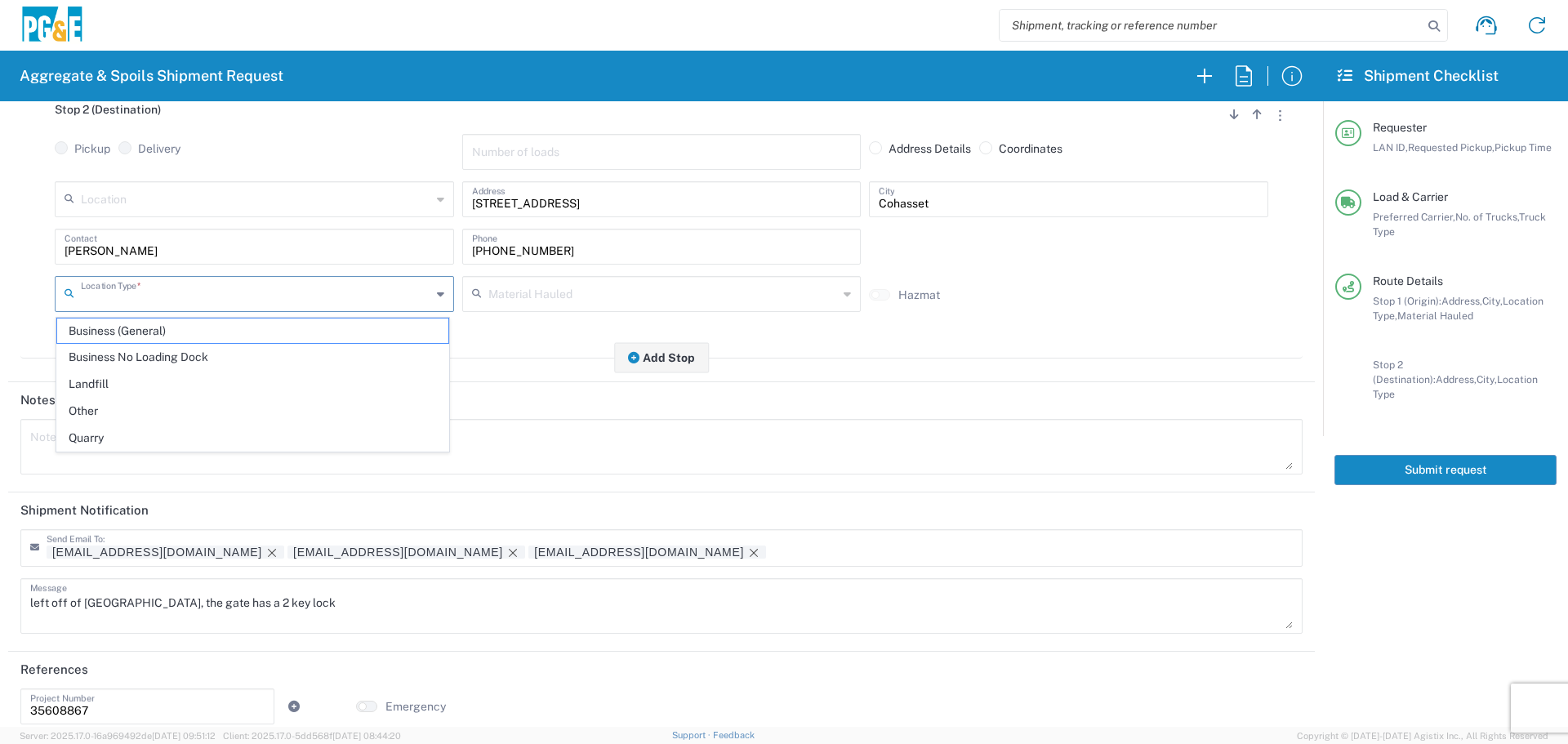
click at [254, 292] on input "text" at bounding box center [256, 292] width 350 height 29
click at [219, 432] on span "Quarry" at bounding box center [253, 438] width 391 height 25
click at [309, 302] on input "Quarry" at bounding box center [256, 292] width 350 height 29
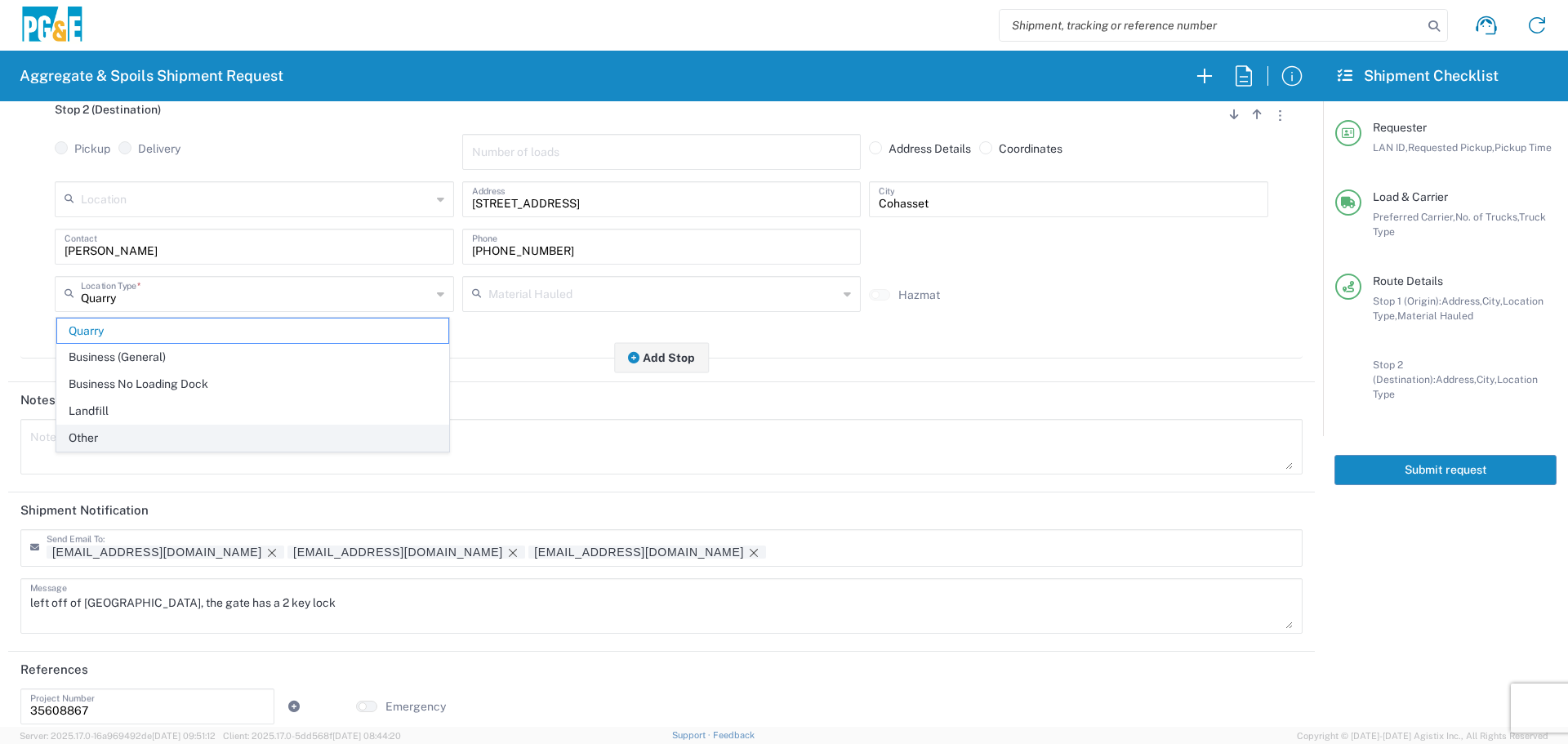
click at [157, 431] on span "Other" at bounding box center [253, 438] width 391 height 25
type input "Other"
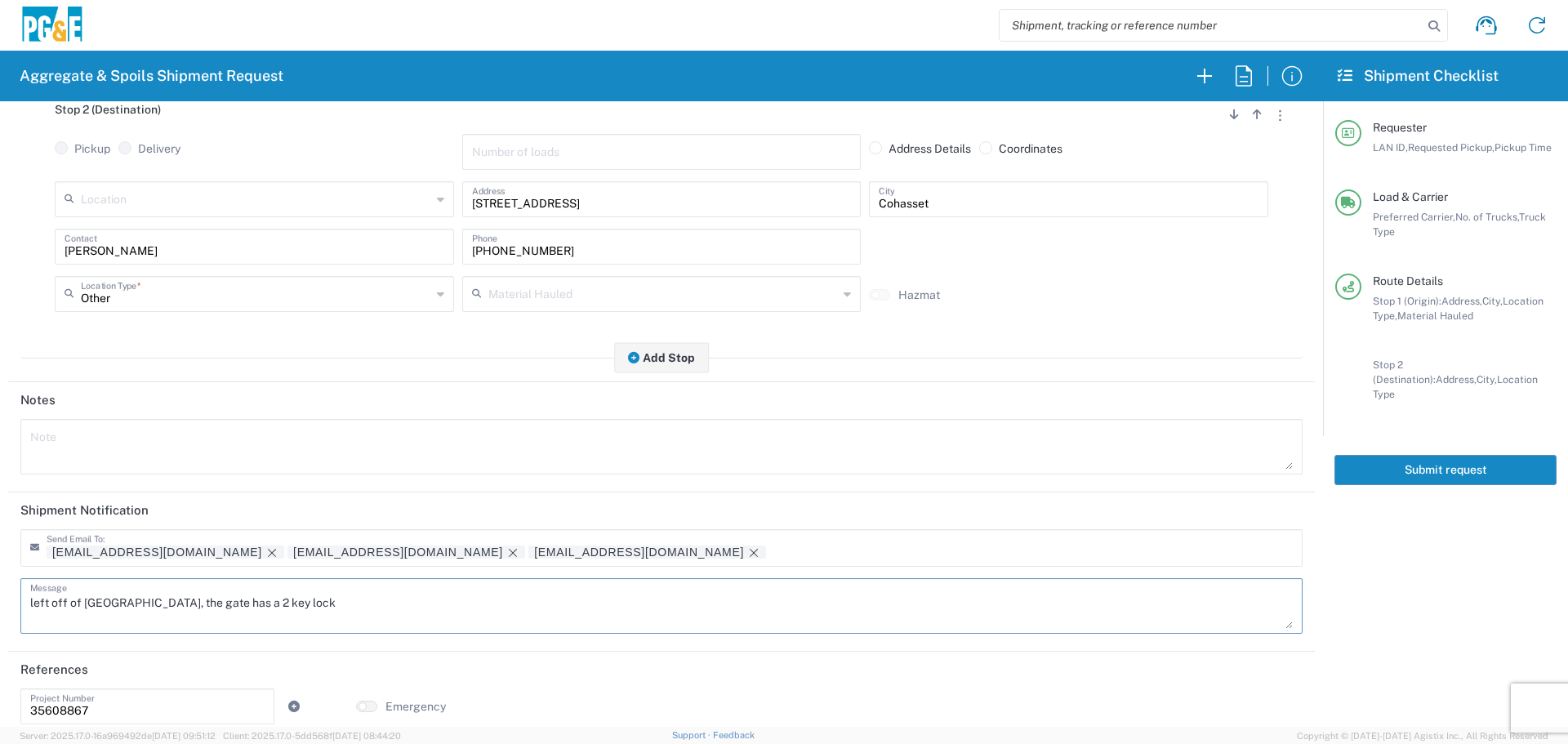
drag, startPoint x: 365, startPoint y: 597, endPoint x: 0, endPoint y: 615, distance: 365.4
click at [0, 615] on form "Requester Information KMMX LAN ID * [DATE] × Requested Pickup * Cancel Apply 06…" at bounding box center [661, 414] width 1323 height 625
click at [255, 454] on textarea at bounding box center [661, 447] width 1263 height 46
paste textarea "left off of [GEOGRAPHIC_DATA], the gate has a 2 key lock"
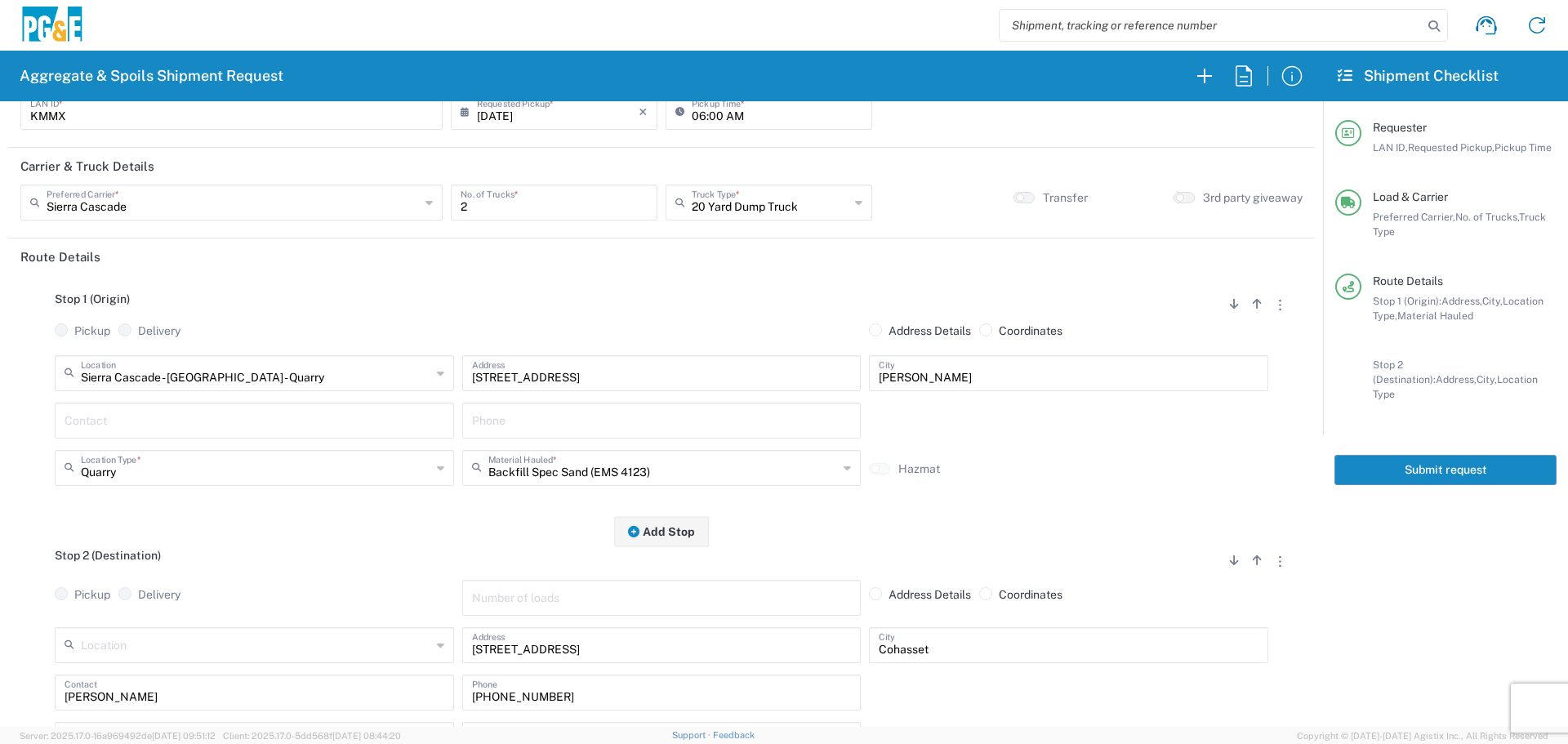
scroll to position [0, 0]
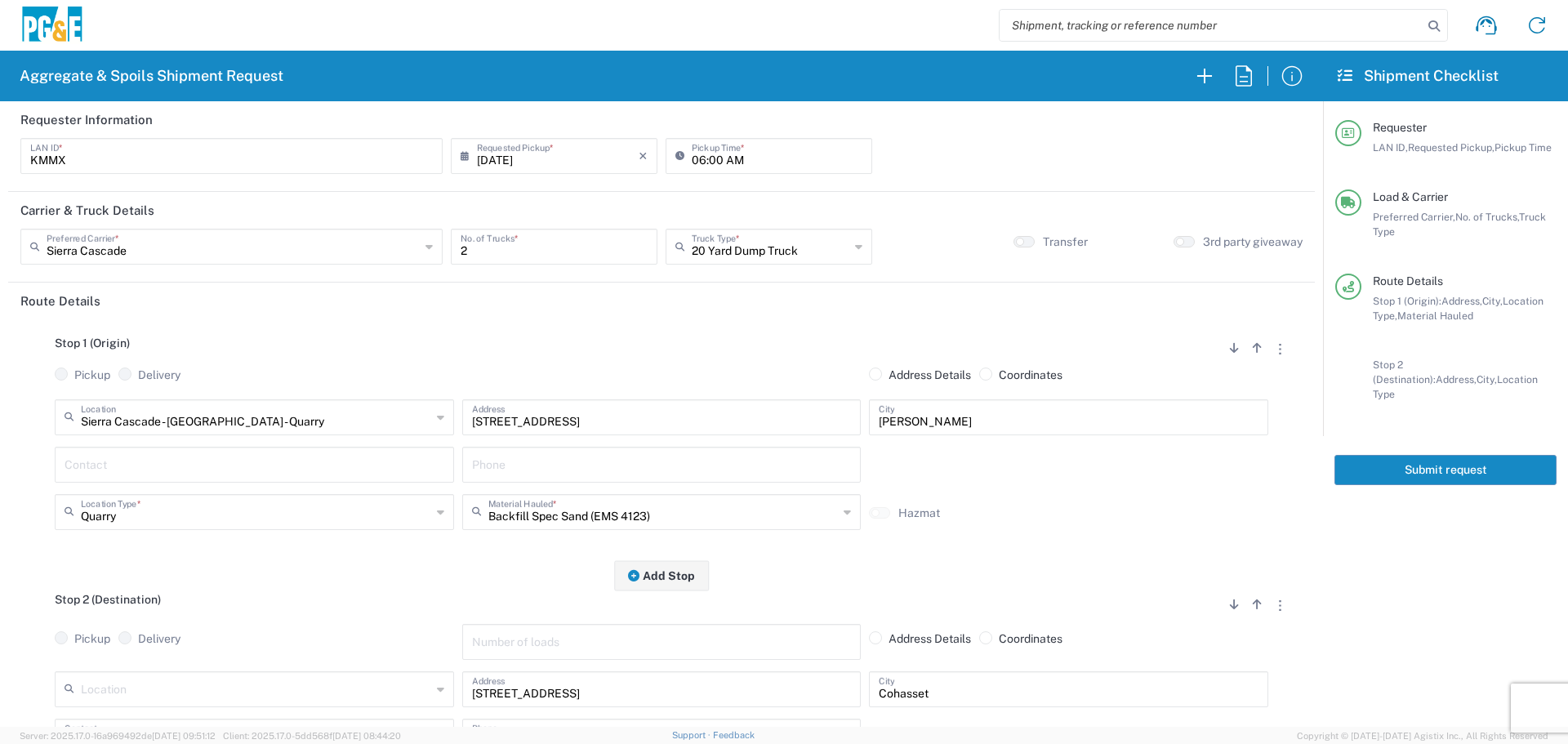
type textarea "left off of [GEOGRAPHIC_DATA], the gate has a 2 key lock"
click at [1440, 455] on button "Submit request" at bounding box center [1445, 470] width 222 height 30
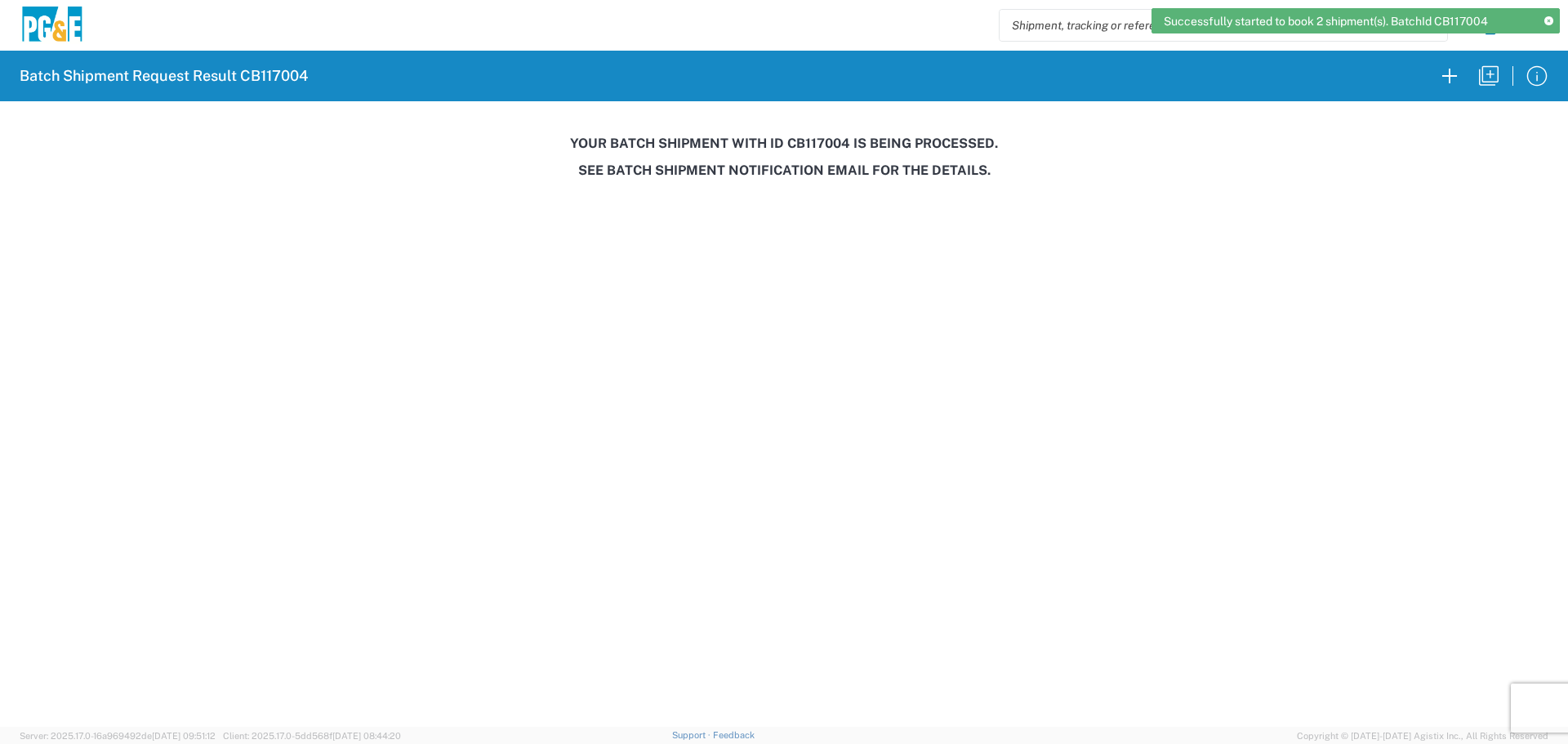
click at [822, 145] on h3 "Your batch shipment with id CB117004 is being processed." at bounding box center [784, 143] width 1545 height 16
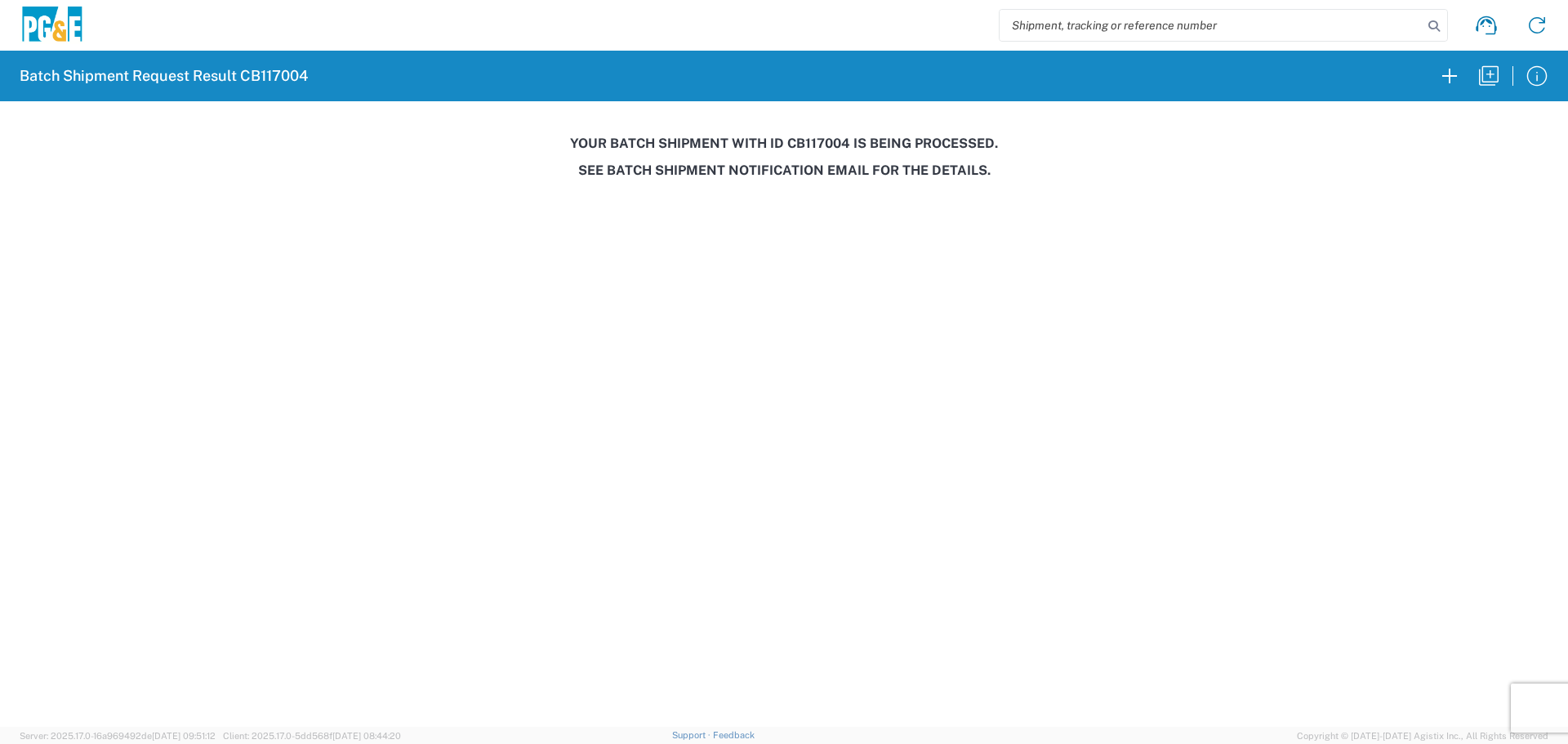
copy h3 "CB117004"
